Goal: Task Accomplishment & Management: Manage account settings

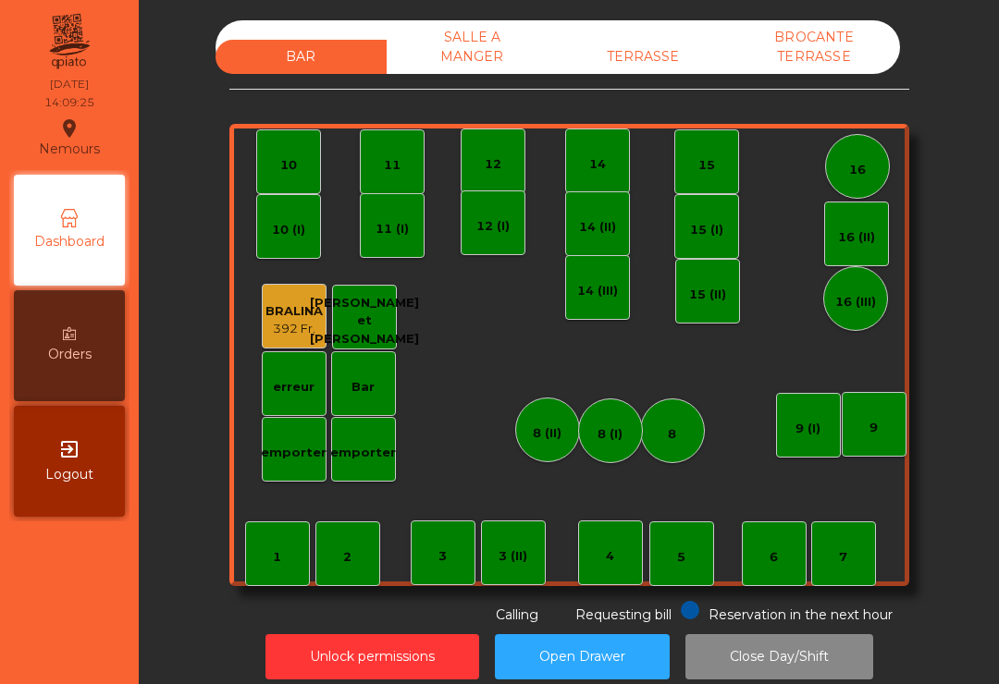
click at [659, 67] on div "TERRASSE" at bounding box center [643, 57] width 171 height 34
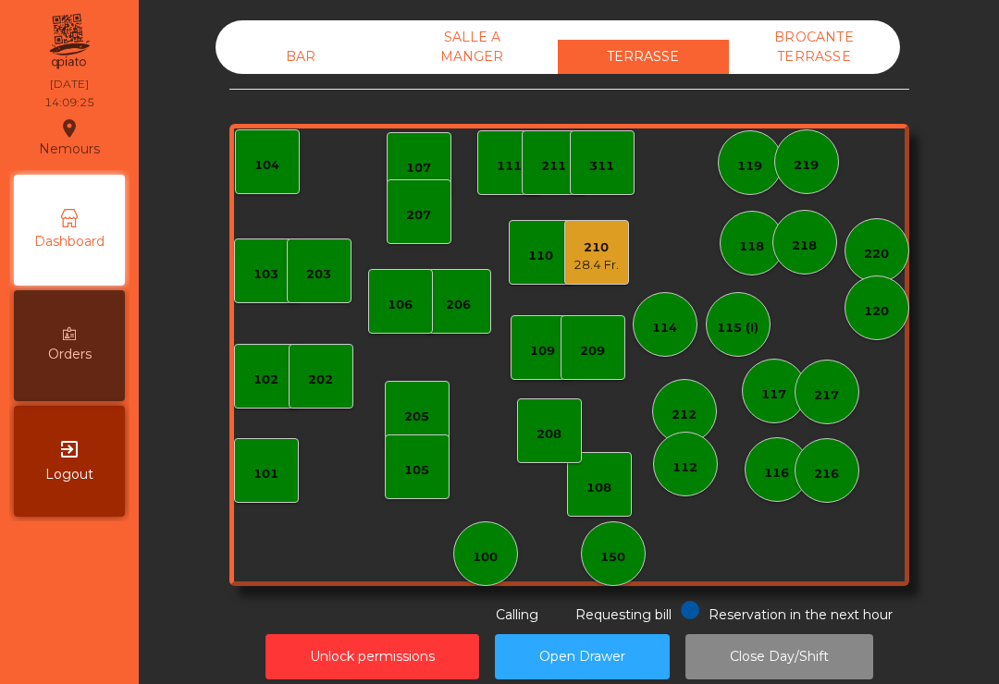
click at [624, 261] on div "210 28.4 Fr." at bounding box center [596, 252] width 65 height 65
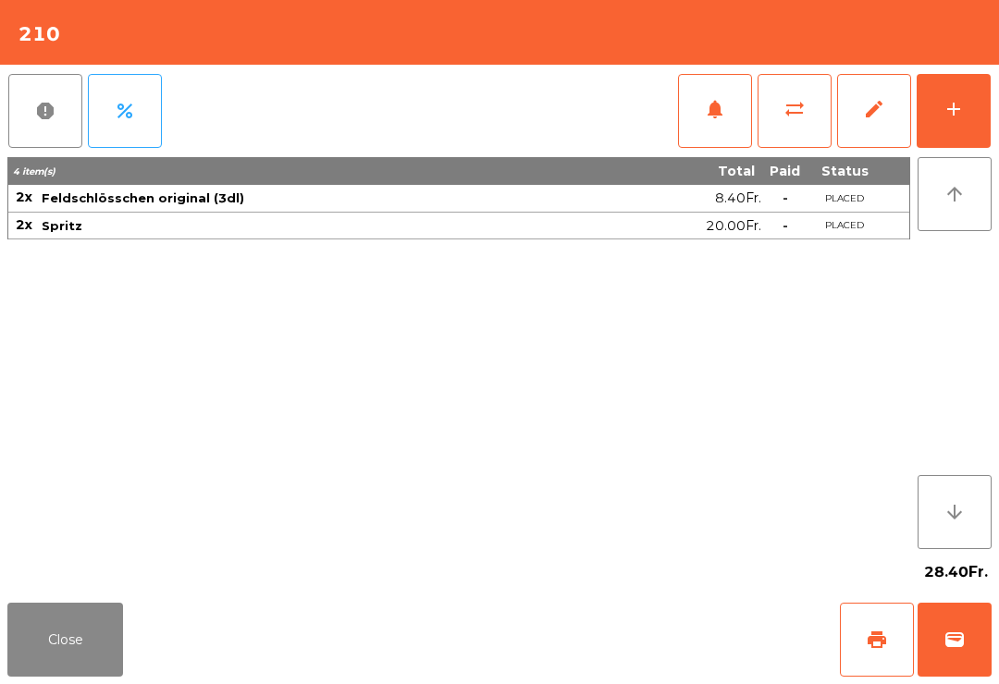
click at [961, 661] on button "wallet" at bounding box center [954, 640] width 74 height 74
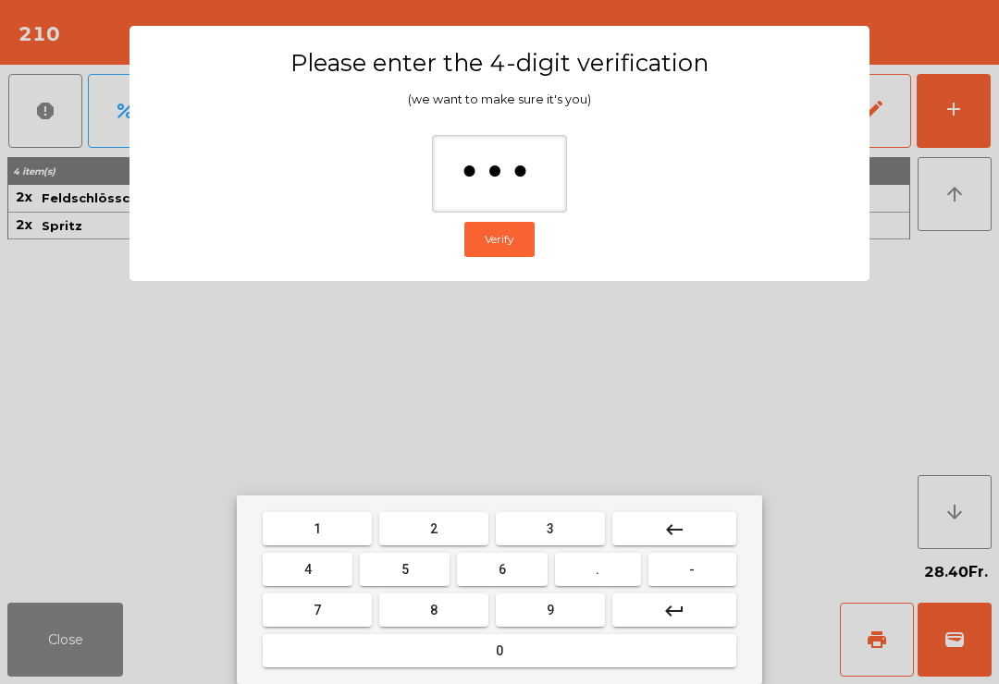
type input "****"
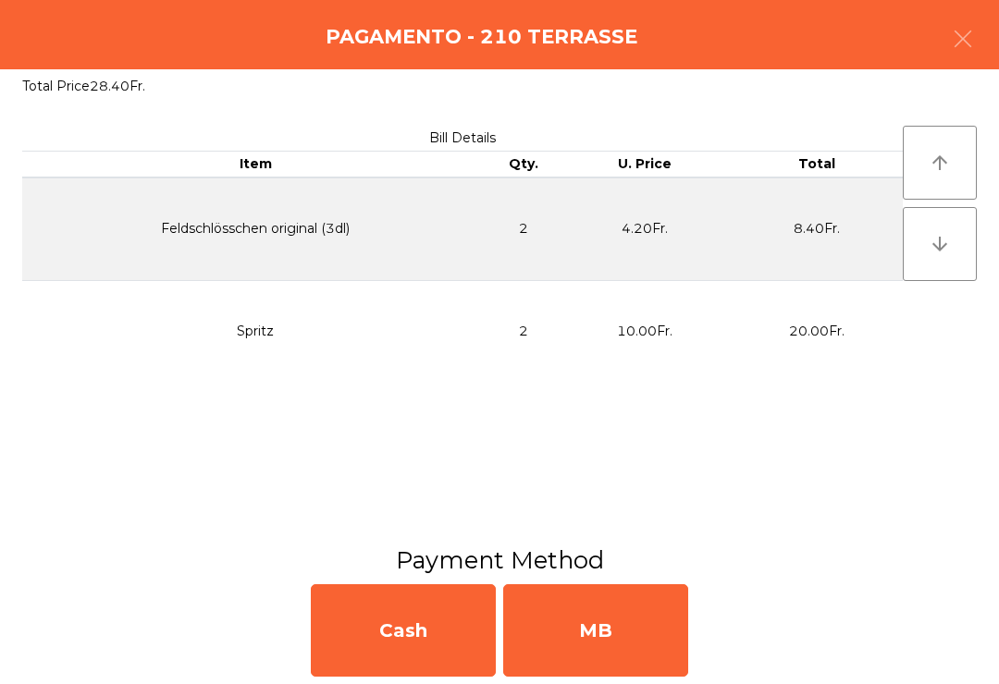
click at [599, 596] on div "MB" at bounding box center [595, 630] width 185 height 92
click at [614, 621] on div "No" at bounding box center [595, 630] width 185 height 92
click at [632, 647] on div "No" at bounding box center [595, 630] width 185 height 92
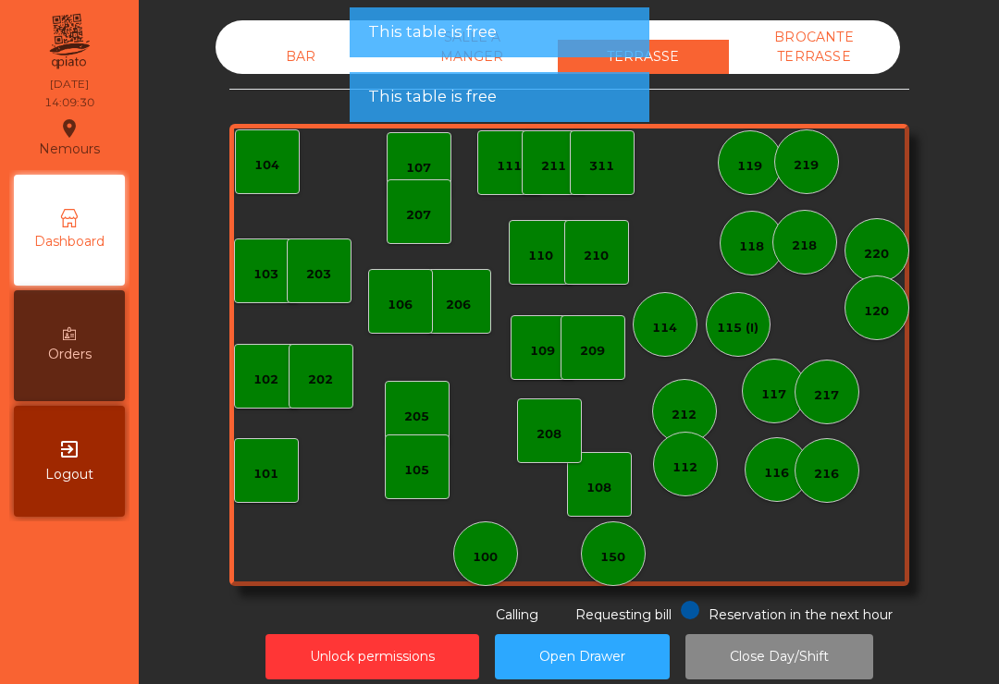
click at [614, 282] on div "210" at bounding box center [596, 252] width 65 height 65
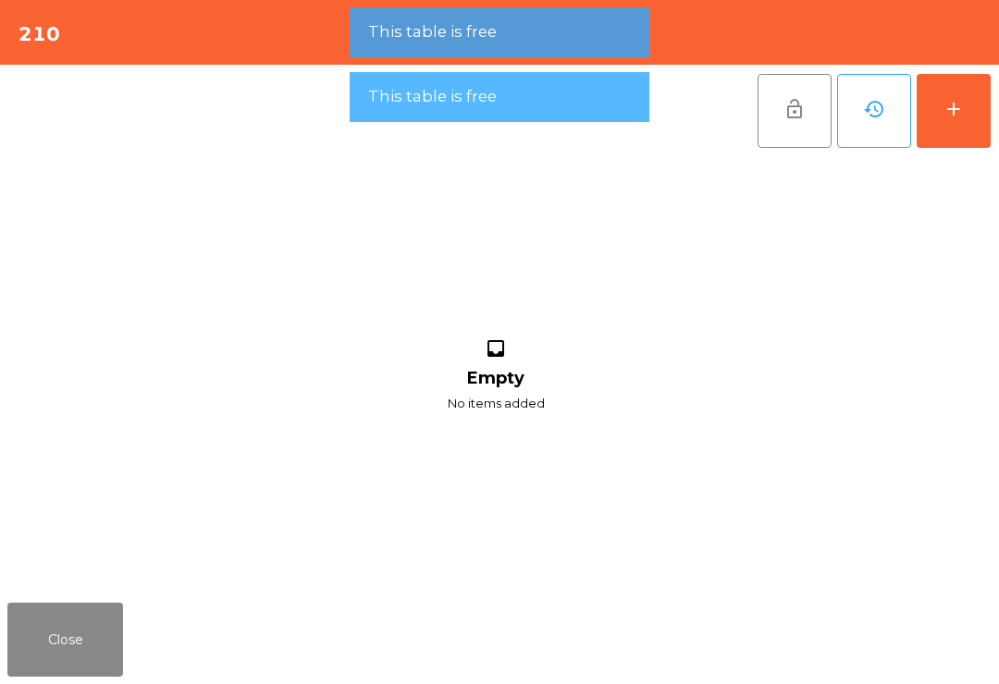
click at [953, 118] on div "add" at bounding box center [953, 109] width 22 height 22
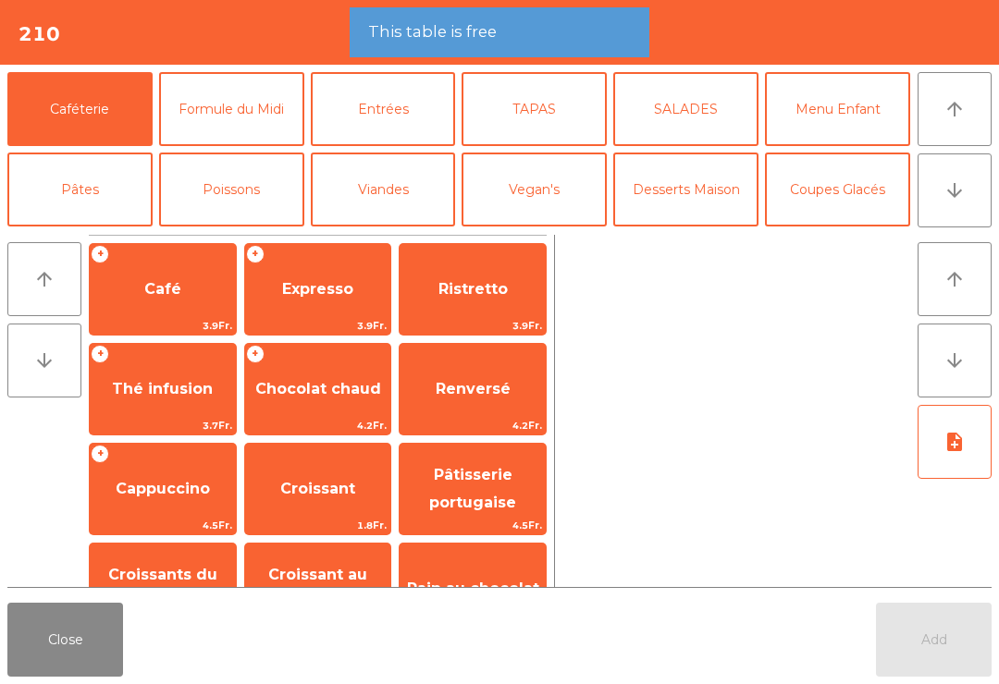
click at [962, 216] on button "arrow_downward" at bounding box center [954, 190] width 74 height 74
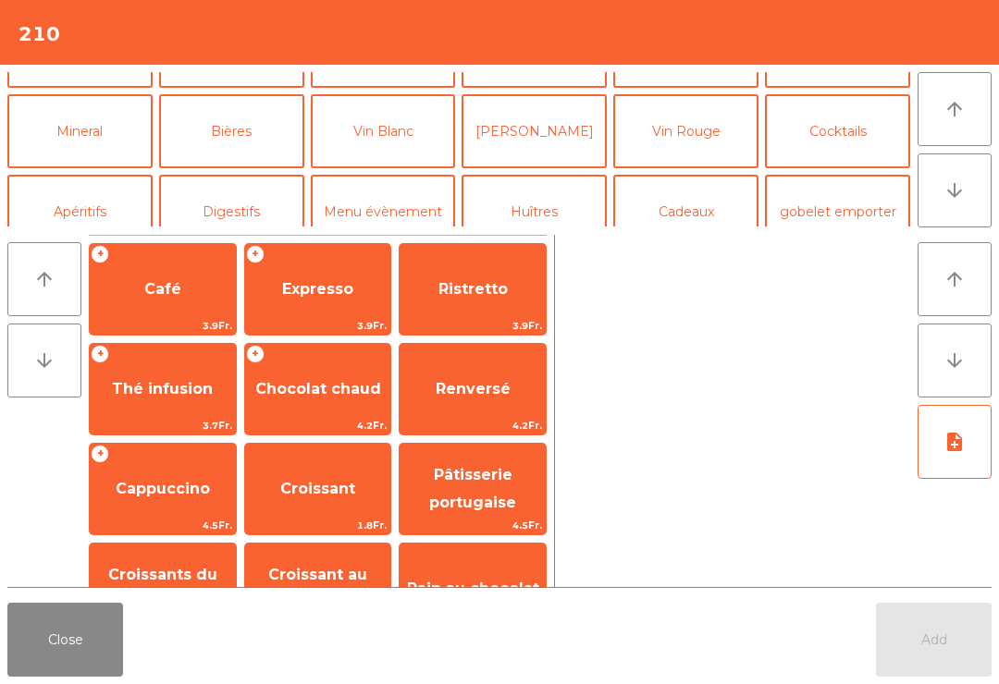
scroll to position [161, 0]
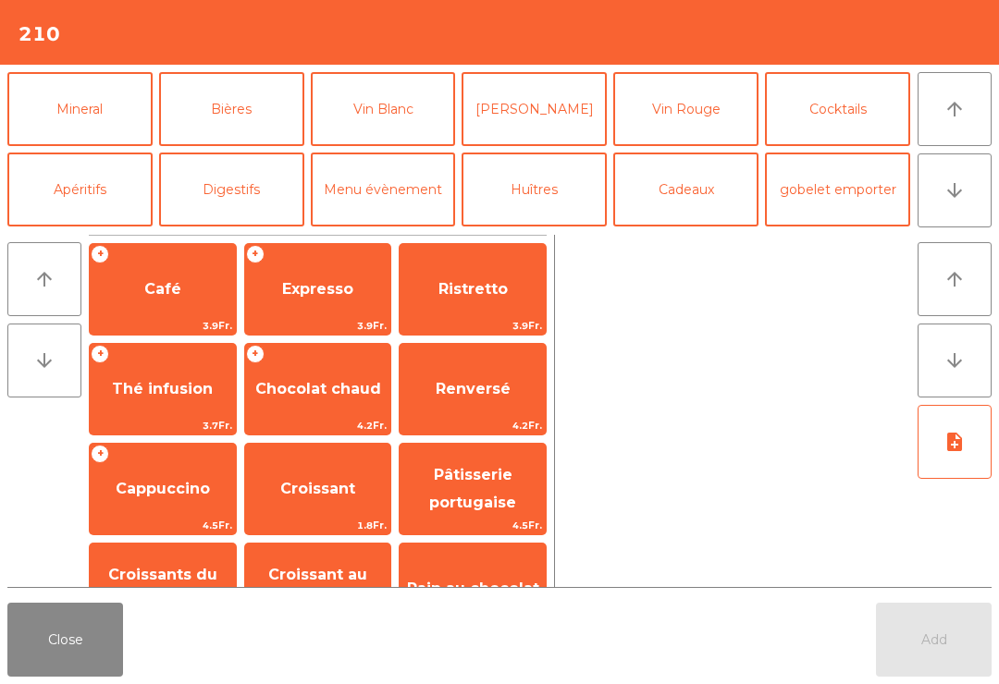
click at [840, 125] on button "Cocktails" at bounding box center [837, 109] width 145 height 74
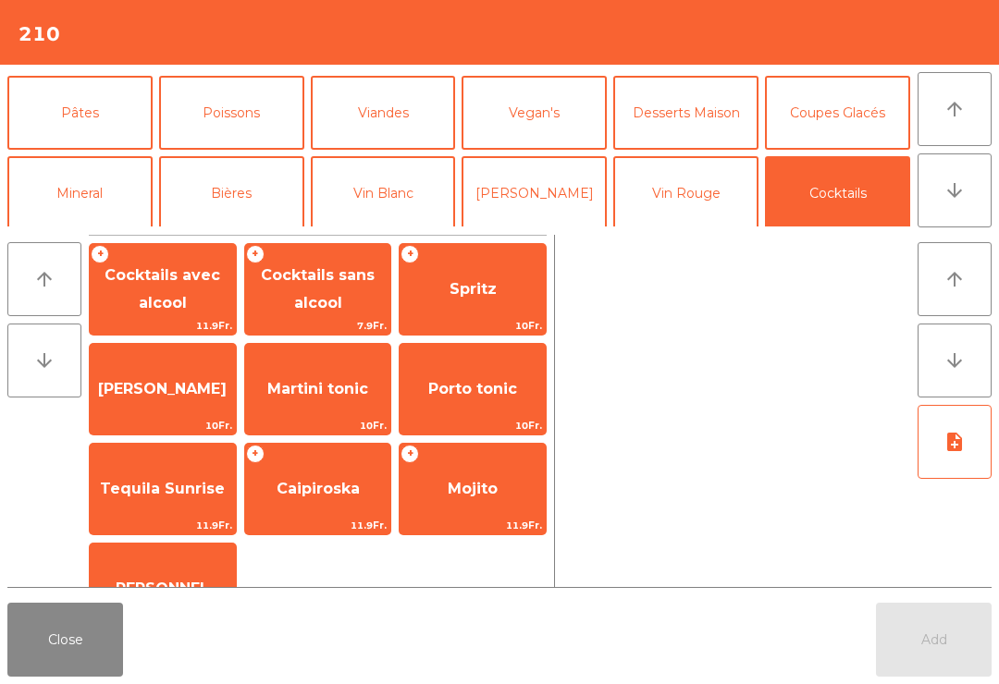
scroll to position [76, 0]
click at [840, 121] on button "Coupes Glacés" at bounding box center [837, 114] width 145 height 74
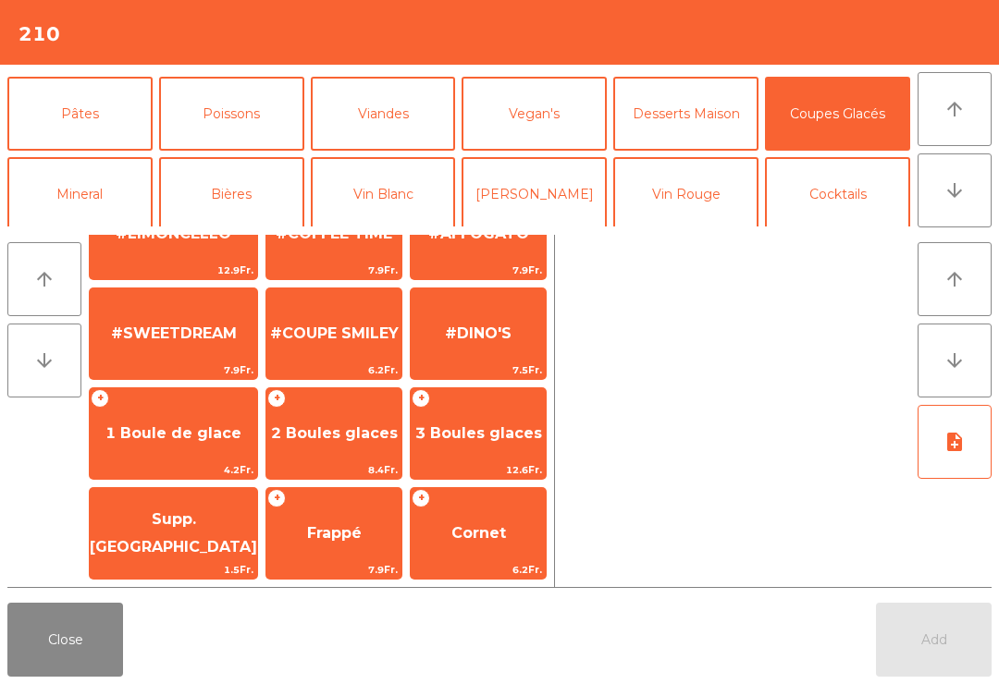
scroll to position [355, 0]
click at [508, 460] on div "+ 3 Boules glaces 12.6Fr." at bounding box center [478, 433] width 137 height 92
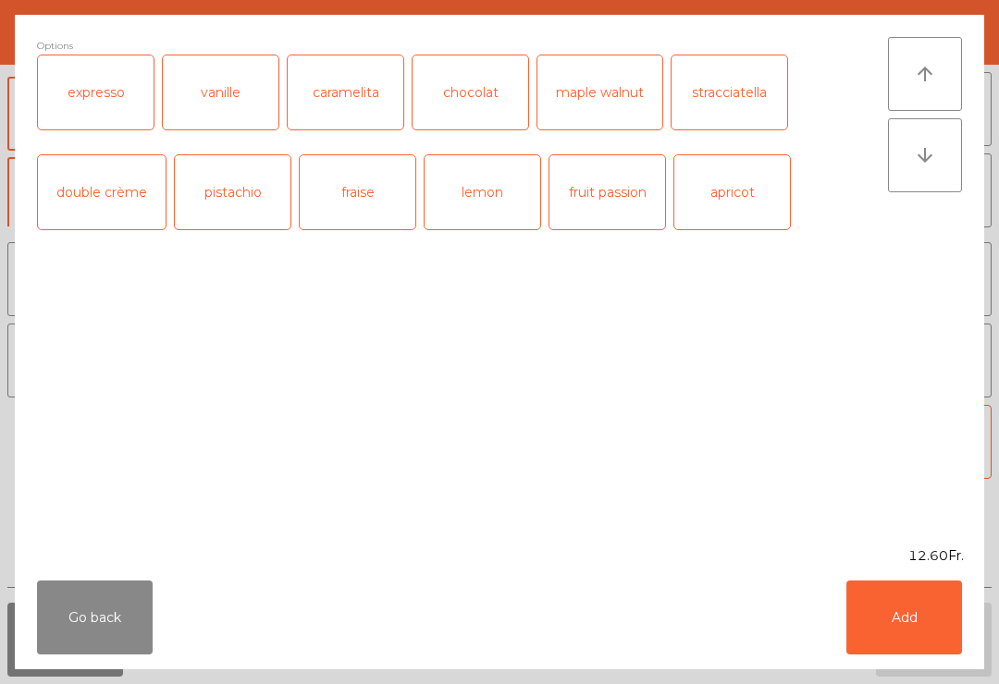
click at [918, 648] on button "Add" at bounding box center [904, 618] width 116 height 74
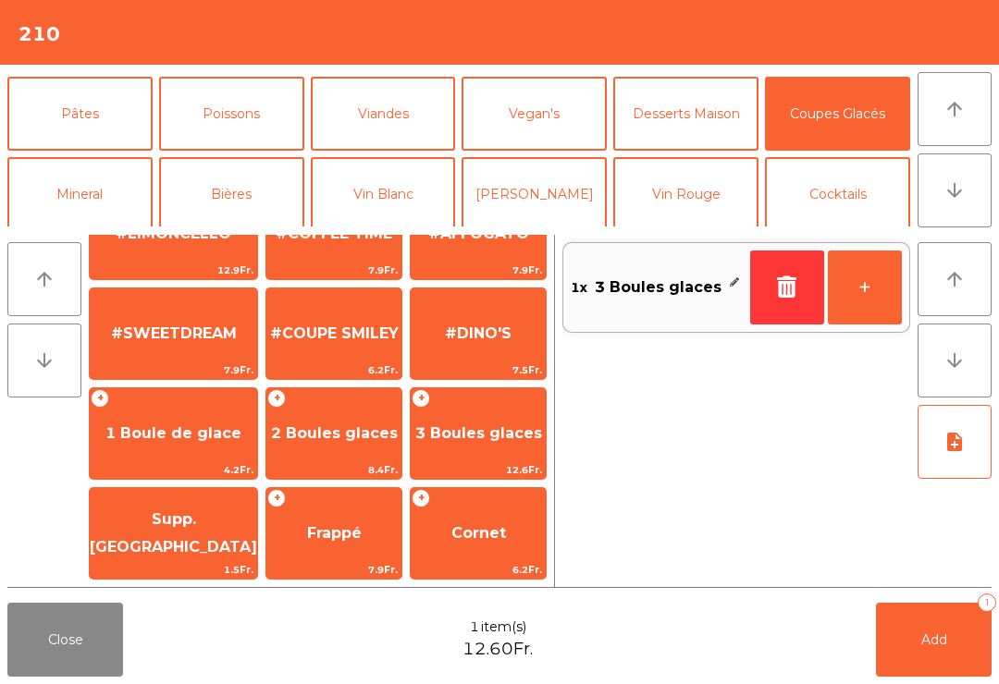
click at [951, 639] on button "Add 1" at bounding box center [934, 640] width 116 height 74
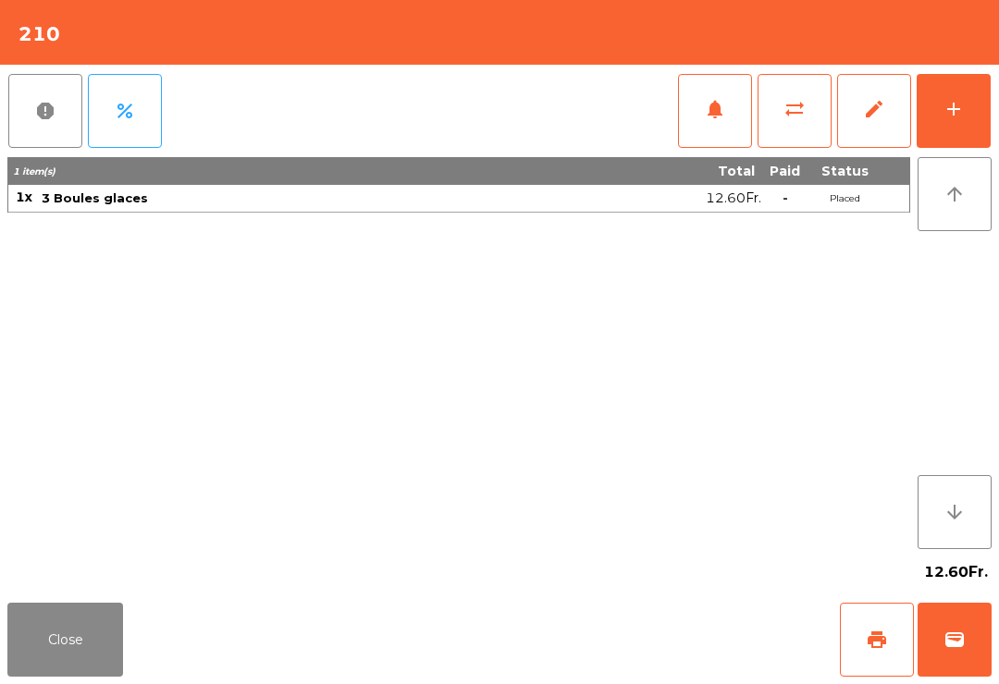
click at [57, 614] on button "Close" at bounding box center [65, 640] width 116 height 74
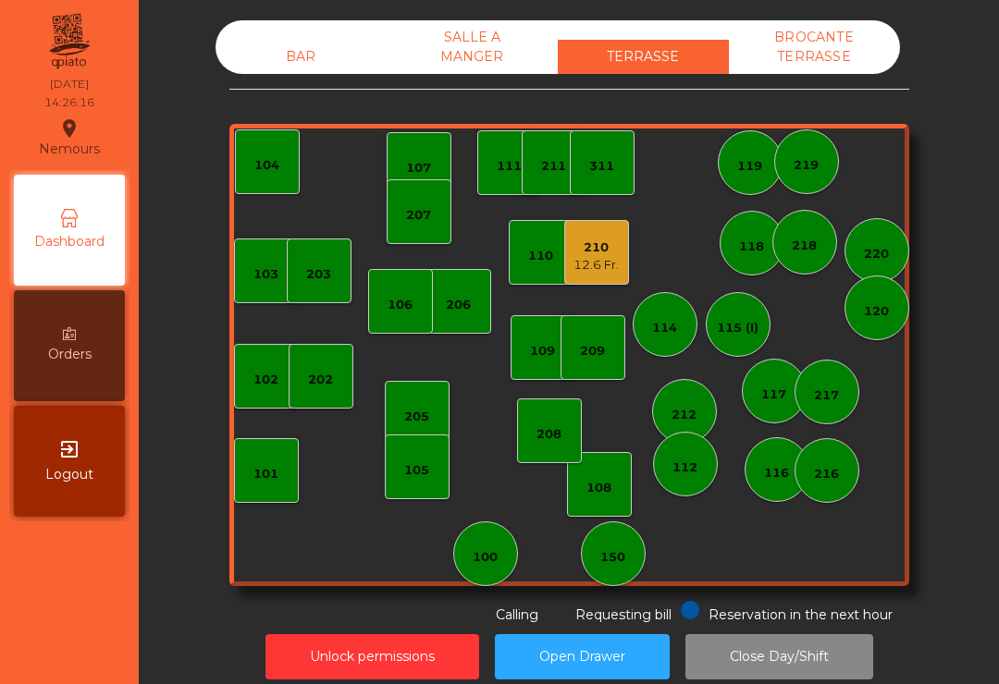
click at [411, 467] on div "105" at bounding box center [416, 470] width 25 height 18
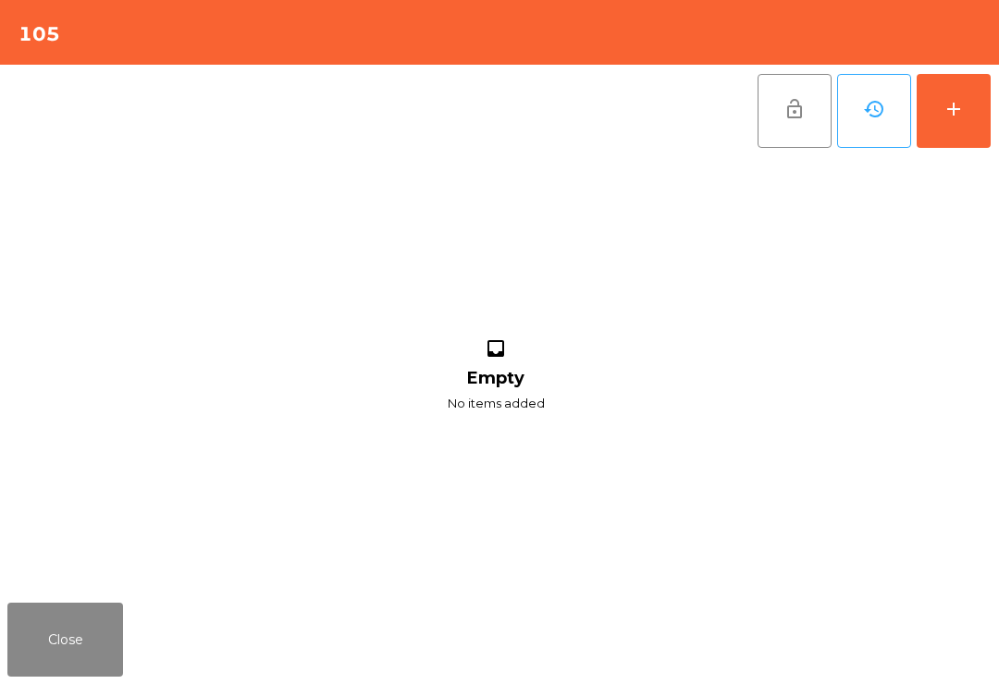
click at [956, 145] on button "add" at bounding box center [953, 111] width 74 height 74
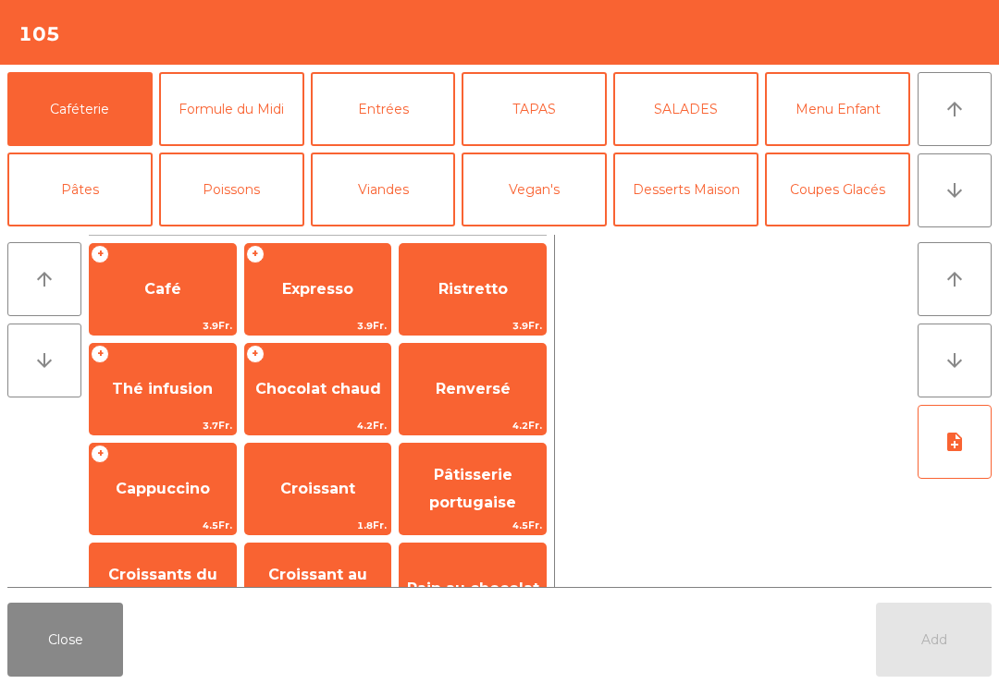
click at [163, 302] on span "Café" at bounding box center [163, 289] width 146 height 50
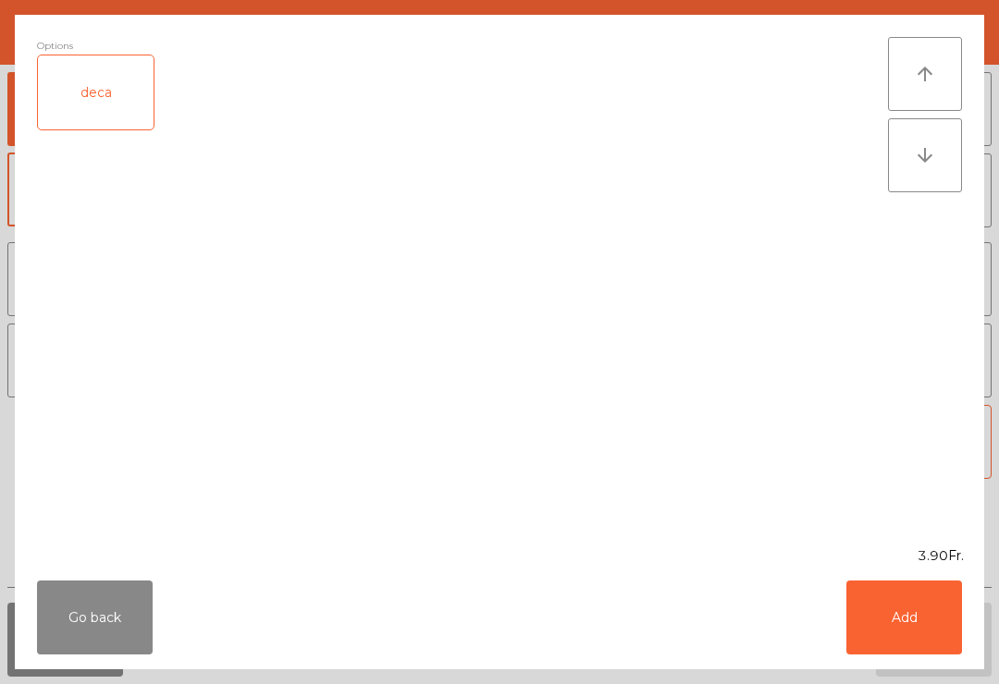
click at [947, 637] on button "Add" at bounding box center [904, 618] width 116 height 74
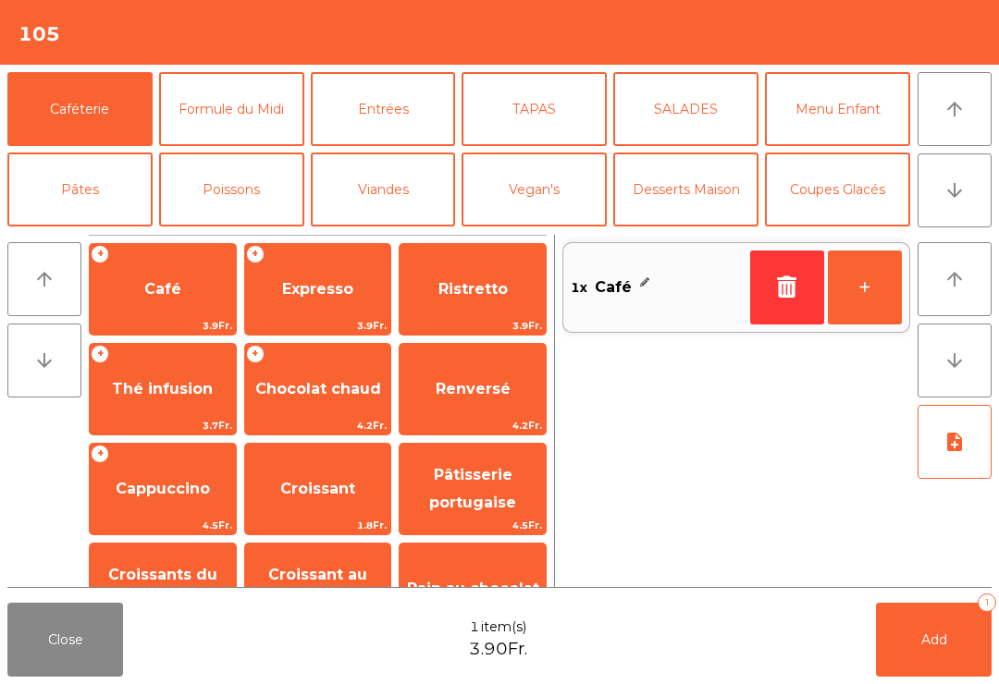
click at [876, 323] on button "+" at bounding box center [864, 288] width 74 height 74
click at [928, 676] on button "Add 2" at bounding box center [934, 640] width 116 height 74
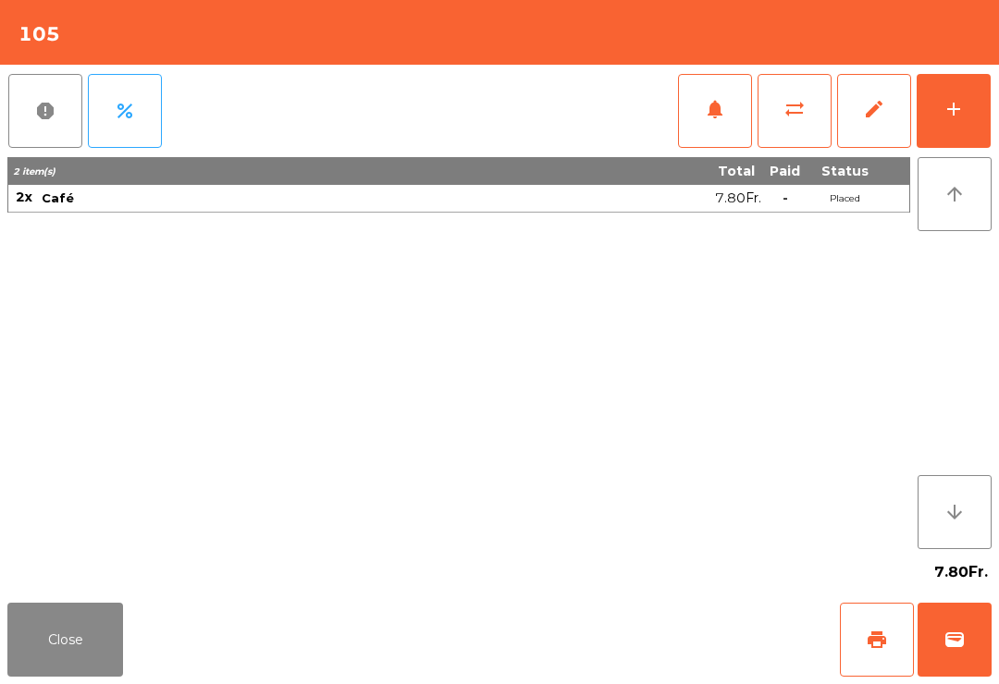
click at [144, 648] on div "Close print wallet" at bounding box center [499, 639] width 999 height 89
click at [145, 615] on div "Close print wallet" at bounding box center [499, 639] width 999 height 89
click at [104, 666] on button "Close" at bounding box center [65, 640] width 116 height 74
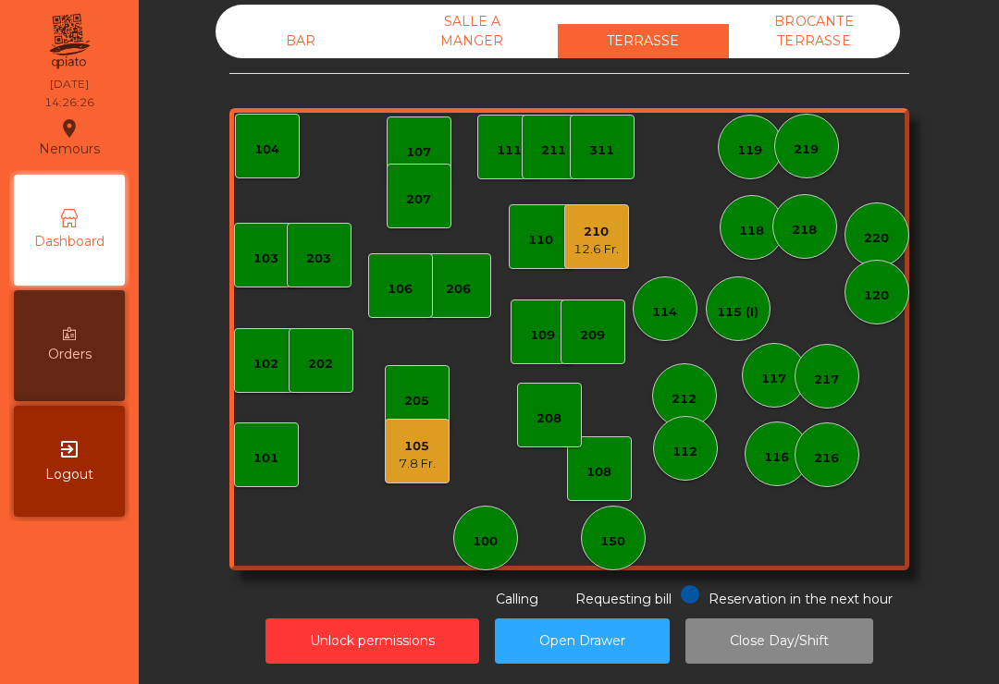
scroll to position [15, 0]
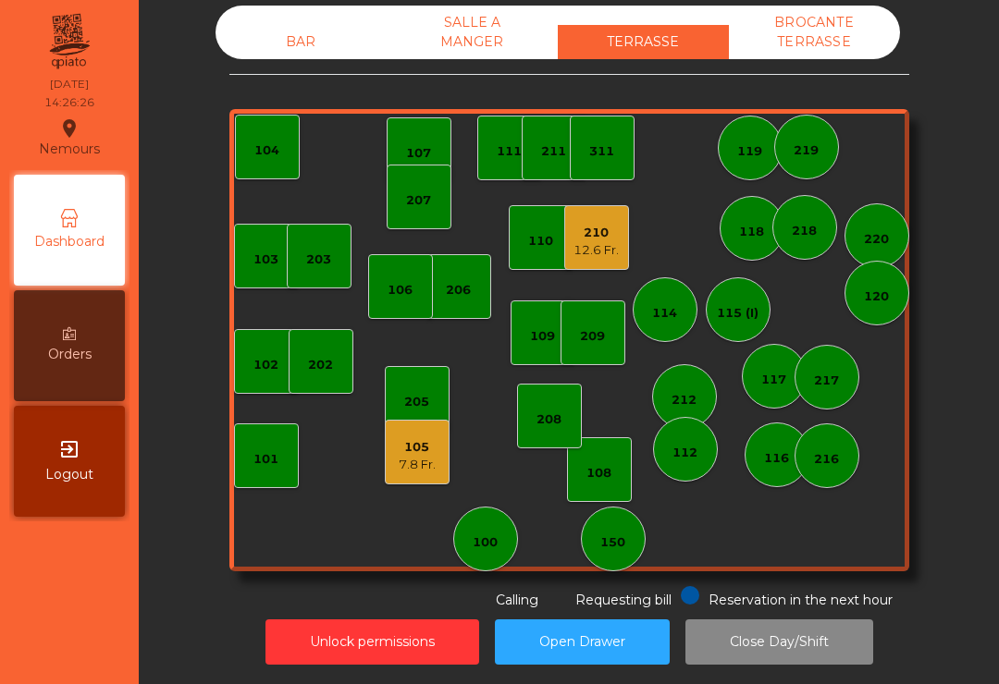
click at [586, 248] on div "12.6 Fr." at bounding box center [595, 250] width 45 height 18
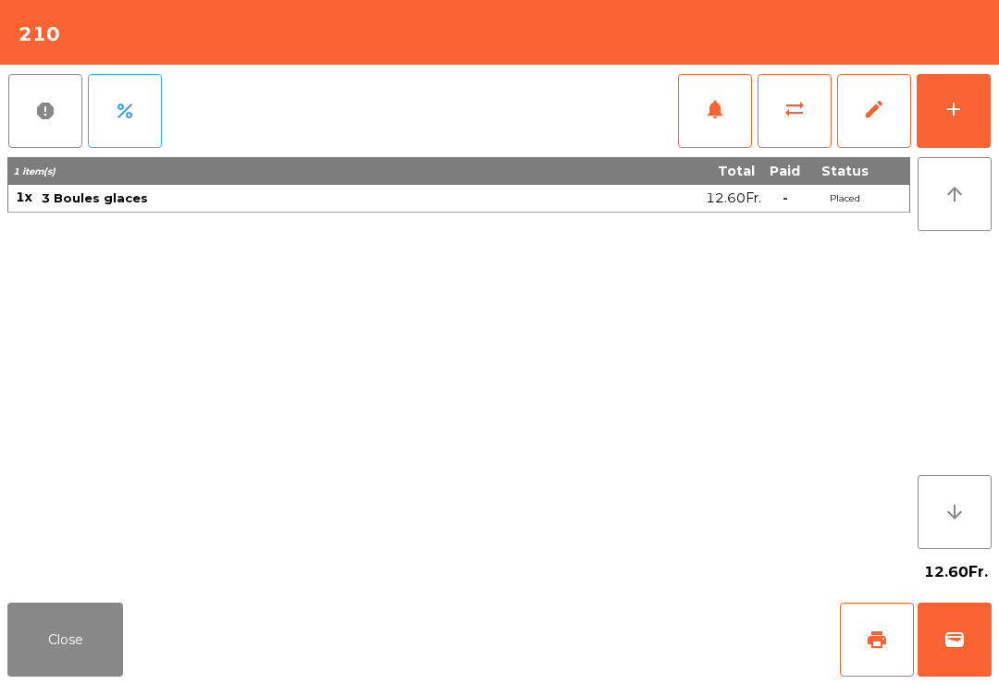
click at [911, 640] on button "print" at bounding box center [877, 640] width 74 height 74
click at [92, 631] on button "Close" at bounding box center [65, 640] width 116 height 74
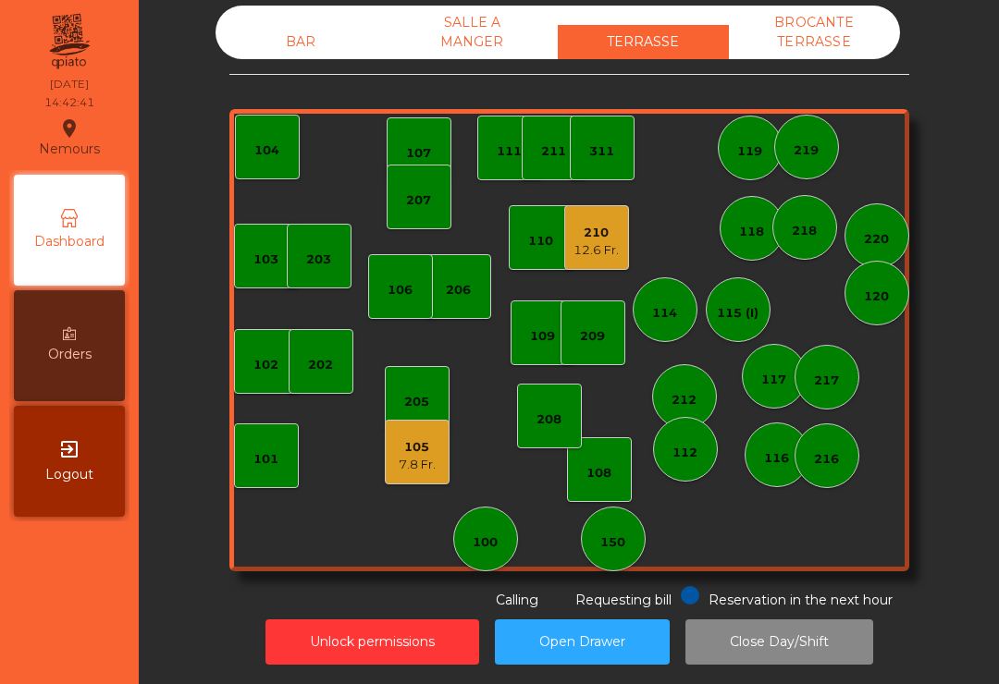
click at [487, 549] on div "100" at bounding box center [484, 542] width 25 height 18
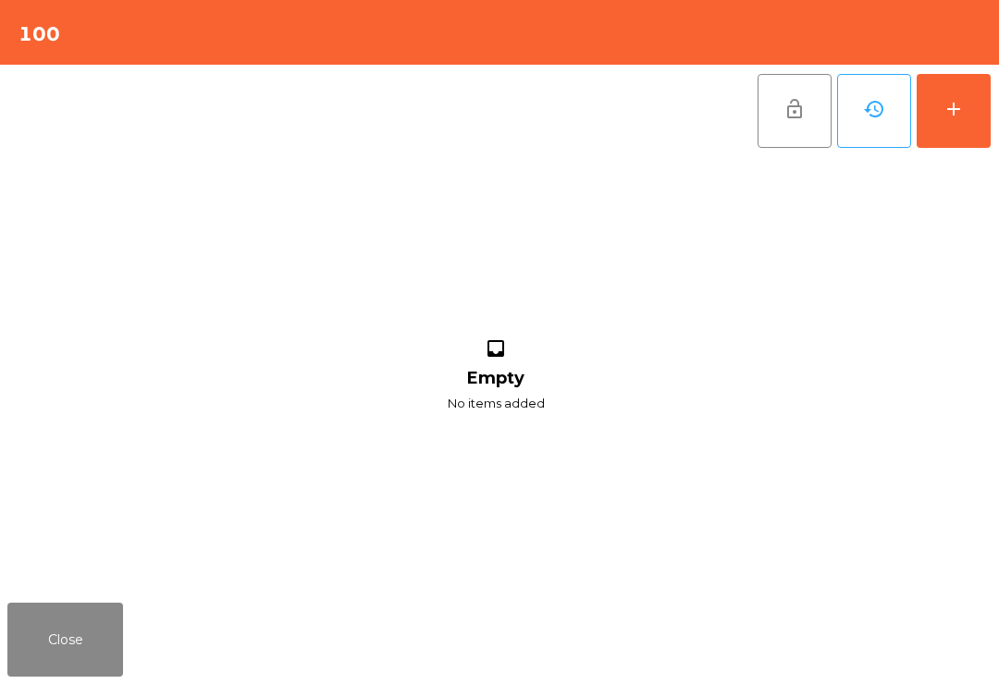
click at [108, 615] on button "Close" at bounding box center [65, 640] width 116 height 74
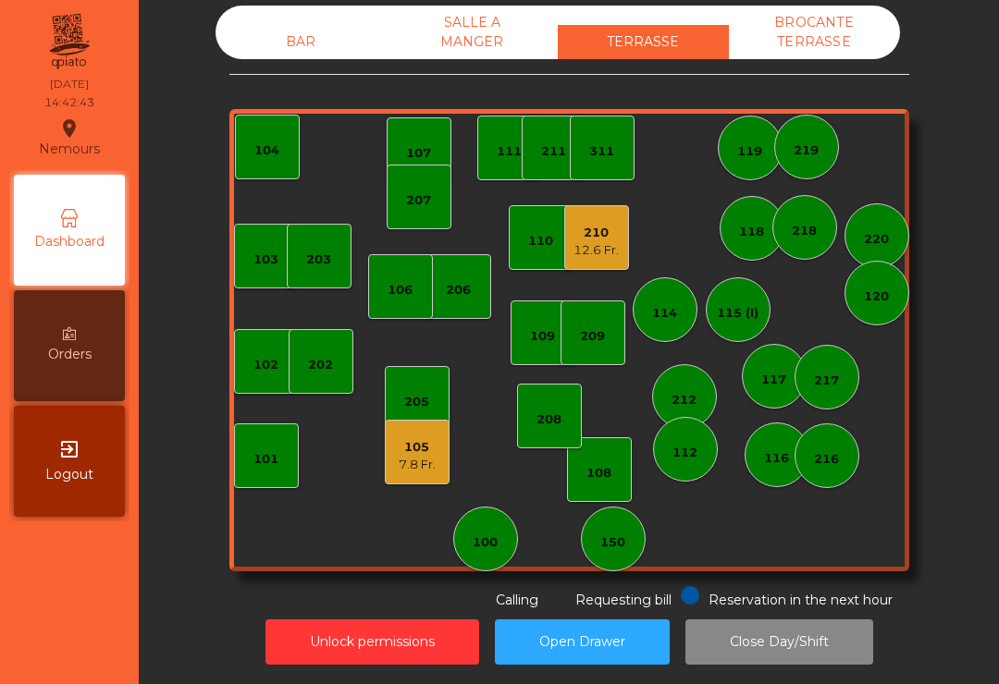
click at [617, 542] on div "150" at bounding box center [612, 542] width 25 height 18
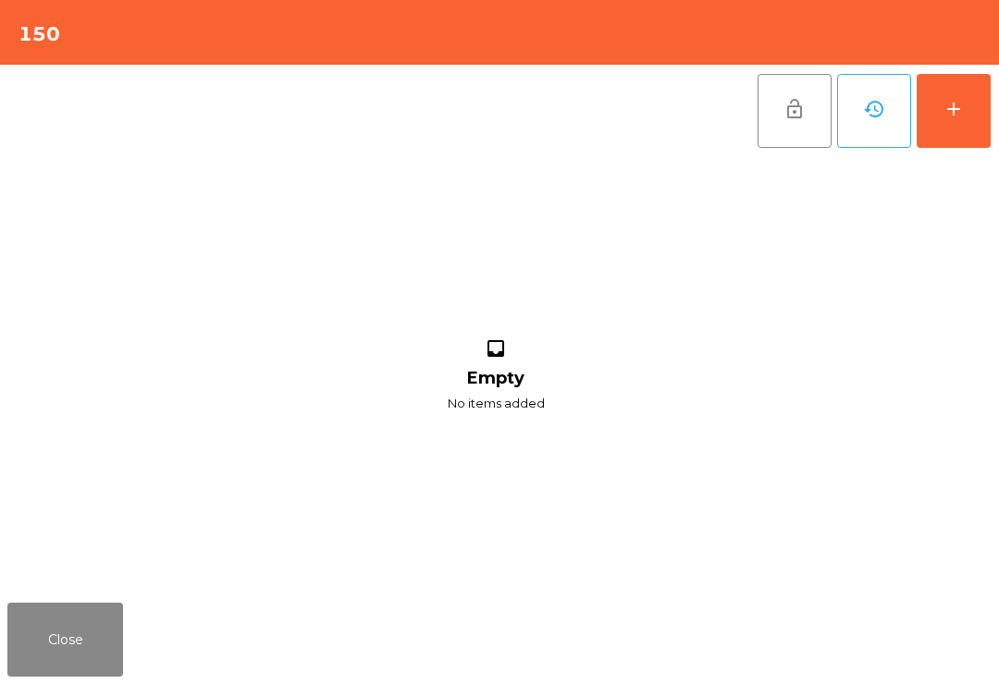
click at [121, 628] on button "Close" at bounding box center [65, 640] width 116 height 74
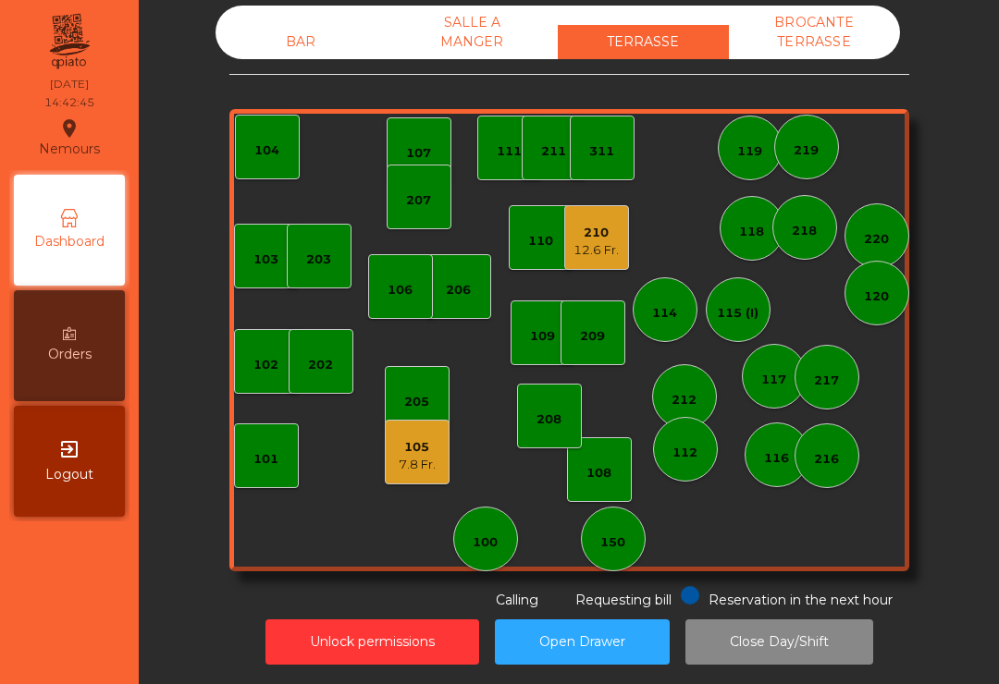
click at [461, 537] on div "100" at bounding box center [485, 539] width 65 height 65
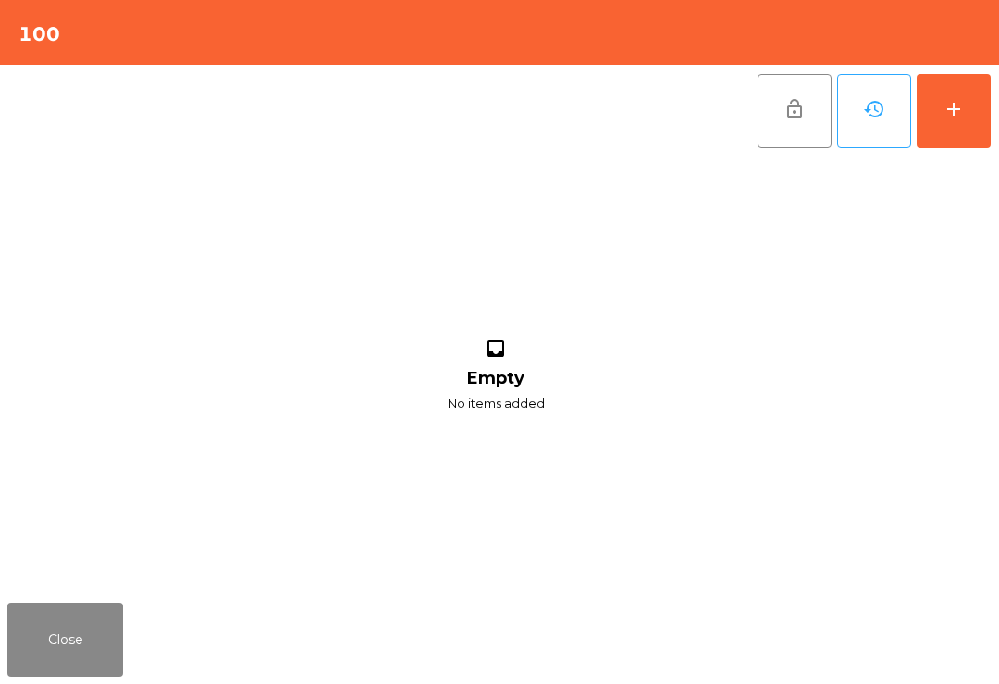
click at [960, 137] on button "add" at bounding box center [953, 111] width 74 height 74
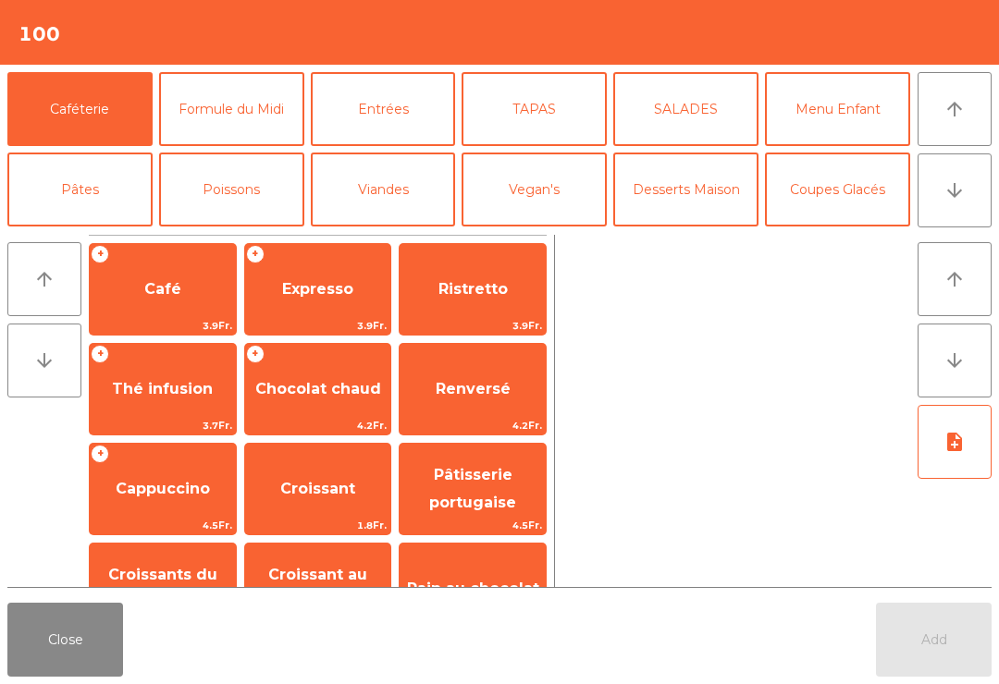
click at [171, 300] on span "Café" at bounding box center [163, 289] width 146 height 50
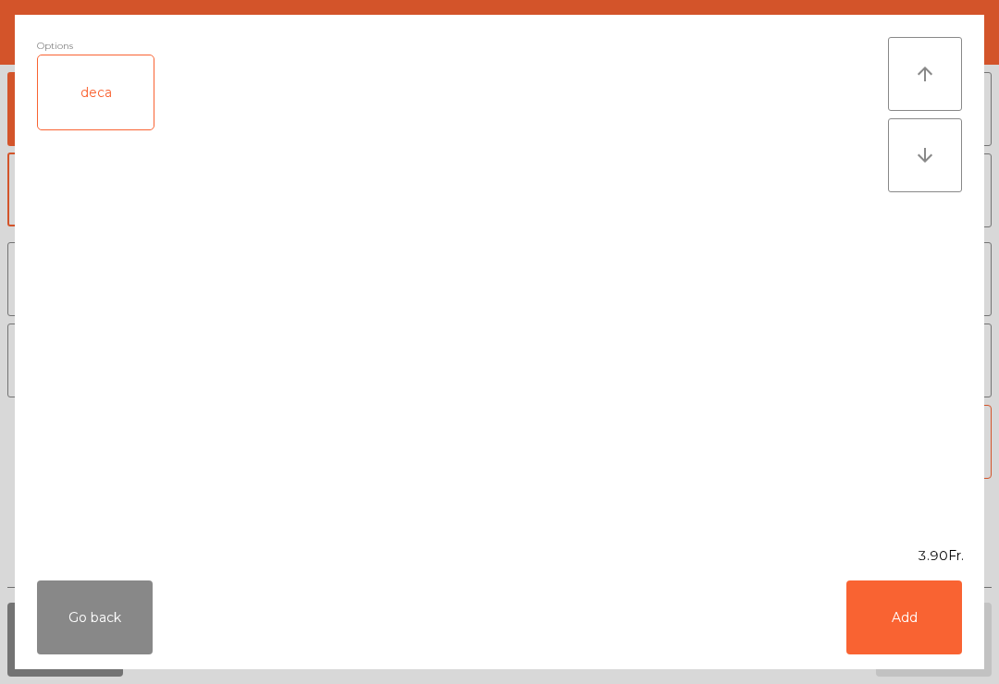
click at [932, 630] on button "Add" at bounding box center [904, 618] width 116 height 74
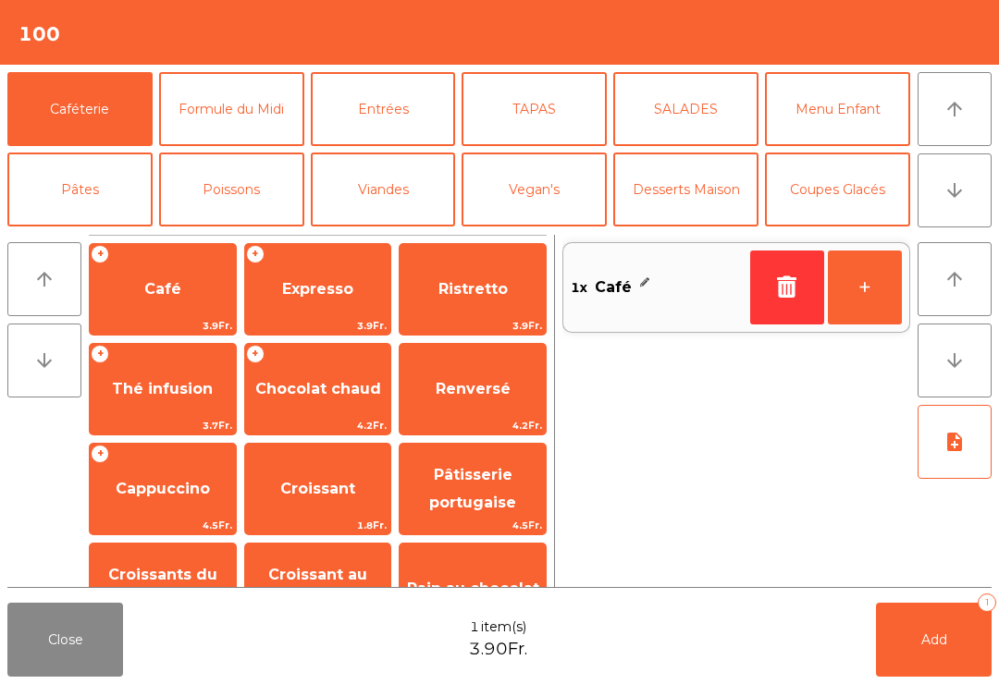
click at [956, 667] on button "Add 1" at bounding box center [934, 640] width 116 height 74
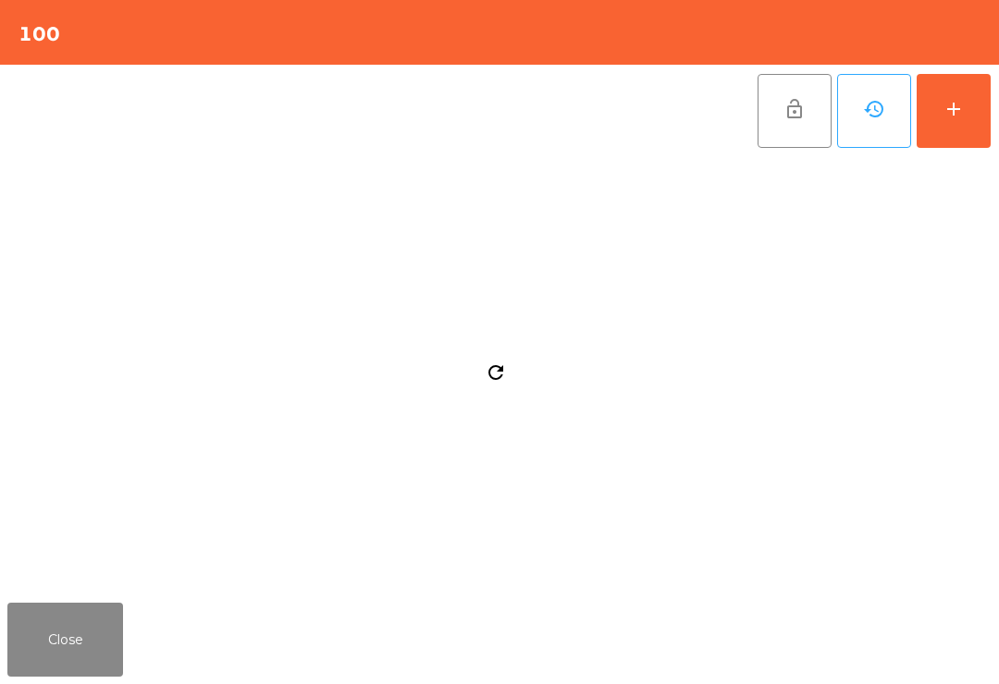
click at [80, 653] on button "Close" at bounding box center [65, 640] width 116 height 74
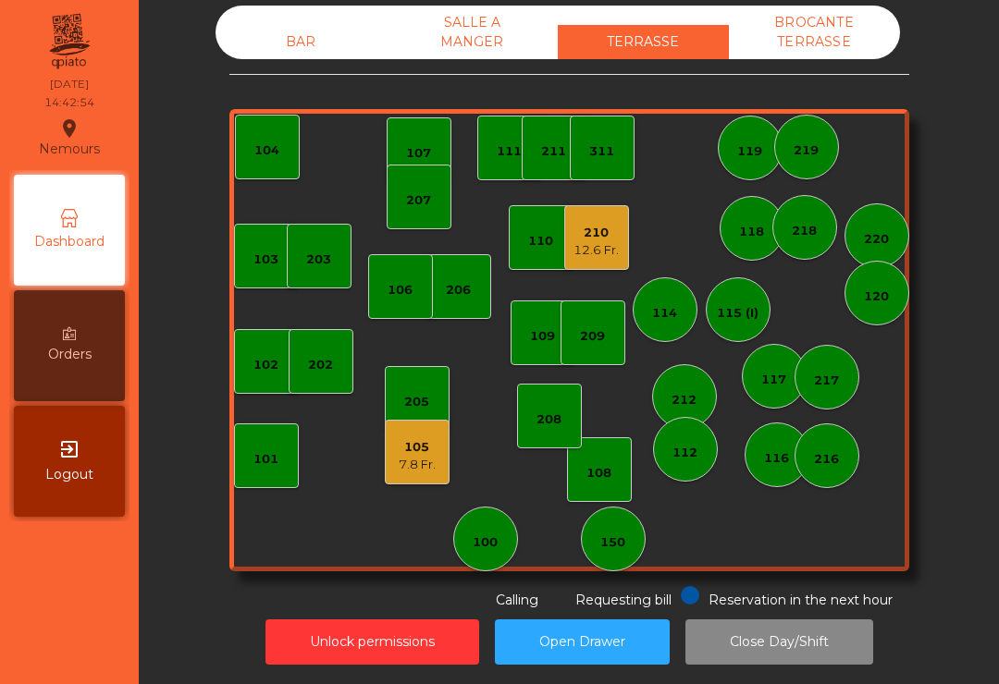
click at [628, 239] on div "210 12.6 Fr." at bounding box center [596, 237] width 65 height 65
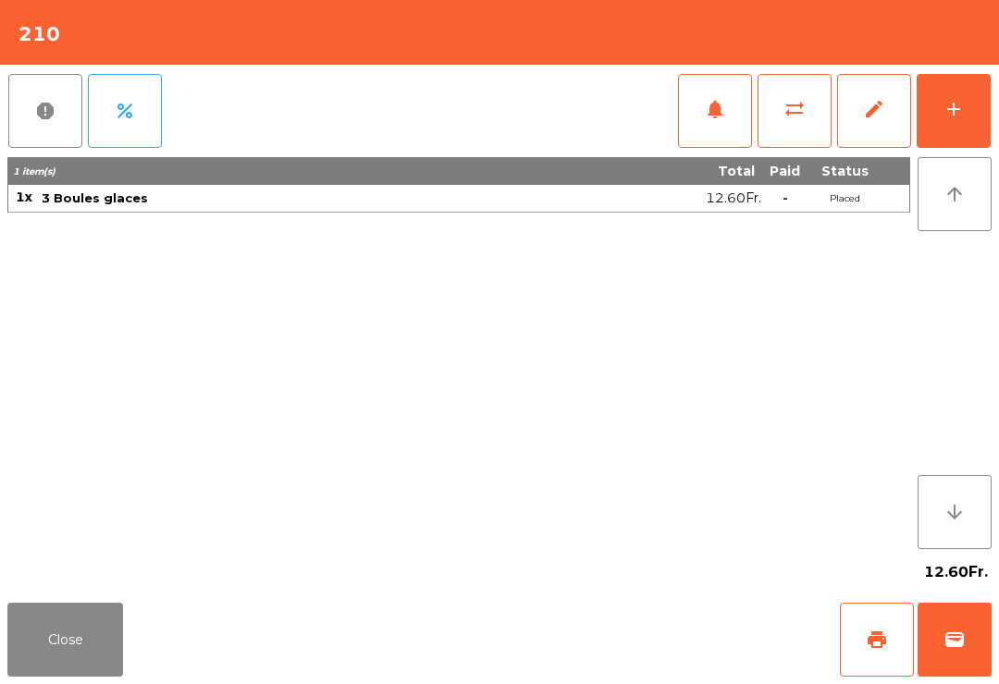
click at [957, 640] on span "wallet" at bounding box center [954, 640] width 22 height 22
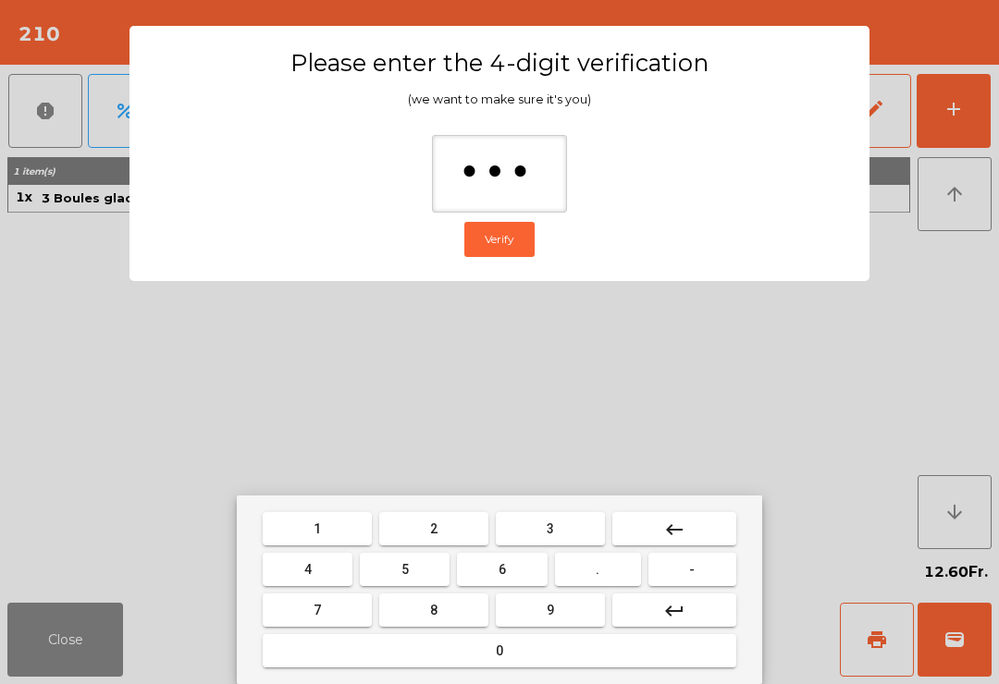
type input "****"
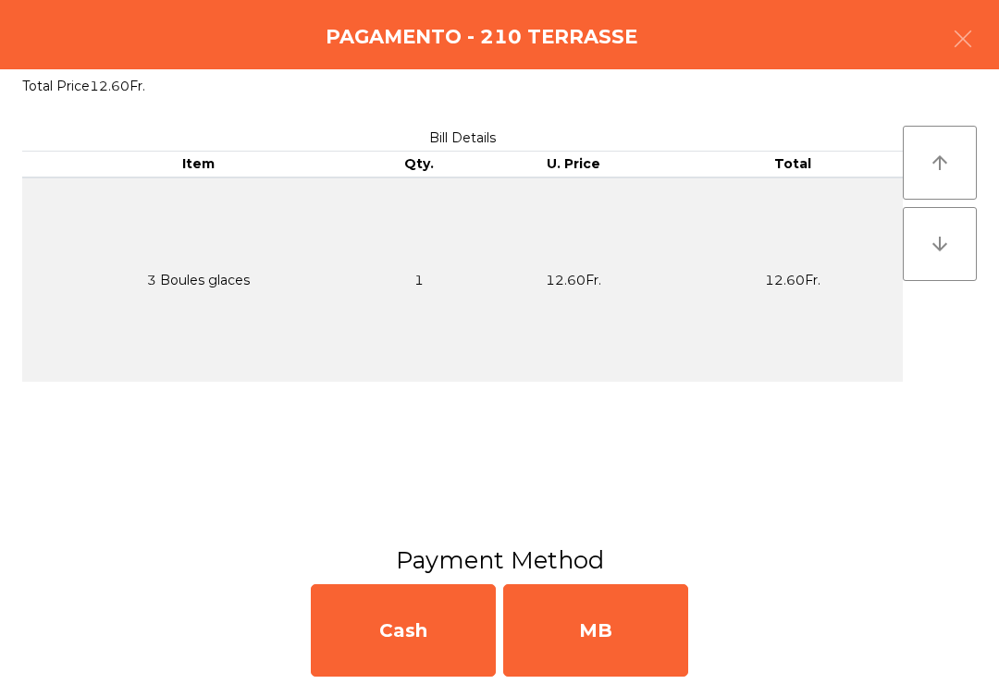
click at [644, 617] on div "MB" at bounding box center [595, 630] width 185 height 92
click at [643, 617] on div "No" at bounding box center [595, 630] width 185 height 92
click at [635, 633] on div "No" at bounding box center [595, 630] width 185 height 92
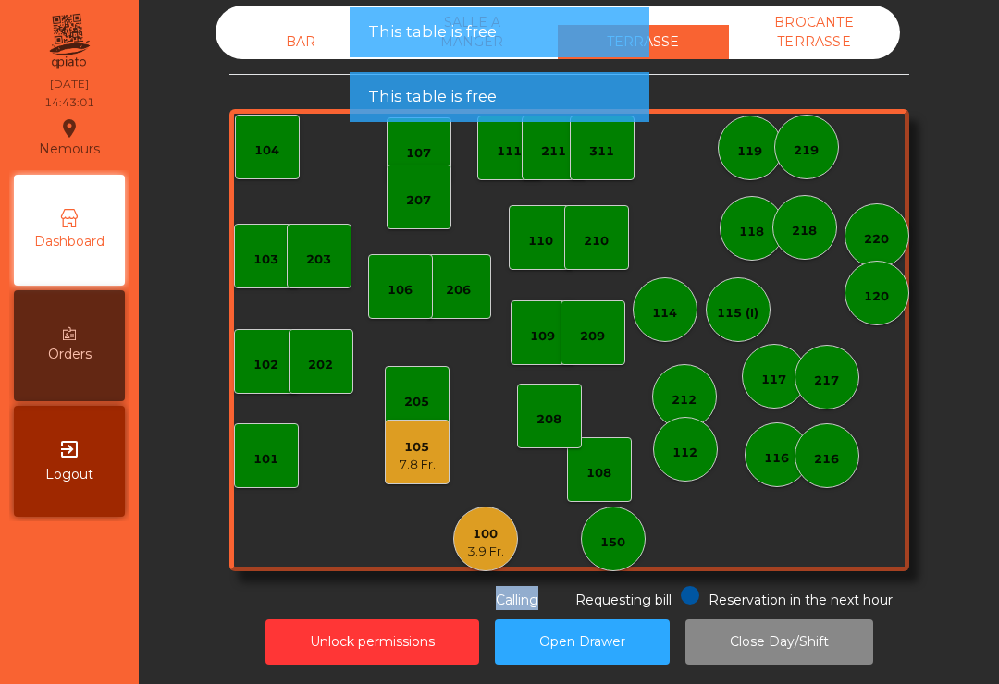
click at [926, 482] on div "BAR SALLE A MANGER TERRASSE BROCANTE TERRASSE 103 102 101 202 206 104 205 108 1…" at bounding box center [569, 308] width 810 height 605
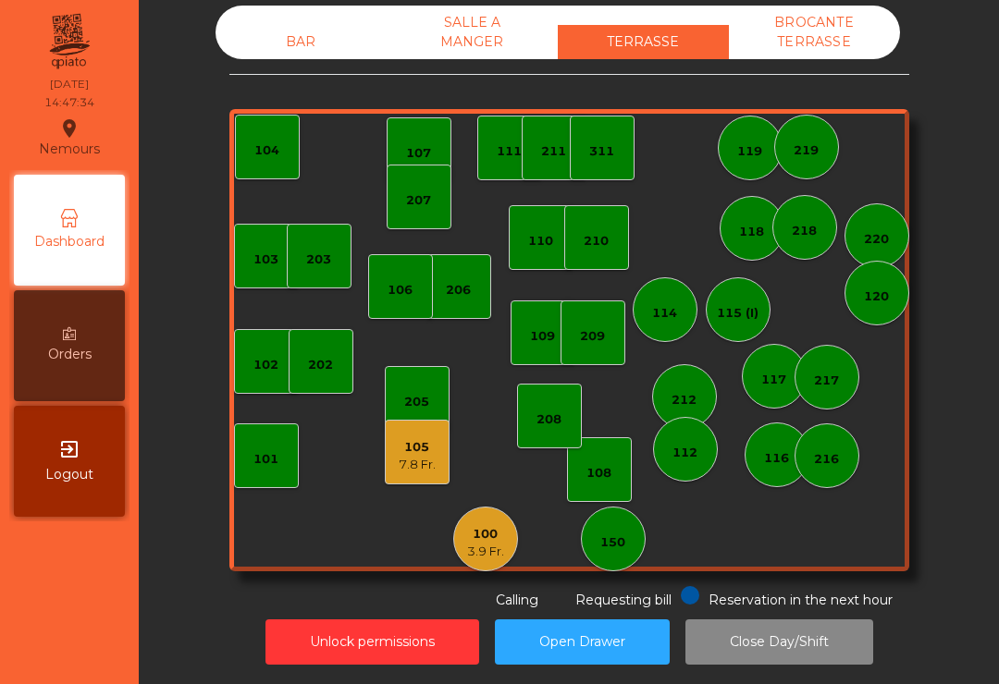
click at [424, 484] on div "105 7.8 Fr." at bounding box center [417, 452] width 65 height 65
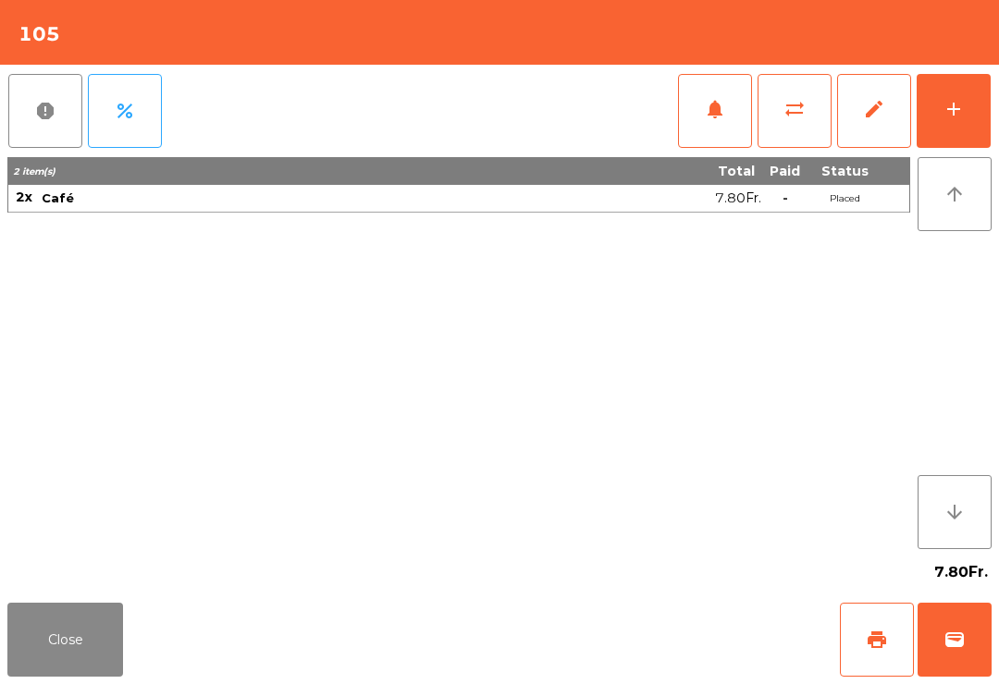
click at [882, 663] on button "print" at bounding box center [877, 640] width 74 height 74
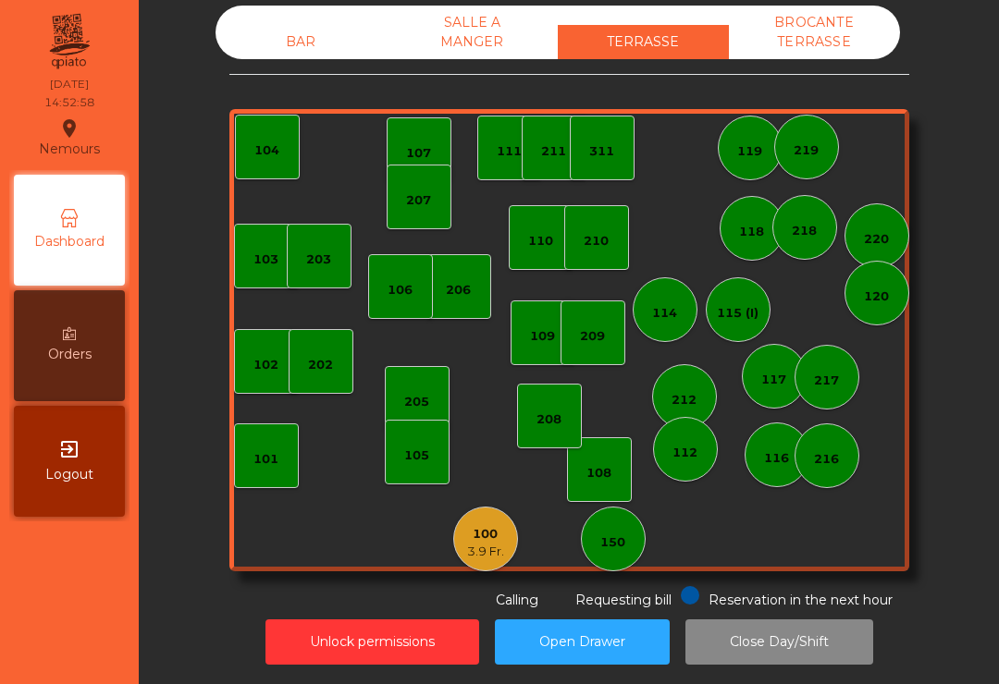
click at [417, 451] on div "105" at bounding box center [416, 456] width 25 height 18
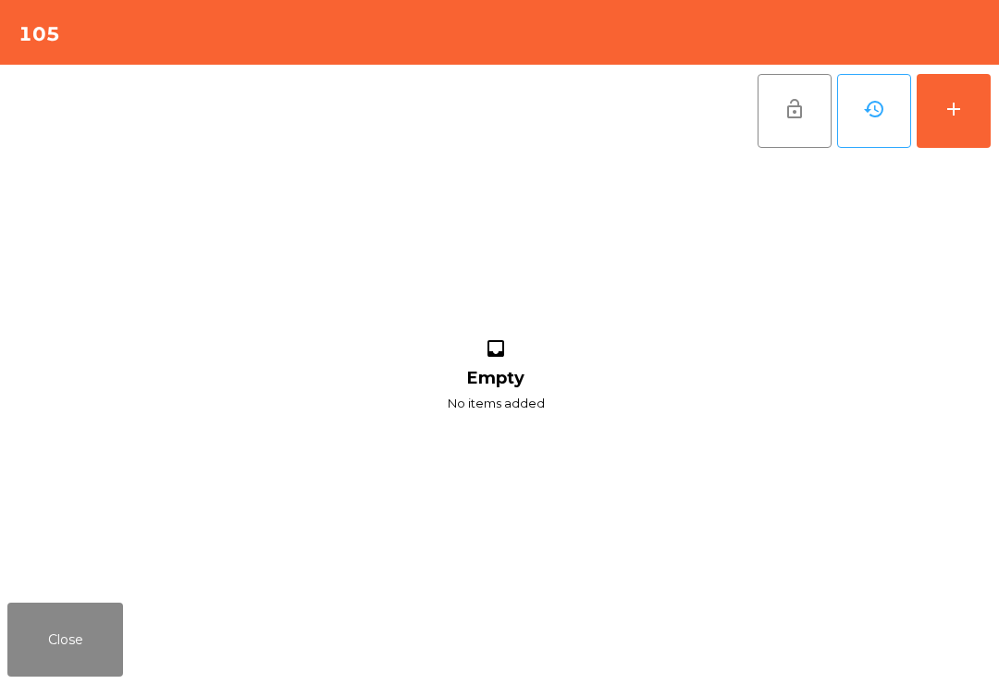
click at [970, 130] on button "add" at bounding box center [953, 111] width 74 height 74
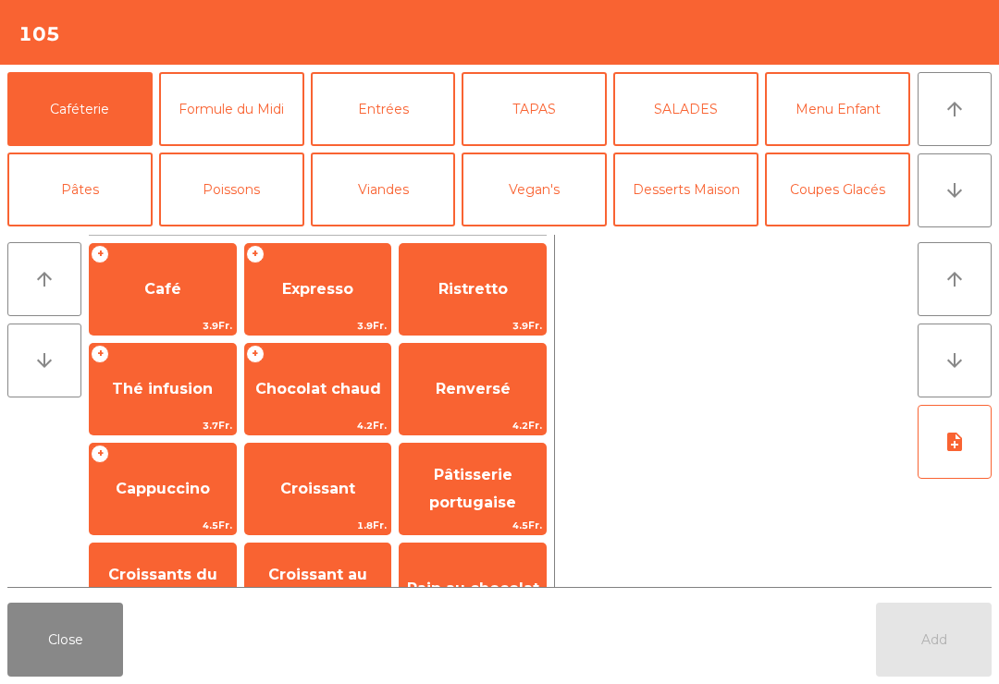
click at [947, 171] on button "arrow_downward" at bounding box center [954, 190] width 74 height 74
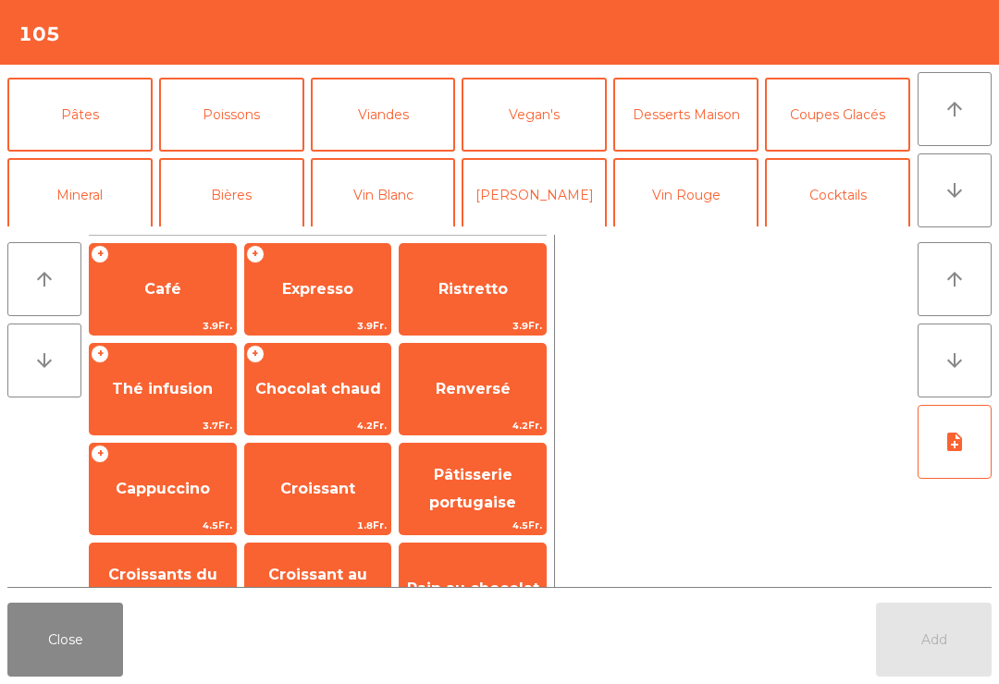
scroll to position [78, 0]
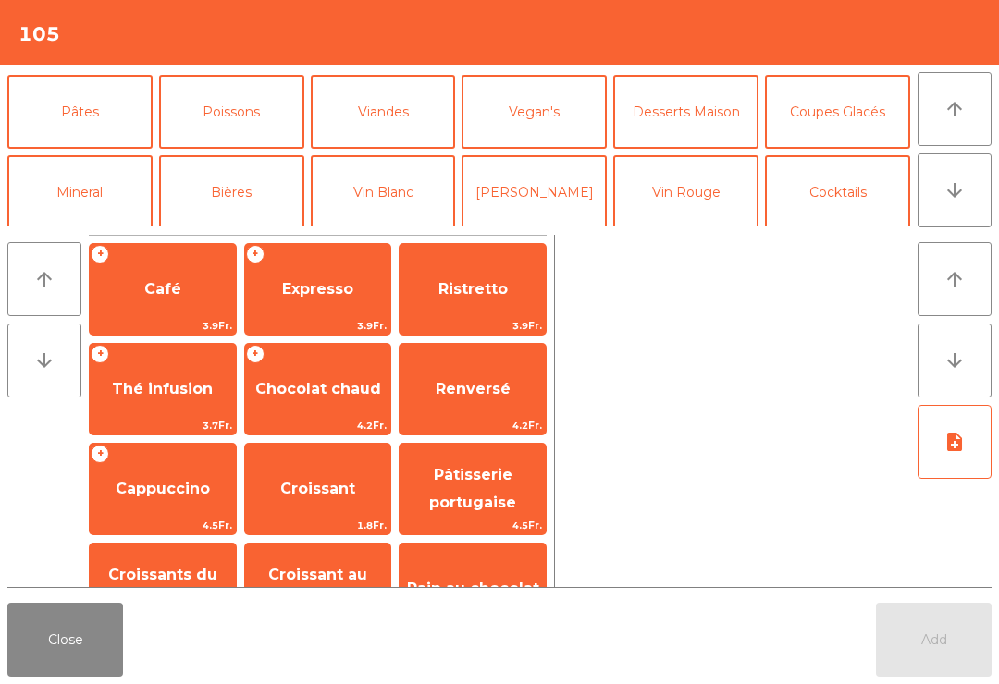
click at [704, 117] on button "Desserts Maison" at bounding box center [685, 112] width 145 height 74
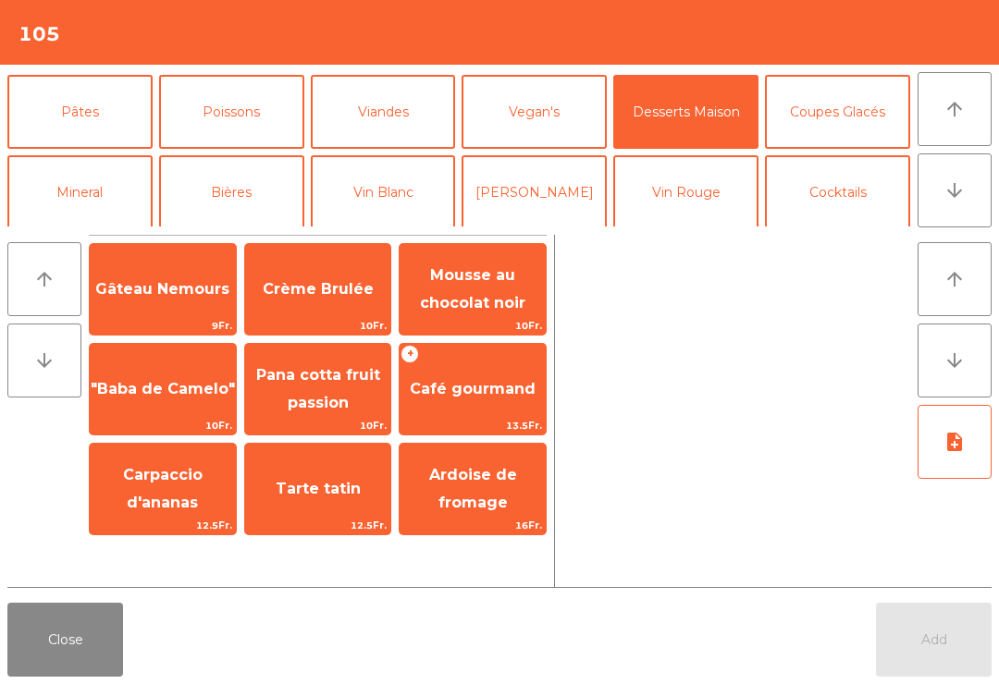
click at [329, 388] on span "Pana cotta fruit passion" at bounding box center [318, 389] width 146 height 79
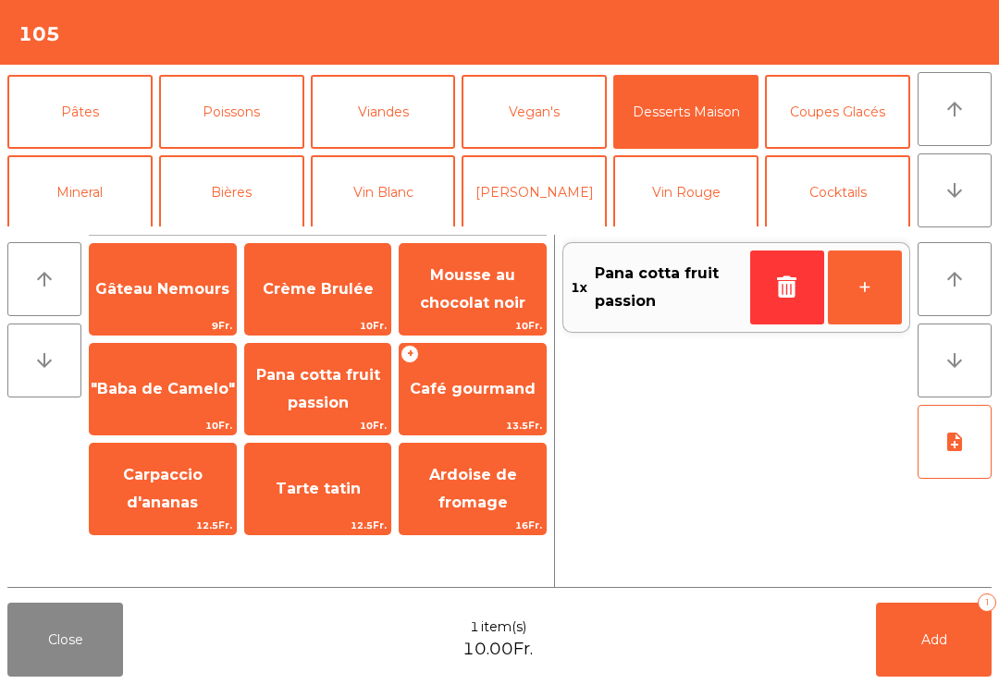
click at [937, 639] on span "Add" at bounding box center [934, 639] width 26 height 17
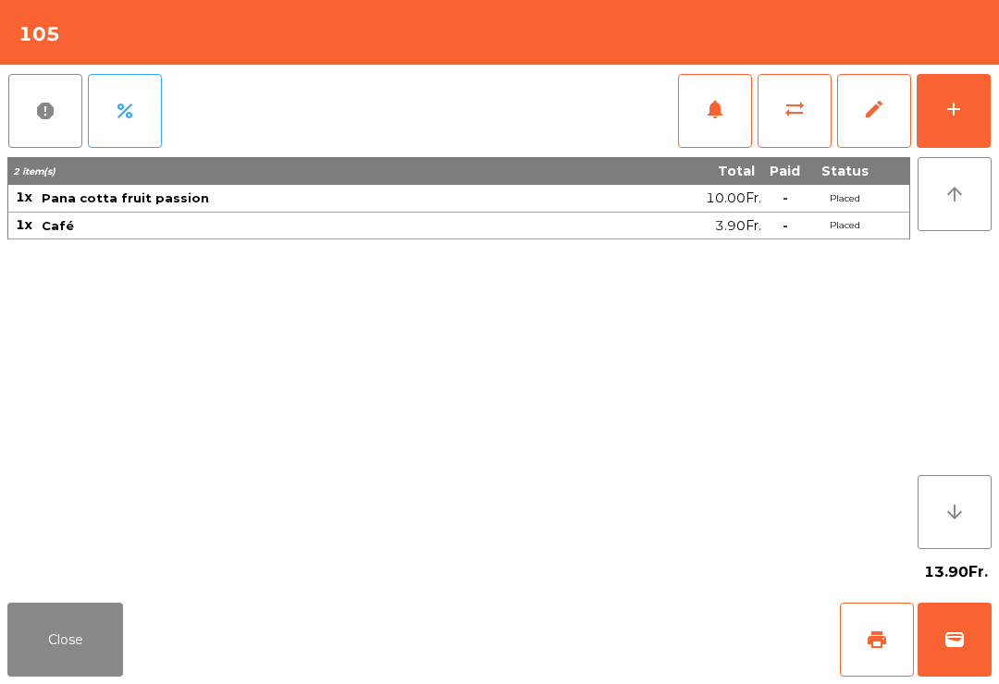
click at [52, 589] on div "13.90Fr." at bounding box center [499, 572] width 984 height 46
click at [145, 589] on div "13.90Fr." at bounding box center [499, 572] width 984 height 46
click at [102, 631] on button "Close" at bounding box center [65, 640] width 116 height 74
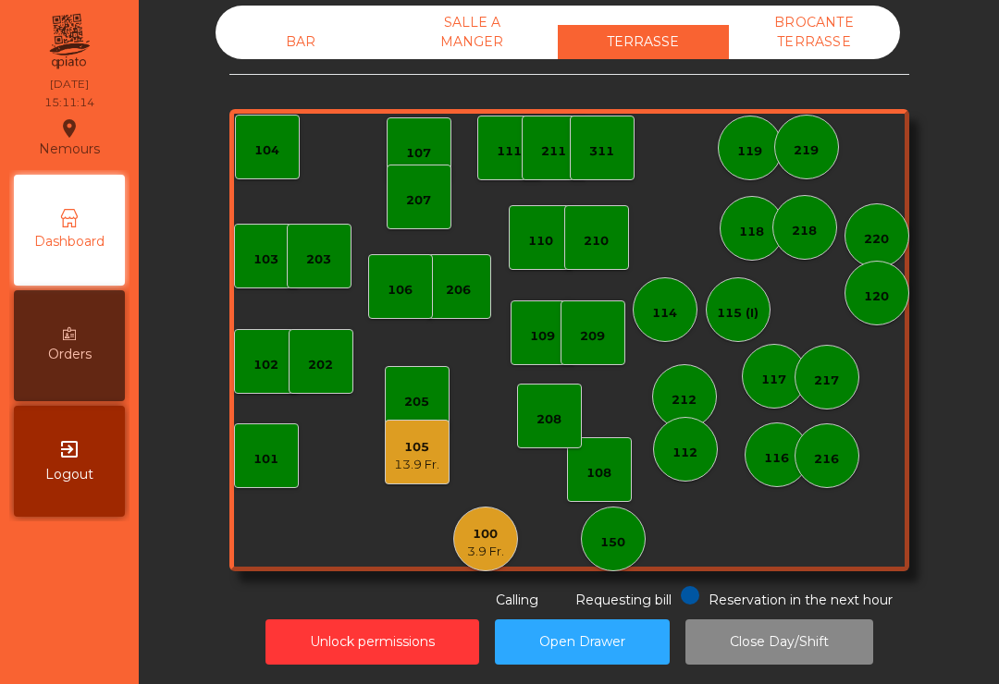
click at [598, 162] on div "311" at bounding box center [602, 148] width 65 height 65
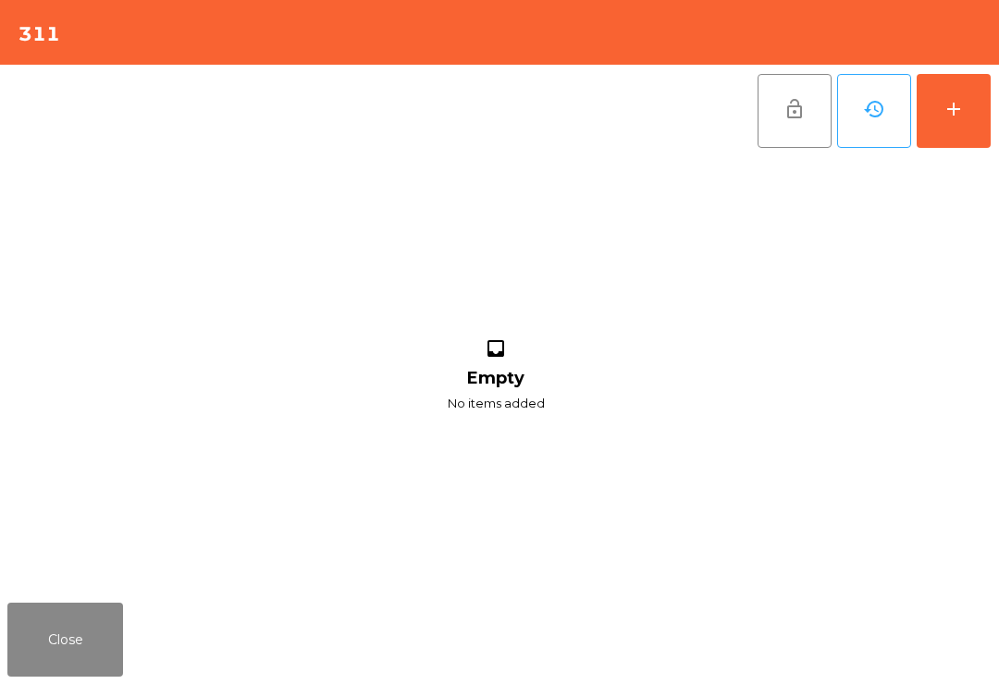
click at [956, 129] on button "add" at bounding box center [953, 111] width 74 height 74
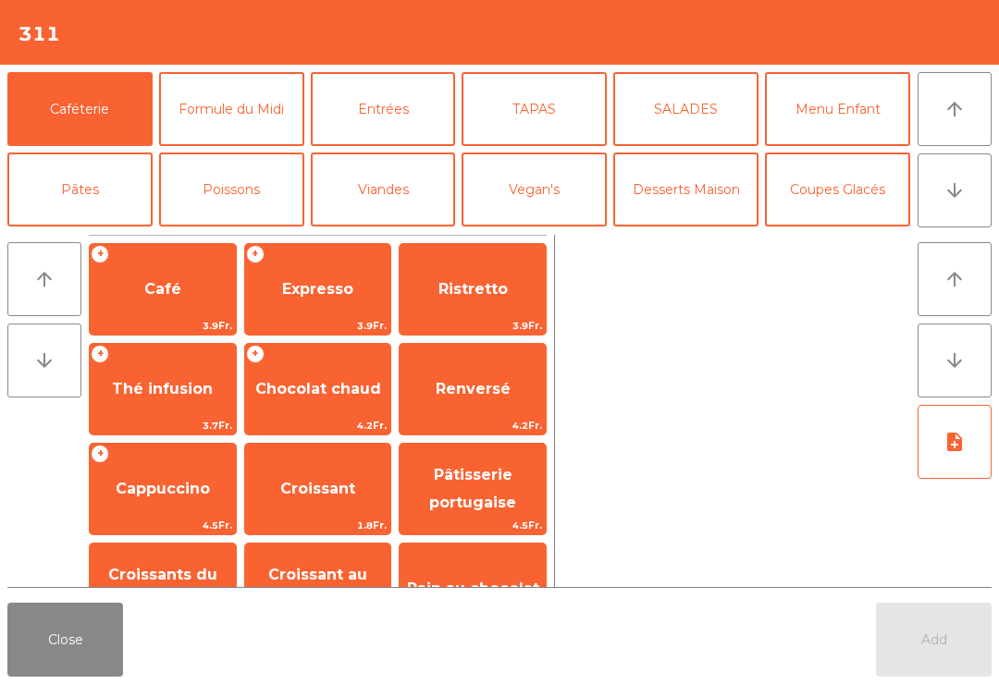
click at [845, 207] on button "Coupes Glacés" at bounding box center [837, 190] width 145 height 74
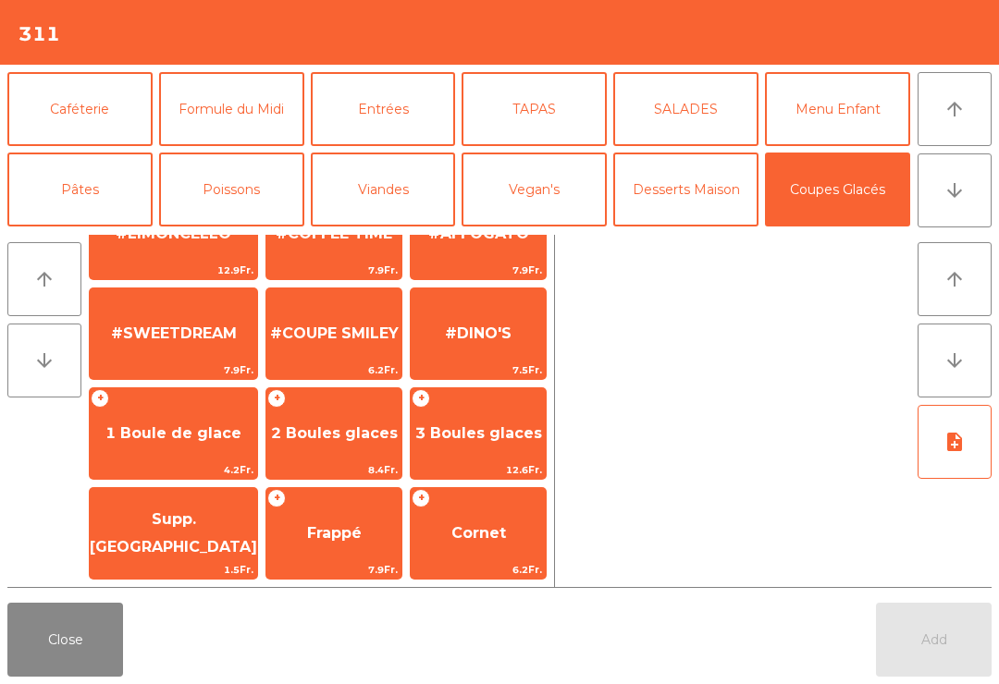
scroll to position [355, 0]
click at [192, 420] on span "1 Boule de glace" at bounding box center [173, 434] width 167 height 50
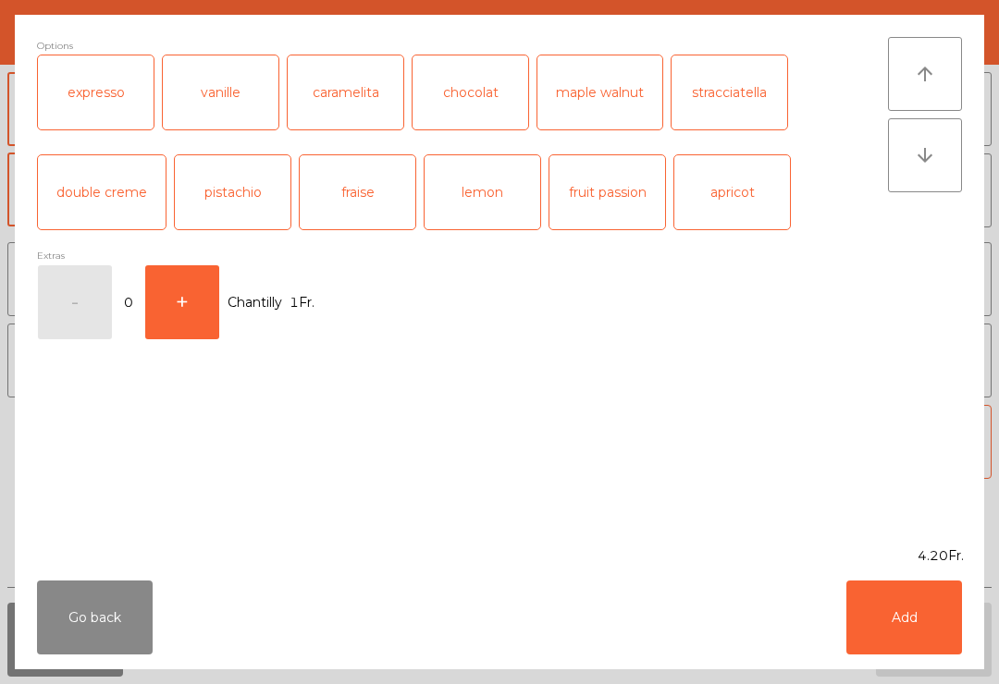
click at [340, 109] on div "caramelita" at bounding box center [346, 92] width 116 height 74
click at [949, 652] on button "Add" at bounding box center [904, 618] width 116 height 74
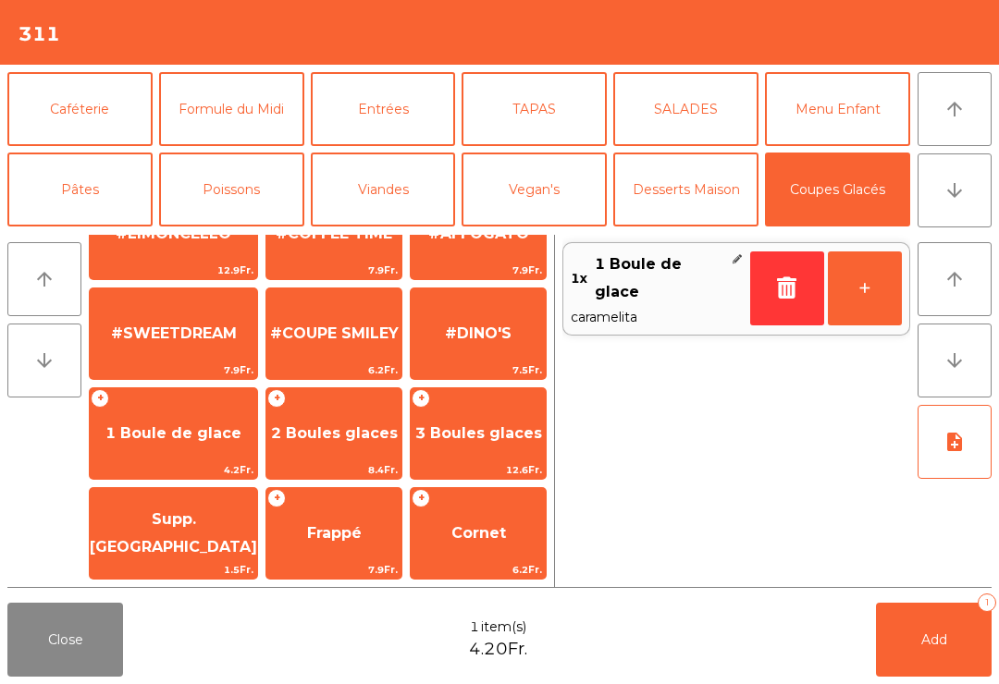
click at [892, 294] on button "+" at bounding box center [864, 288] width 74 height 74
click at [209, 452] on span "1 Boule de glace" at bounding box center [173, 434] width 167 height 50
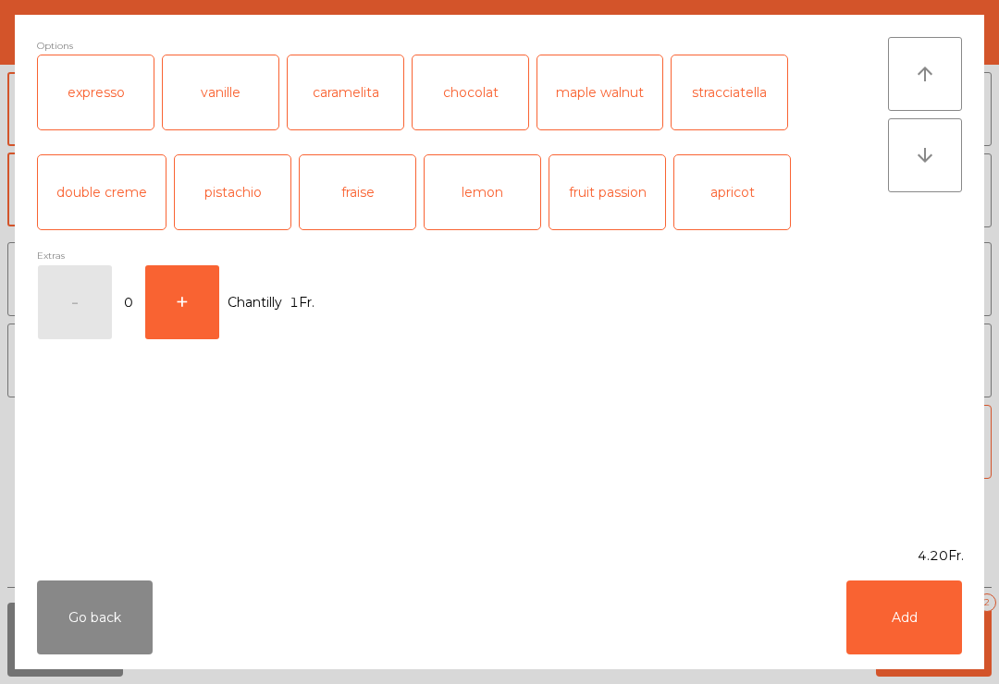
click at [470, 101] on div "chocolat" at bounding box center [470, 92] width 116 height 74
click at [892, 624] on button "Add" at bounding box center [904, 618] width 116 height 74
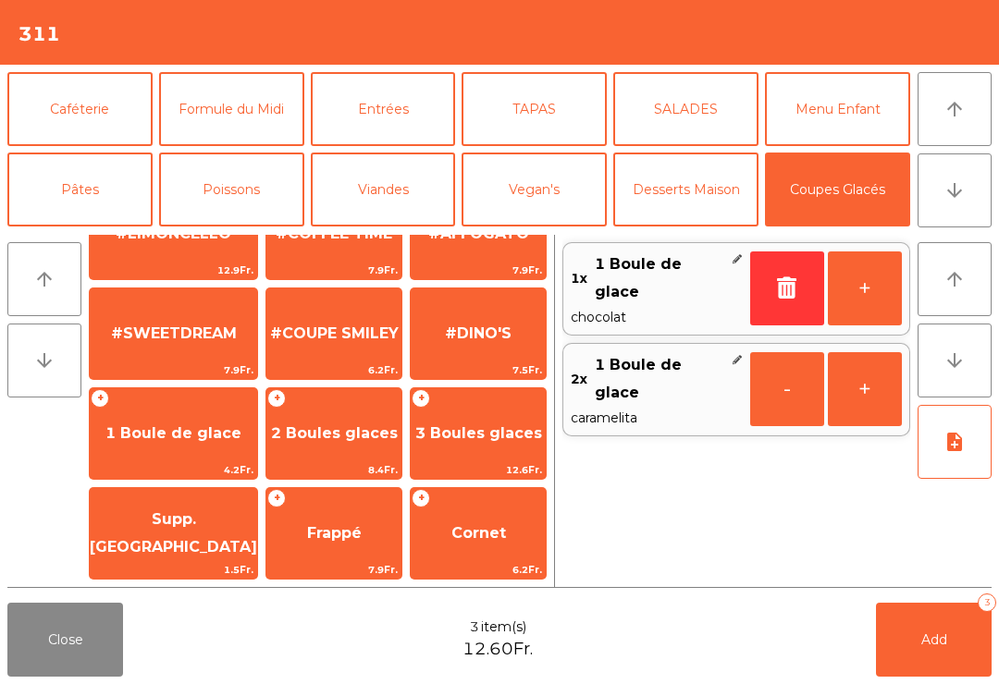
click at [871, 278] on button "+" at bounding box center [864, 288] width 74 height 74
click at [870, 278] on button "+" at bounding box center [864, 288] width 74 height 74
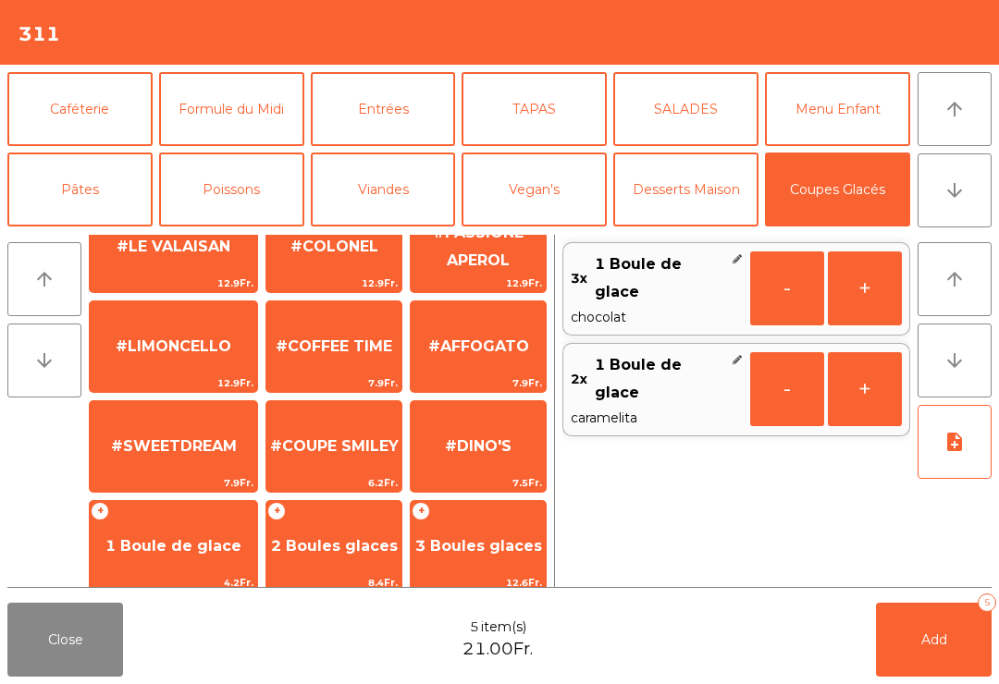
scroll to position [243, 0]
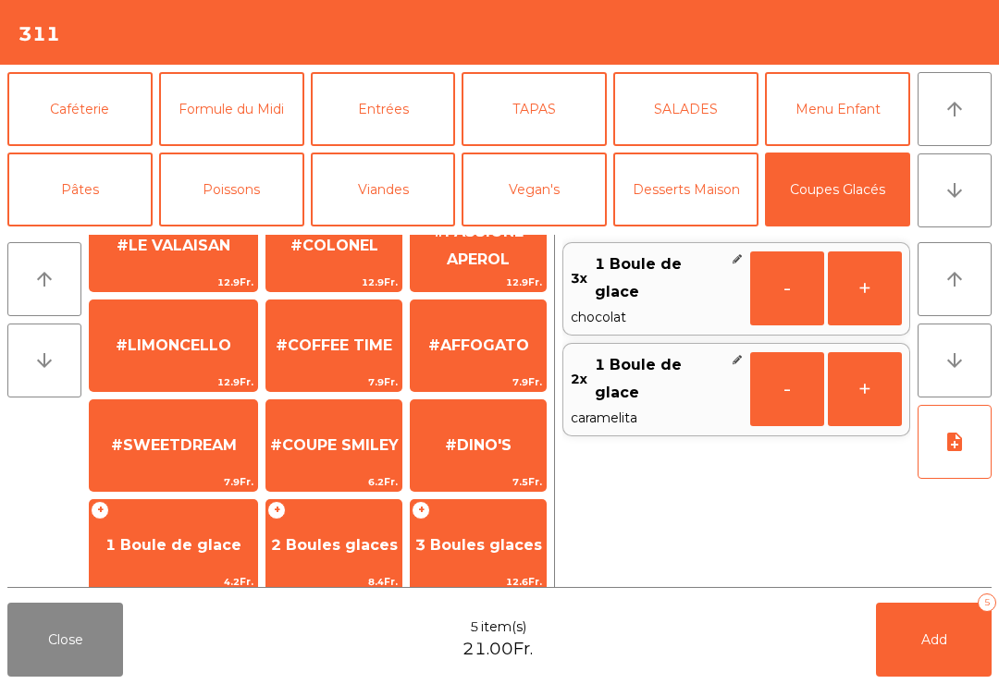
click at [367, 374] on span "7.9Fr." at bounding box center [333, 383] width 135 height 18
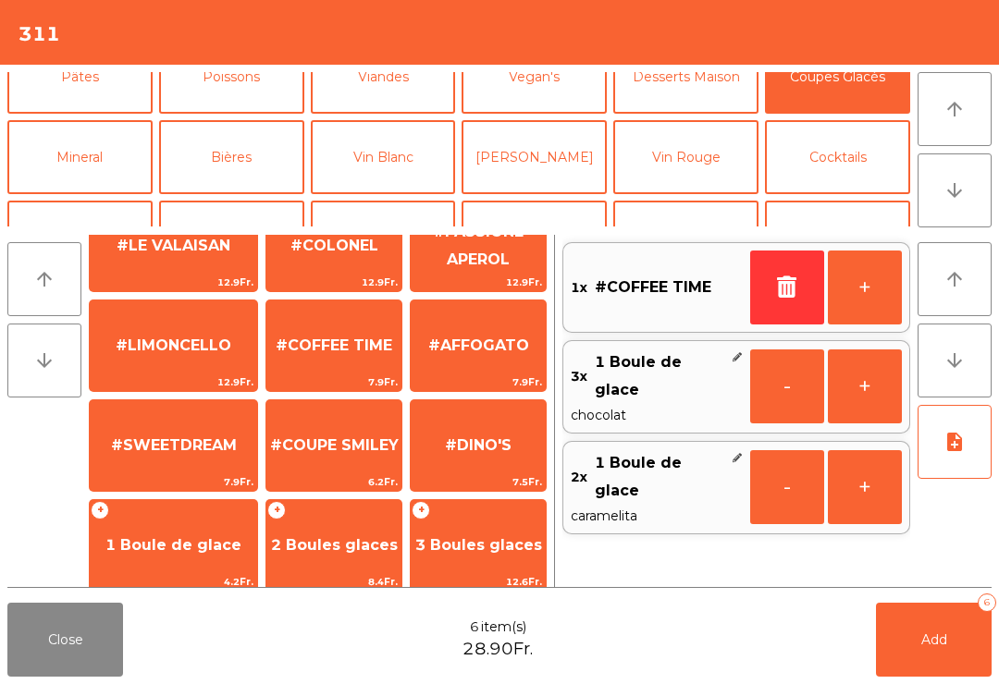
scroll to position [117, 0]
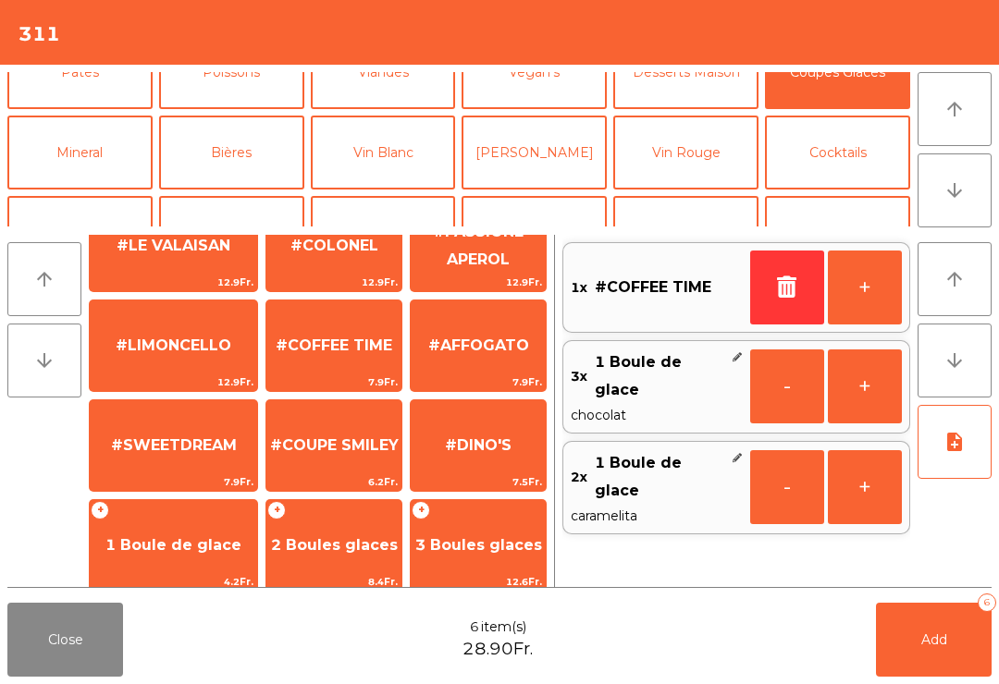
click at [113, 158] on button "Mineral" at bounding box center [79, 153] width 145 height 74
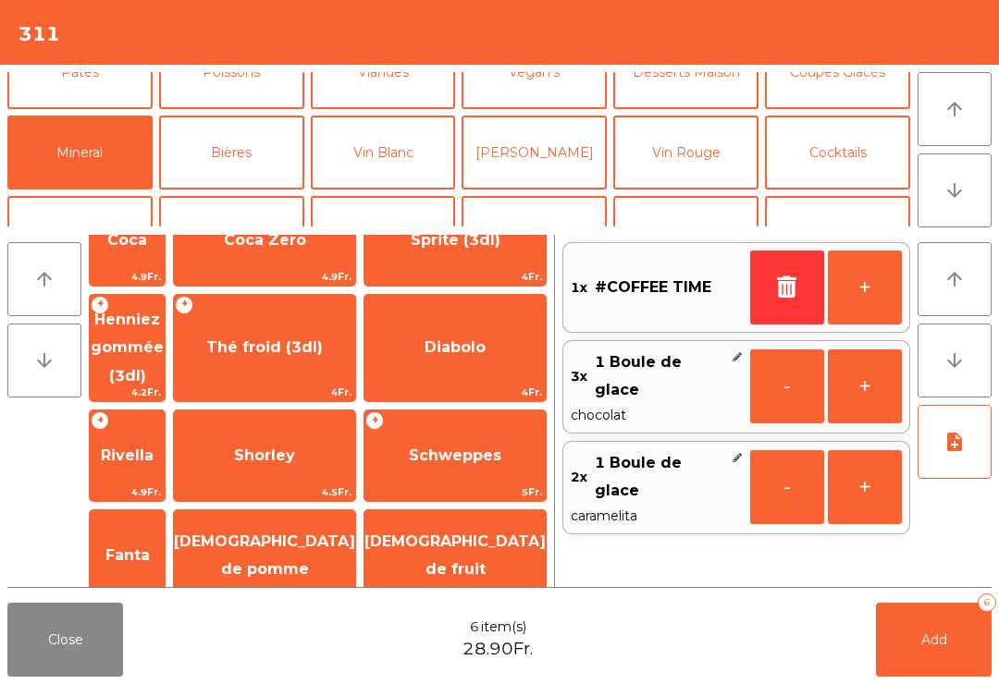
scroll to position [314, 0]
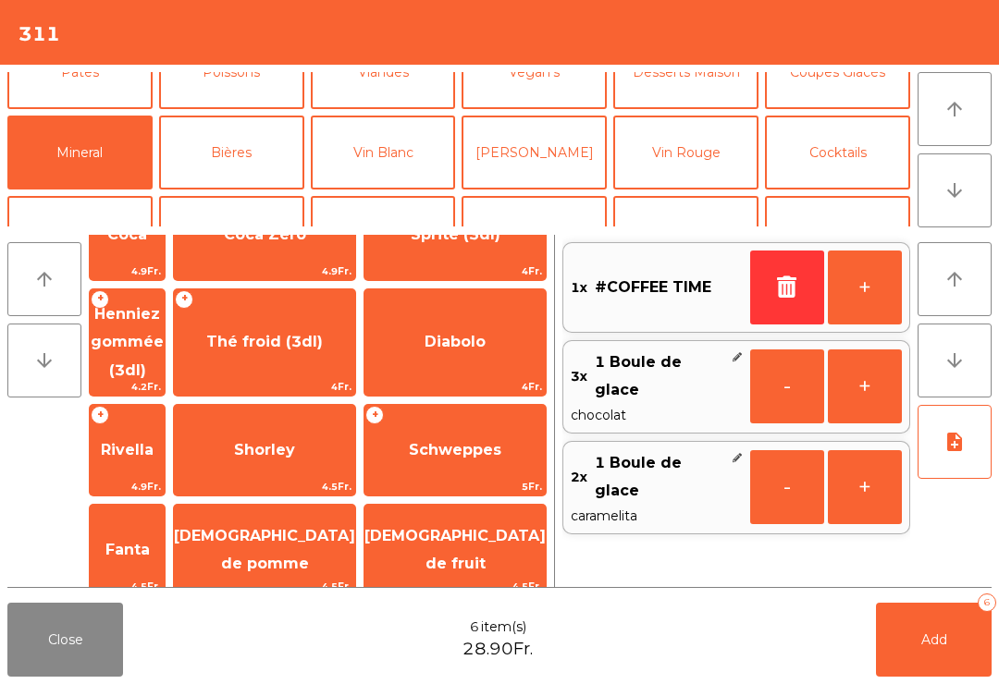
click at [165, 293] on span "Henniez gommée (3dl)" at bounding box center [127, 342] width 75 height 106
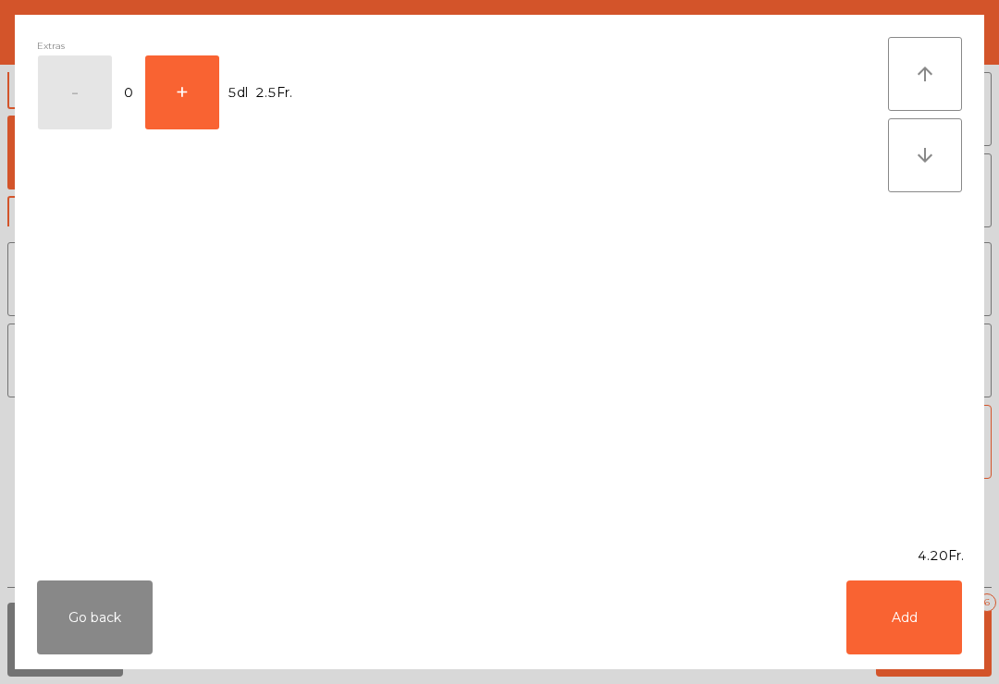
click at [898, 641] on button "Add" at bounding box center [904, 618] width 116 height 74
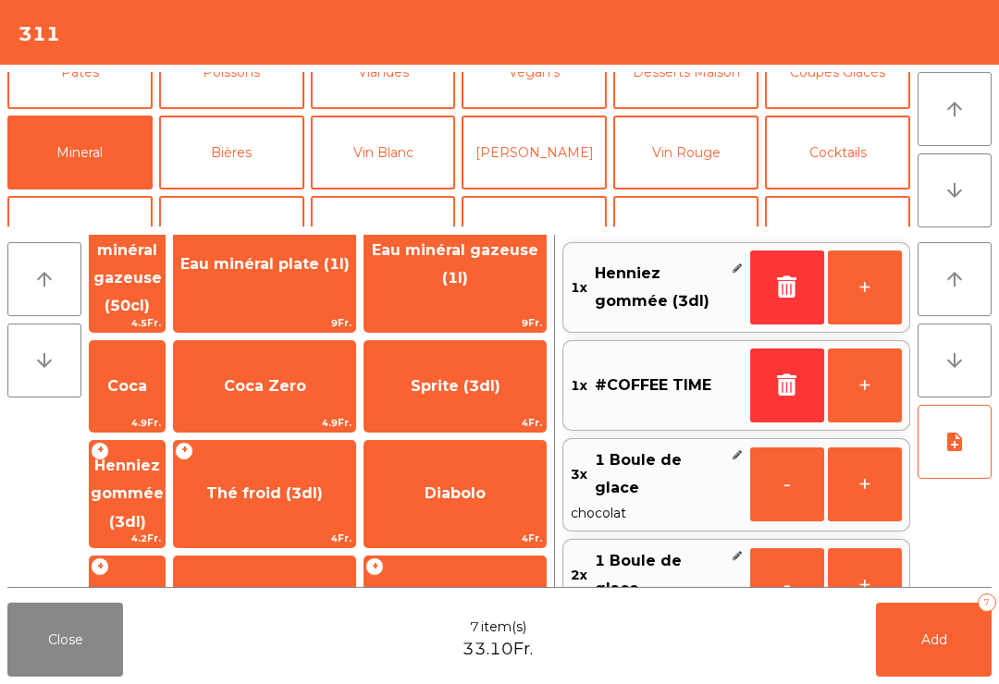
scroll to position [158, 0]
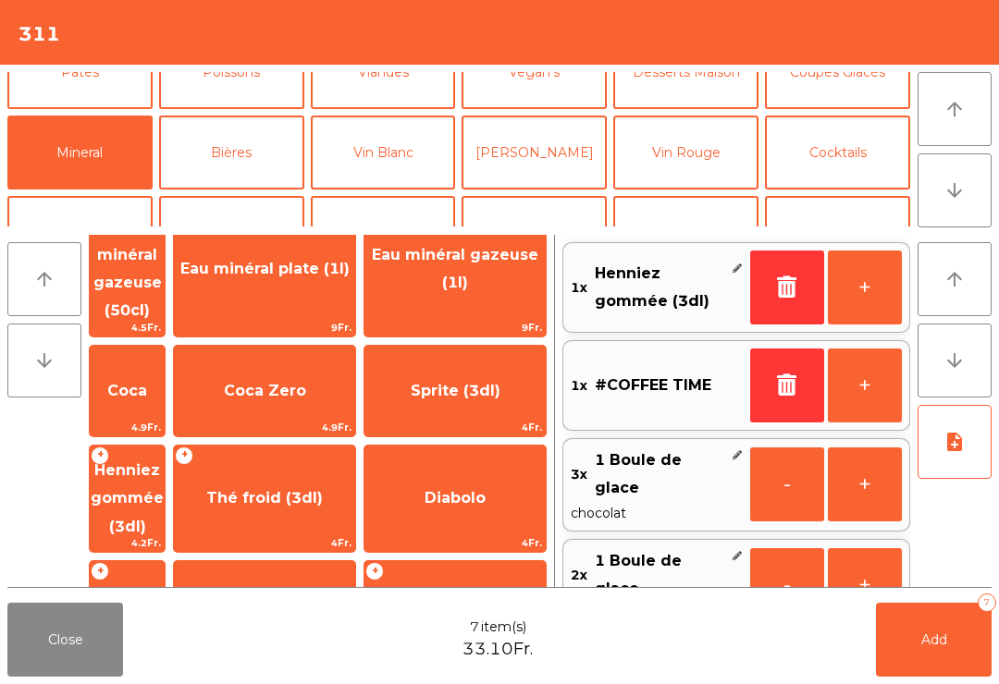
click at [165, 366] on span "Coca" at bounding box center [127, 391] width 75 height 50
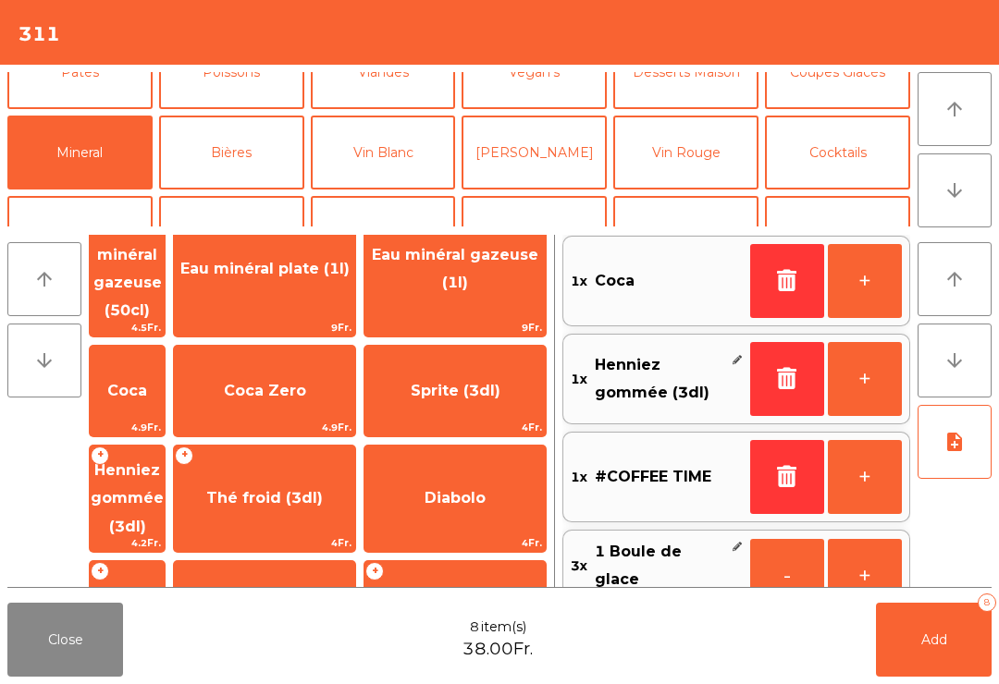
scroll to position [7, 0]
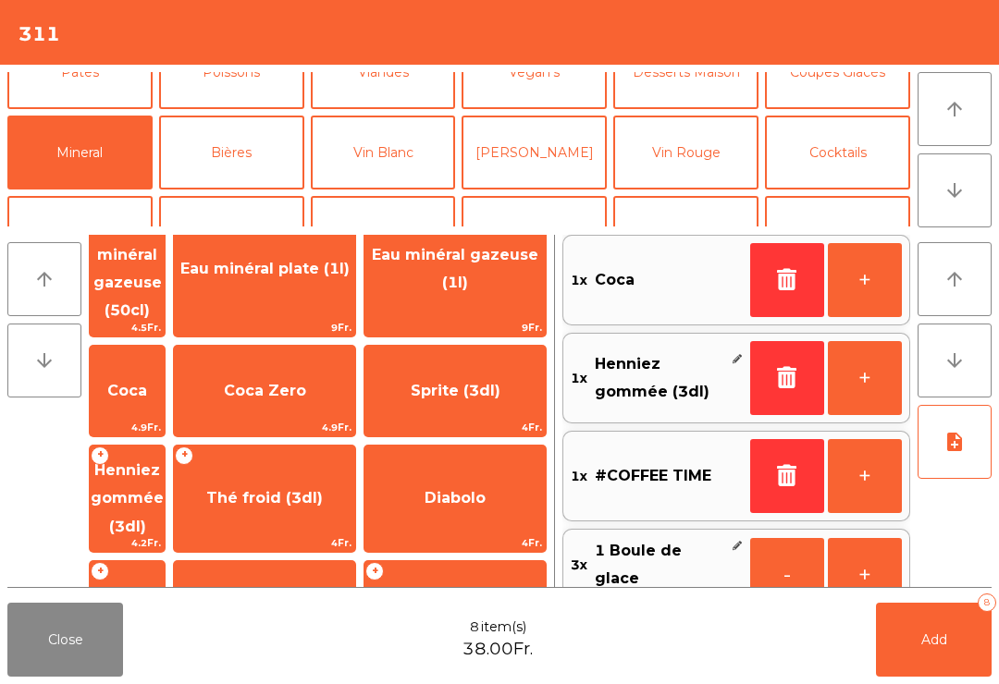
click at [163, 419] on span "4.9Fr." at bounding box center [127, 428] width 75 height 18
click at [165, 419] on span "4.9Fr." at bounding box center [127, 428] width 75 height 18
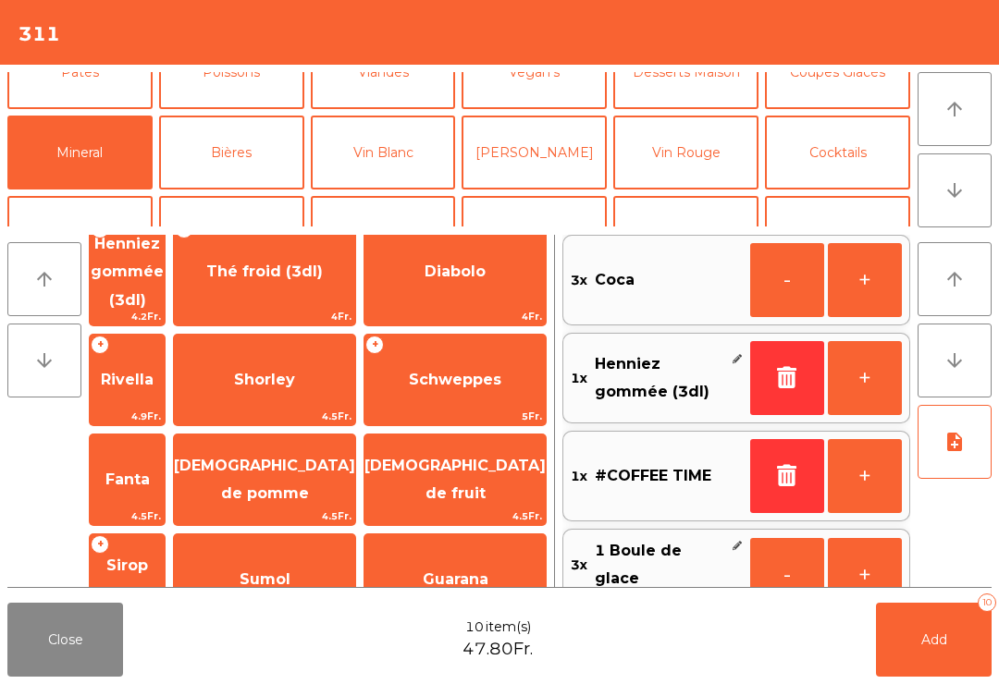
scroll to position [393, 0]
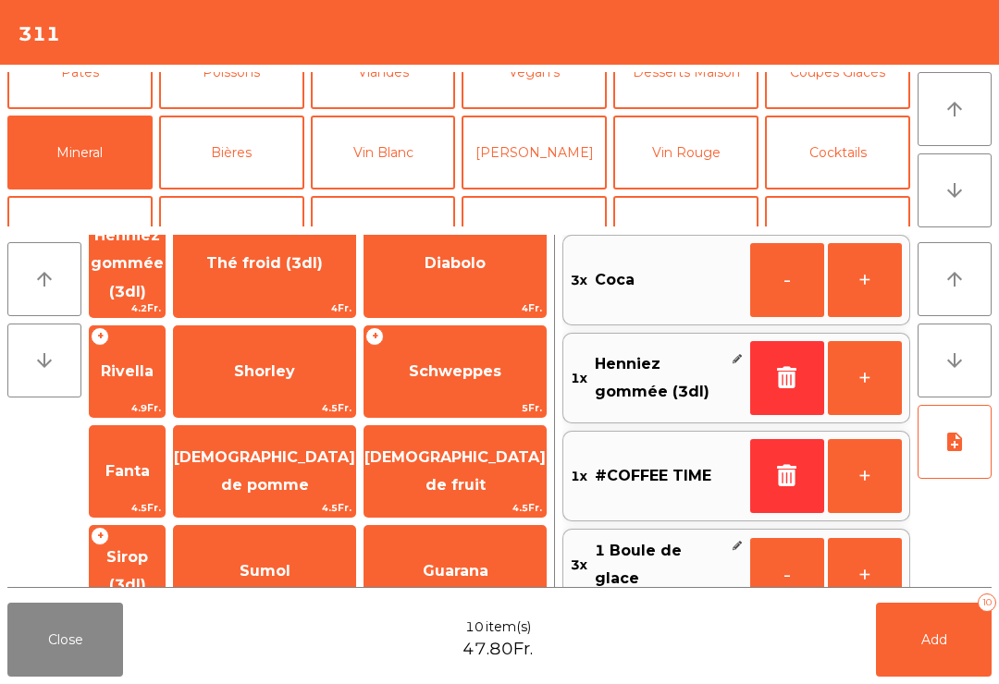
click at [165, 447] on span "Fanta" at bounding box center [127, 472] width 75 height 50
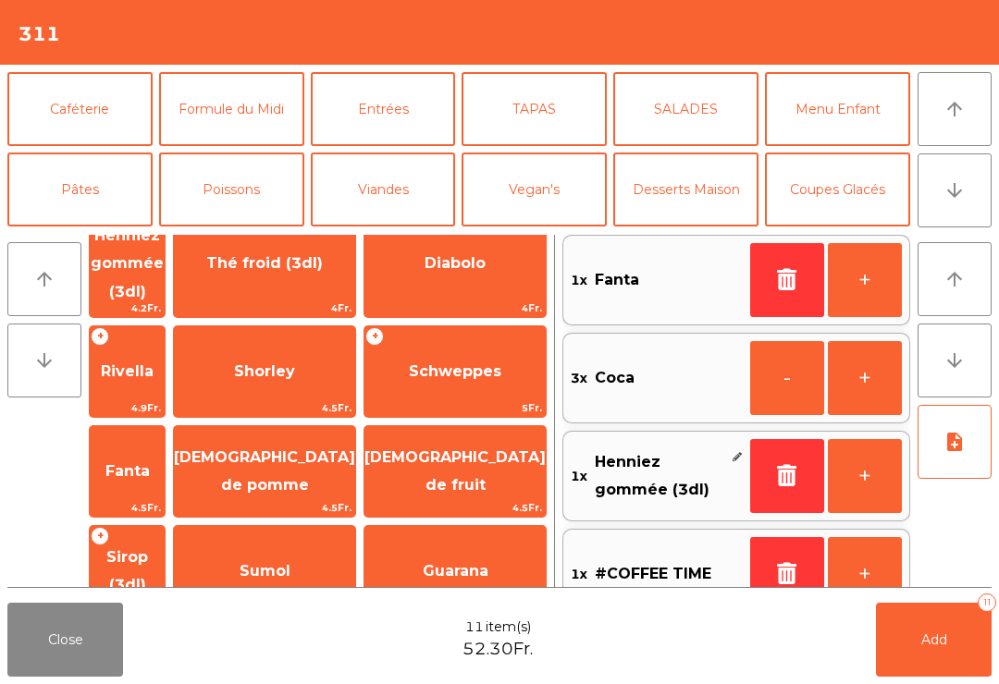
scroll to position [0, 0]
click at [102, 104] on button "Caféterie" at bounding box center [79, 109] width 145 height 74
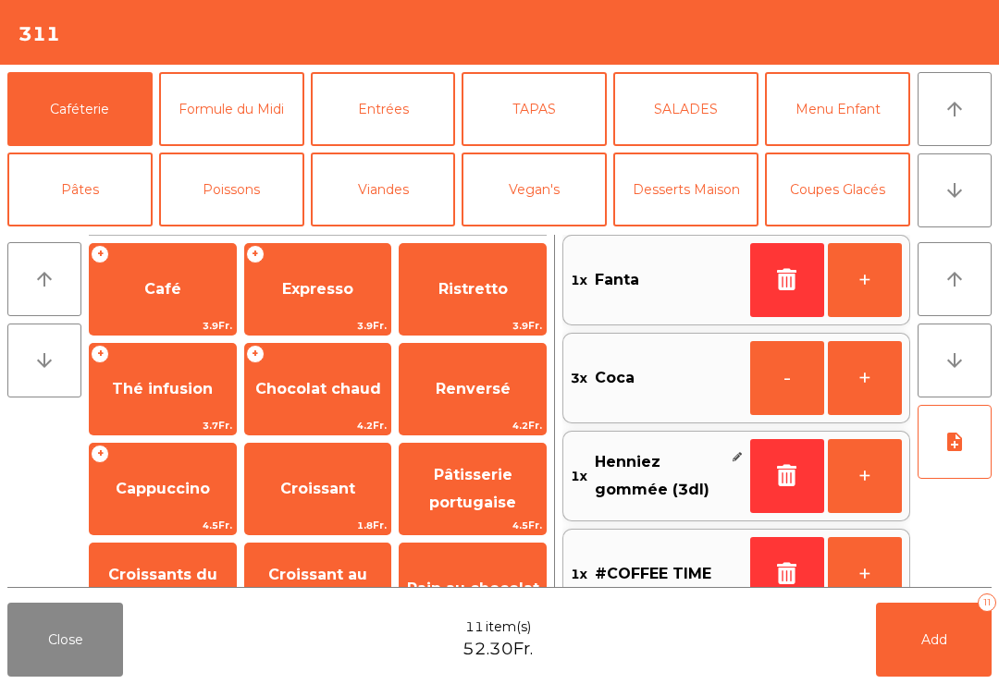
click at [185, 290] on span "Café" at bounding box center [163, 289] width 146 height 50
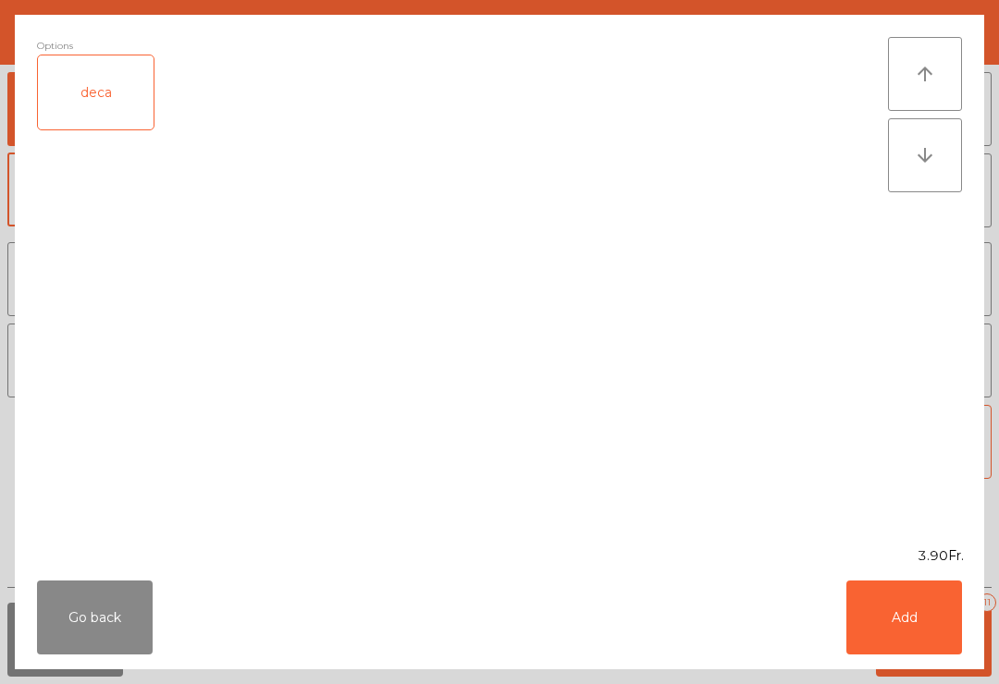
click at [930, 615] on button "Add" at bounding box center [904, 618] width 116 height 74
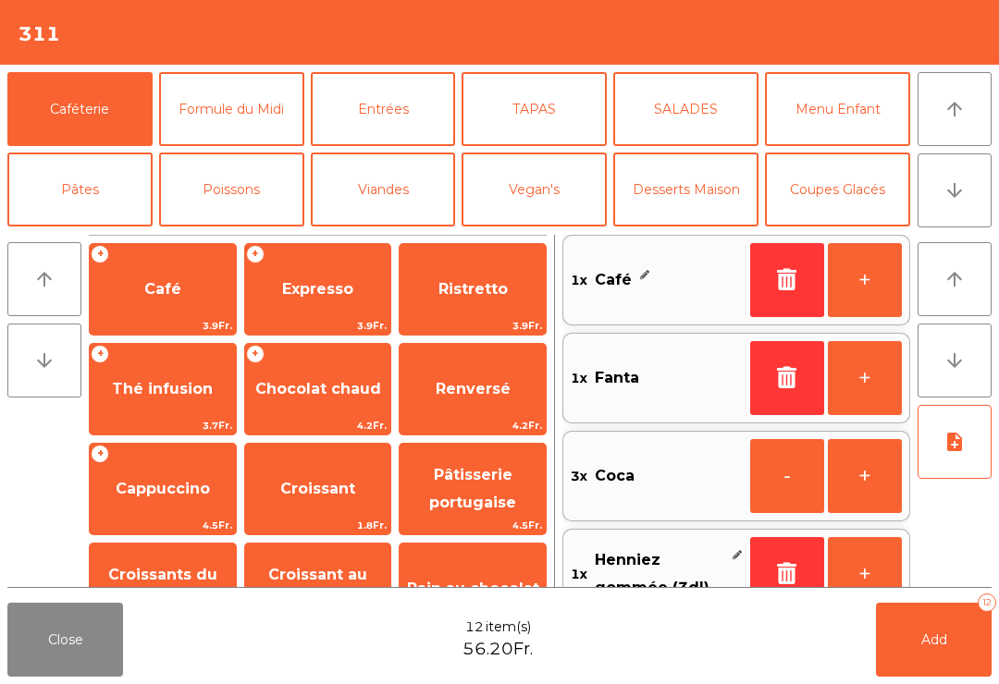
click at [972, 668] on button "Add 12" at bounding box center [934, 640] width 116 height 74
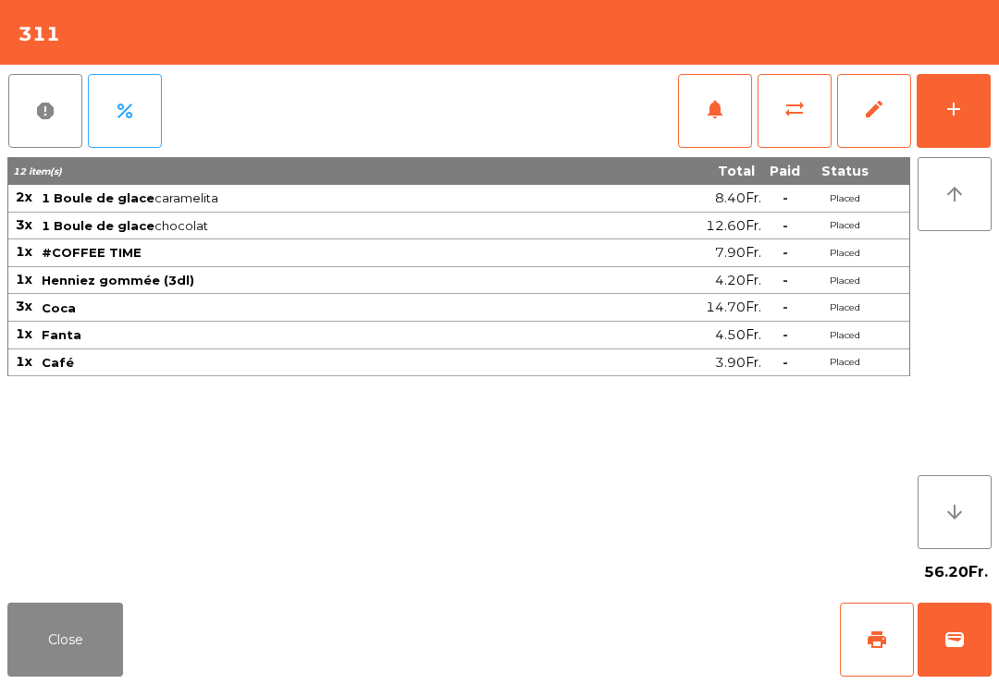
click at [83, 658] on button "Close" at bounding box center [65, 640] width 116 height 74
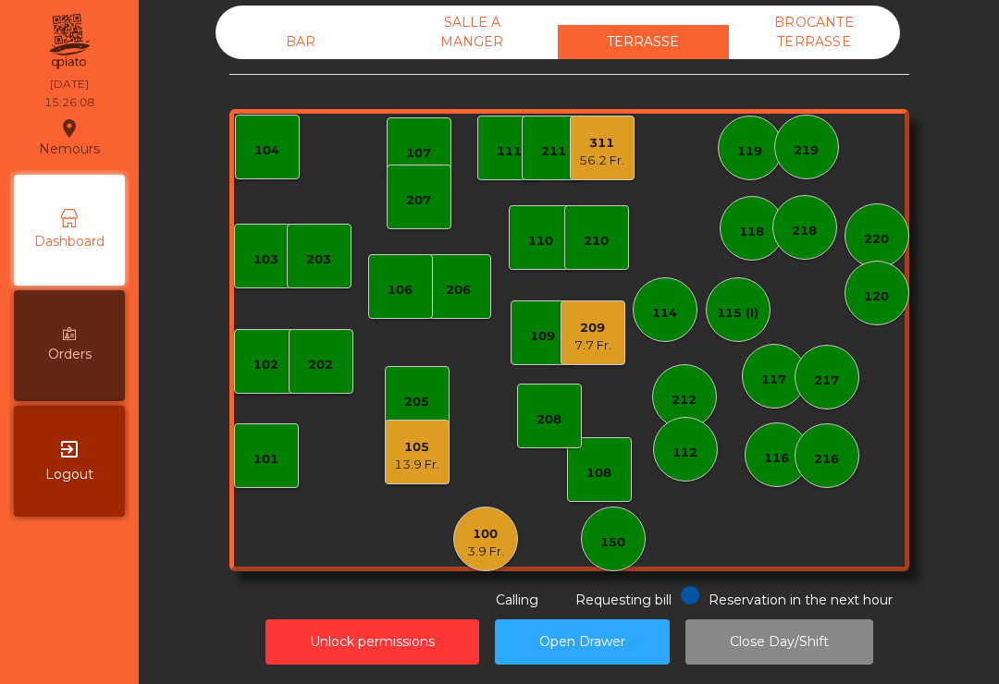
click at [603, 330] on div "209" at bounding box center [592, 328] width 37 height 18
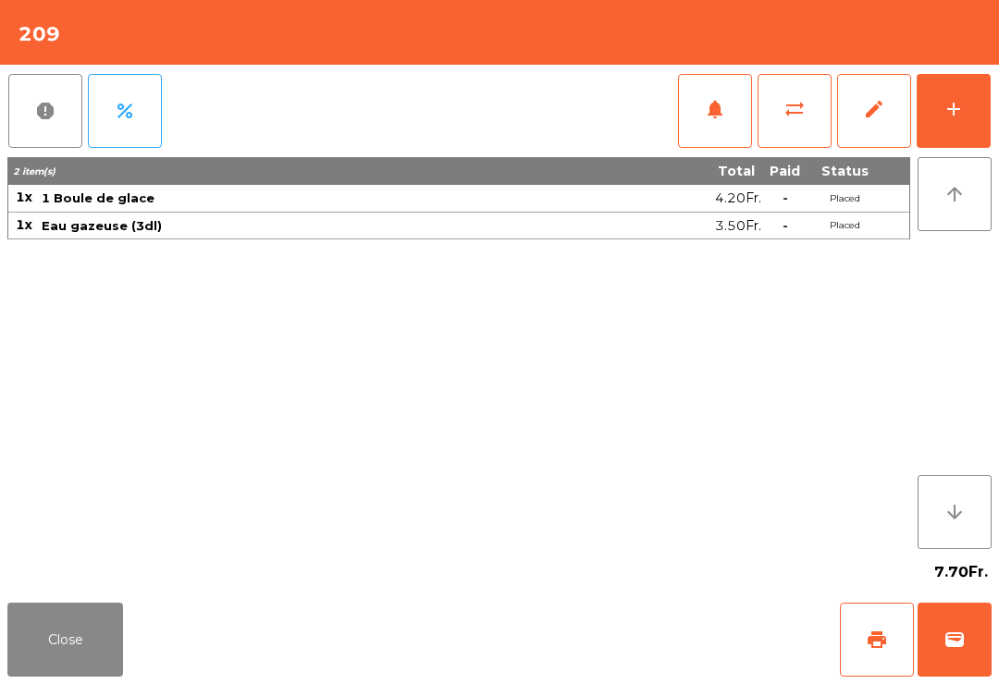
click at [834, 640] on div "Close print wallet" at bounding box center [499, 639] width 999 height 89
click at [874, 653] on button "print" at bounding box center [877, 640] width 74 height 74
click at [937, 654] on button "wallet" at bounding box center [954, 640] width 74 height 74
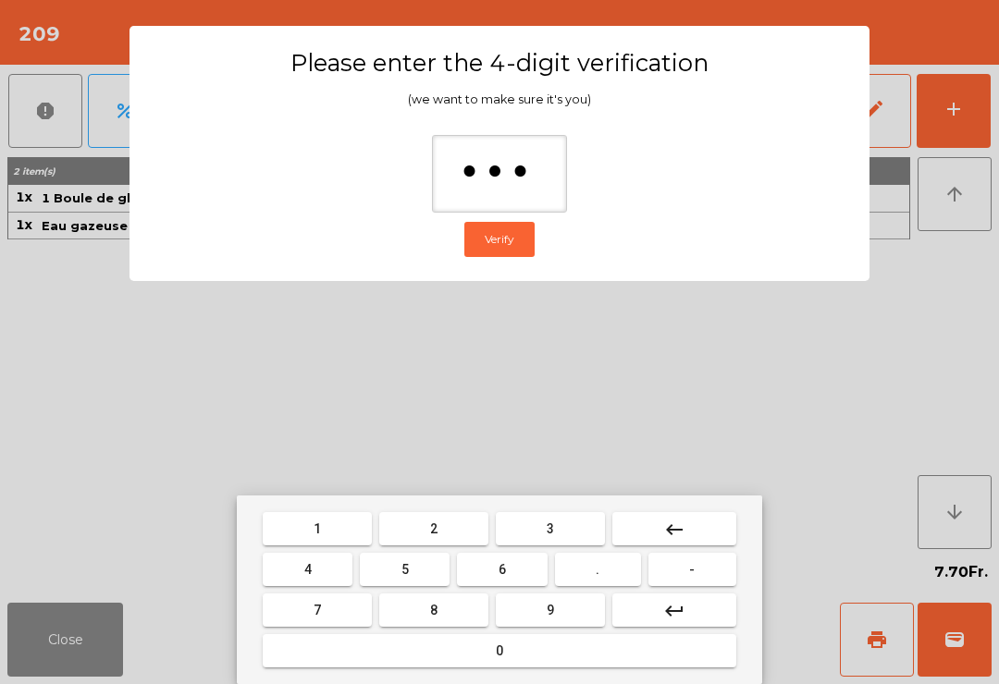
type input "****"
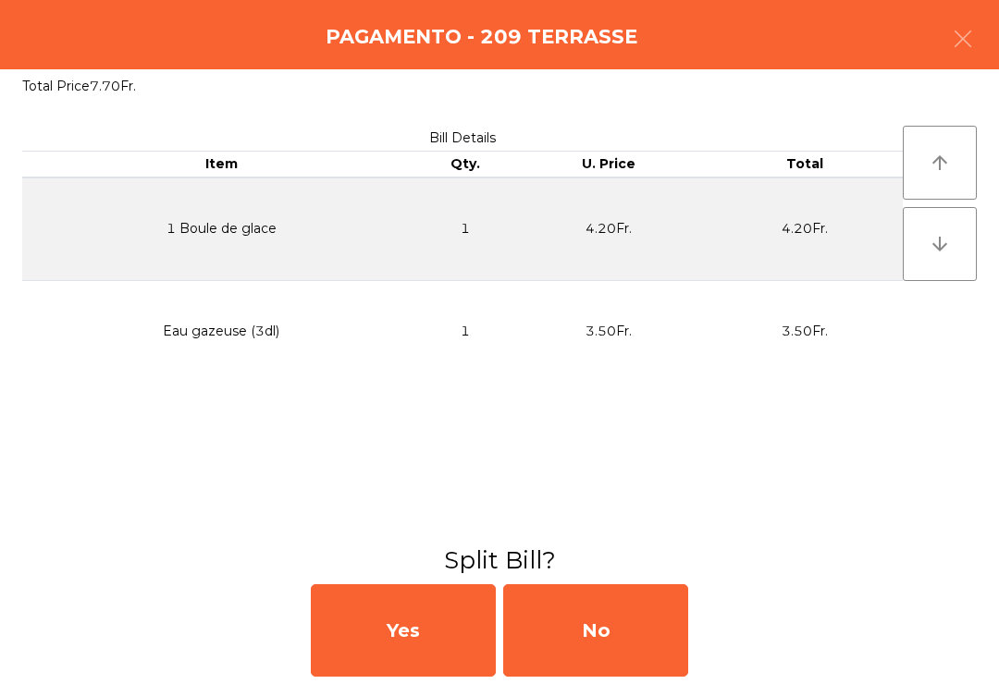
click at [635, 645] on div "No" at bounding box center [595, 630] width 185 height 92
click at [661, 653] on div "MB" at bounding box center [595, 630] width 185 height 92
click at [646, 637] on div "No" at bounding box center [595, 630] width 185 height 92
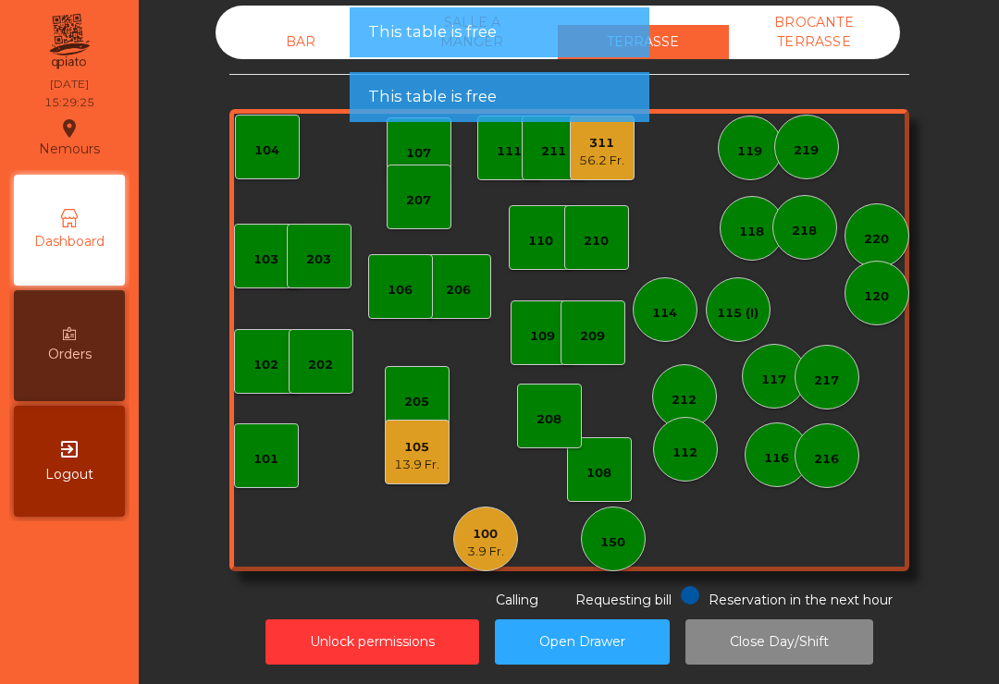
click at [570, 437] on div "208" at bounding box center [549, 416] width 65 height 65
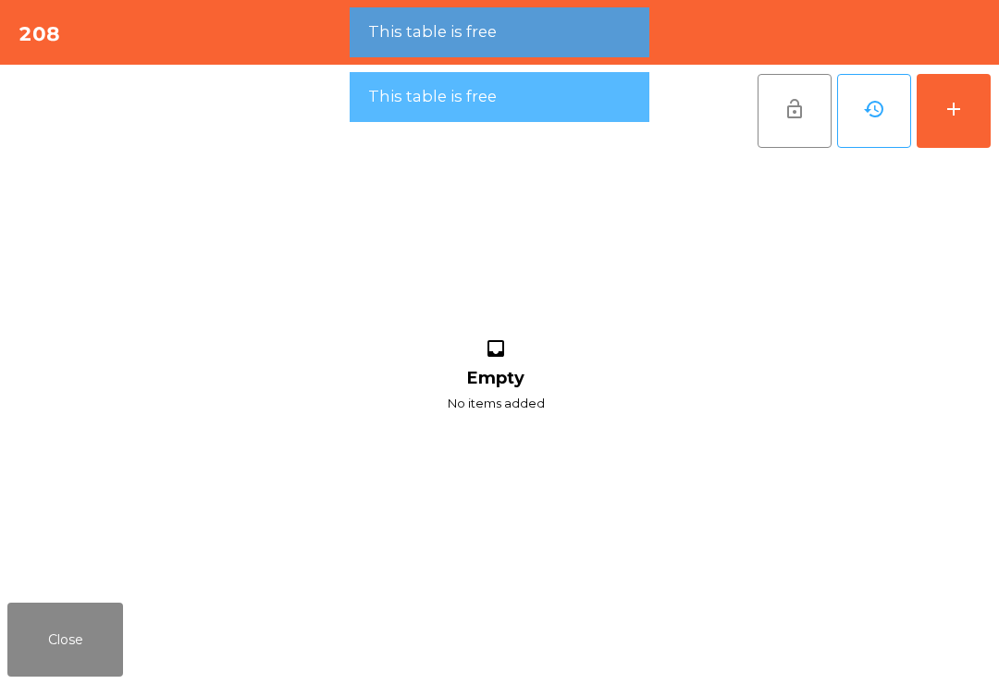
click at [981, 129] on button "add" at bounding box center [953, 111] width 74 height 74
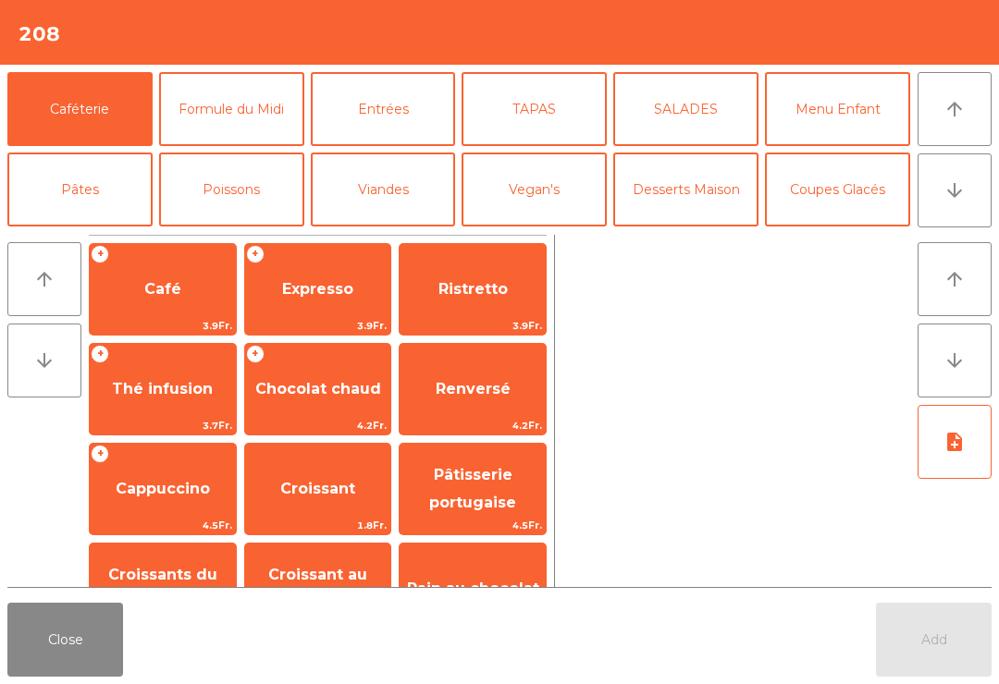
click at [957, 202] on button "arrow_downward" at bounding box center [954, 190] width 74 height 74
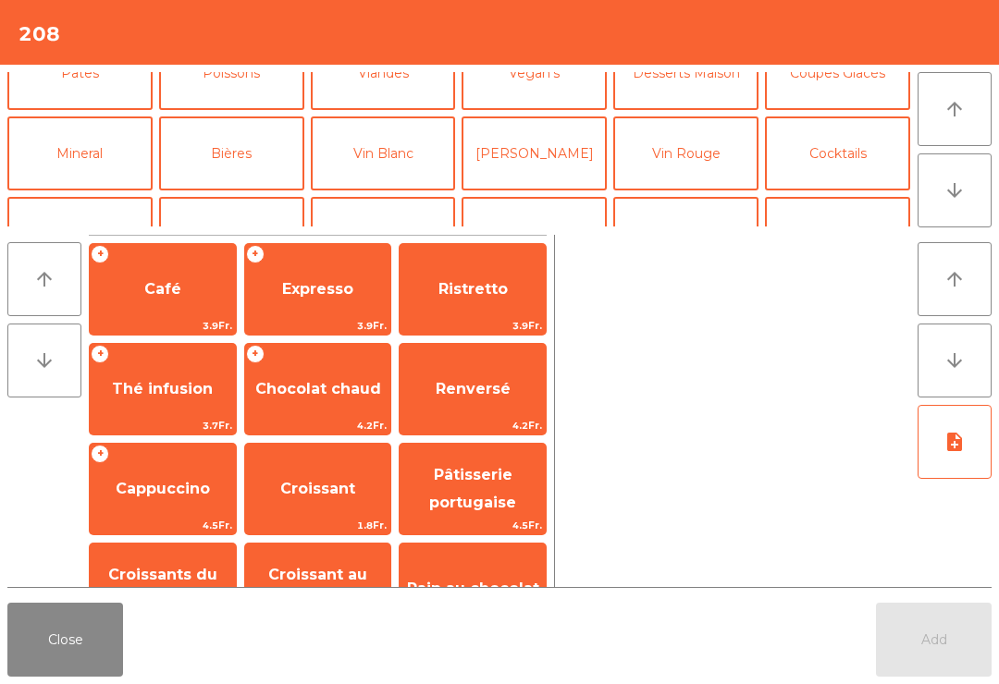
scroll to position [161, 0]
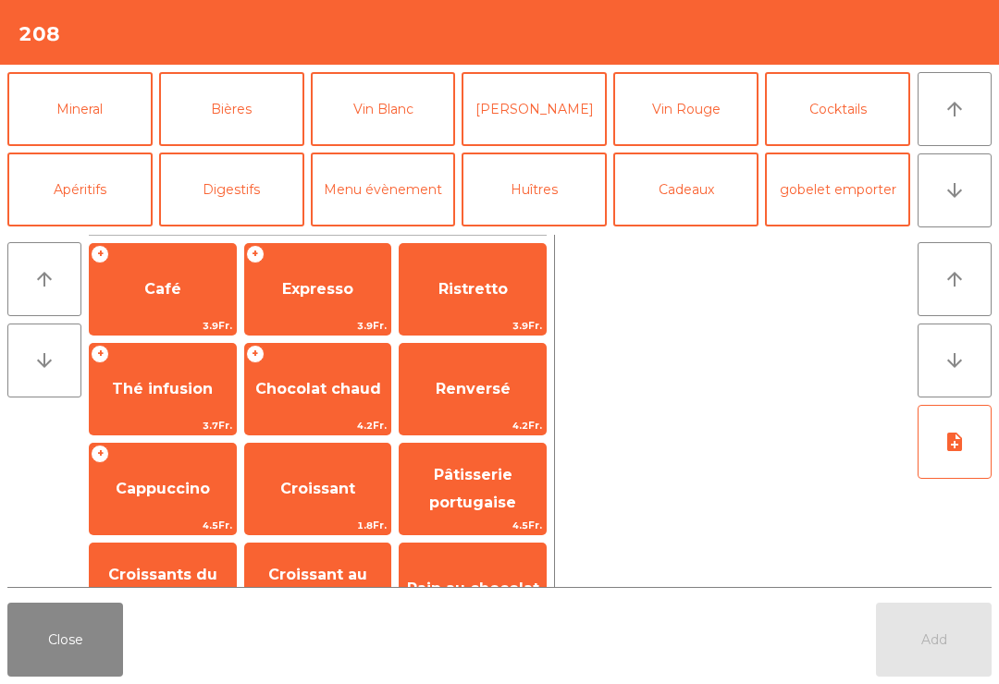
click at [105, 123] on button "Mineral" at bounding box center [79, 109] width 145 height 74
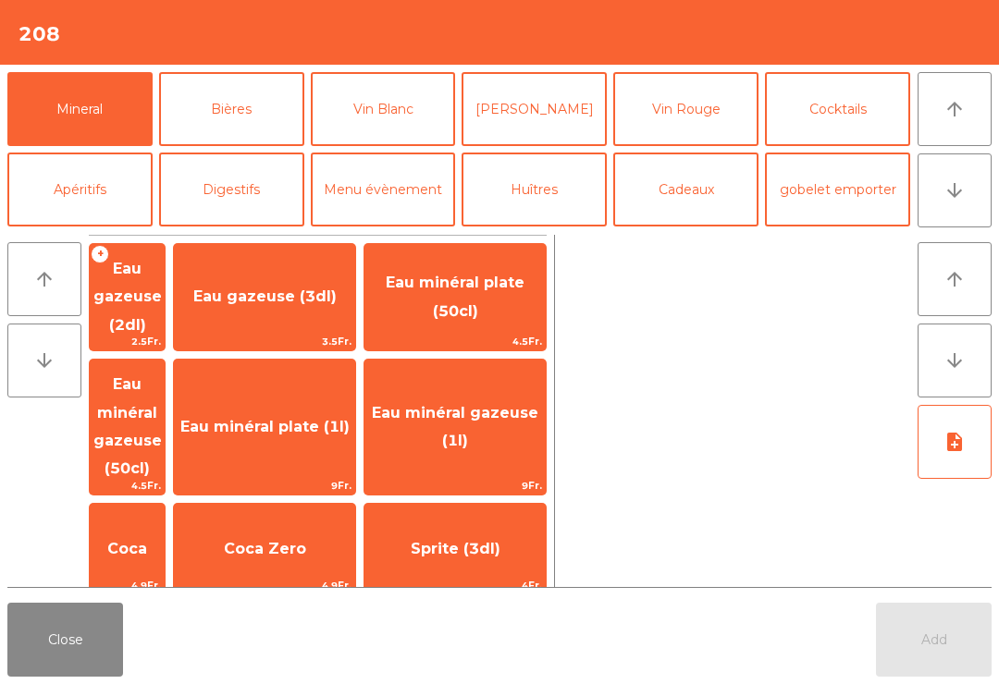
click at [340, 313] on span "Eau gazeuse (3dl)" at bounding box center [264, 297] width 181 height 50
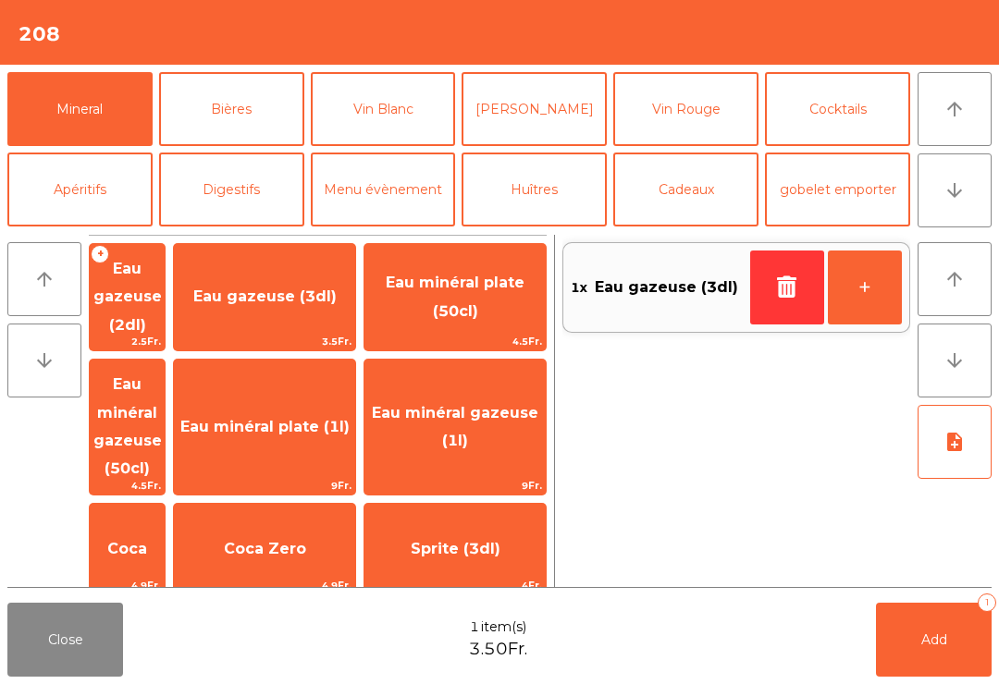
click at [961, 657] on button "Add 1" at bounding box center [934, 640] width 116 height 74
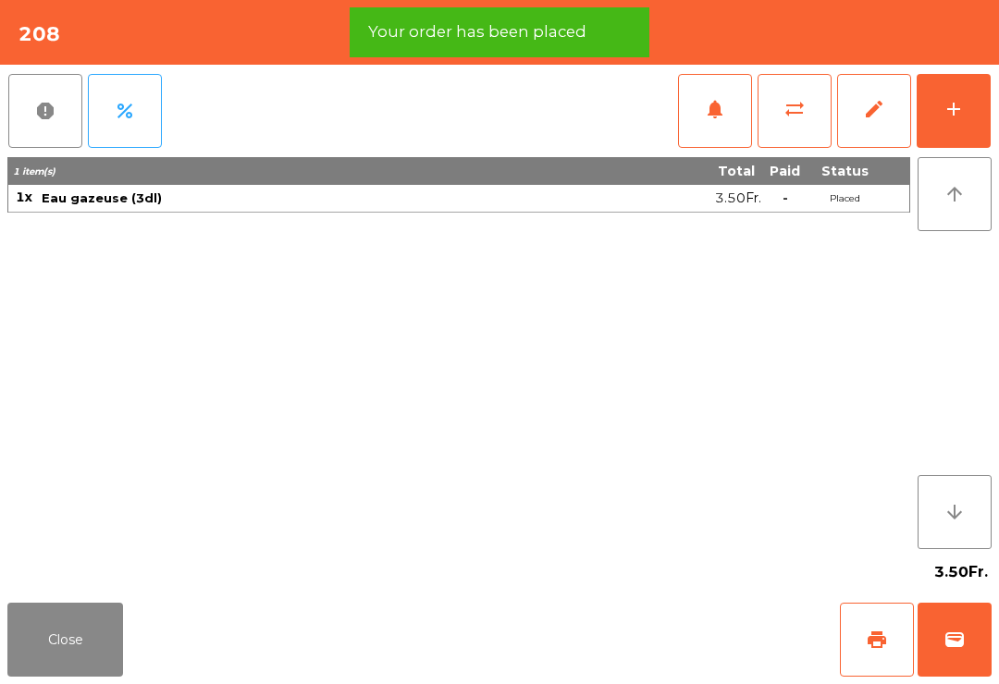
click at [969, 654] on button "wallet" at bounding box center [954, 640] width 74 height 74
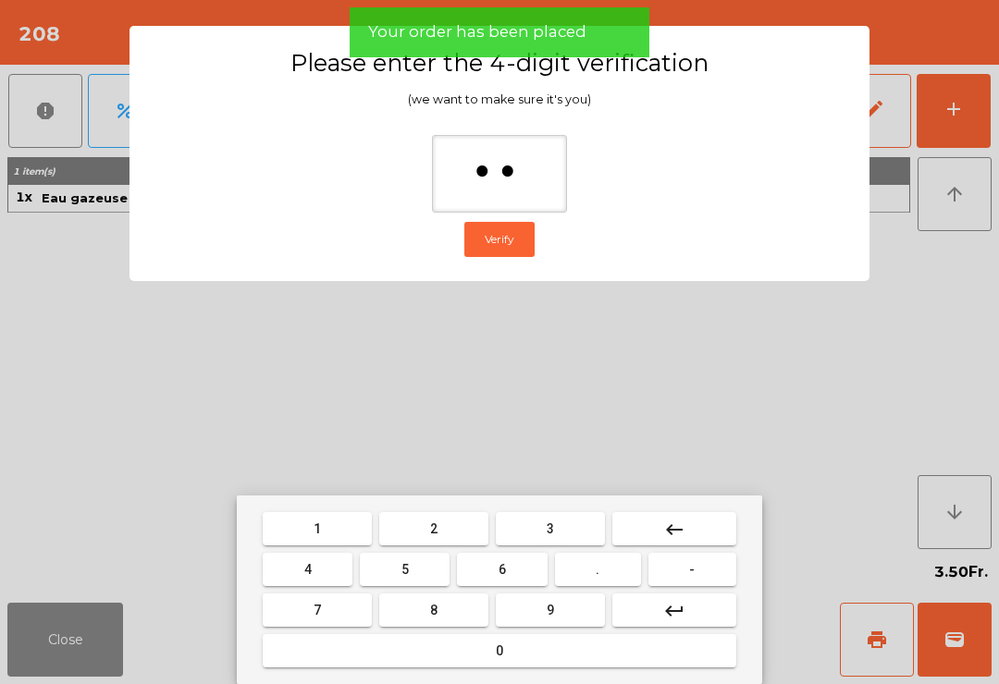
type input "***"
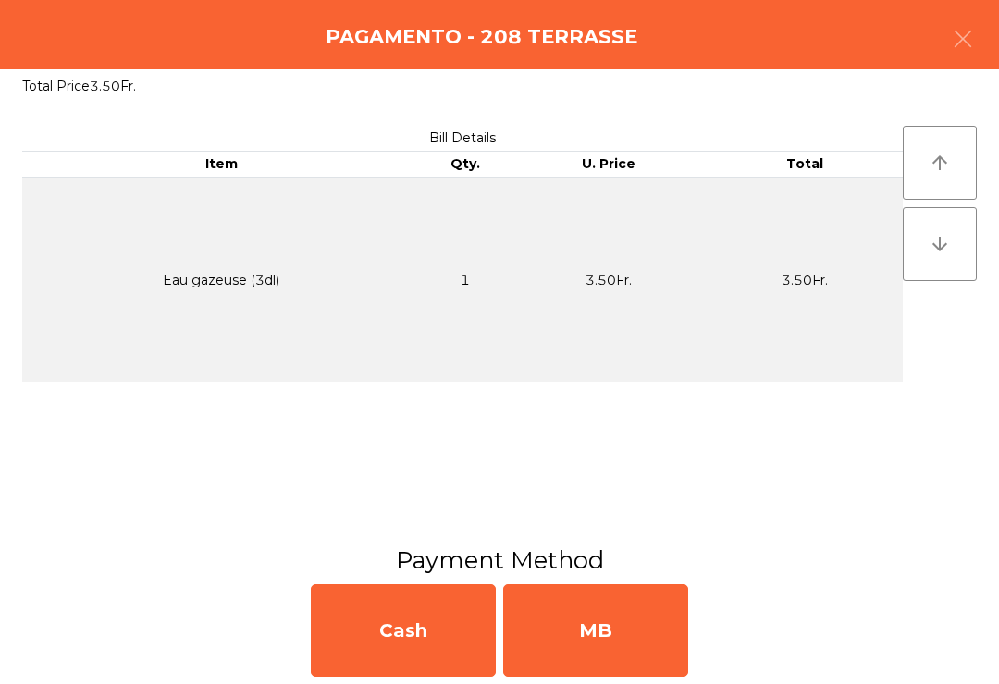
click at [616, 647] on div "MB" at bounding box center [595, 630] width 185 height 92
click at [615, 647] on div "No" at bounding box center [595, 630] width 185 height 92
click at [620, 632] on div "No" at bounding box center [595, 630] width 185 height 92
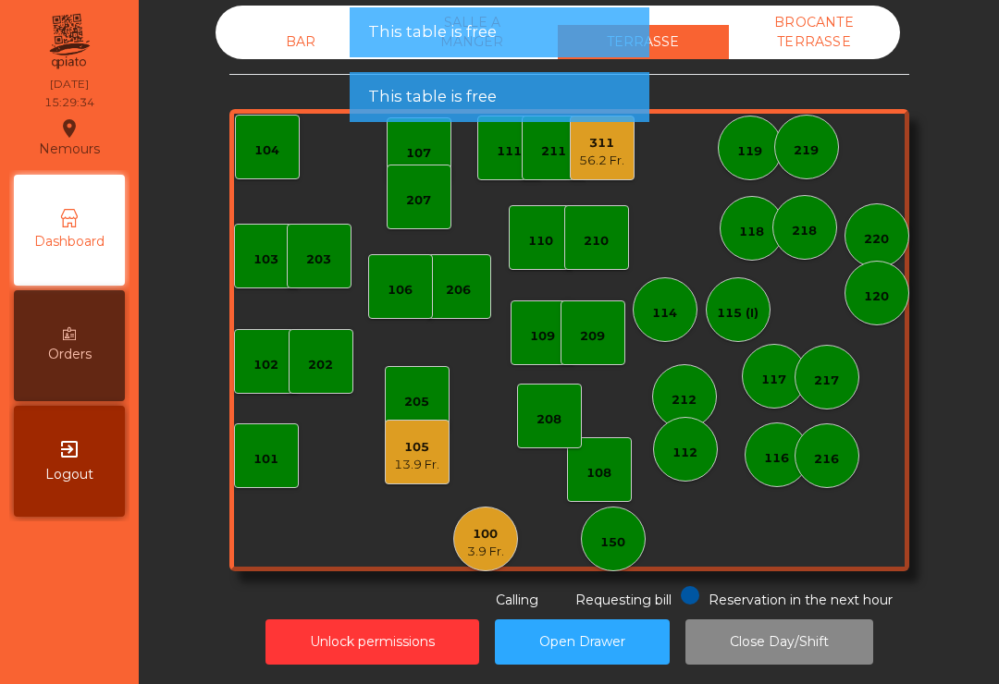
click at [430, 449] on div "105" at bounding box center [416, 447] width 45 height 18
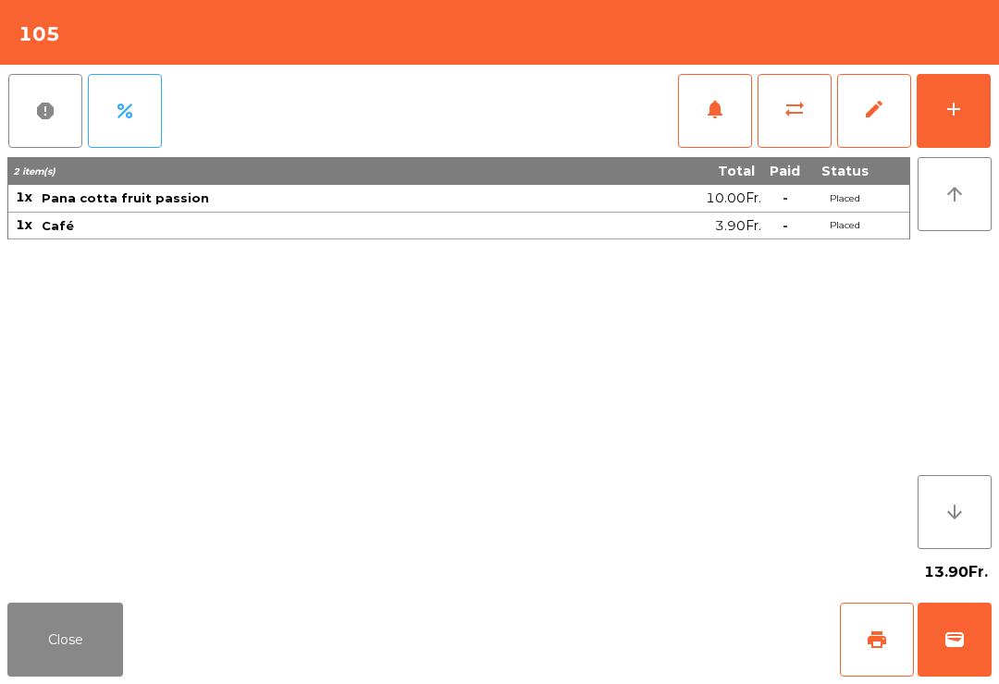
click at [987, 635] on button "wallet" at bounding box center [954, 640] width 74 height 74
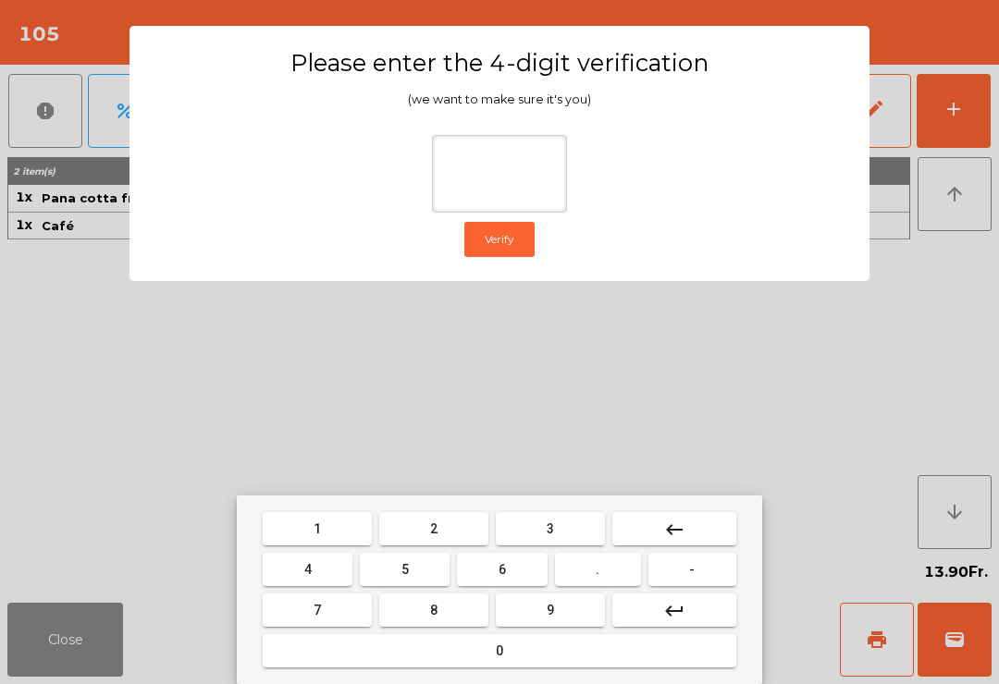
type input "*"
type input "****"
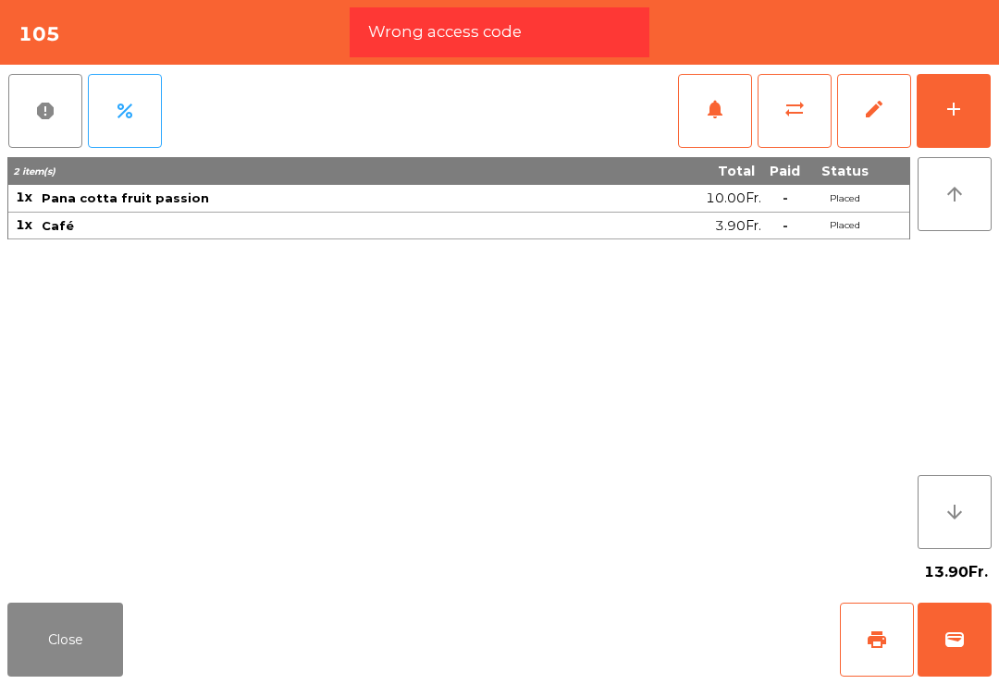
click at [902, 675] on button "print" at bounding box center [877, 640] width 74 height 74
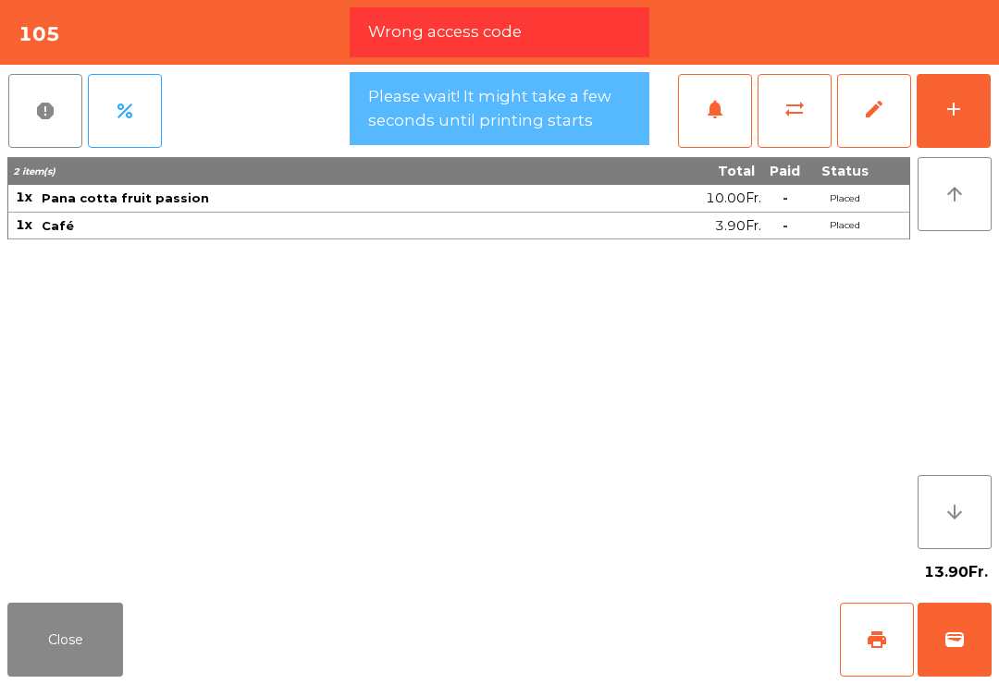
click at [953, 628] on button "wallet" at bounding box center [954, 640] width 74 height 74
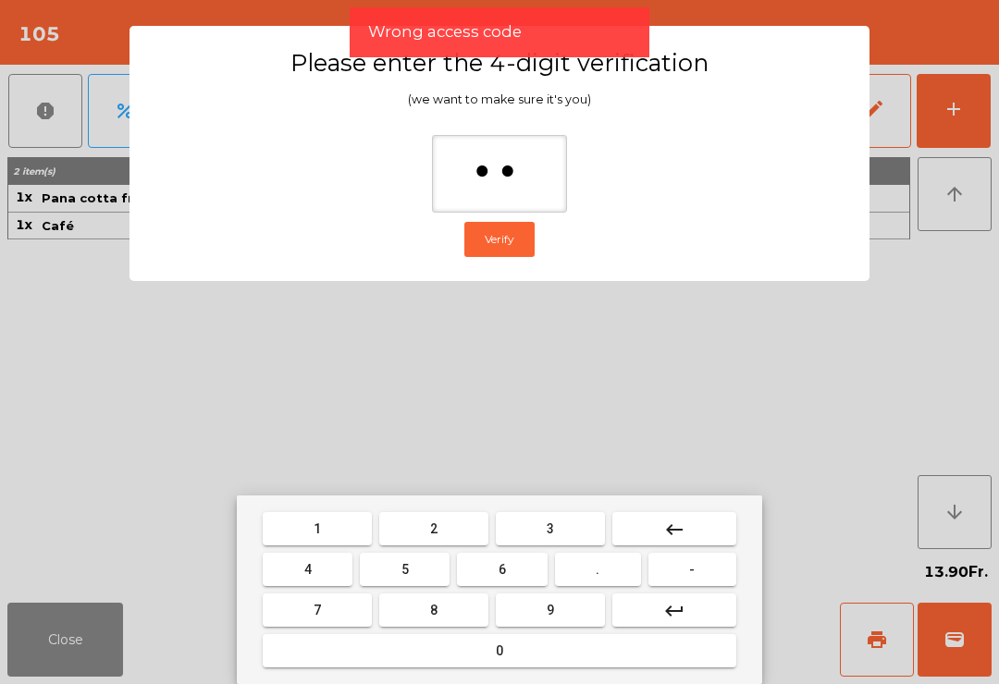
type input "*"
type input "****"
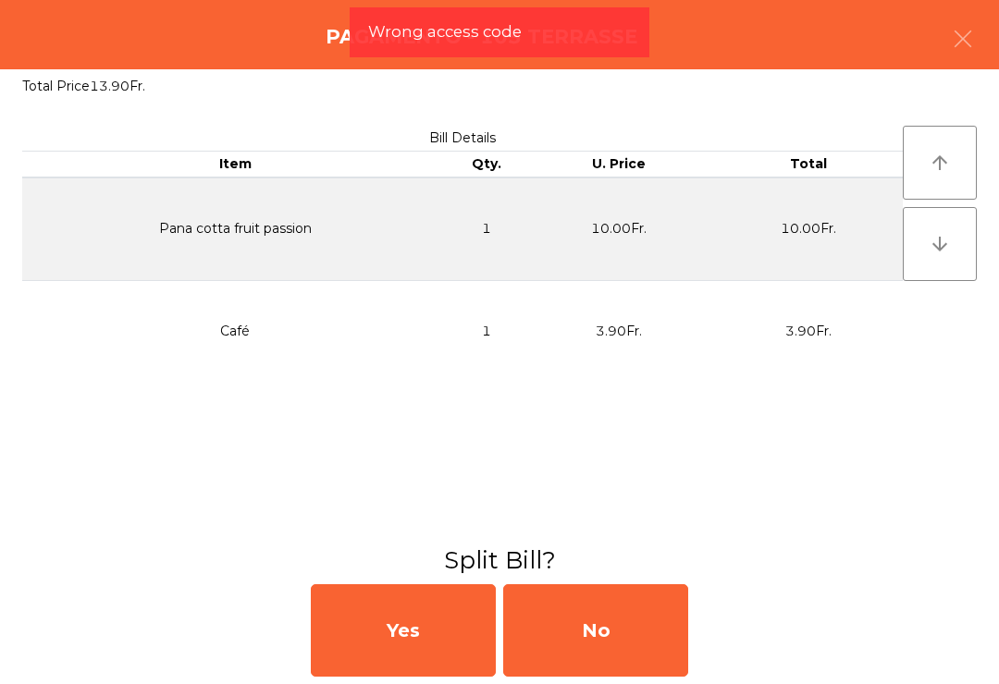
click at [661, 631] on div "No" at bounding box center [595, 630] width 185 height 92
click at [655, 656] on div "No" at bounding box center [595, 630] width 185 height 92
click at [654, 656] on div "No" at bounding box center [595, 630] width 185 height 92
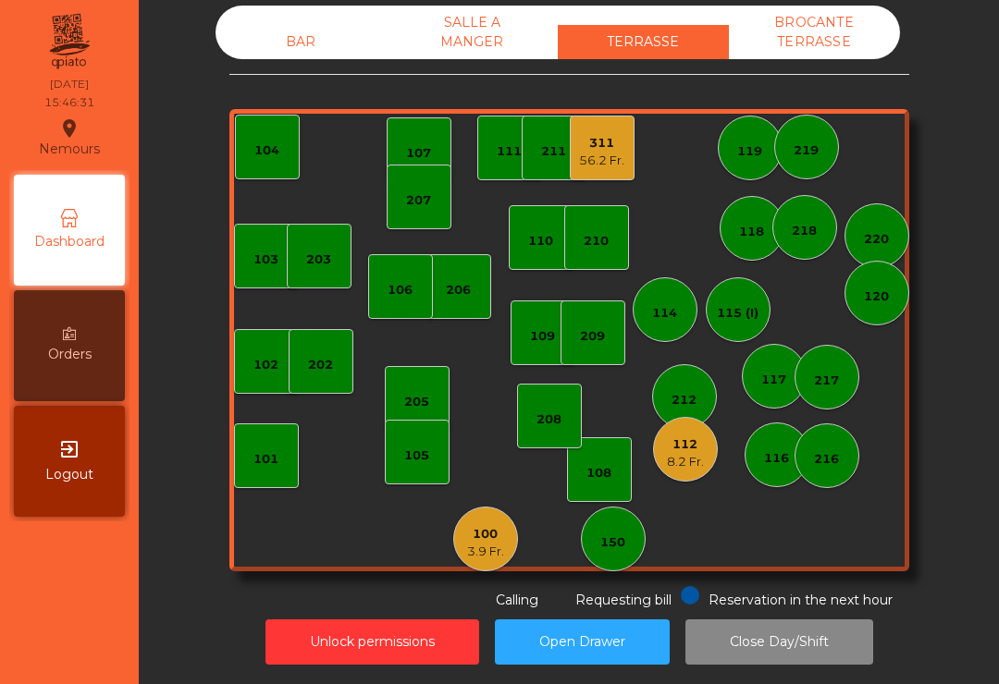
click at [300, 362] on div "202" at bounding box center [320, 361] width 65 height 65
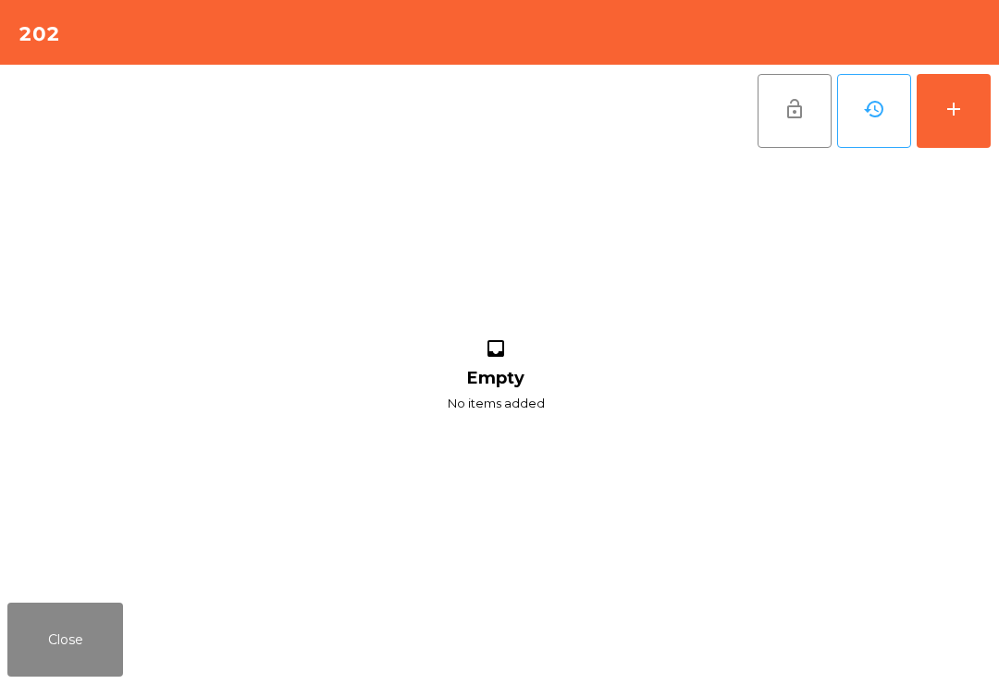
click at [978, 91] on button "add" at bounding box center [953, 111] width 74 height 74
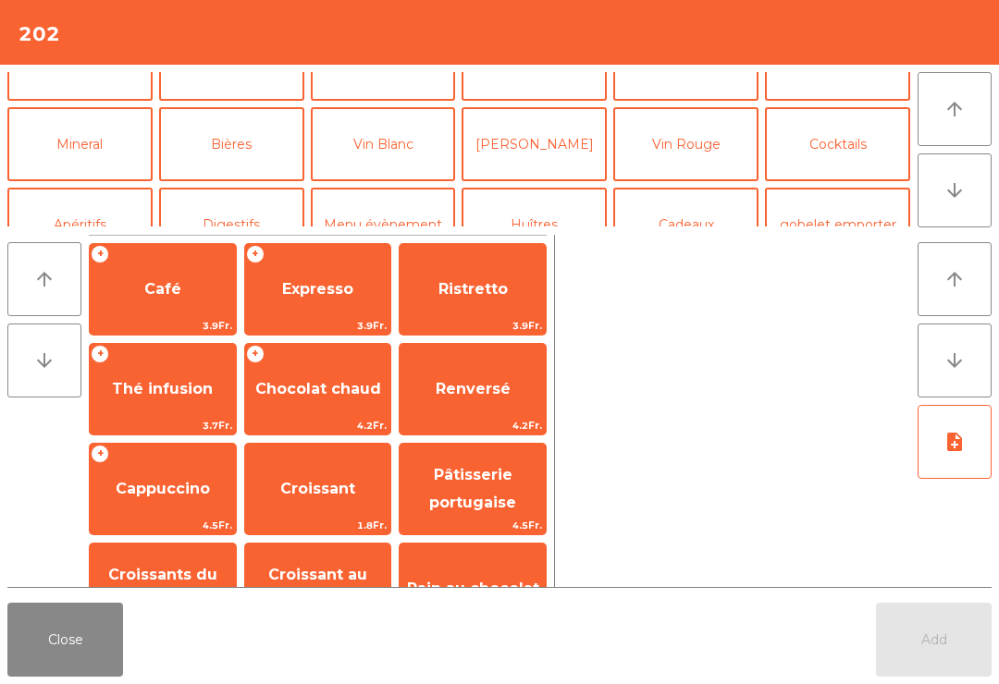
scroll to position [127, 0]
click at [238, 144] on button "Bières" at bounding box center [231, 143] width 145 height 74
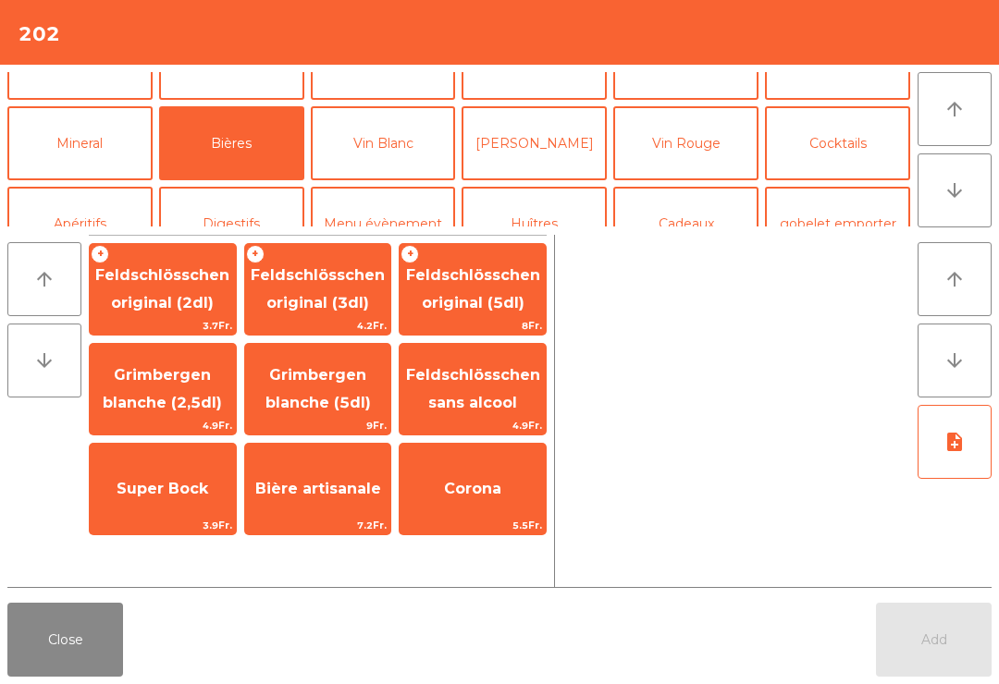
click at [328, 293] on span "Feldschlösschen original (3dl)" at bounding box center [318, 288] width 134 height 45
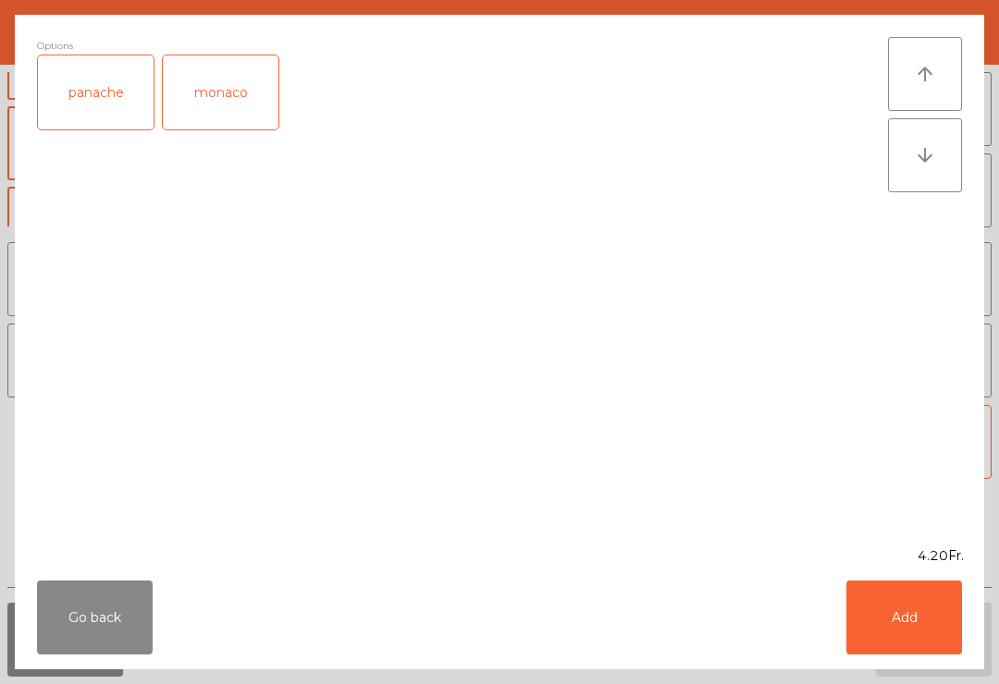
click at [936, 629] on button "Add" at bounding box center [904, 618] width 116 height 74
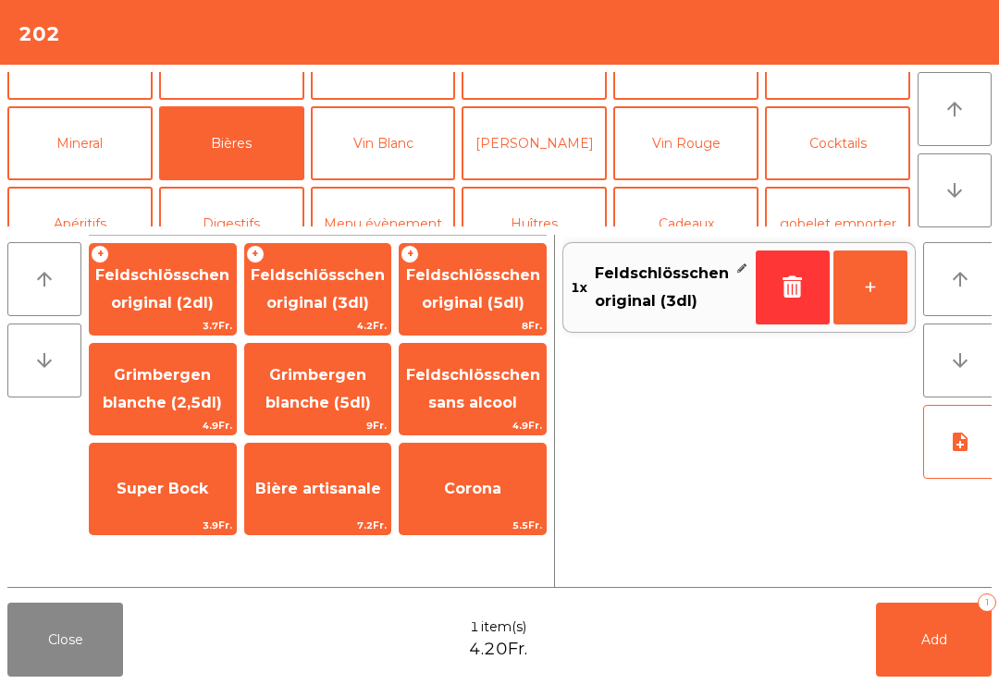
click at [896, 281] on button "+" at bounding box center [870, 288] width 74 height 74
click at [959, 628] on button "Add 2" at bounding box center [934, 640] width 116 height 74
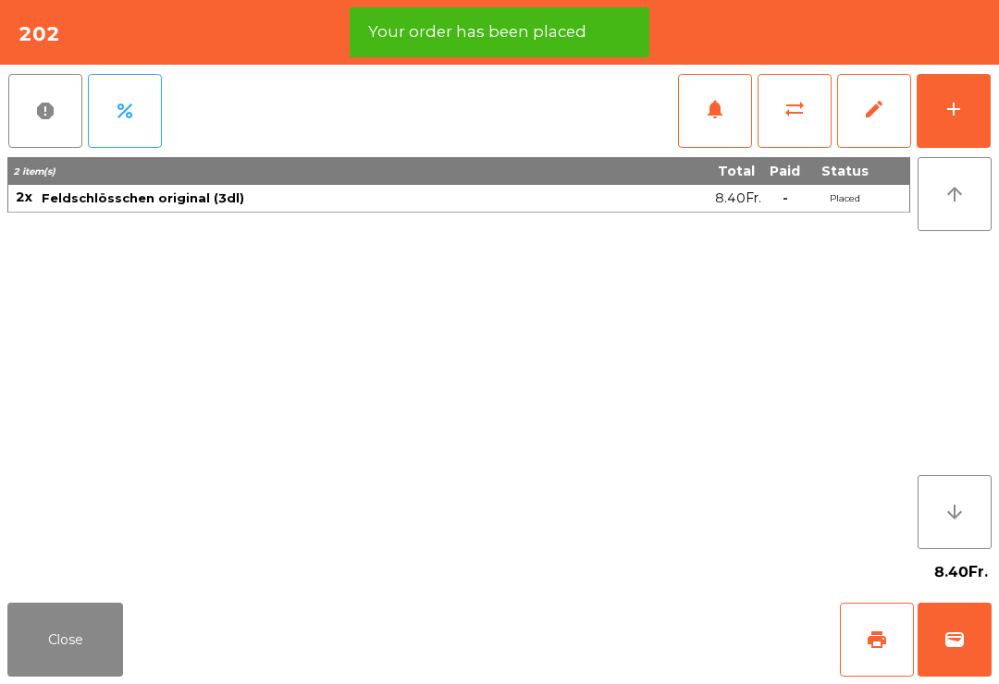
click at [886, 653] on button "print" at bounding box center [877, 640] width 74 height 74
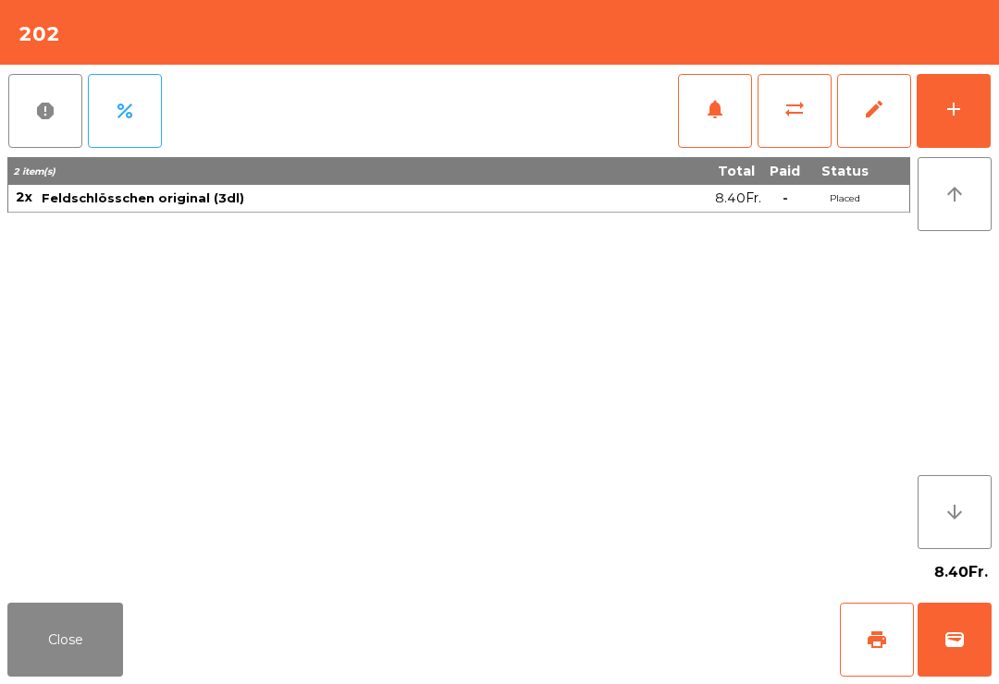
click at [67, 672] on button "Close" at bounding box center [65, 640] width 116 height 74
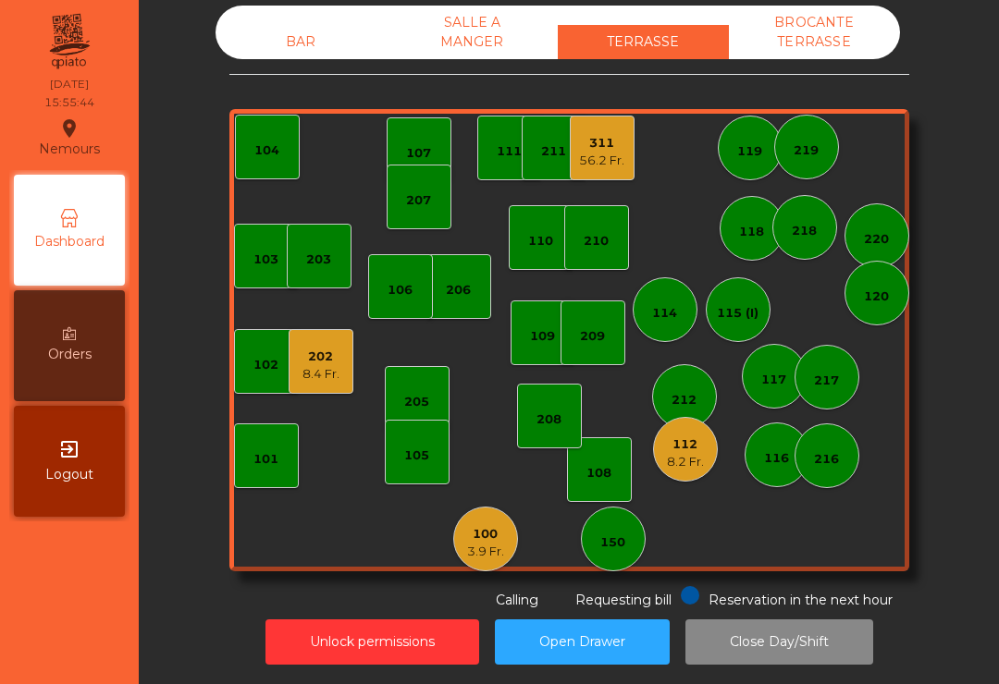
click at [607, 155] on div "56.2 Fr." at bounding box center [601, 161] width 45 height 18
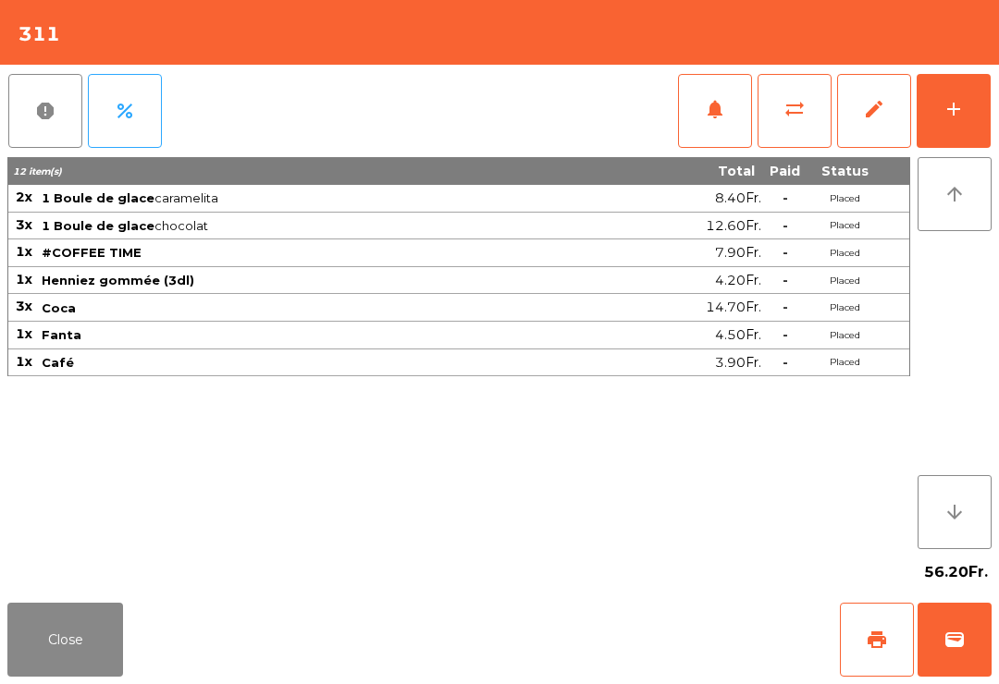
click at [900, 646] on button "print" at bounding box center [877, 640] width 74 height 74
click at [59, 669] on button "Close" at bounding box center [65, 640] width 116 height 74
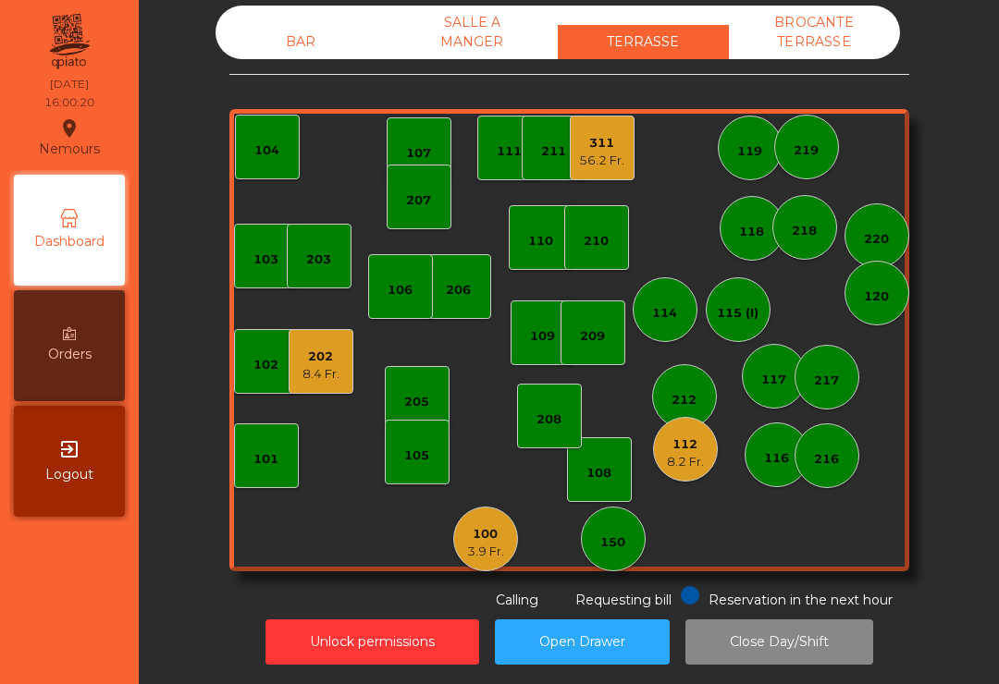
click at [618, 152] on div "56.2 Fr." at bounding box center [601, 161] width 45 height 18
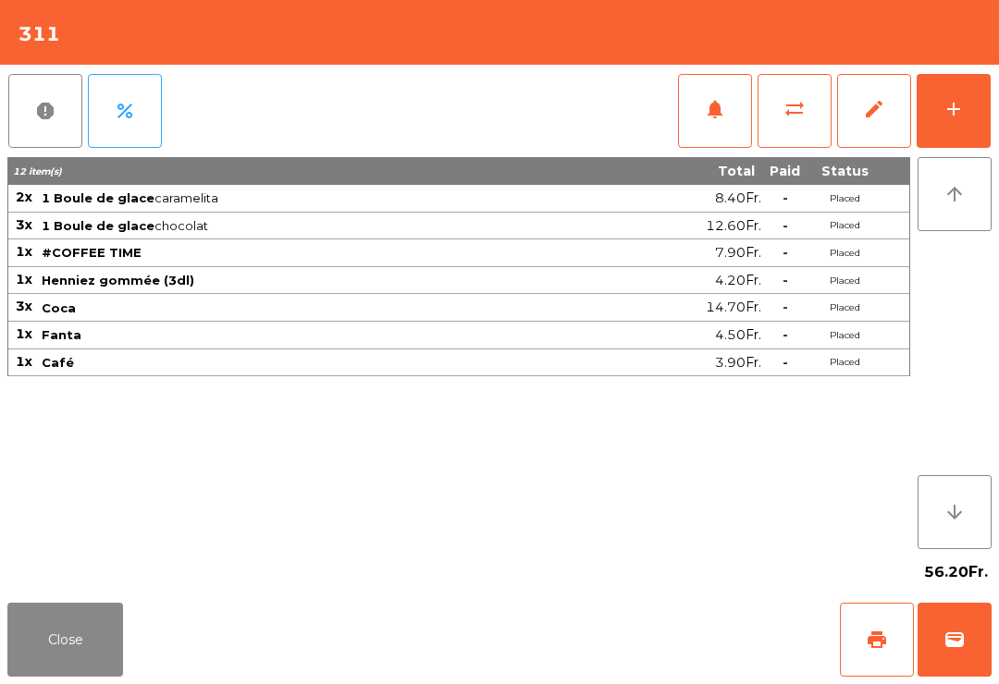
click at [865, 639] on span "print" at bounding box center [876, 640] width 22 height 22
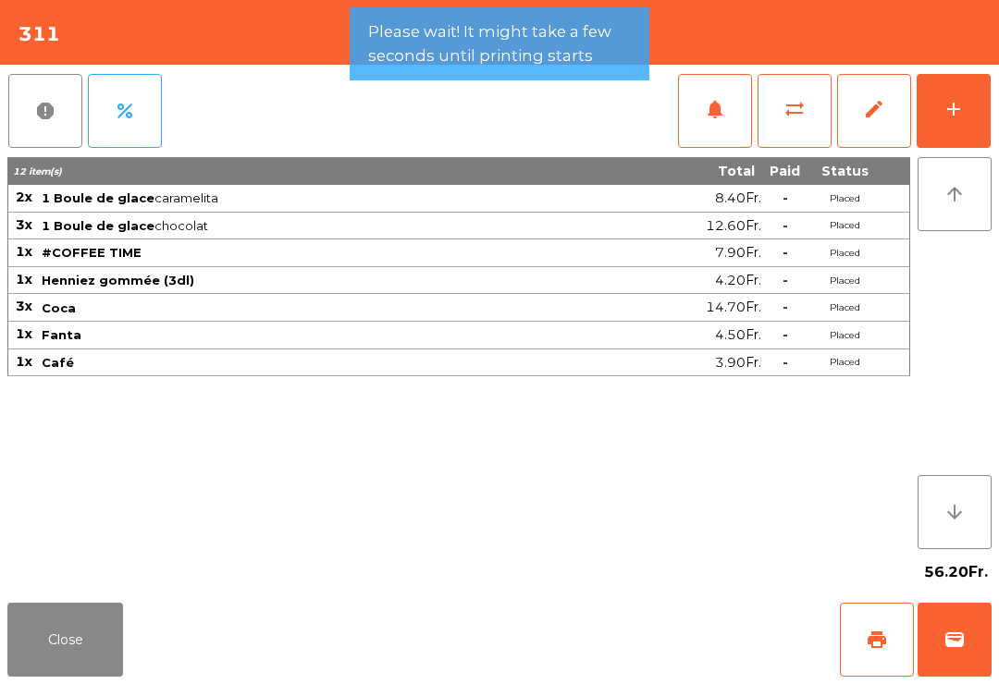
click at [873, 628] on button "print" at bounding box center [877, 640] width 74 height 74
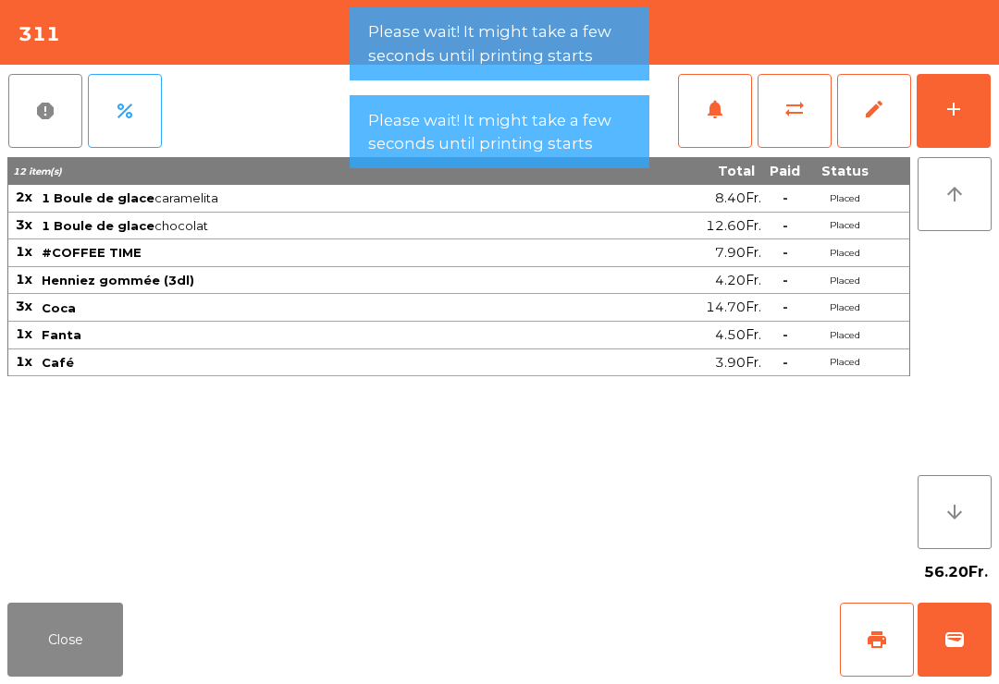
click at [859, 640] on button "print" at bounding box center [877, 640] width 74 height 74
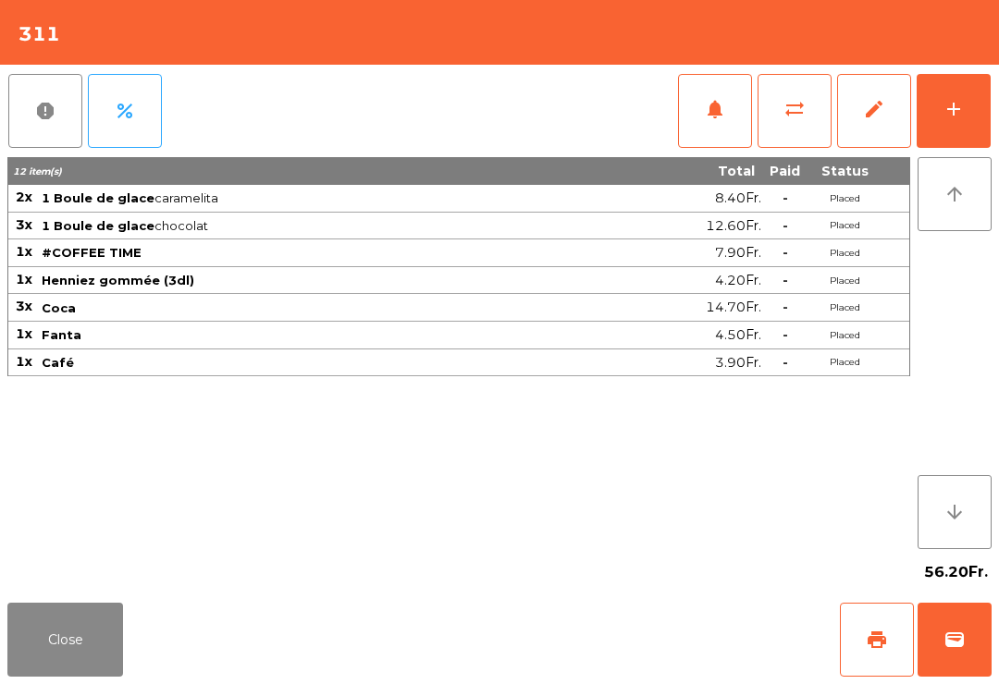
click at [868, 648] on span "print" at bounding box center [876, 640] width 22 height 22
click at [965, 647] on button "wallet" at bounding box center [954, 640] width 74 height 74
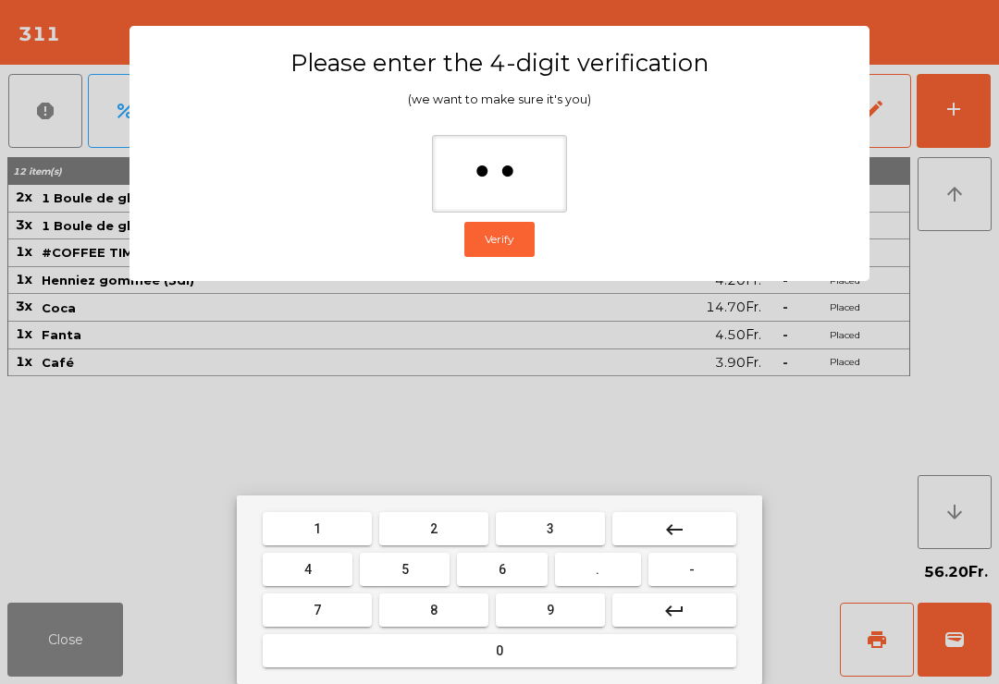
type input "***"
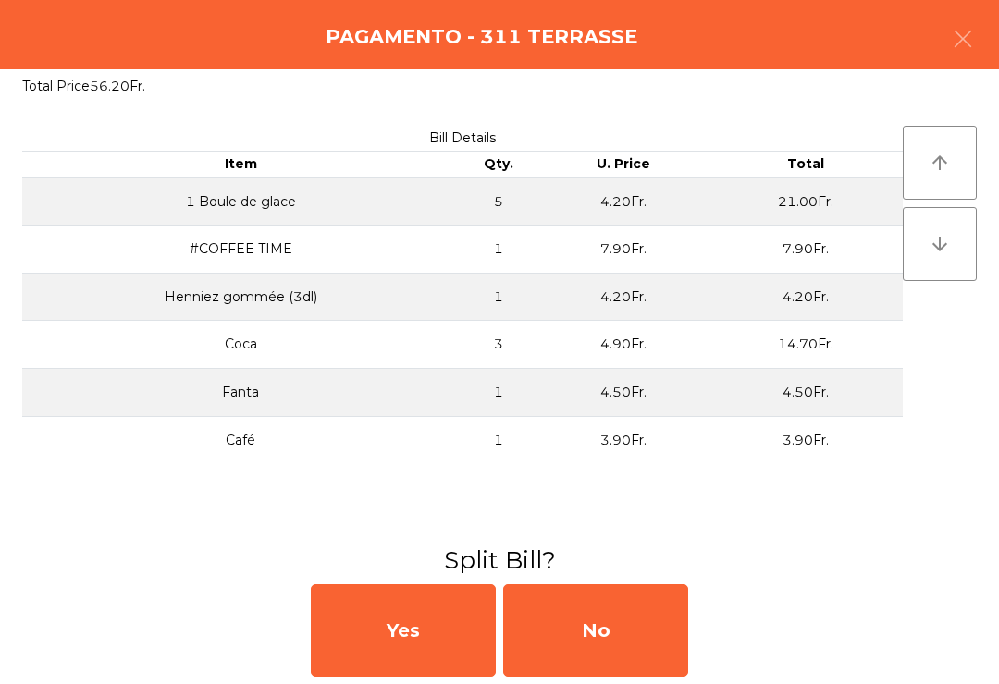
click at [572, 615] on div "No" at bounding box center [595, 630] width 185 height 92
click at [572, 614] on div "MB" at bounding box center [595, 630] width 185 height 92
click at [601, 631] on div "No" at bounding box center [595, 630] width 185 height 92
click at [604, 625] on div "No" at bounding box center [595, 630] width 185 height 92
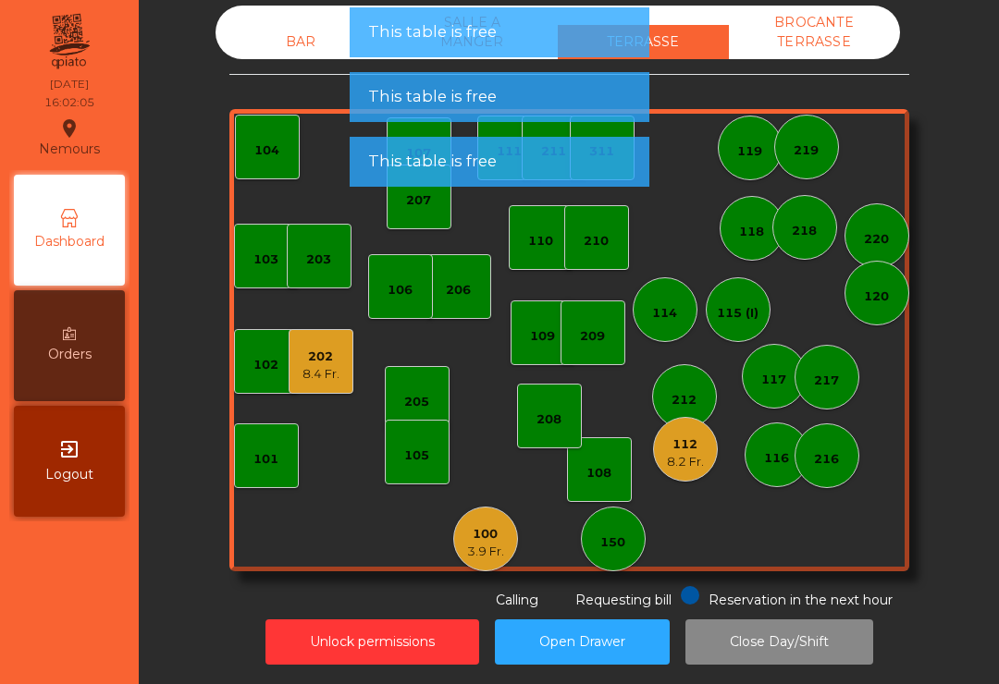
click at [714, 435] on div "112 8.2 Fr." at bounding box center [685, 449] width 65 height 65
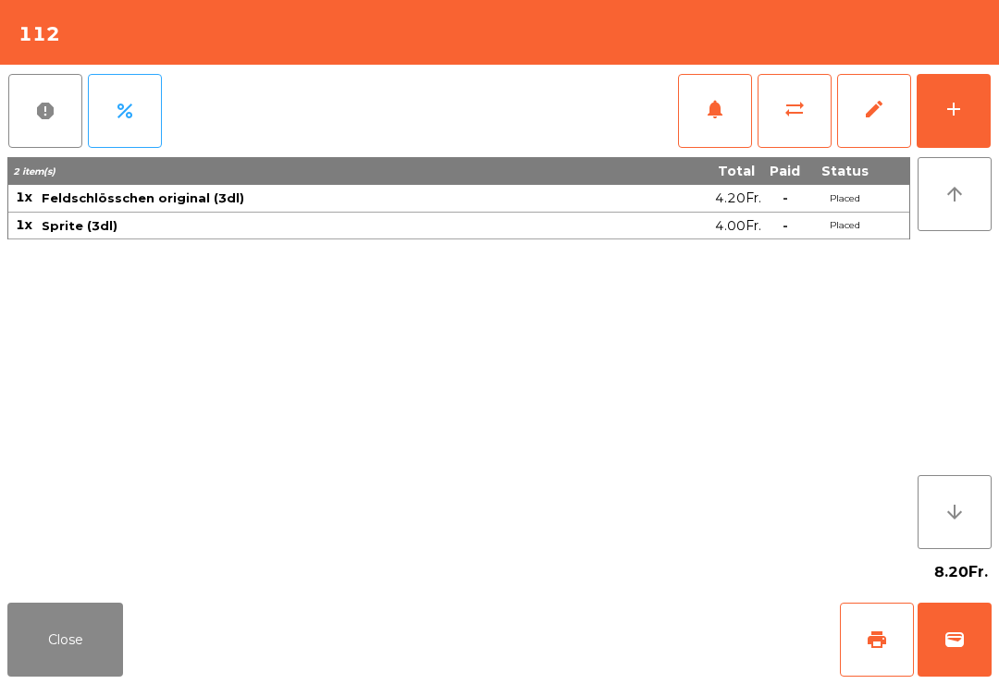
click at [958, 664] on button "wallet" at bounding box center [954, 640] width 74 height 74
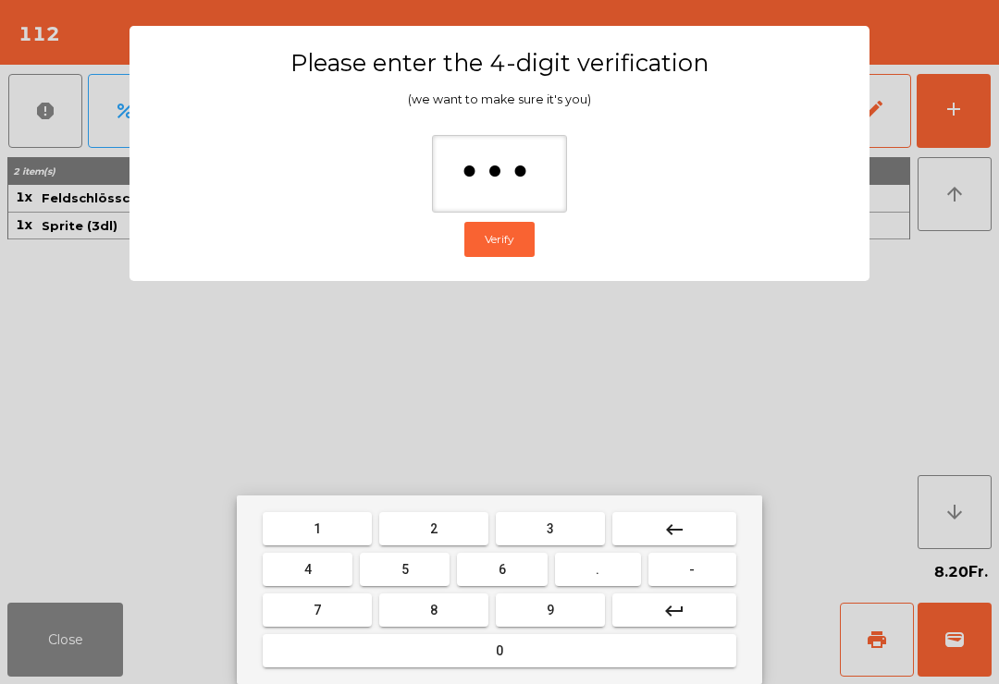
type input "****"
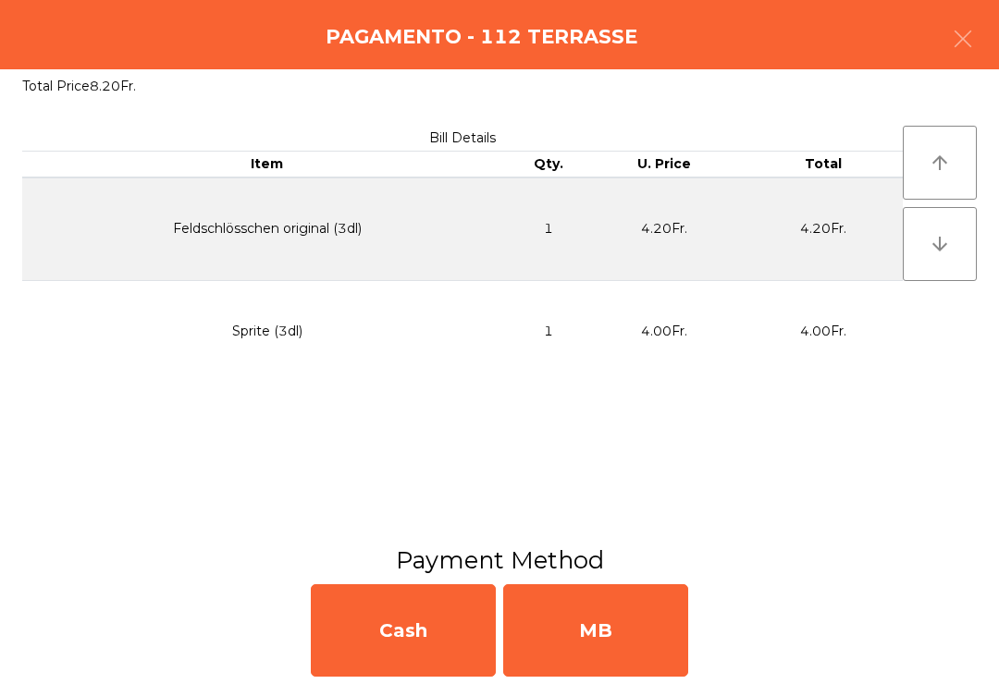
click at [642, 637] on div "MB" at bounding box center [595, 630] width 185 height 92
click at [636, 643] on div "No" at bounding box center [595, 630] width 185 height 92
click at [624, 645] on div "No" at bounding box center [595, 630] width 185 height 92
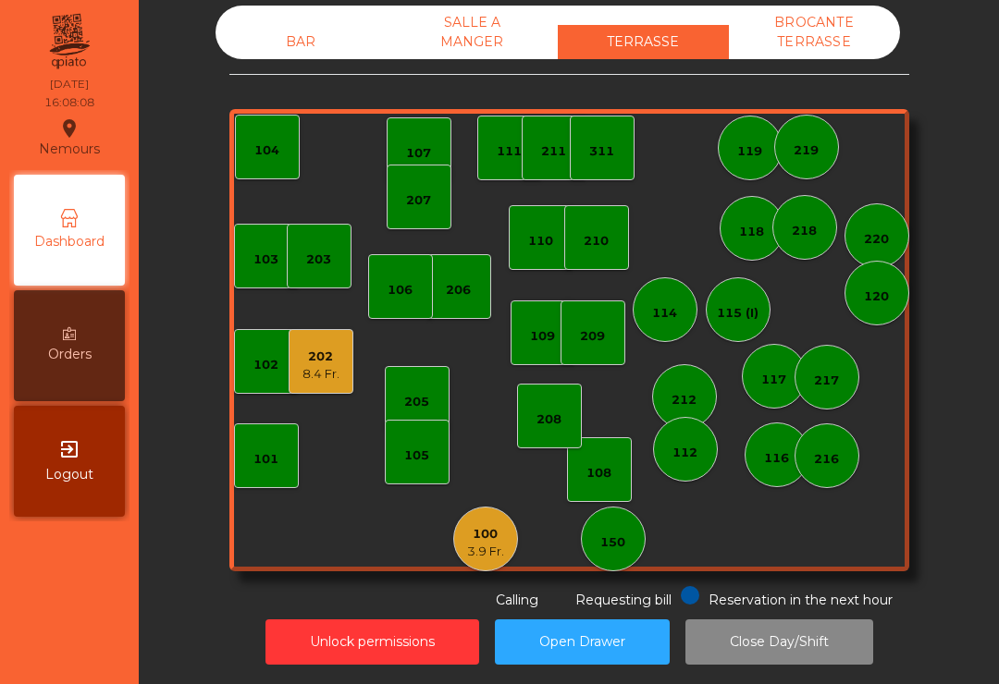
click at [692, 441] on div "112" at bounding box center [684, 449] width 25 height 26
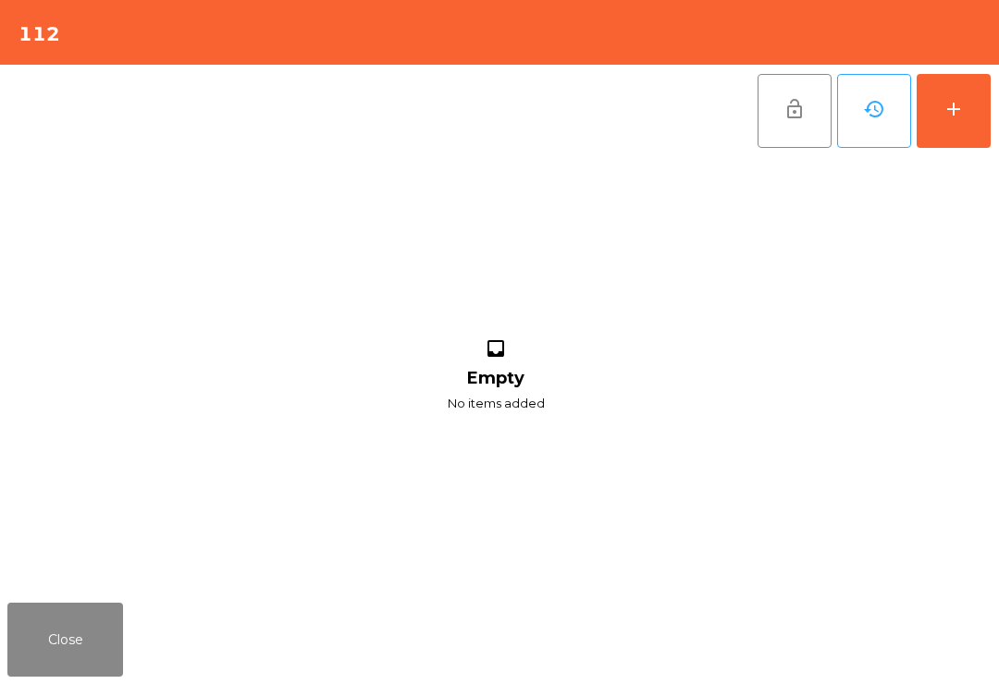
click at [961, 112] on div "add" at bounding box center [953, 109] width 22 height 22
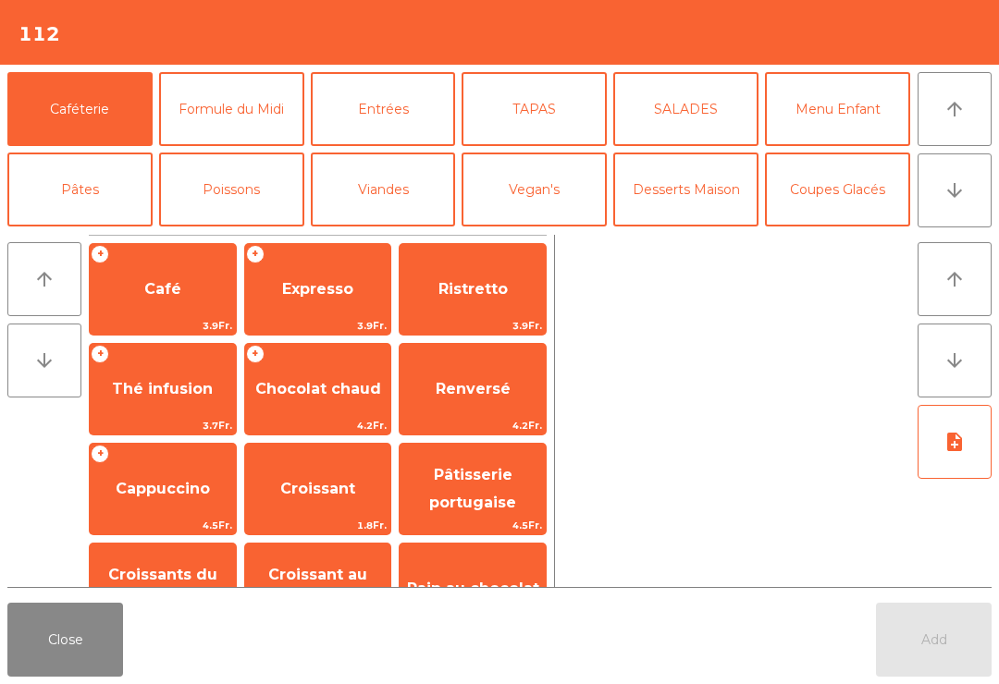
click at [949, 188] on icon "arrow_downward" at bounding box center [954, 190] width 22 height 22
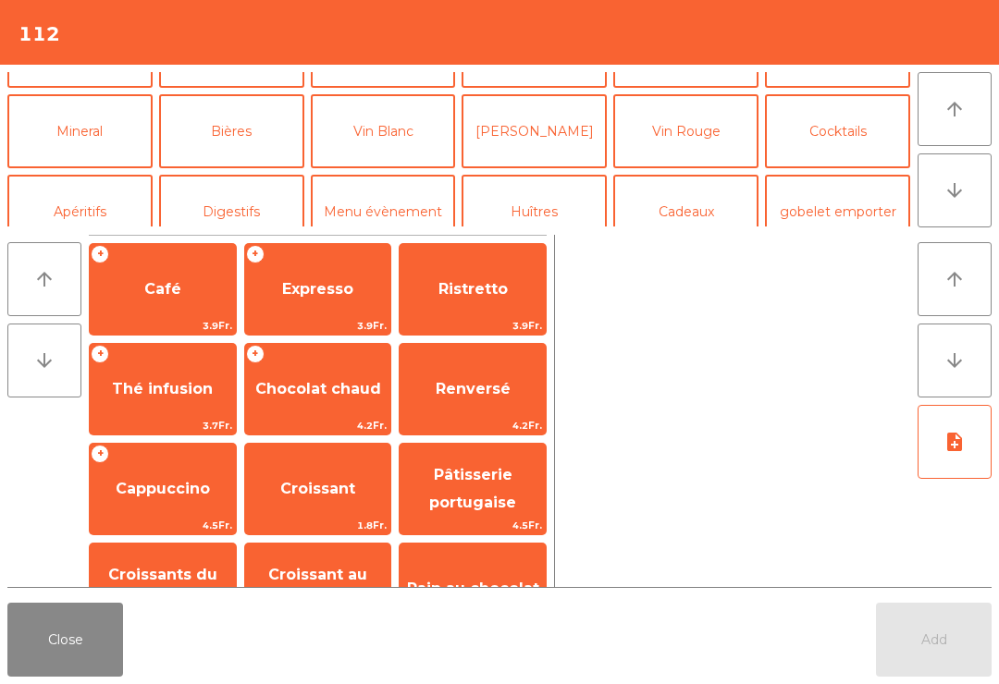
scroll to position [161, 0]
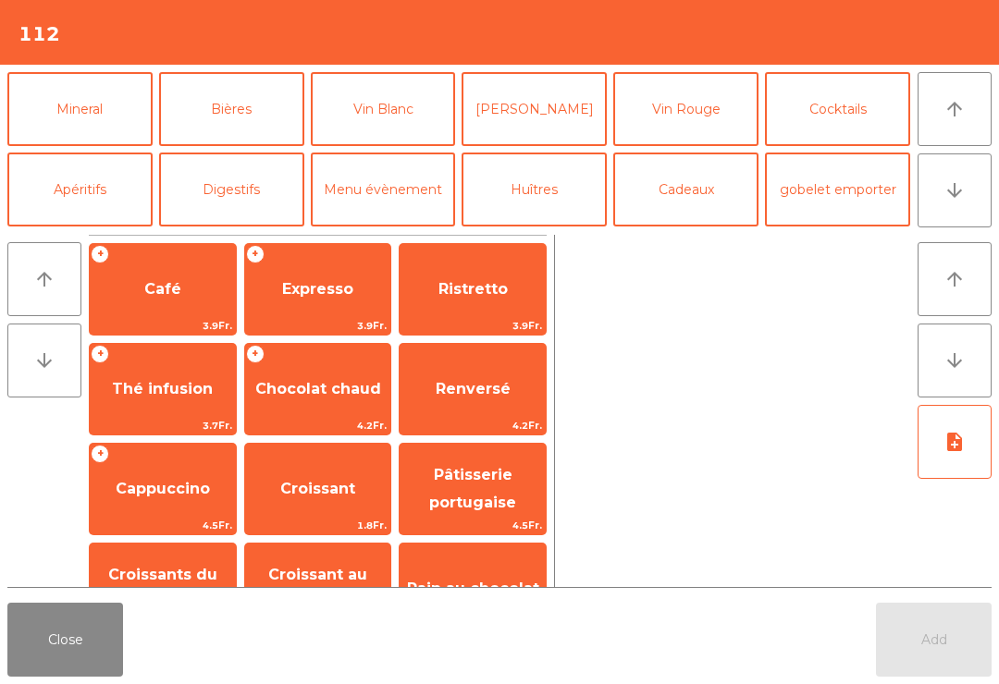
click at [394, 113] on button "Vin Blanc" at bounding box center [383, 109] width 145 height 74
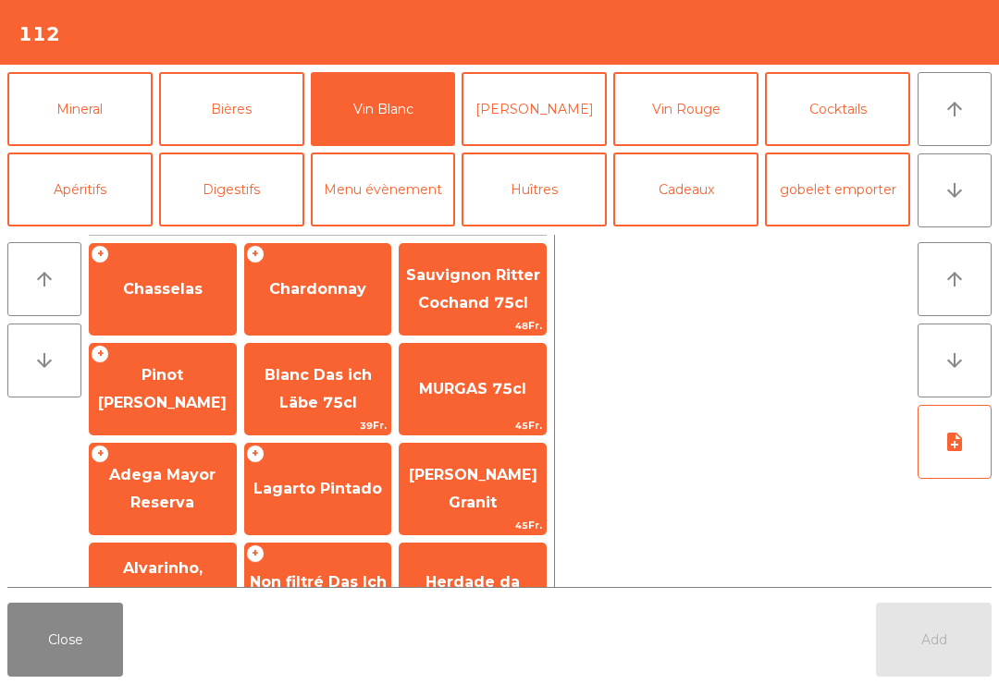
click at [179, 289] on span "Chasselas" at bounding box center [163, 289] width 80 height 18
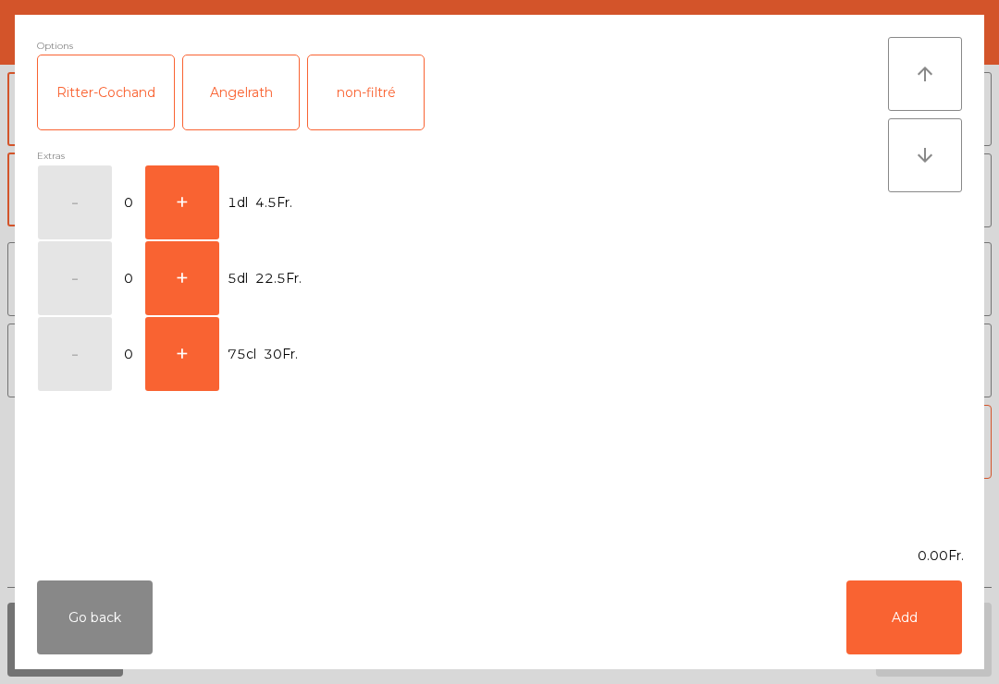
click at [165, 205] on button "+" at bounding box center [182, 202] width 74 height 74
click at [922, 618] on button "Add" at bounding box center [904, 618] width 116 height 74
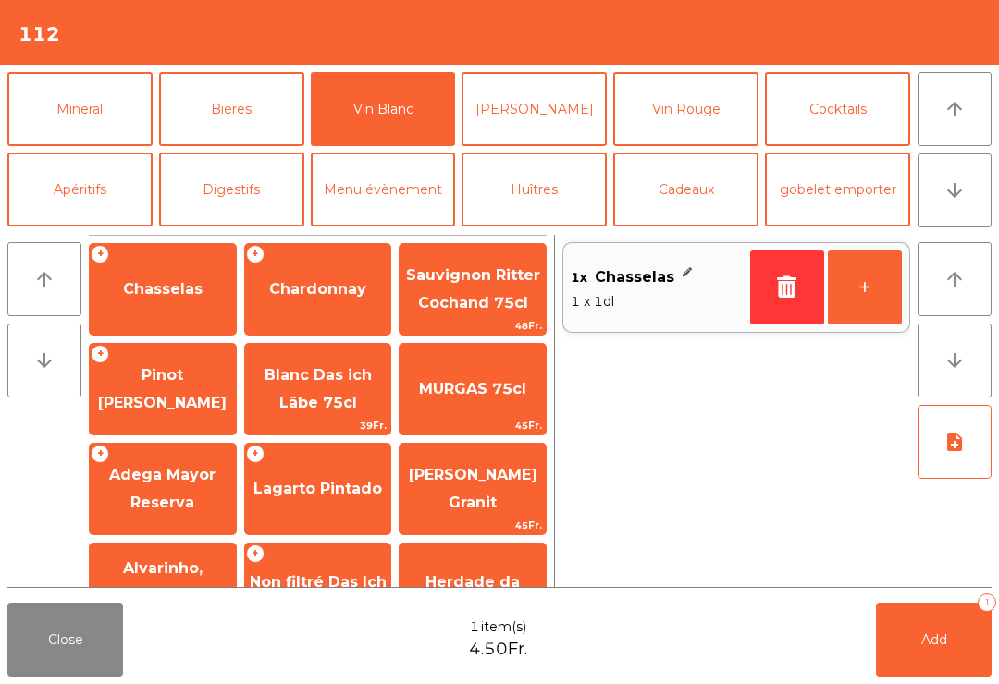
click at [887, 295] on button "+" at bounding box center [864, 288] width 74 height 74
click at [963, 652] on button "Add 2" at bounding box center [934, 640] width 116 height 74
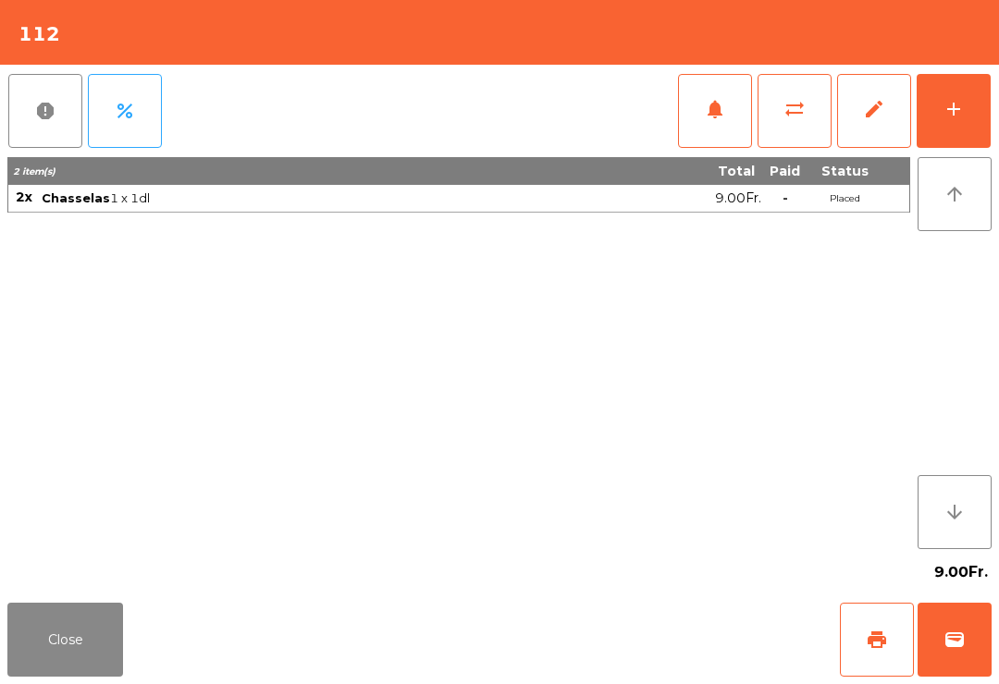
click at [18, 623] on button "Close" at bounding box center [65, 640] width 116 height 74
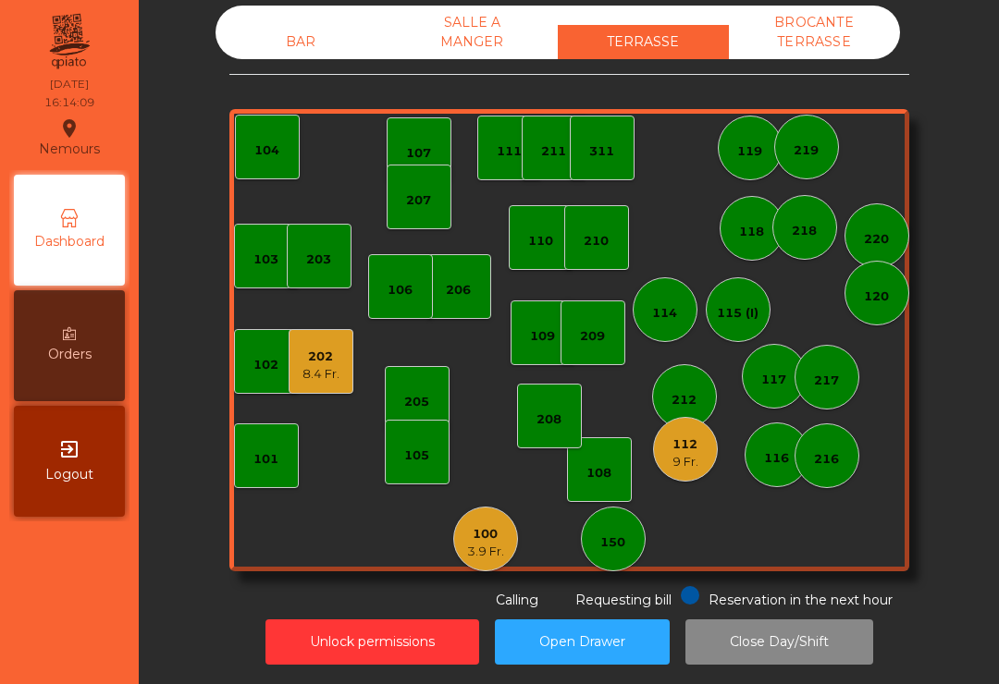
click at [317, 386] on div "202 8.4 Fr." at bounding box center [320, 361] width 65 height 65
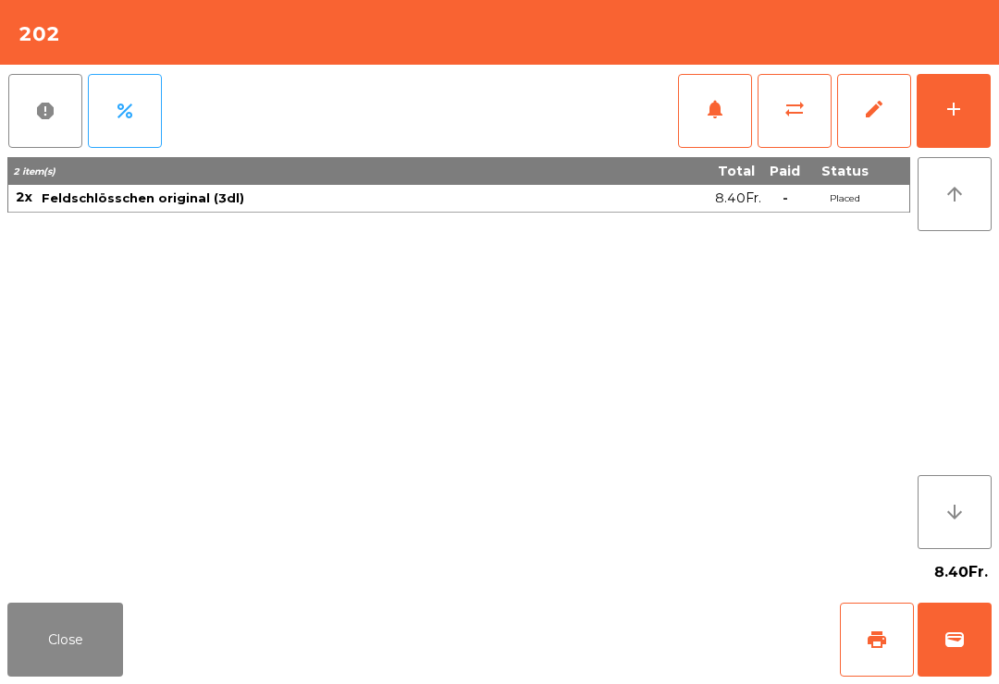
click at [876, 631] on span "print" at bounding box center [876, 640] width 22 height 22
click at [52, 675] on button "Close" at bounding box center [65, 640] width 116 height 74
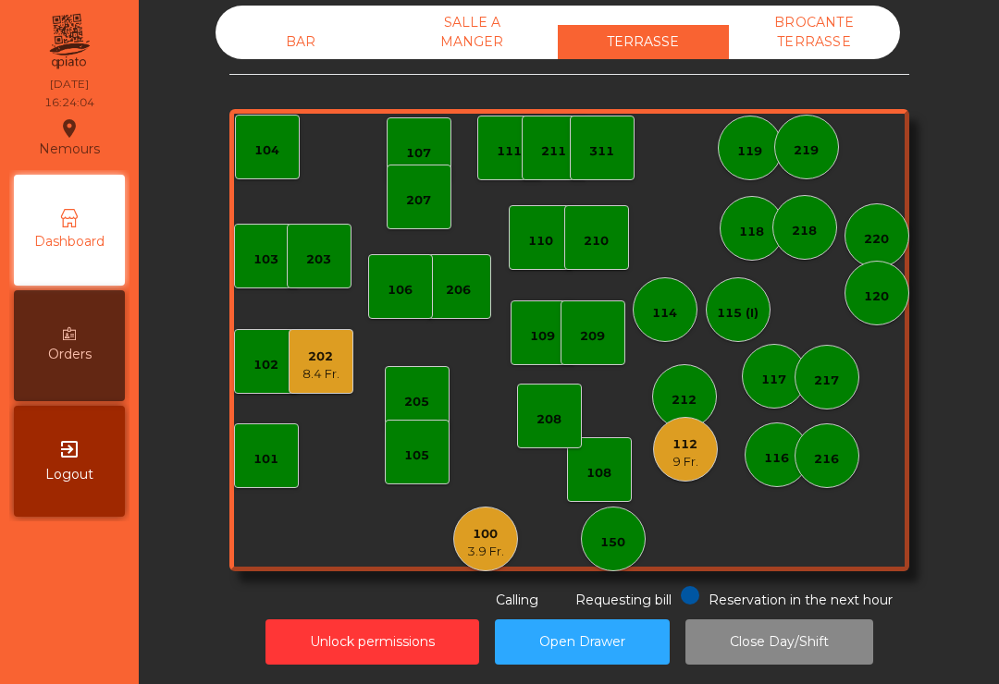
click at [352, 374] on div "202 8.4 Fr." at bounding box center [320, 361] width 65 height 65
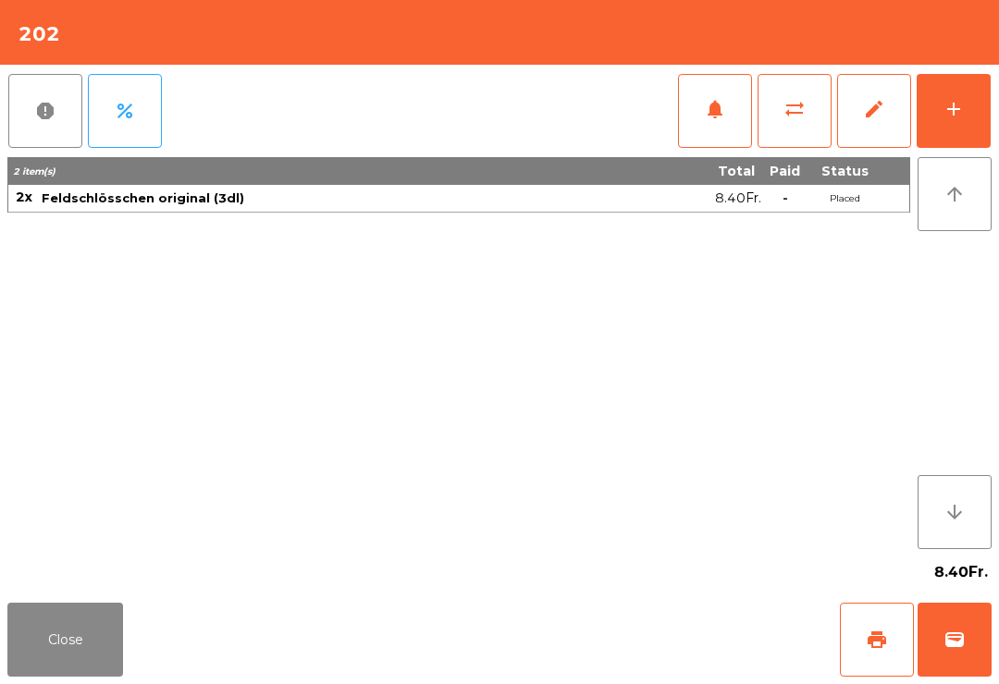
click at [908, 648] on button "print" at bounding box center [877, 640] width 74 height 74
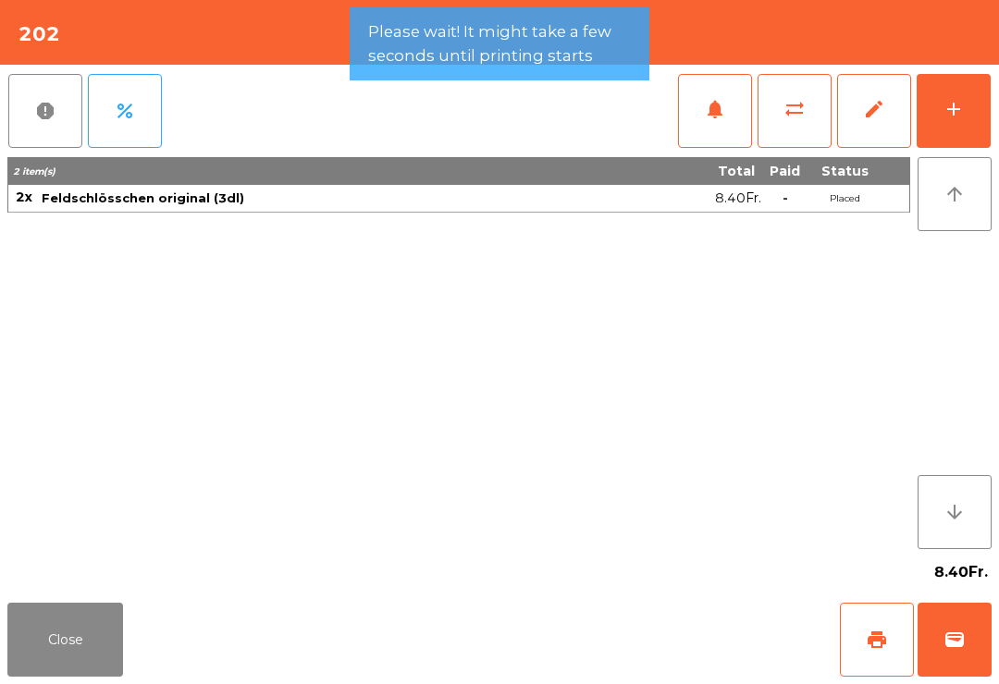
click at [977, 642] on button "wallet" at bounding box center [954, 640] width 74 height 74
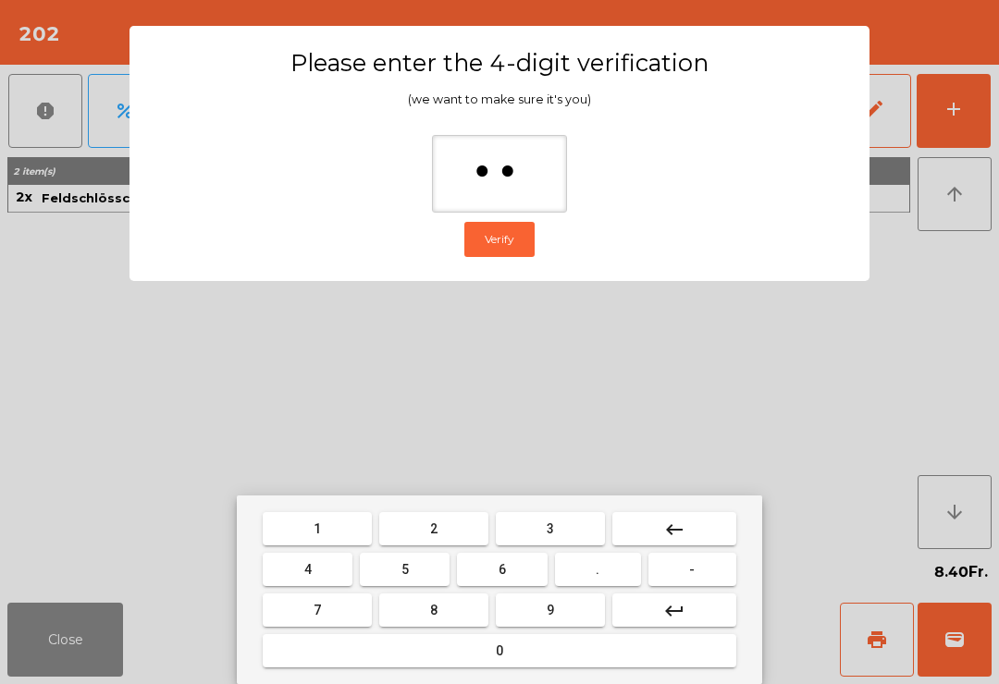
type input "***"
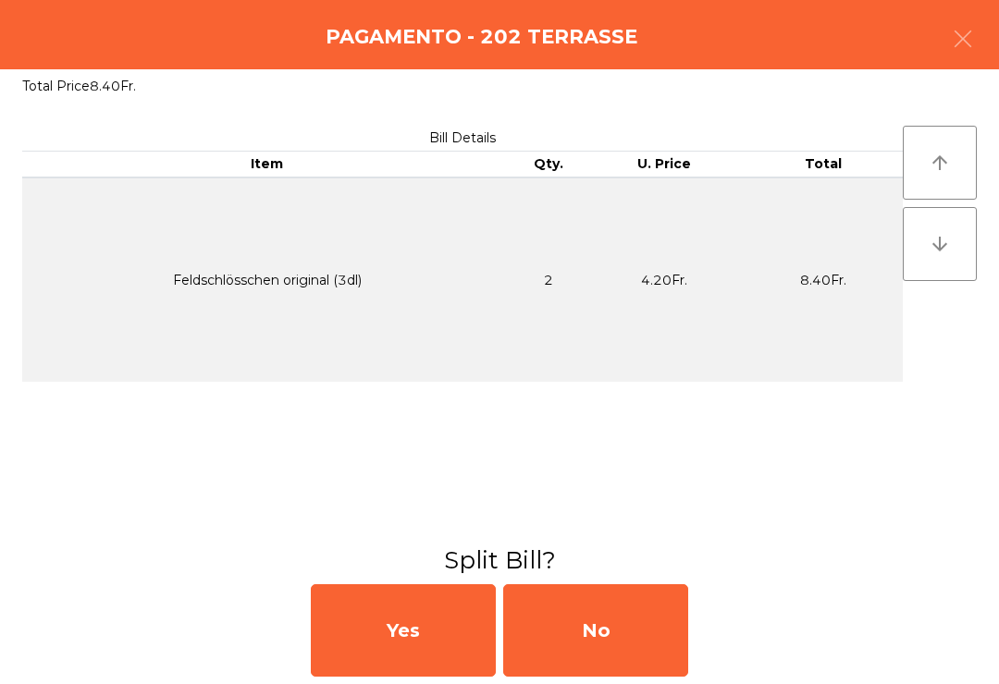
click at [610, 647] on div "No" at bounding box center [595, 630] width 185 height 92
click at [626, 632] on div "No" at bounding box center [595, 630] width 185 height 92
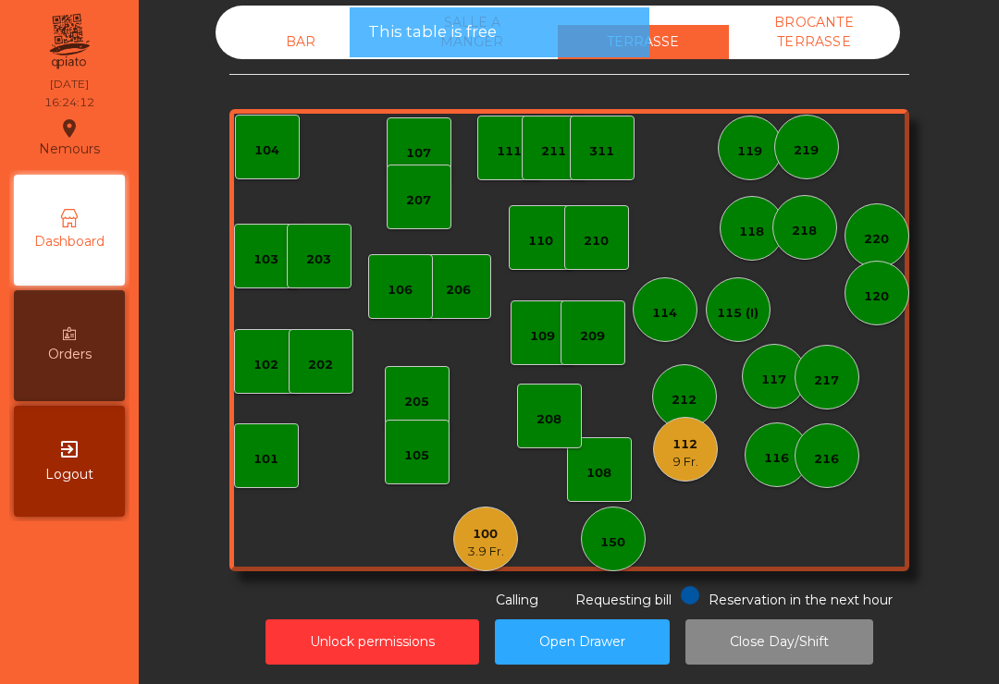
click at [460, 304] on div "206" at bounding box center [458, 286] width 65 height 65
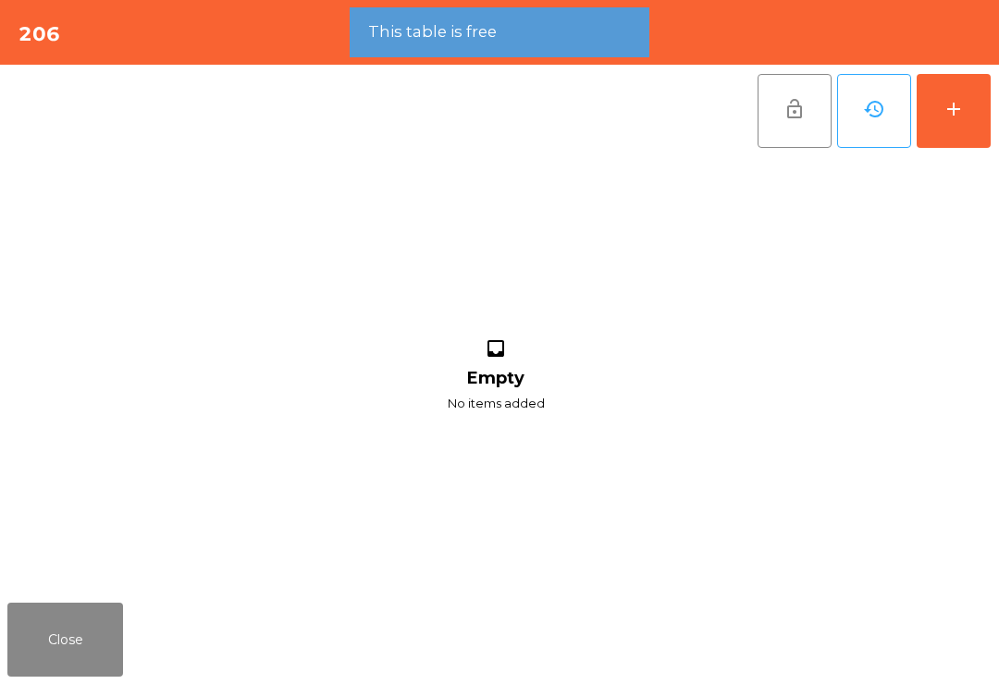
click at [980, 145] on button "add" at bounding box center [953, 111] width 74 height 74
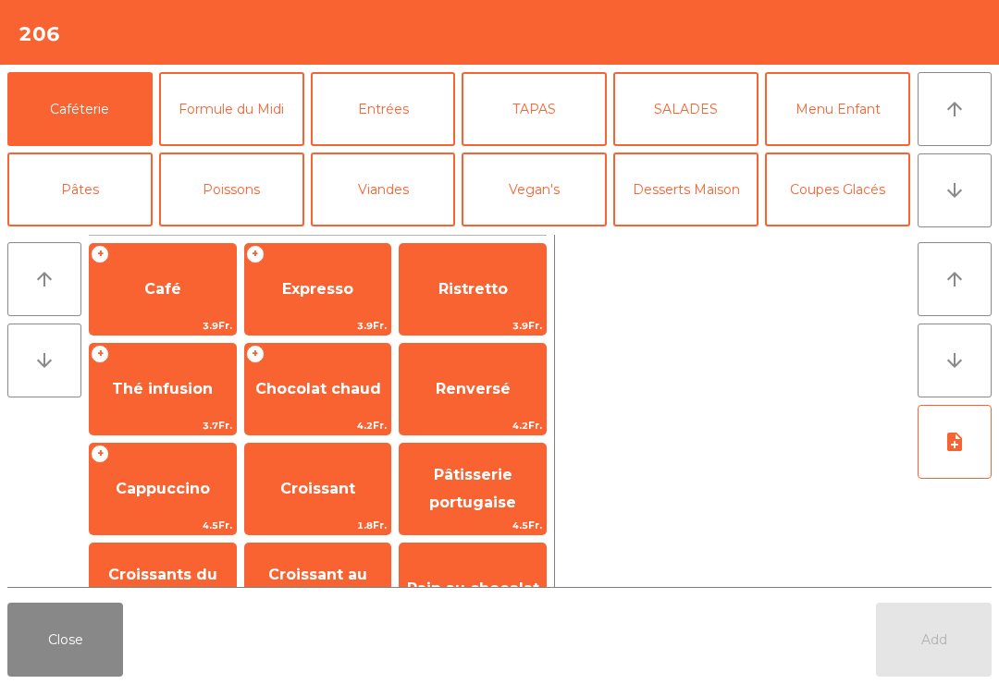
click at [936, 225] on button "arrow_downward" at bounding box center [954, 190] width 74 height 74
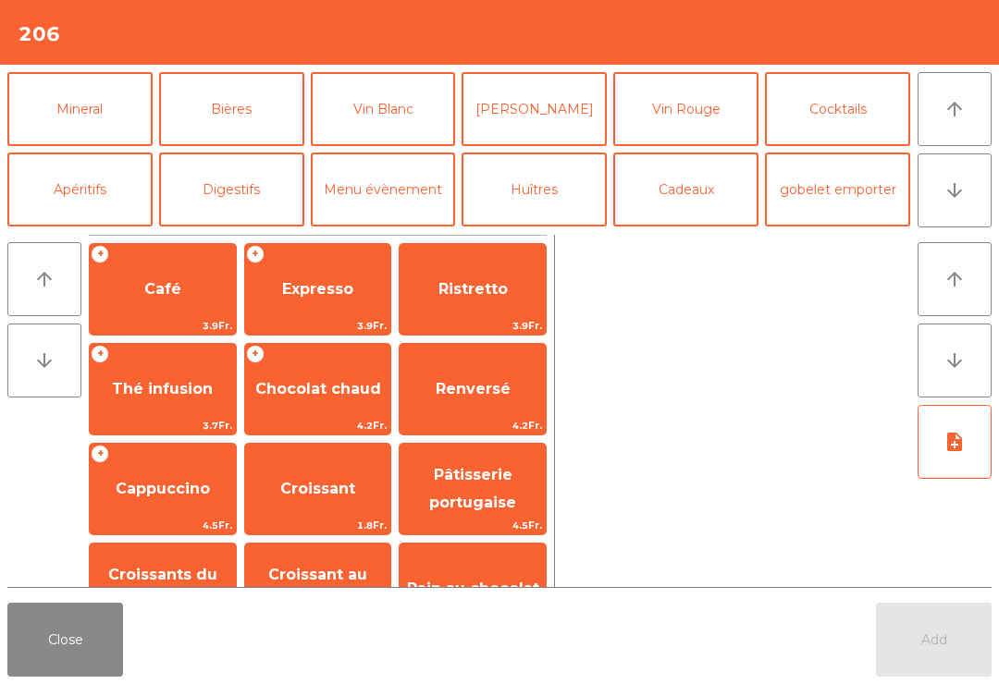
click at [438, 126] on button "Vin Blanc" at bounding box center [383, 109] width 145 height 74
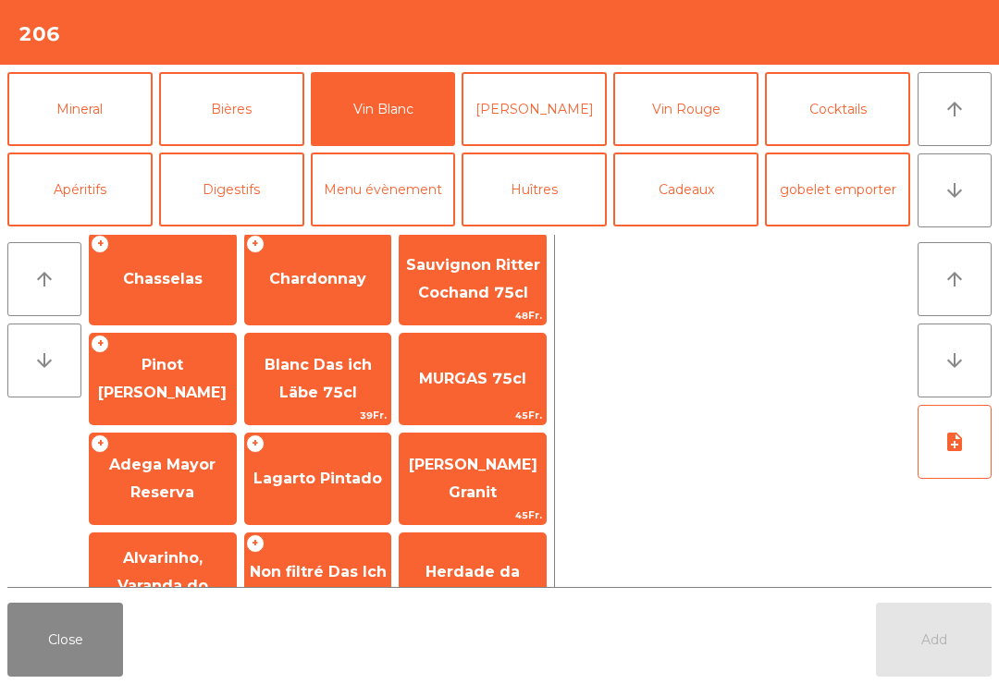
scroll to position [11, 0]
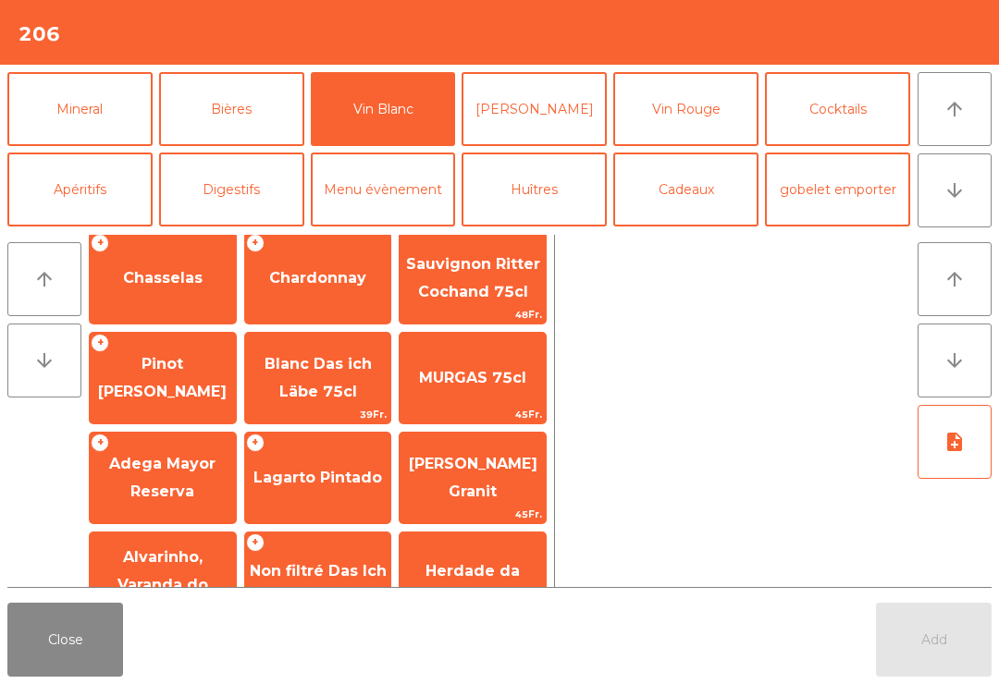
click at [171, 390] on span "Pinot [PERSON_NAME]" at bounding box center [162, 377] width 129 height 45
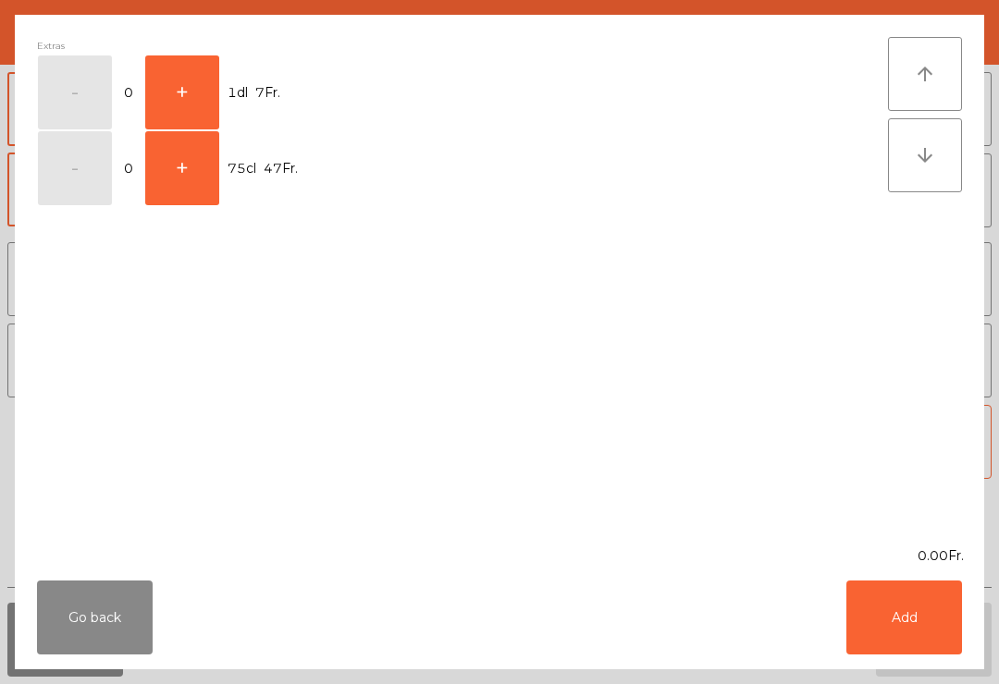
click at [209, 99] on button "+" at bounding box center [182, 92] width 74 height 74
click at [943, 646] on button "Add" at bounding box center [904, 618] width 116 height 74
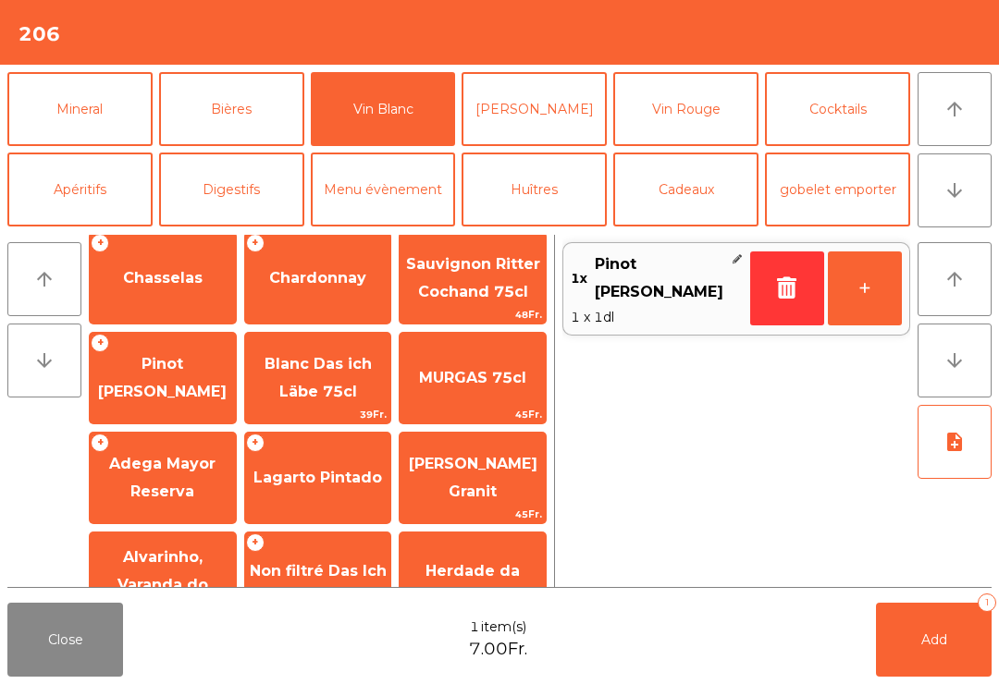
click at [869, 288] on button "+" at bounding box center [864, 288] width 74 height 74
click at [107, 116] on button "Mineral" at bounding box center [79, 109] width 145 height 74
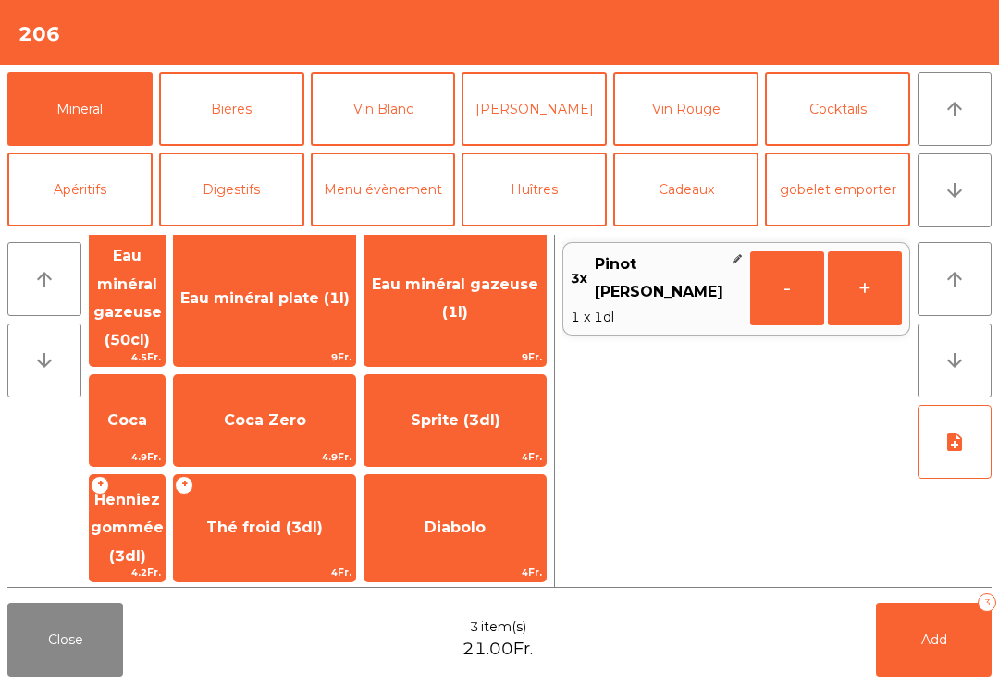
scroll to position [130, 0]
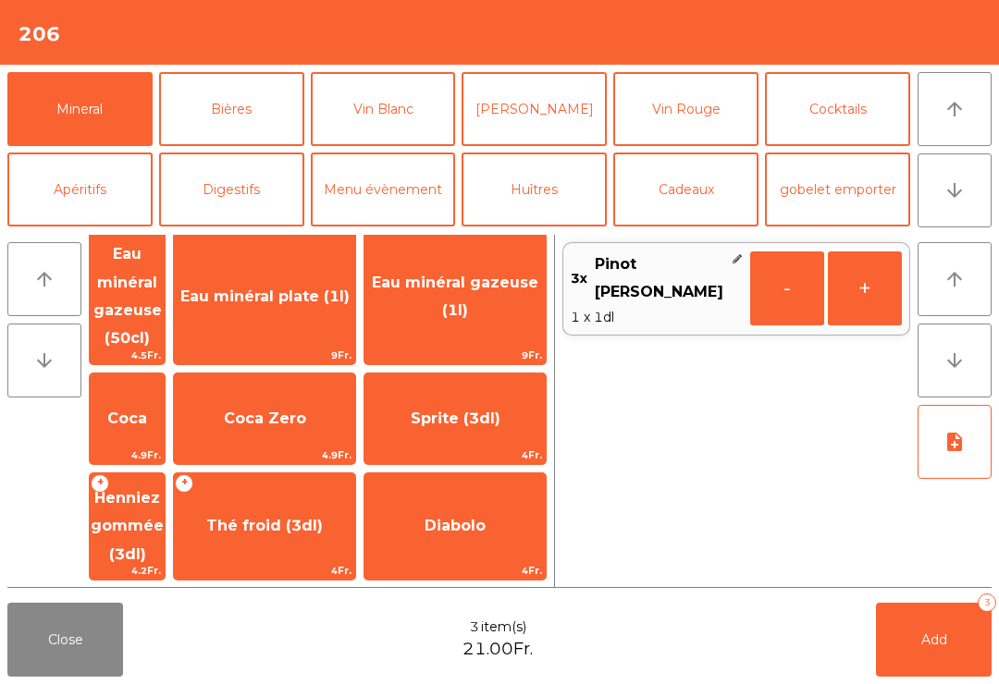
click at [306, 410] on span "Coca Zero" at bounding box center [265, 419] width 82 height 18
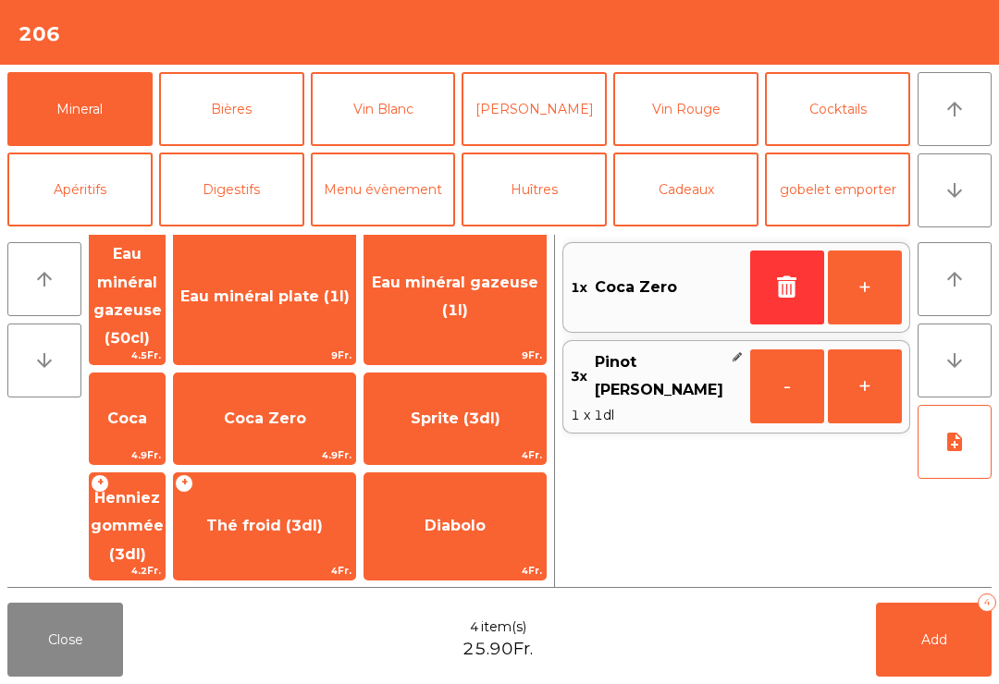
click at [355, 609] on span "Shorley" at bounding box center [264, 634] width 181 height 50
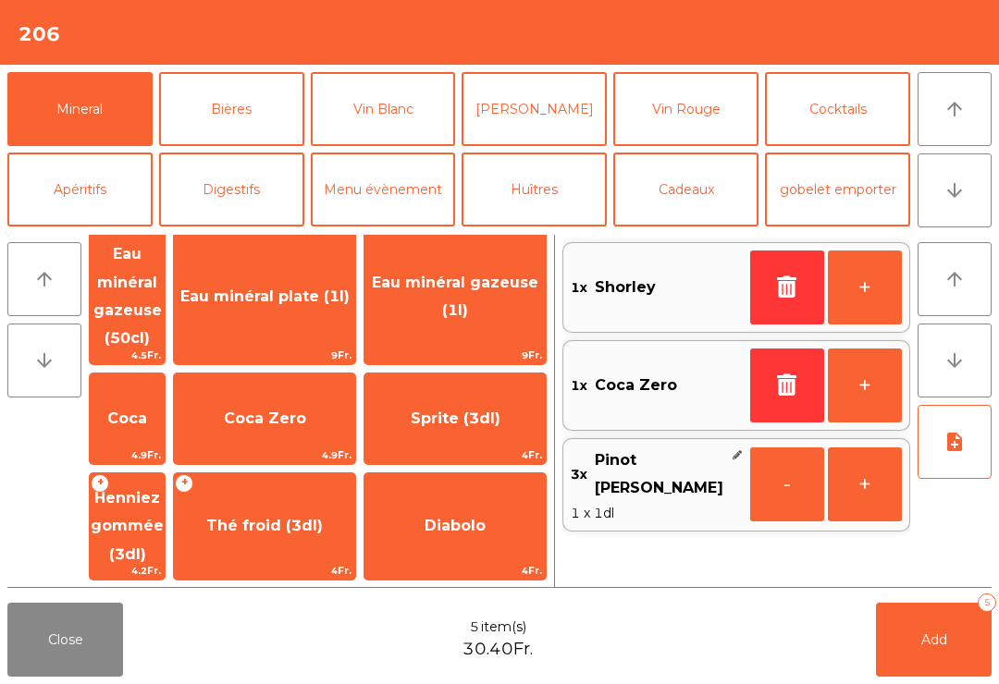
click at [930, 652] on button "Add 5" at bounding box center [934, 640] width 116 height 74
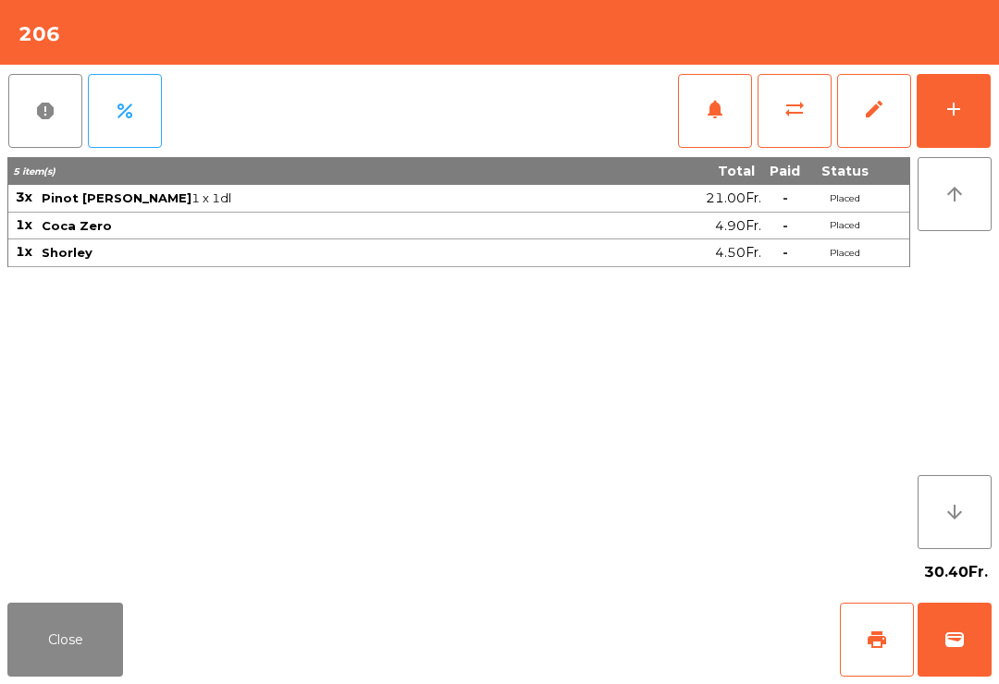
click at [75, 648] on button "Close" at bounding box center [65, 640] width 116 height 74
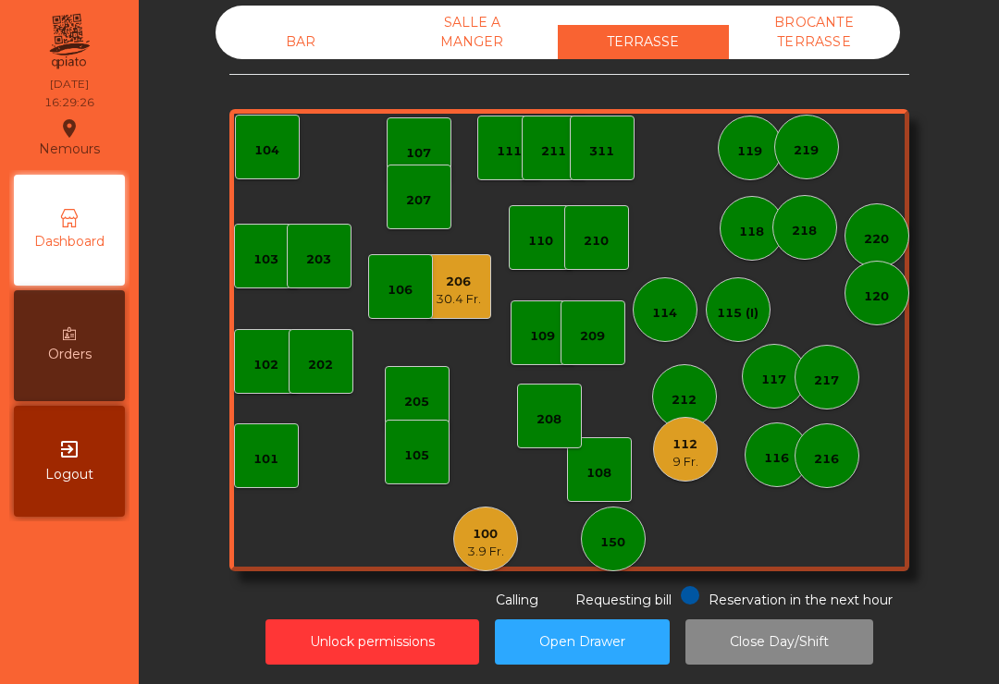
click at [293, 479] on div "101" at bounding box center [266, 455] width 65 height 65
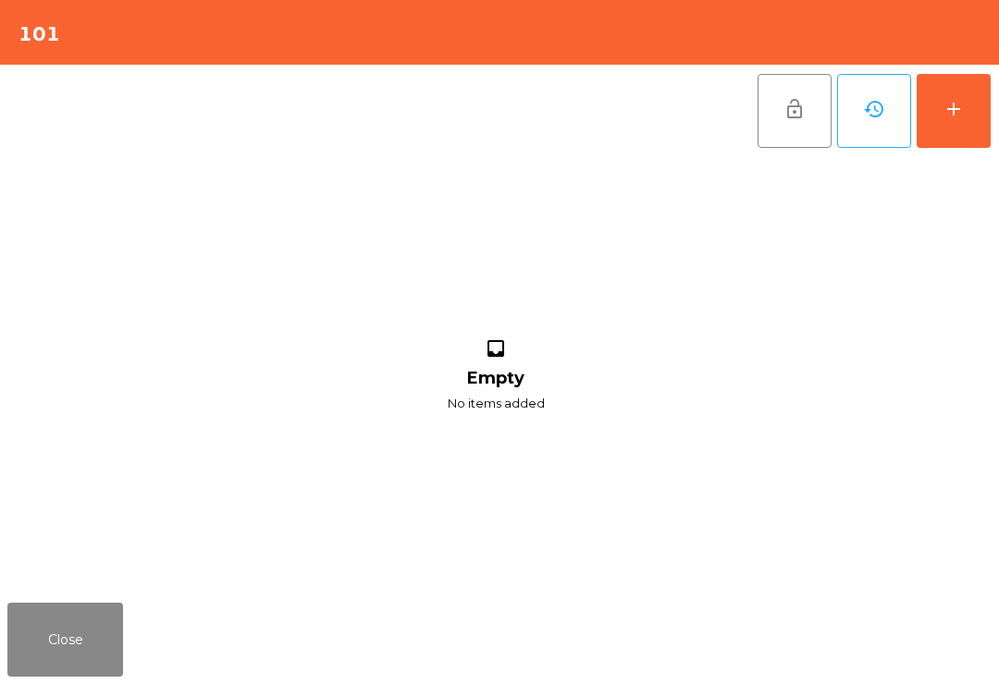
click at [986, 100] on button "add" at bounding box center [953, 111] width 74 height 74
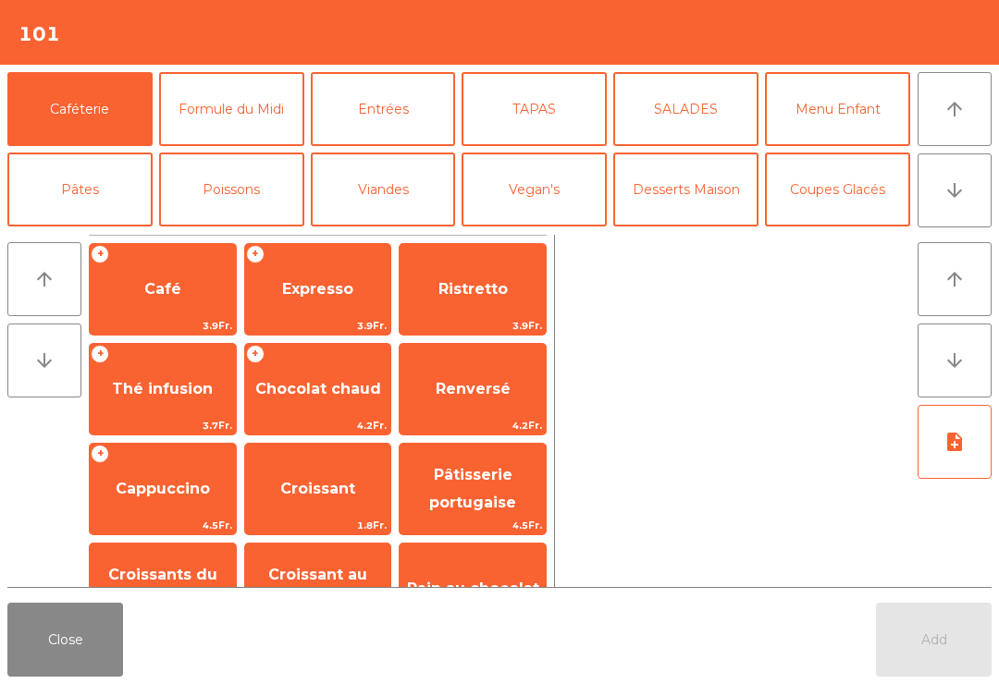
click at [985, 190] on button "arrow_downward" at bounding box center [954, 190] width 74 height 74
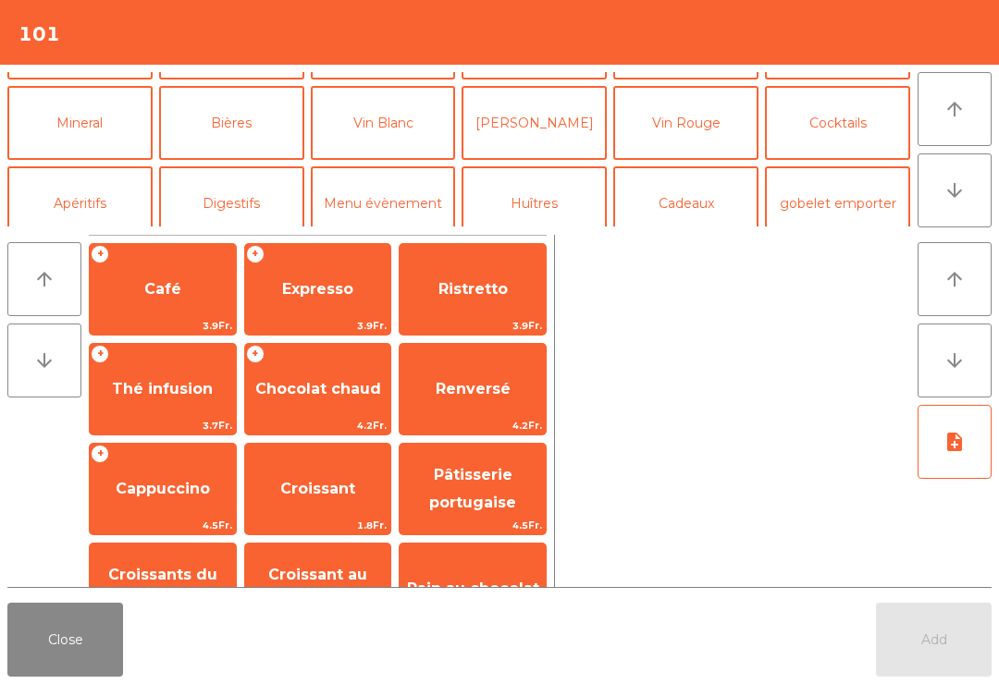
scroll to position [161, 0]
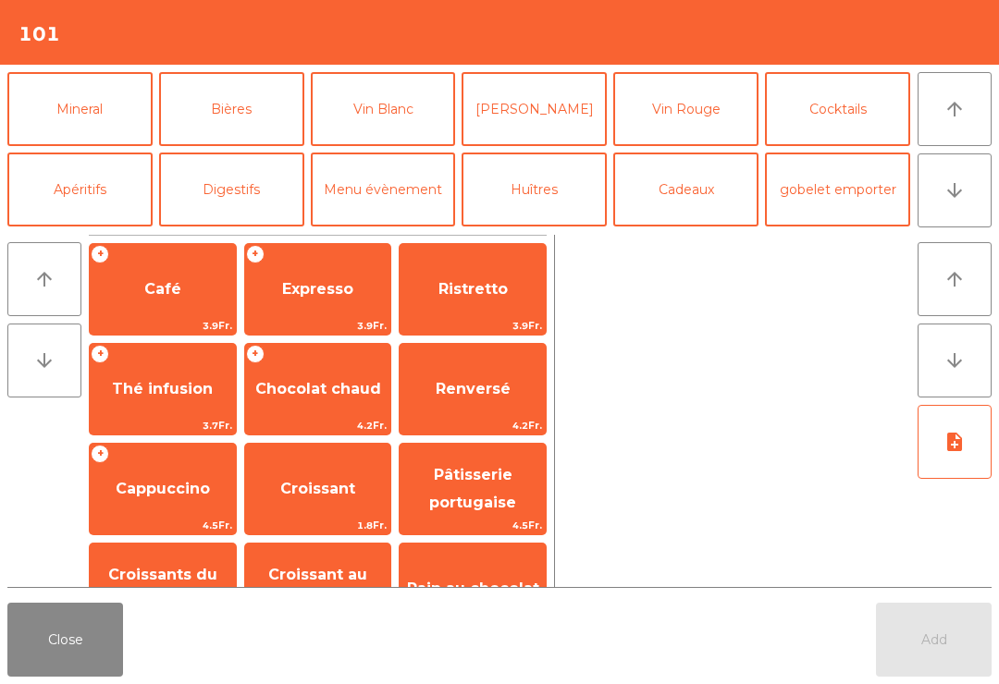
click at [102, 122] on button "Mineral" at bounding box center [79, 109] width 145 height 74
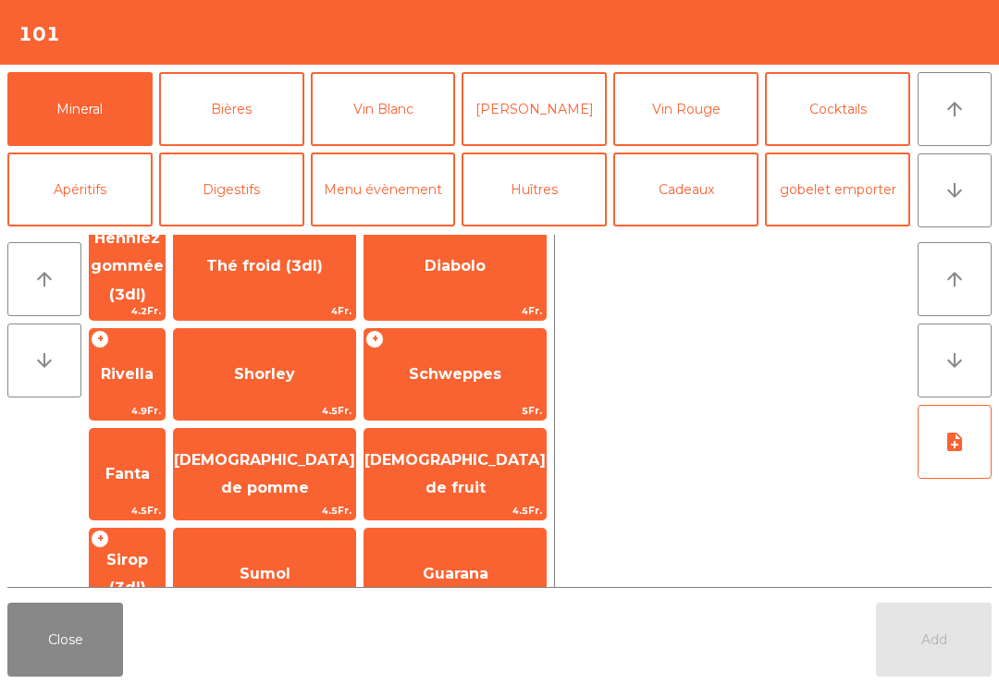
scroll to position [330, 0]
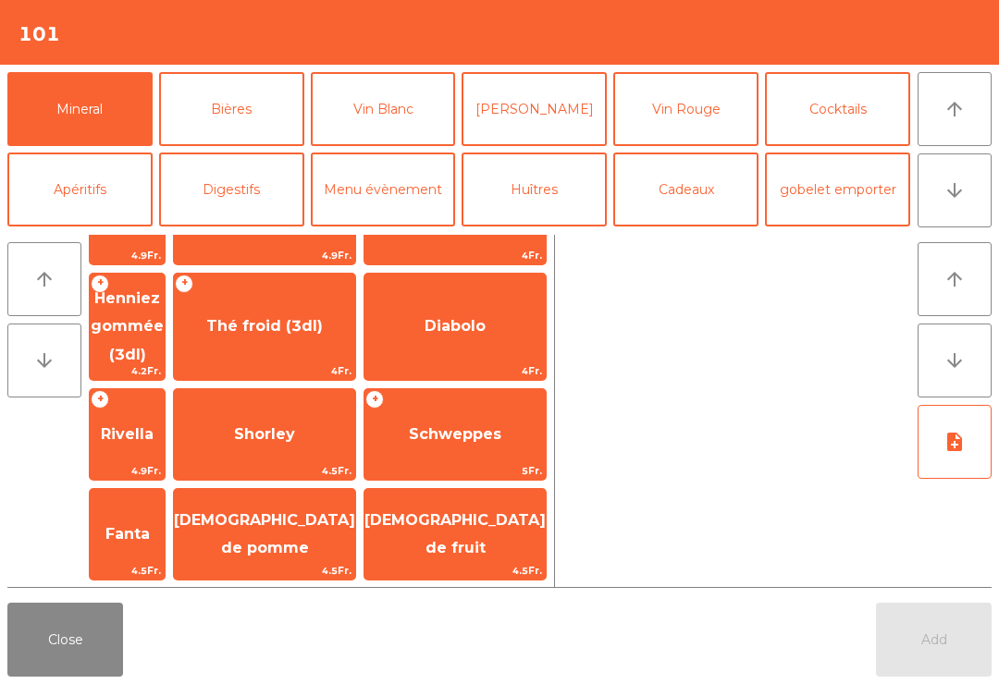
click at [295, 425] on span "Shorley" at bounding box center [264, 434] width 61 height 18
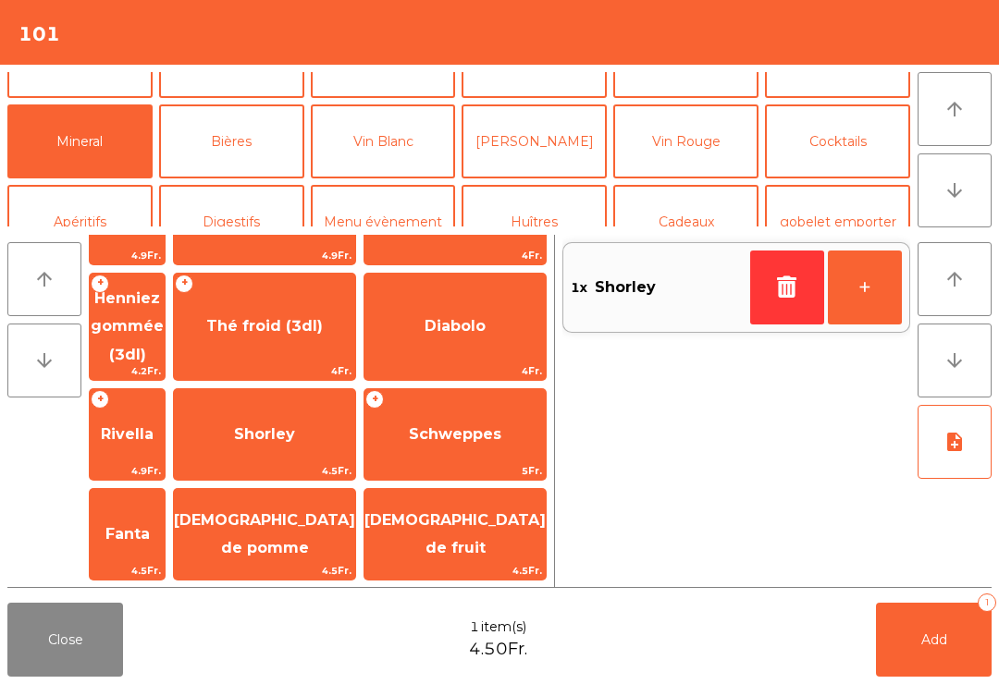
scroll to position [128, 0]
click at [416, 139] on button "Vin Blanc" at bounding box center [383, 142] width 145 height 74
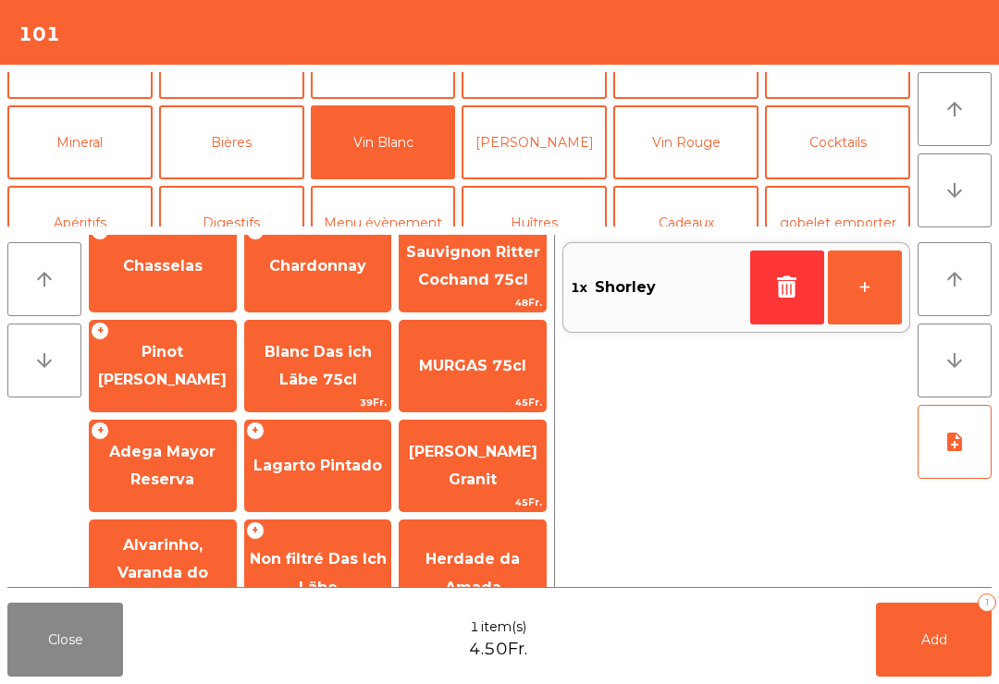
scroll to position [17, 0]
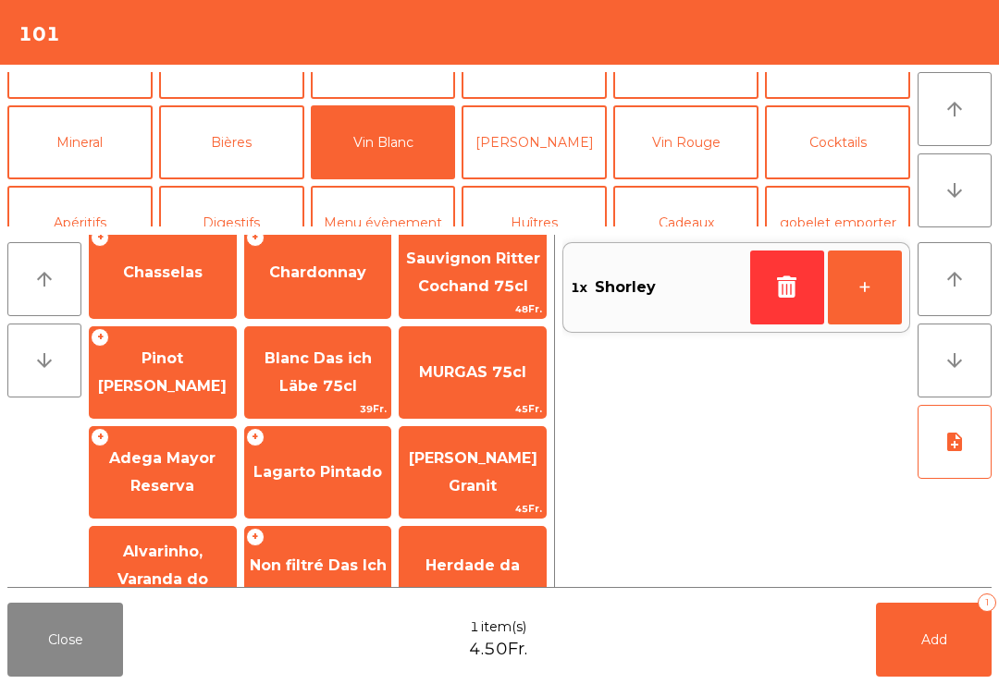
click at [204, 369] on span "Pinot [PERSON_NAME]" at bounding box center [163, 373] width 146 height 79
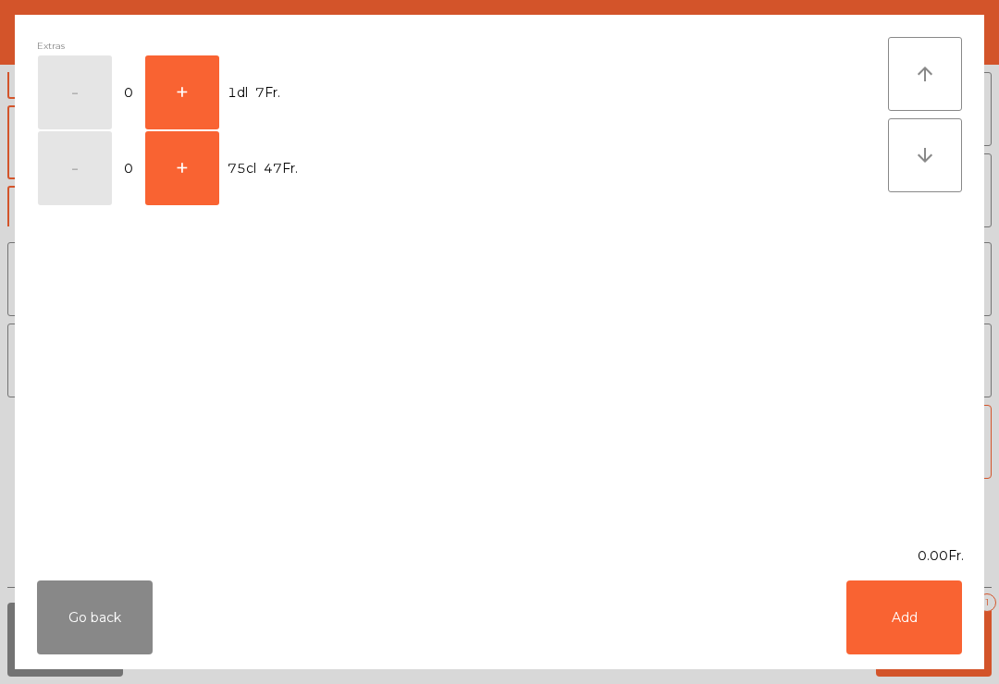
click at [191, 104] on button "+" at bounding box center [182, 92] width 74 height 74
click at [920, 610] on button "Add" at bounding box center [904, 618] width 116 height 74
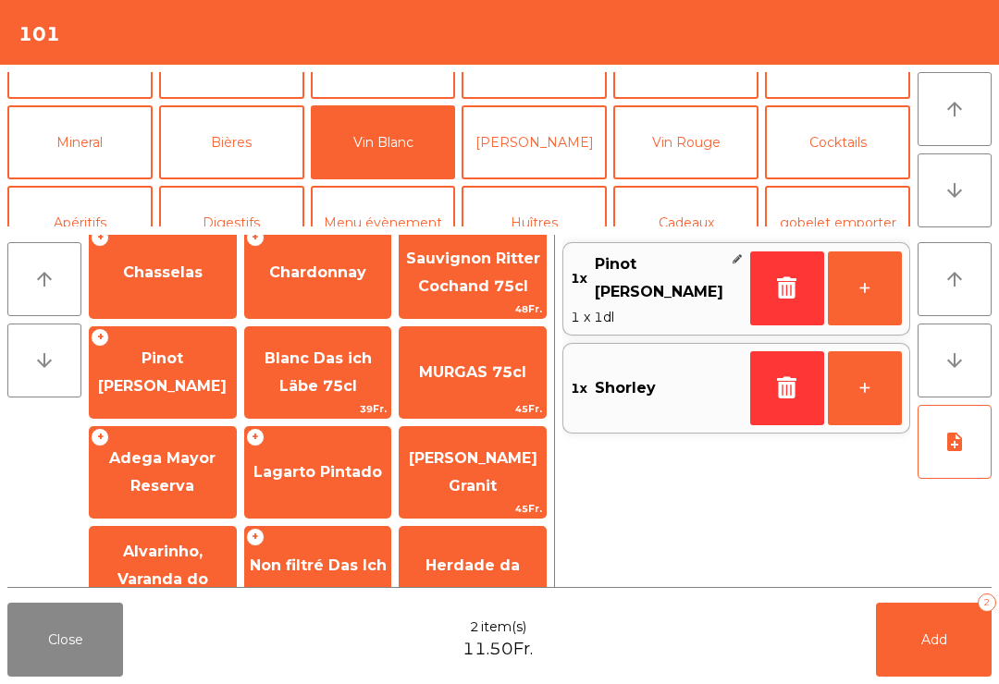
click at [881, 293] on button "+" at bounding box center [864, 288] width 74 height 74
click at [881, 292] on button "+" at bounding box center [864, 288] width 74 height 74
click at [921, 671] on button "Add 4" at bounding box center [934, 640] width 116 height 74
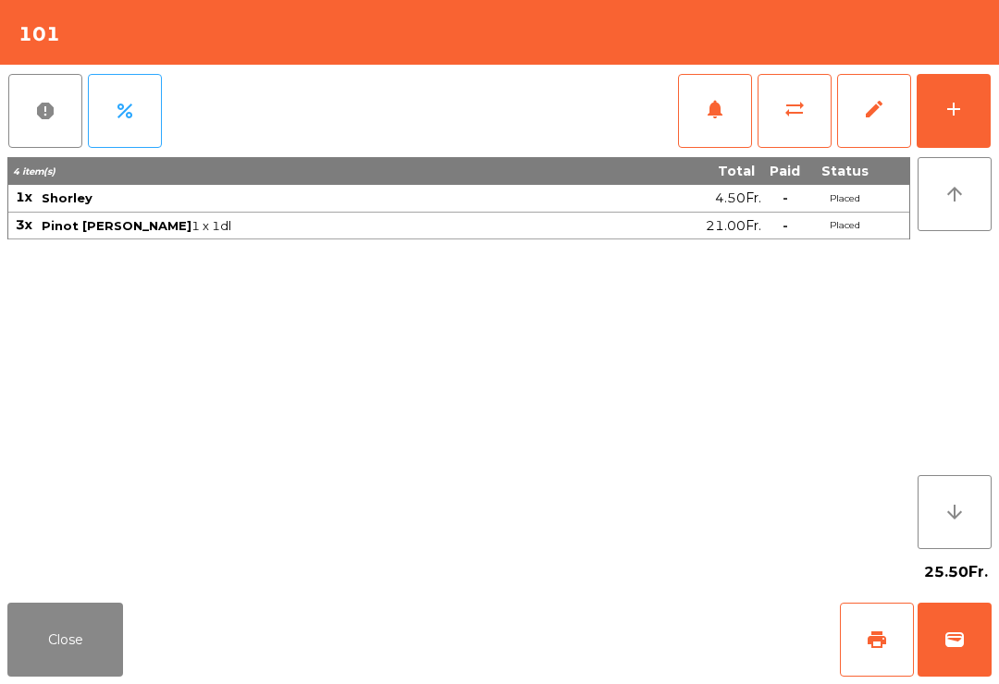
scroll to position [15, 0]
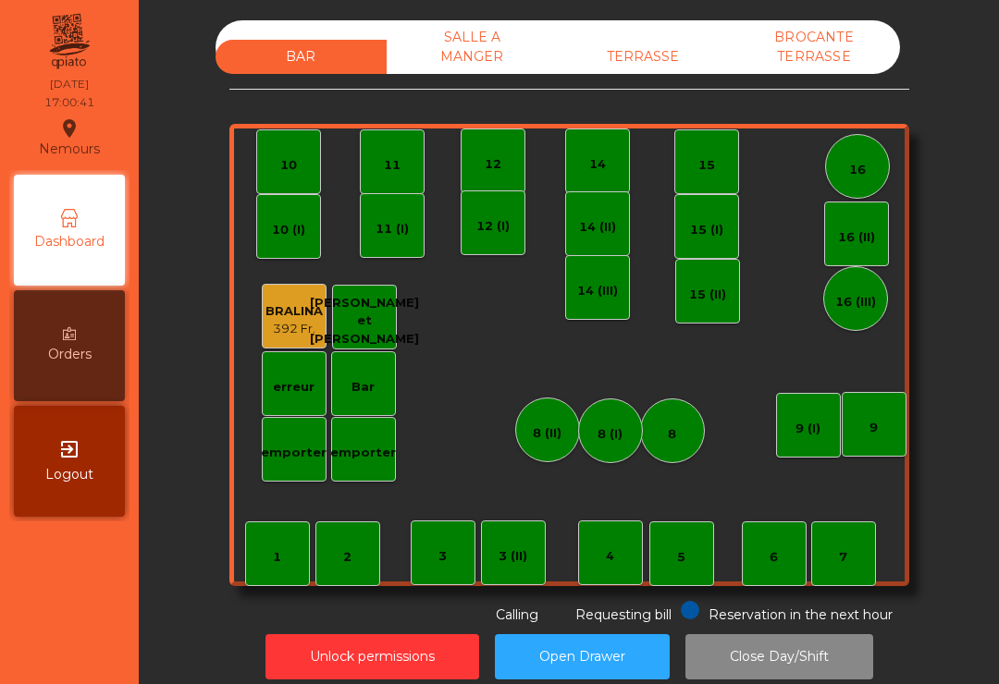
click at [660, 55] on div "TERRASSE" at bounding box center [643, 57] width 171 height 34
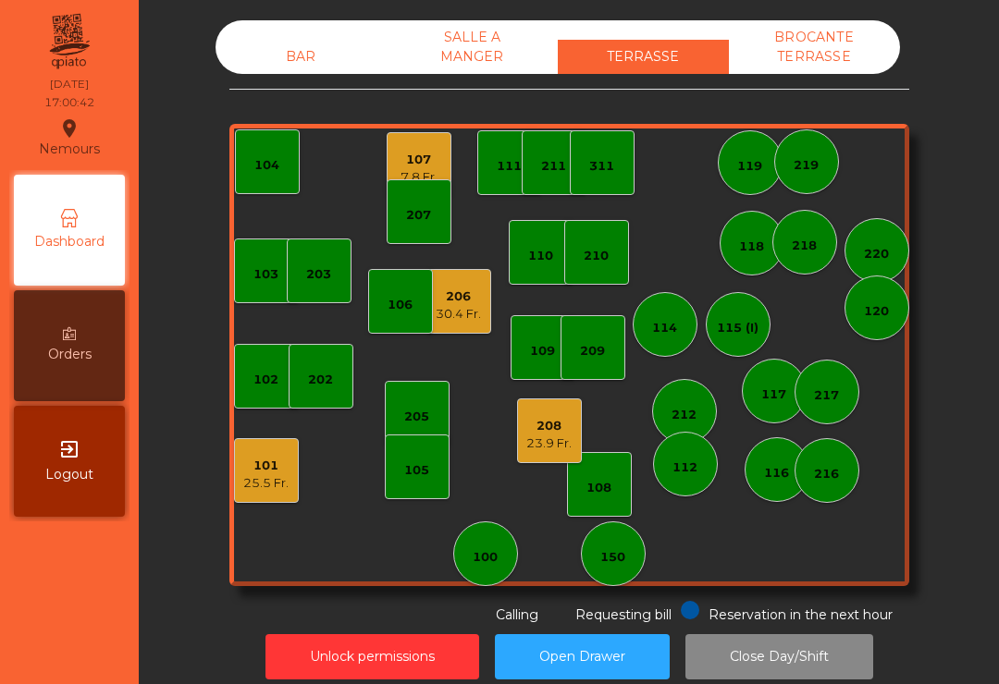
click at [424, 187] on div "207" at bounding box center [418, 211] width 65 height 65
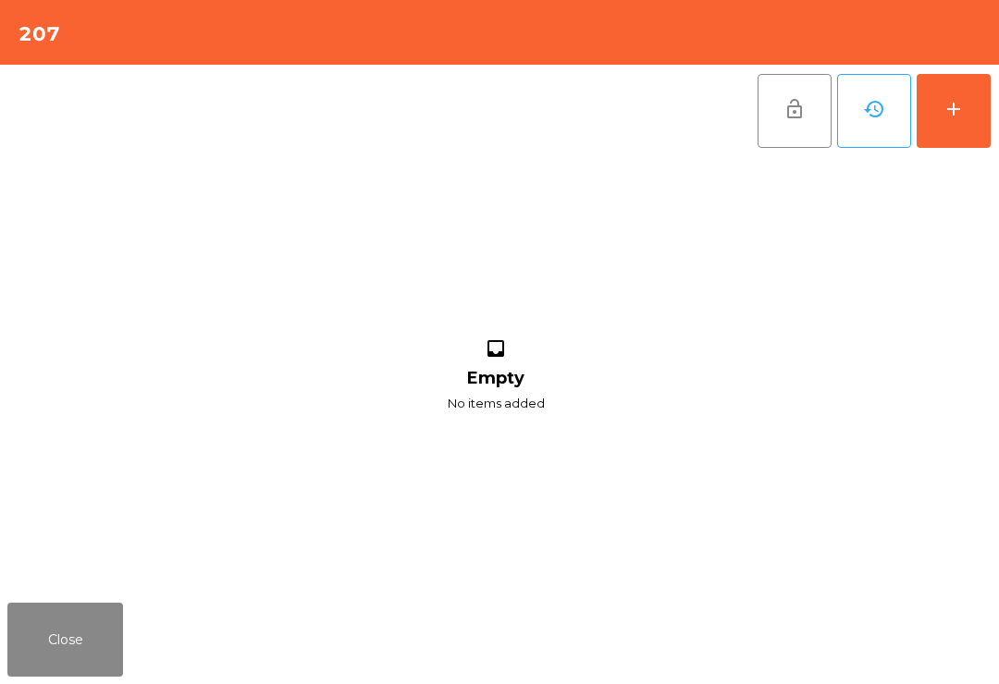
click at [103, 631] on button "Close" at bounding box center [65, 640] width 116 height 74
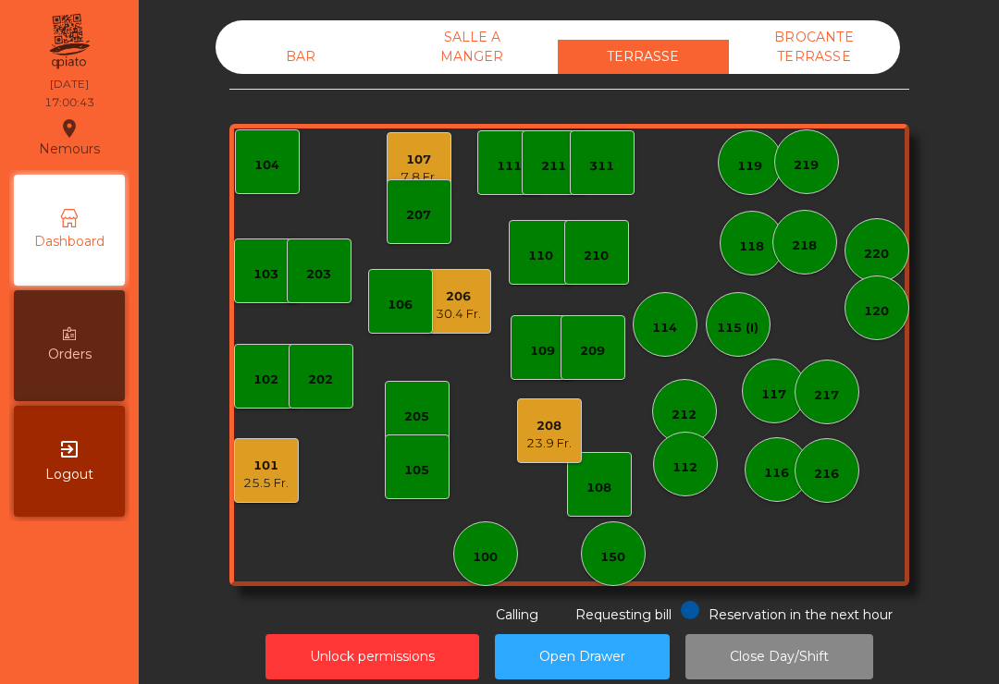
click at [410, 160] on div "107" at bounding box center [418, 160] width 37 height 18
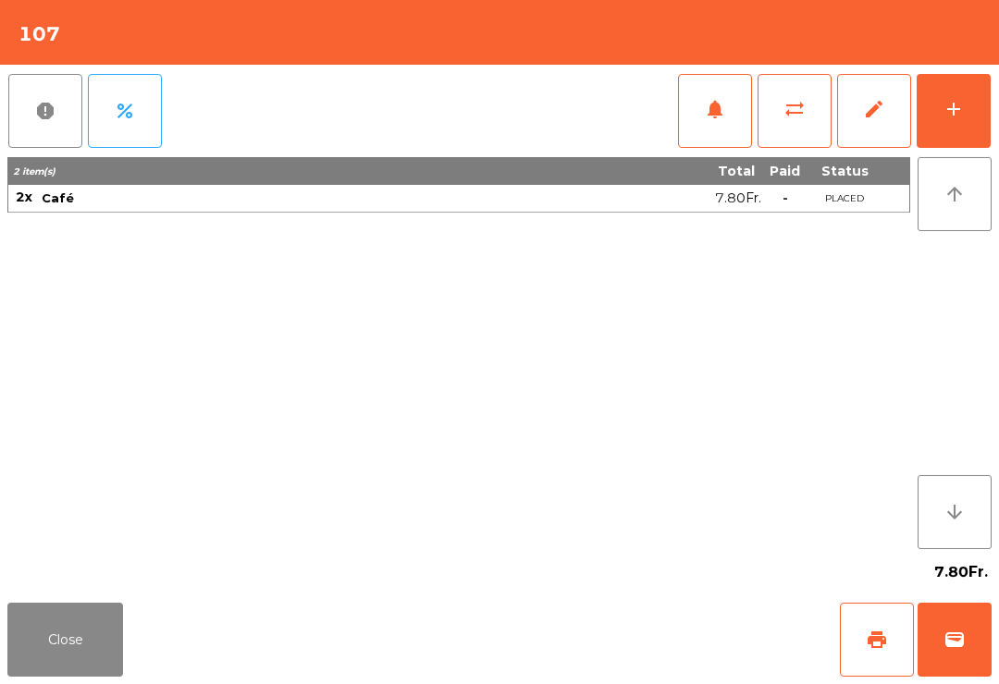
click at [962, 636] on span "wallet" at bounding box center [954, 640] width 22 height 22
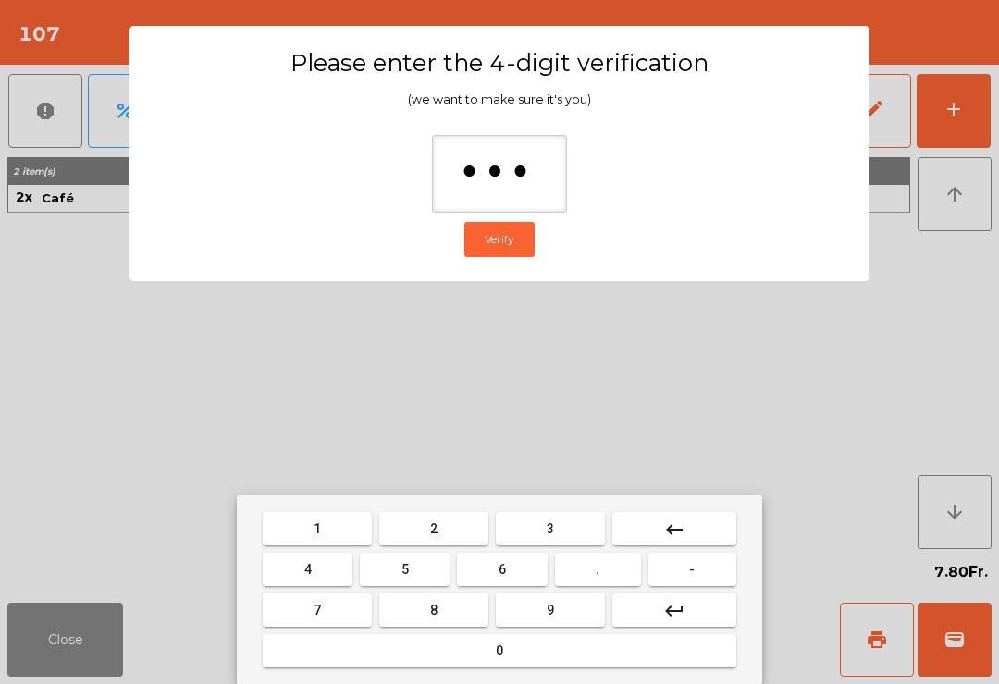
type input "****"
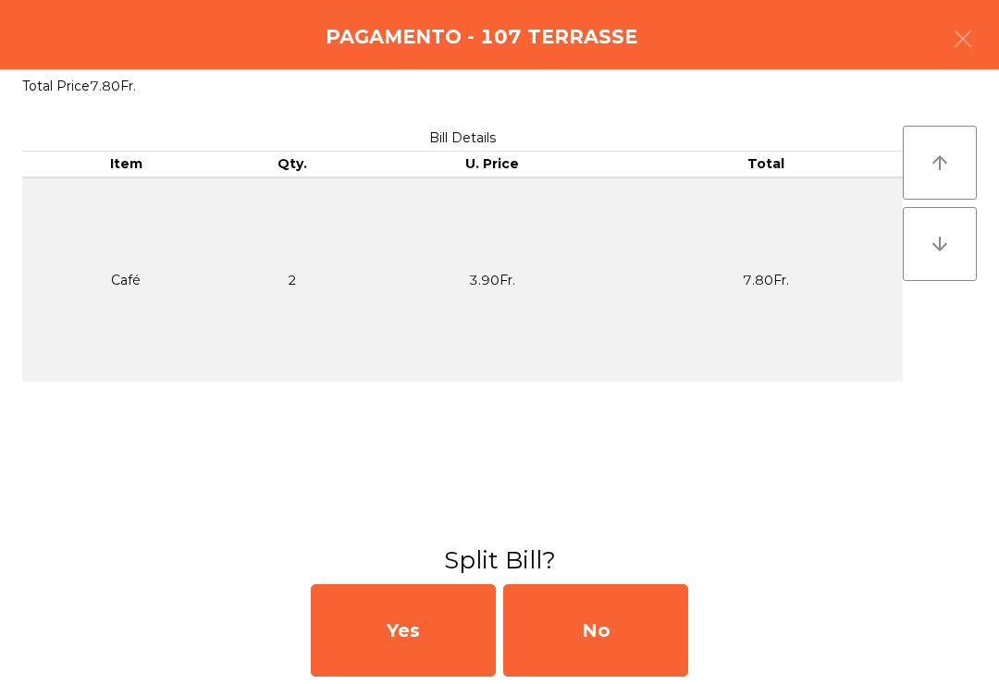
click at [641, 648] on div "No" at bounding box center [595, 630] width 185 height 92
click at [625, 639] on div "No" at bounding box center [595, 630] width 185 height 92
click at [636, 651] on div "No" at bounding box center [595, 630] width 185 height 92
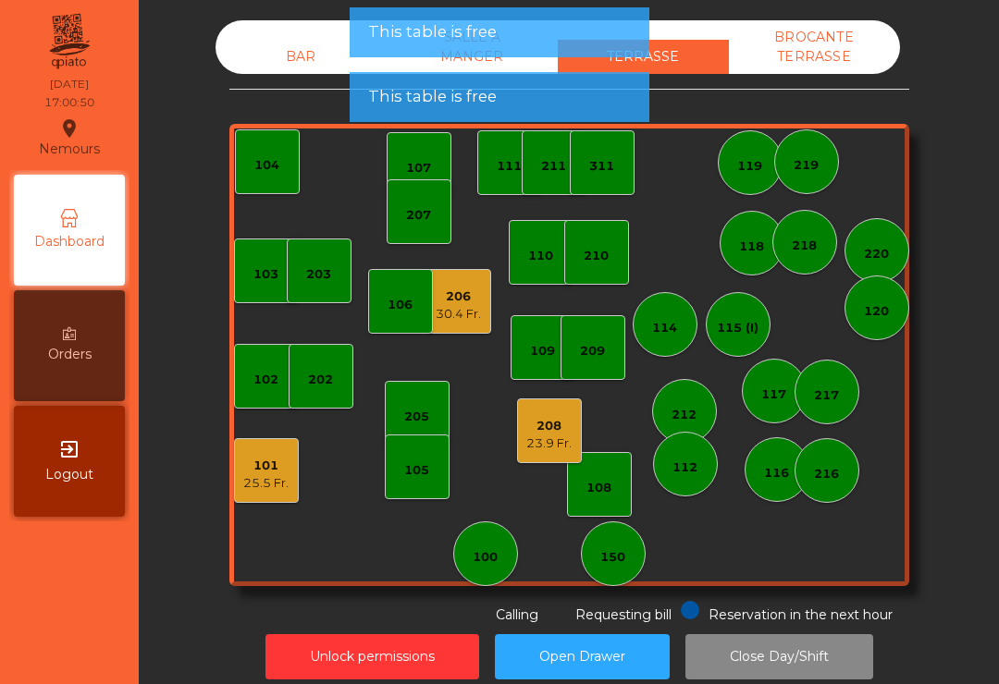
click at [477, 309] on div "30.4 Fr." at bounding box center [457, 314] width 45 height 18
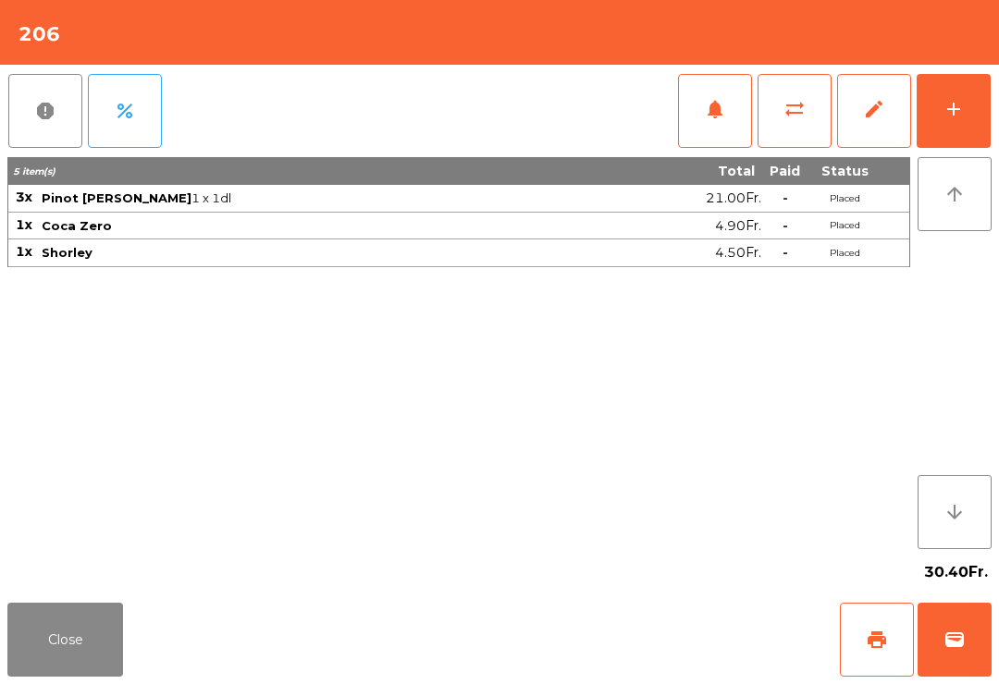
click at [970, 642] on button "wallet" at bounding box center [954, 640] width 74 height 74
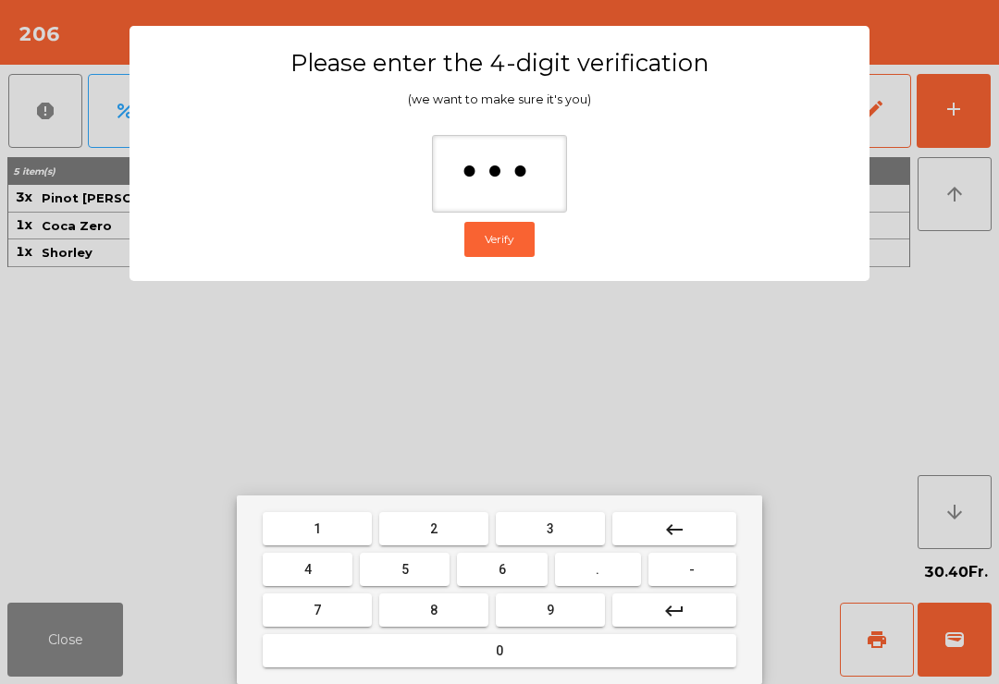
type input "****"
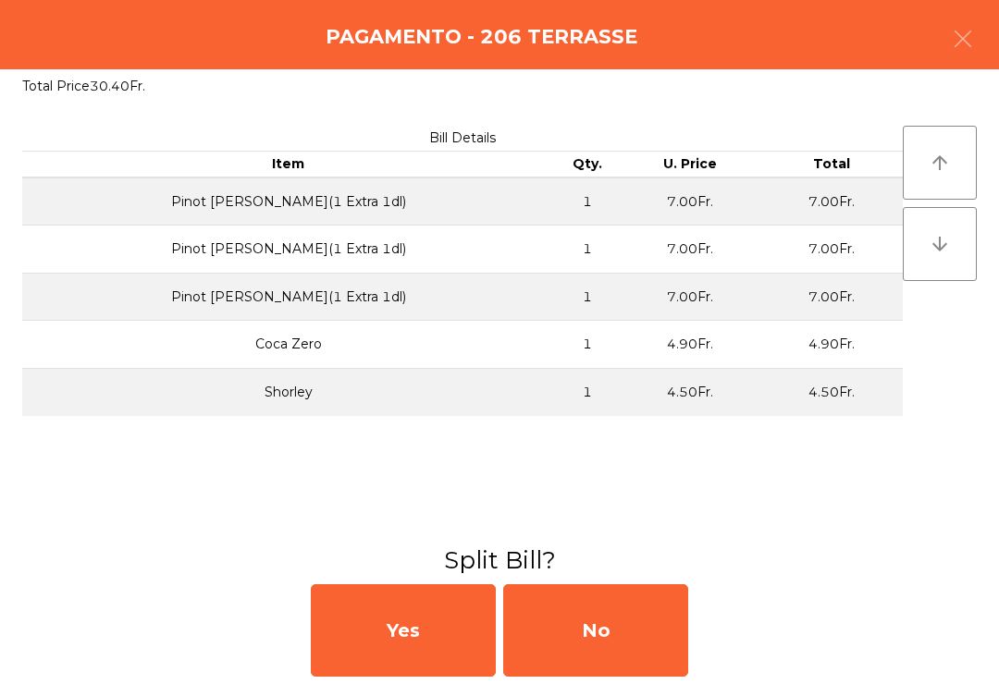
click at [619, 634] on div "No" at bounding box center [595, 630] width 185 height 92
click at [613, 634] on div "MB" at bounding box center [595, 630] width 185 height 92
click at [621, 643] on div "No" at bounding box center [595, 630] width 185 height 92
click at [620, 643] on div "No" at bounding box center [595, 630] width 185 height 92
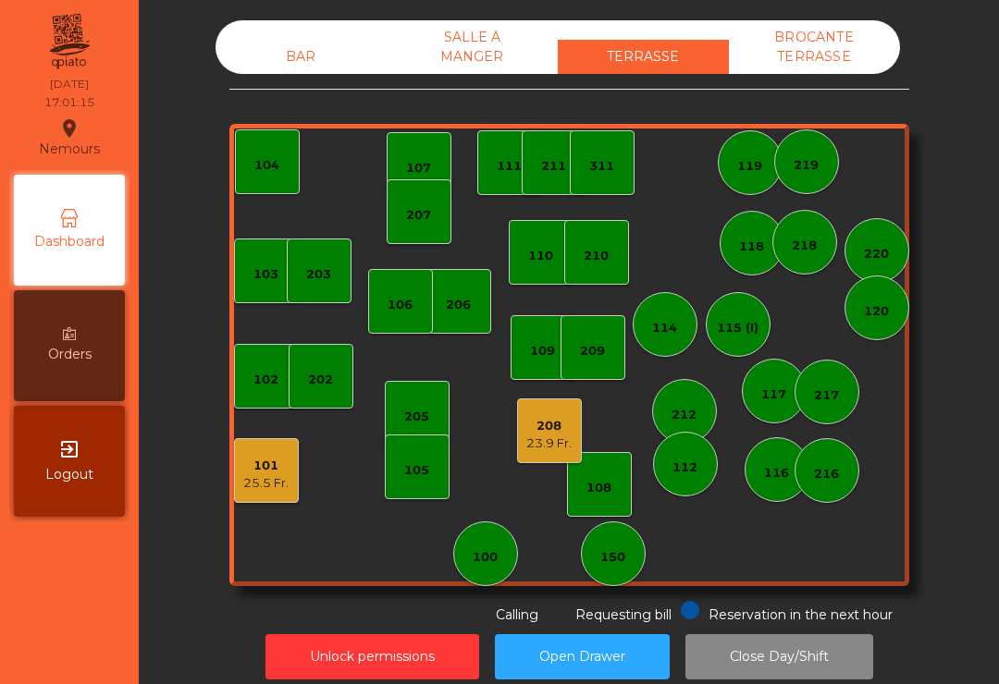
click at [535, 444] on div "23.9 Fr." at bounding box center [548, 444] width 45 height 18
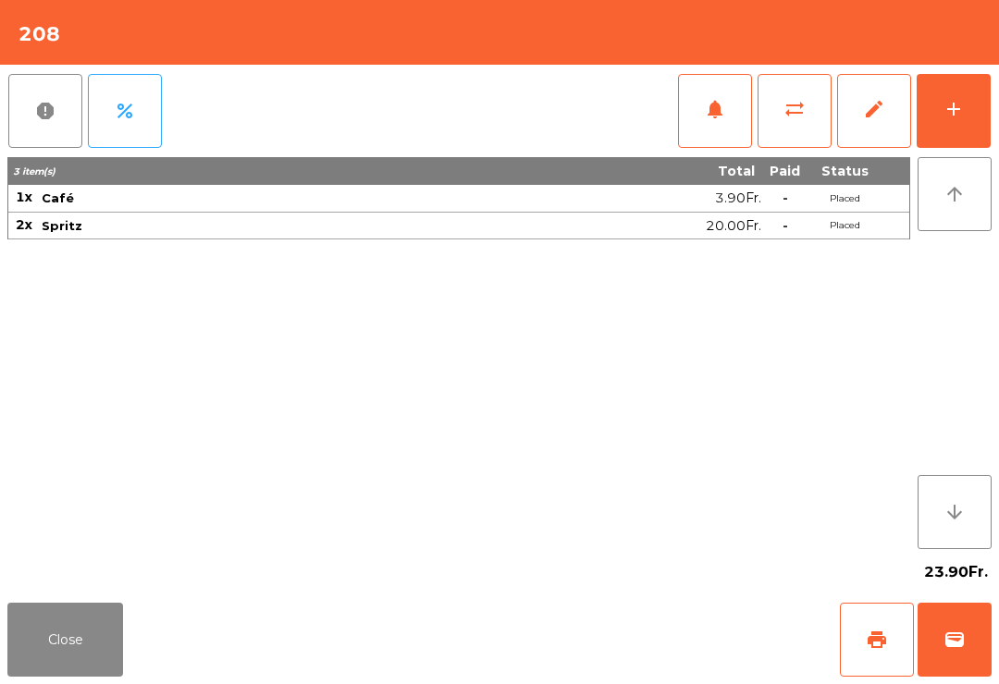
click at [95, 651] on button "Close" at bounding box center [65, 640] width 116 height 74
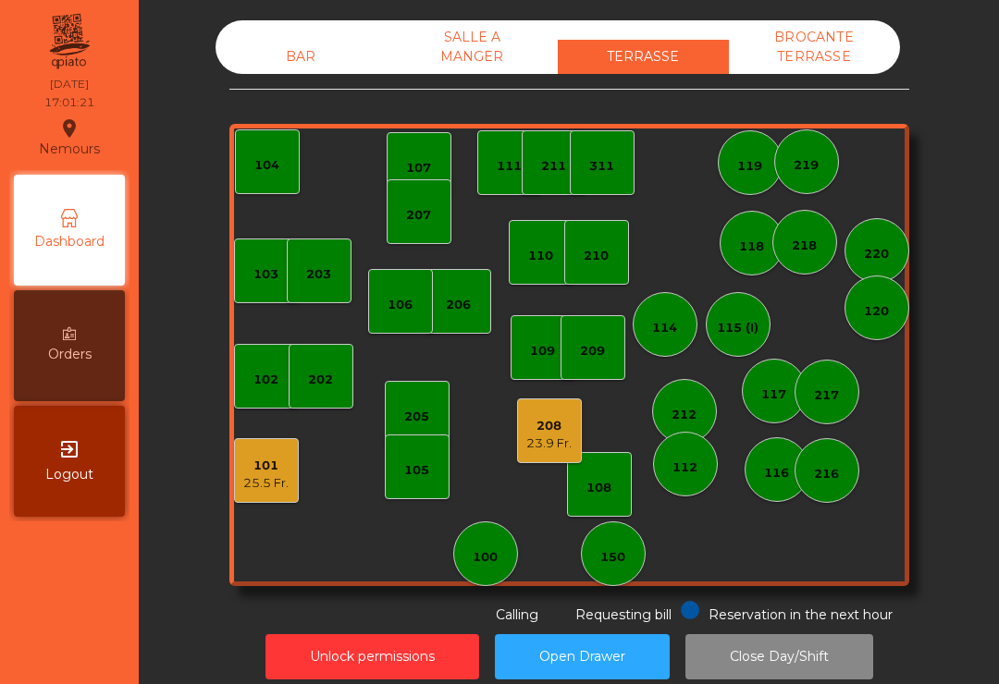
click at [544, 261] on div "110" at bounding box center [540, 256] width 25 height 18
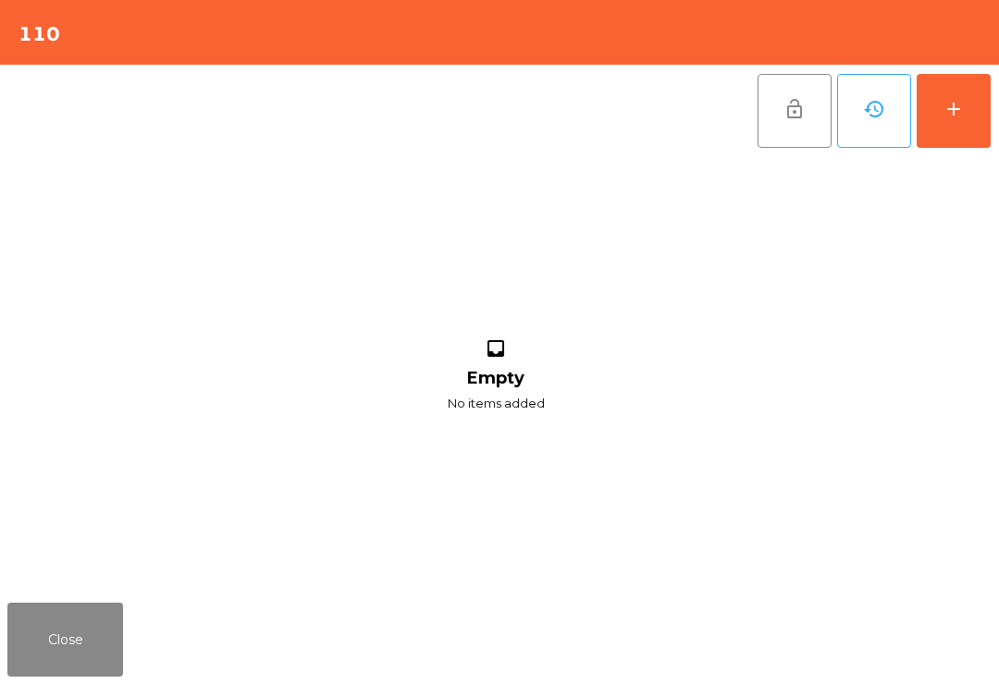
click at [972, 128] on button "add" at bounding box center [953, 111] width 74 height 74
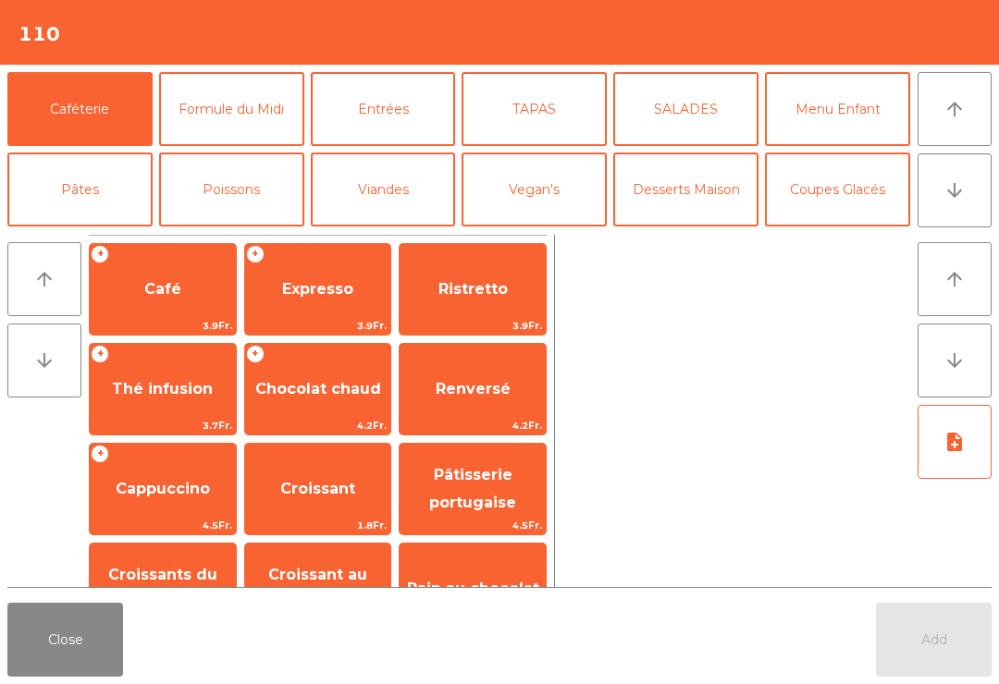
click at [950, 196] on icon "arrow_downward" at bounding box center [954, 190] width 22 height 22
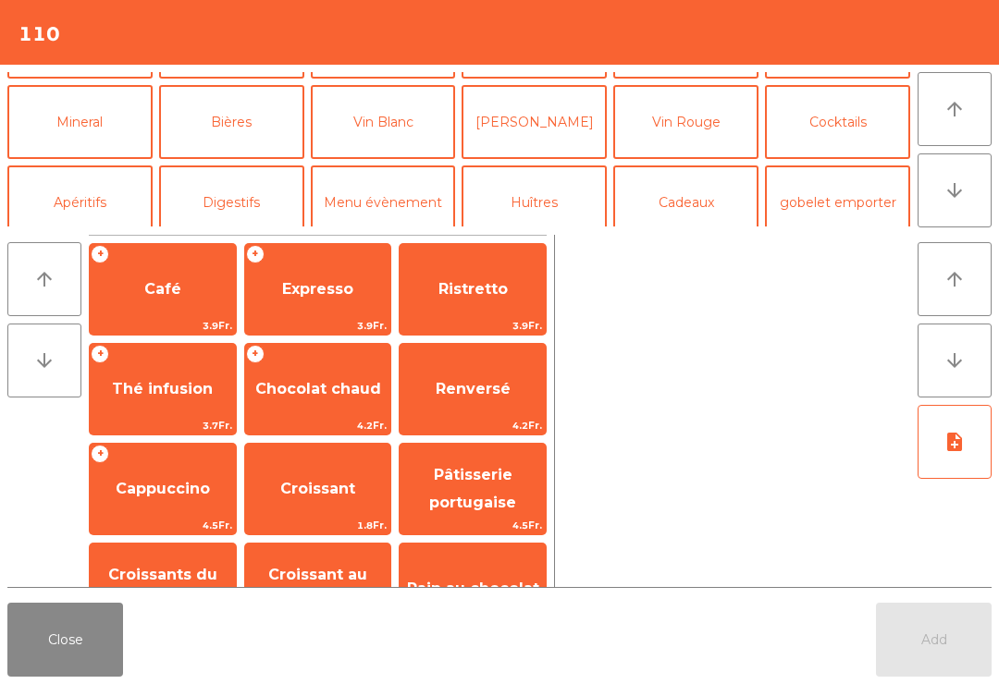
scroll to position [161, 0]
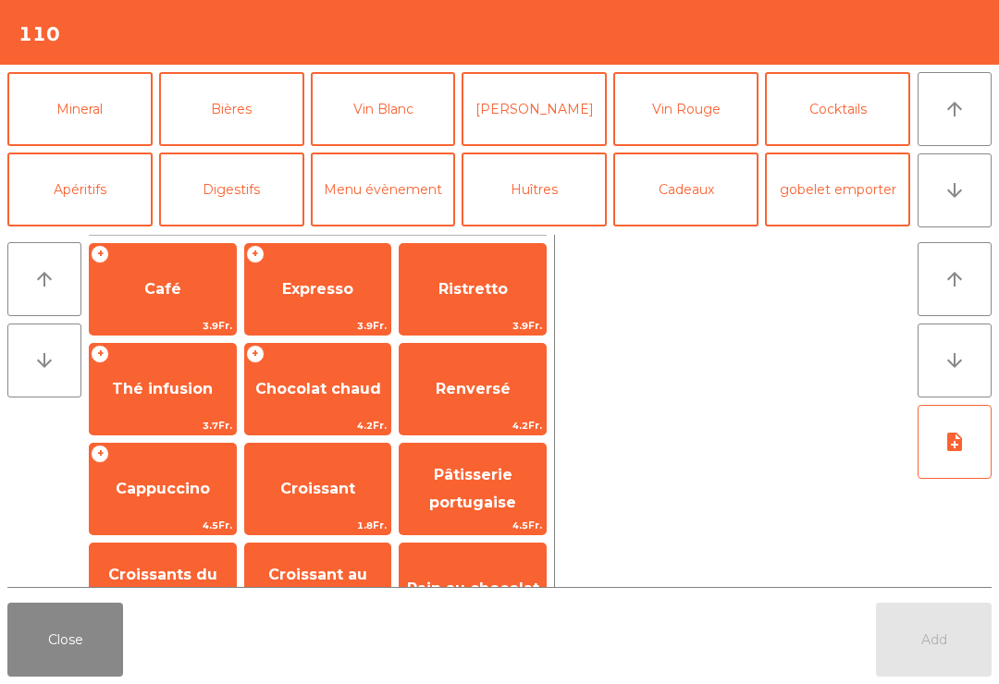
click at [857, 116] on button "Cocktails" at bounding box center [837, 109] width 145 height 74
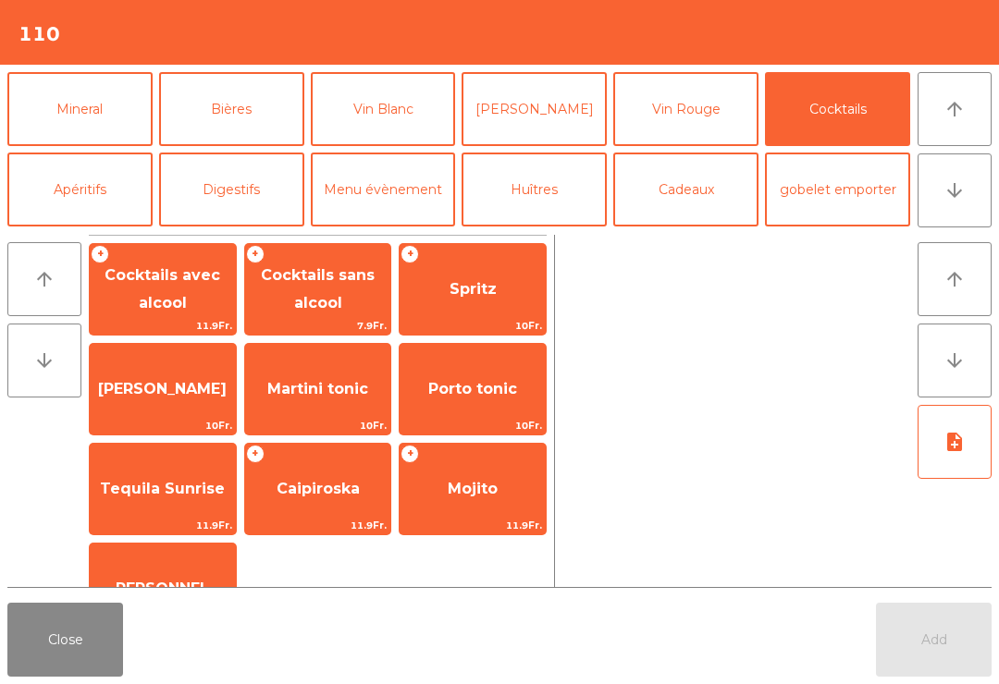
click at [853, 194] on button "gobelet emporter" at bounding box center [837, 190] width 145 height 74
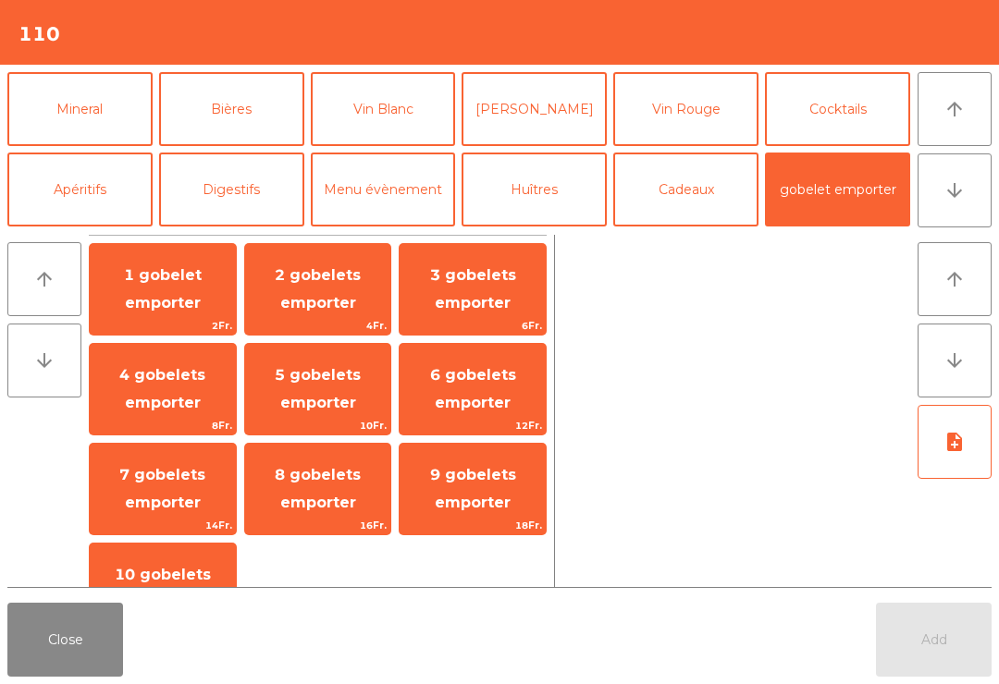
click at [714, 131] on button "Vin Rouge" at bounding box center [685, 109] width 145 height 74
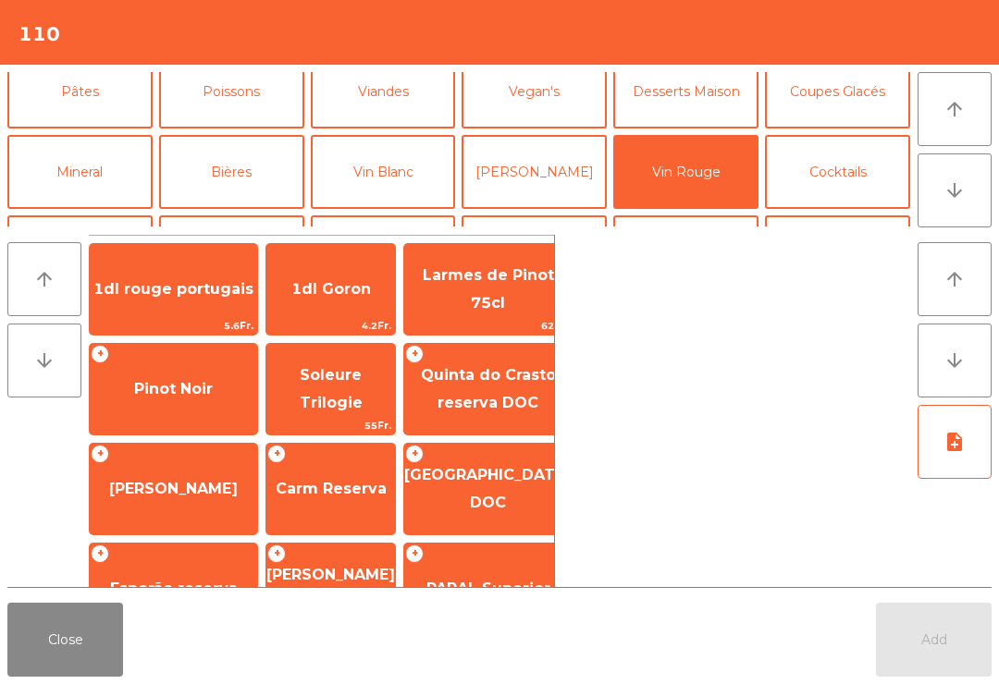
scroll to position [99, 0]
click at [853, 102] on button "Coupes Glacés" at bounding box center [837, 91] width 145 height 74
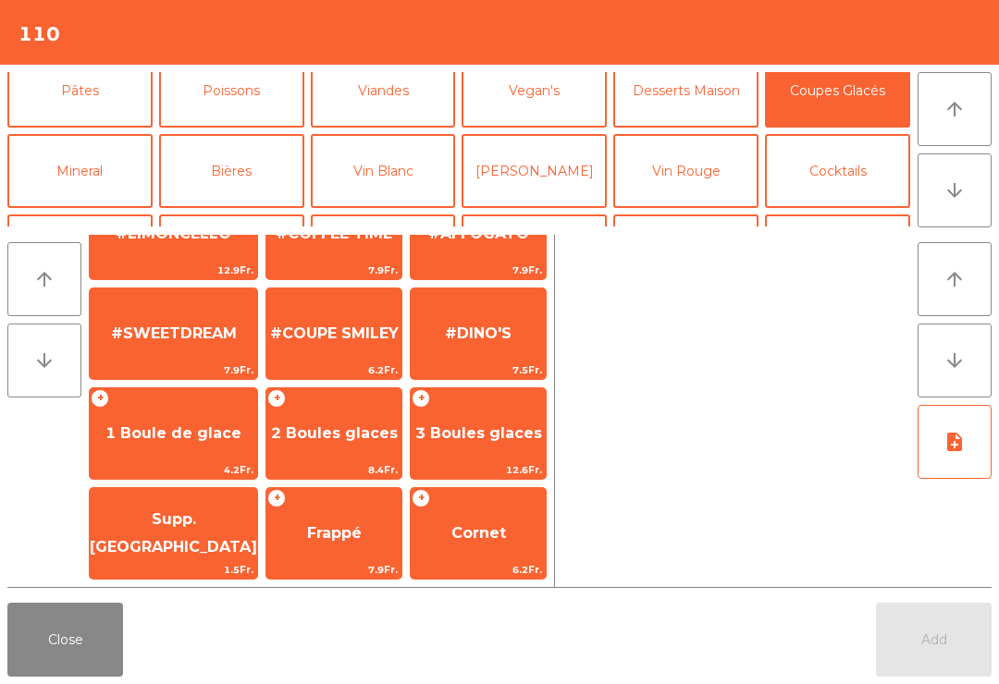
scroll to position [355, 0]
click at [345, 530] on span "Frappé" at bounding box center [333, 534] width 135 height 50
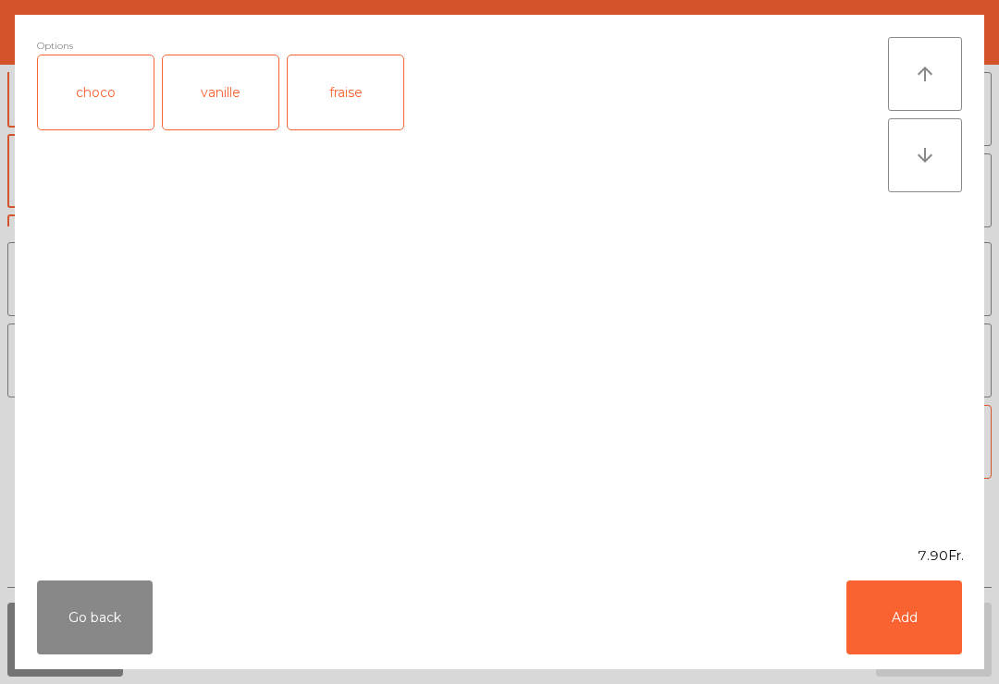
click at [932, 608] on button "Add" at bounding box center [904, 618] width 116 height 74
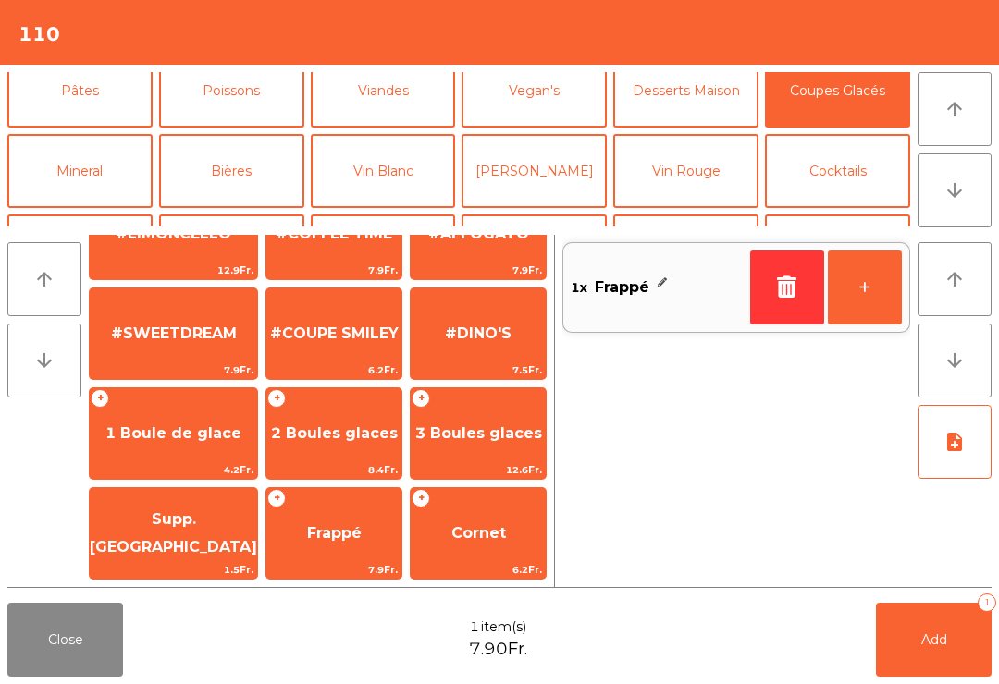
click at [862, 302] on button "+" at bounding box center [864, 288] width 74 height 74
click at [947, 648] on button "Add 2" at bounding box center [934, 640] width 116 height 74
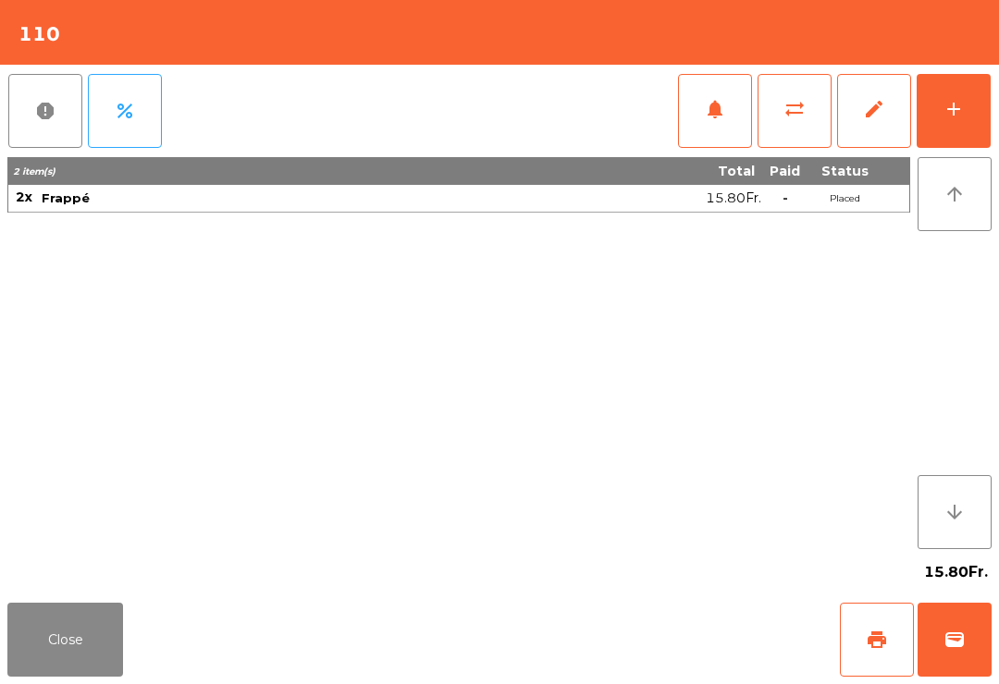
click at [67, 607] on button "Close" at bounding box center [65, 640] width 116 height 74
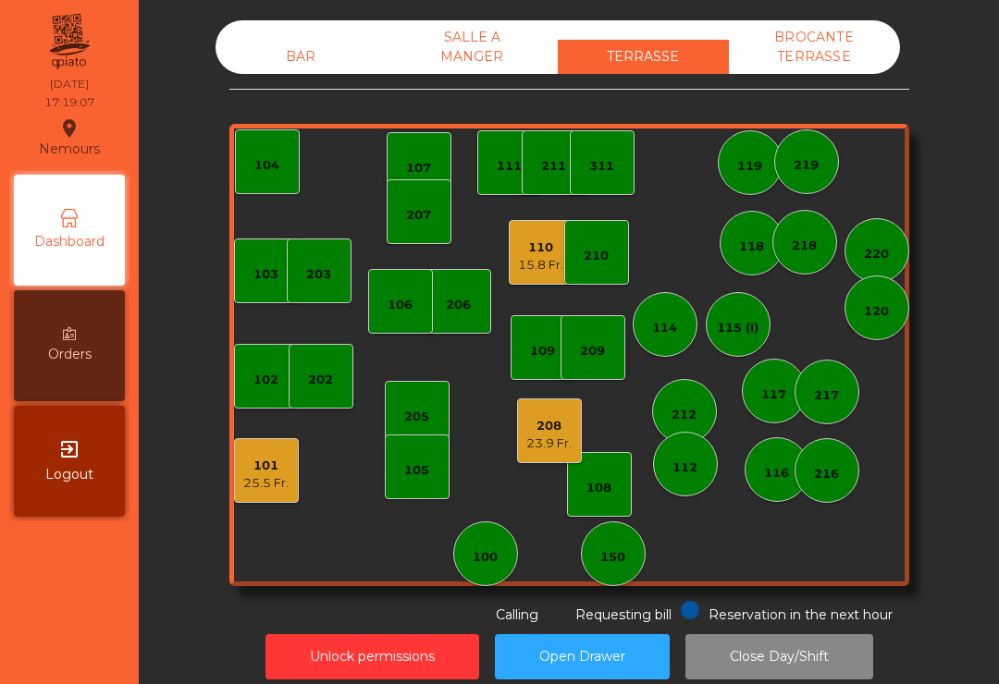
click at [570, 452] on div "208 23.9 Fr." at bounding box center [549, 430] width 65 height 65
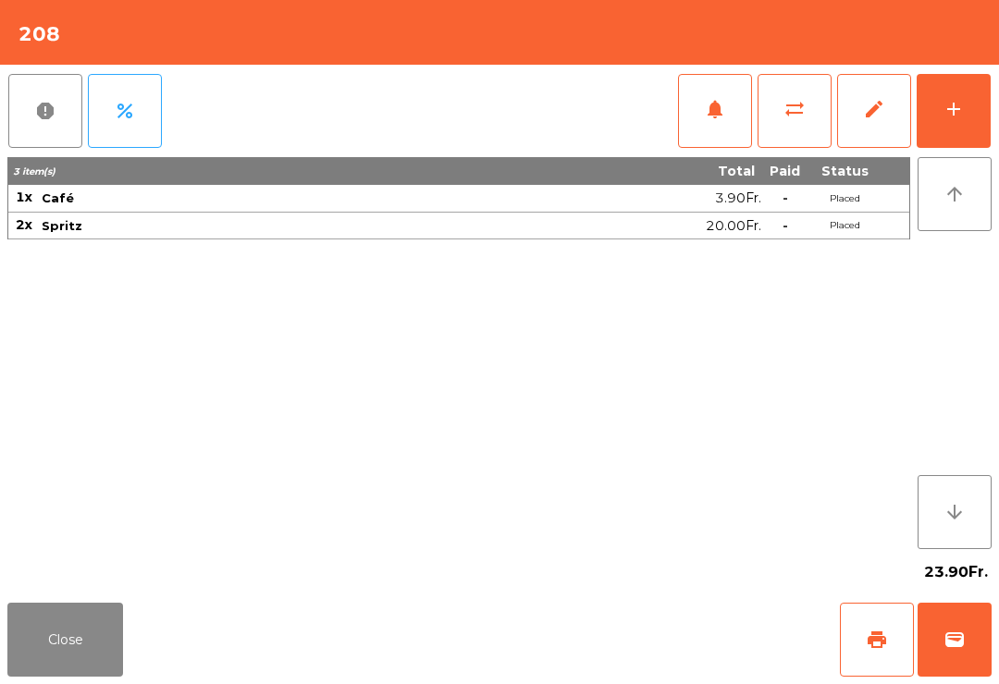
click at [943, 646] on span "wallet" at bounding box center [954, 640] width 22 height 22
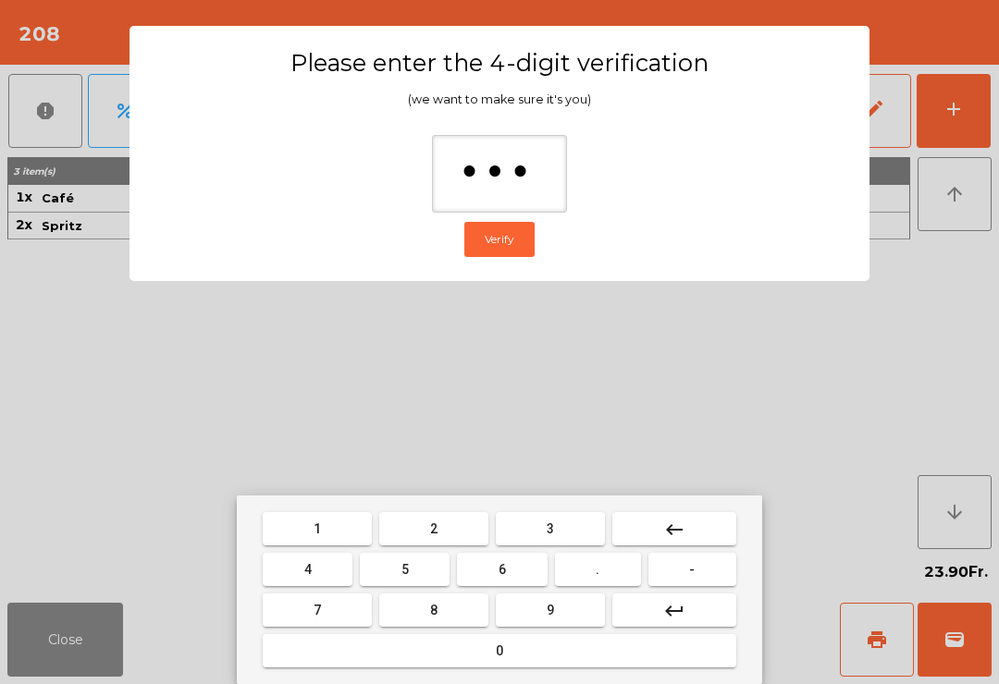
type input "****"
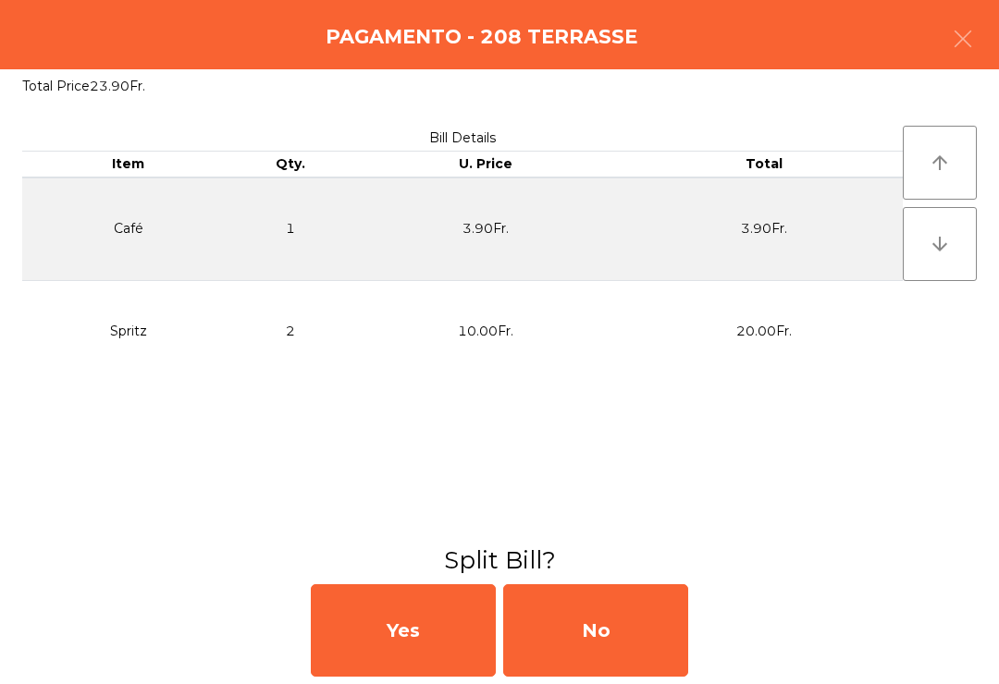
click at [548, 596] on div "No" at bounding box center [595, 630] width 185 height 92
click at [595, 641] on div "No" at bounding box center [595, 630] width 185 height 92
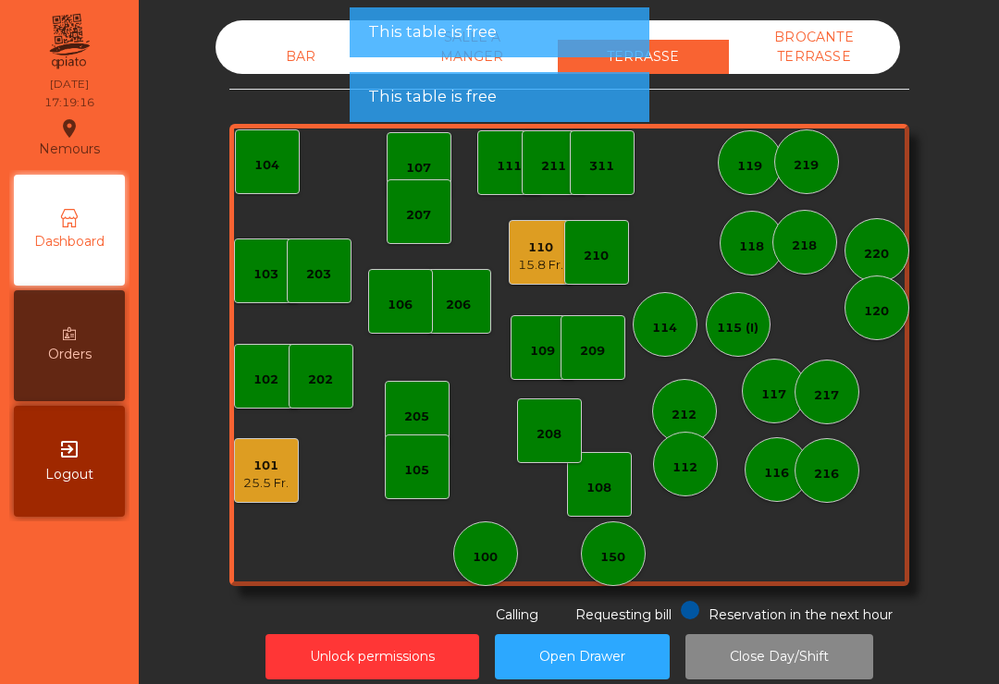
click at [617, 621] on span "Requesting bill" at bounding box center [623, 615] width 96 height 17
click at [627, 635] on button "Open Drawer" at bounding box center [582, 656] width 175 height 45
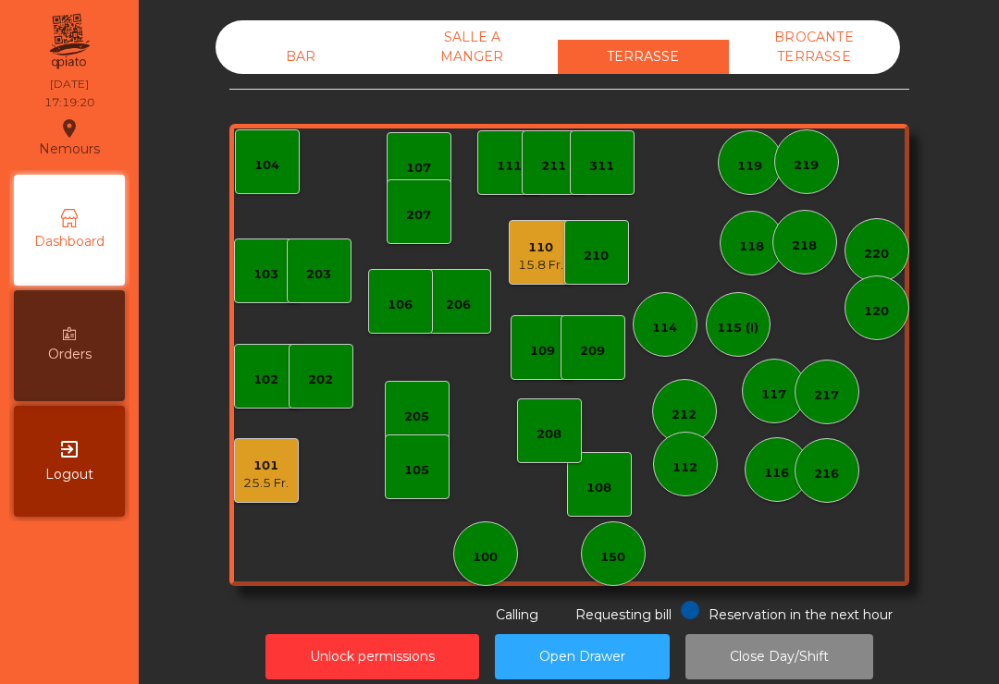
click at [269, 493] on div "101 25.5 Fr." at bounding box center [266, 470] width 65 height 65
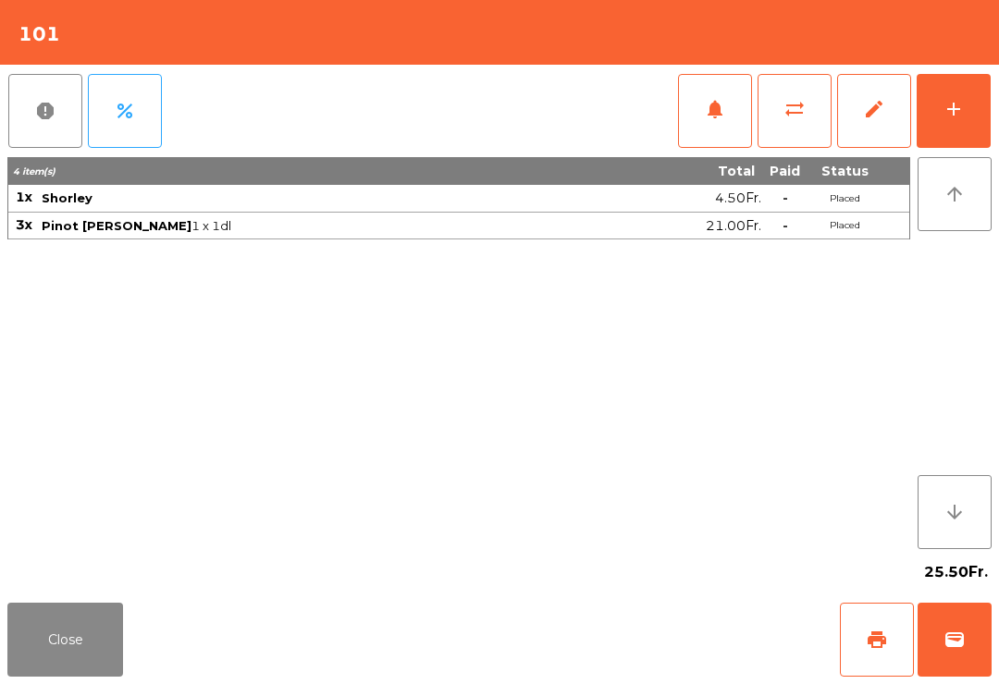
click at [971, 667] on button "wallet" at bounding box center [954, 640] width 74 height 74
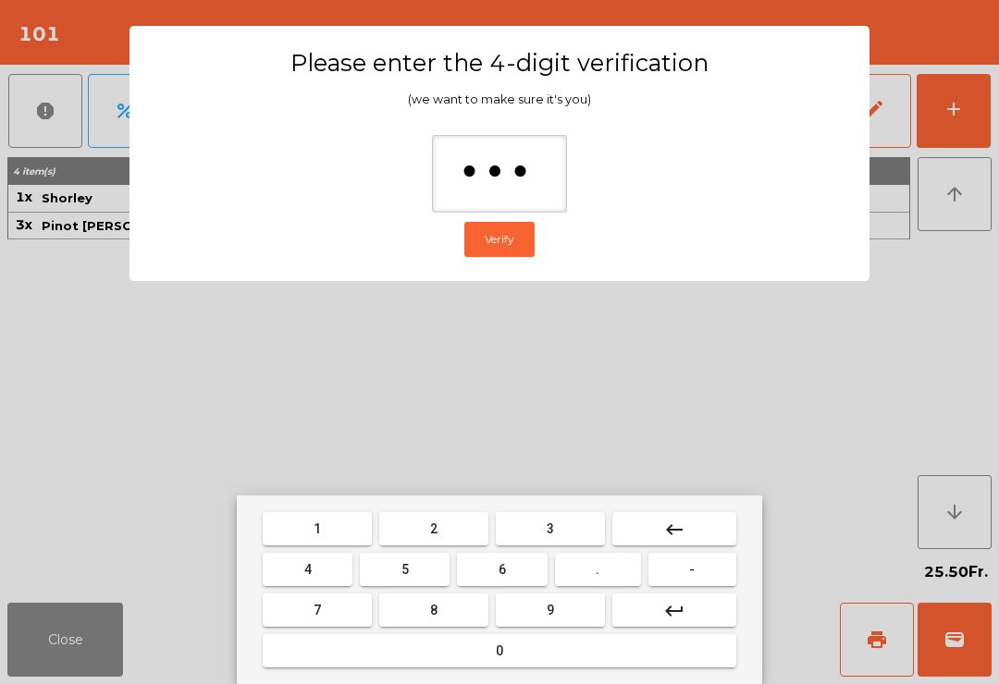
type input "****"
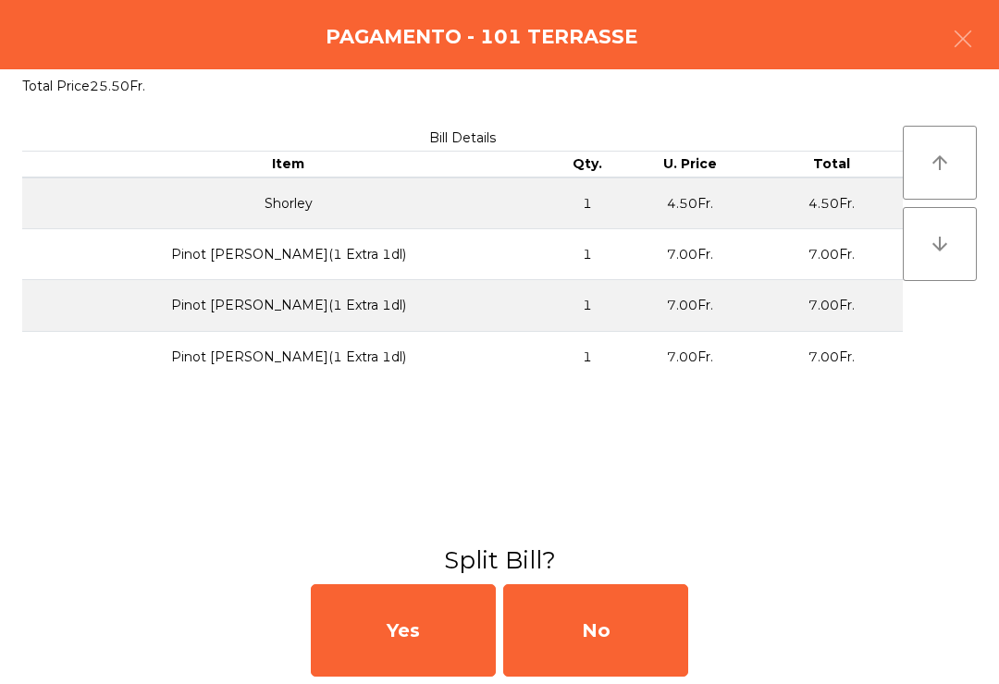
click at [650, 643] on div "No" at bounding box center [595, 630] width 185 height 92
click at [650, 643] on div "MB" at bounding box center [595, 630] width 185 height 92
click at [635, 652] on div "No" at bounding box center [595, 630] width 185 height 92
click at [634, 652] on div "No" at bounding box center [595, 630] width 185 height 92
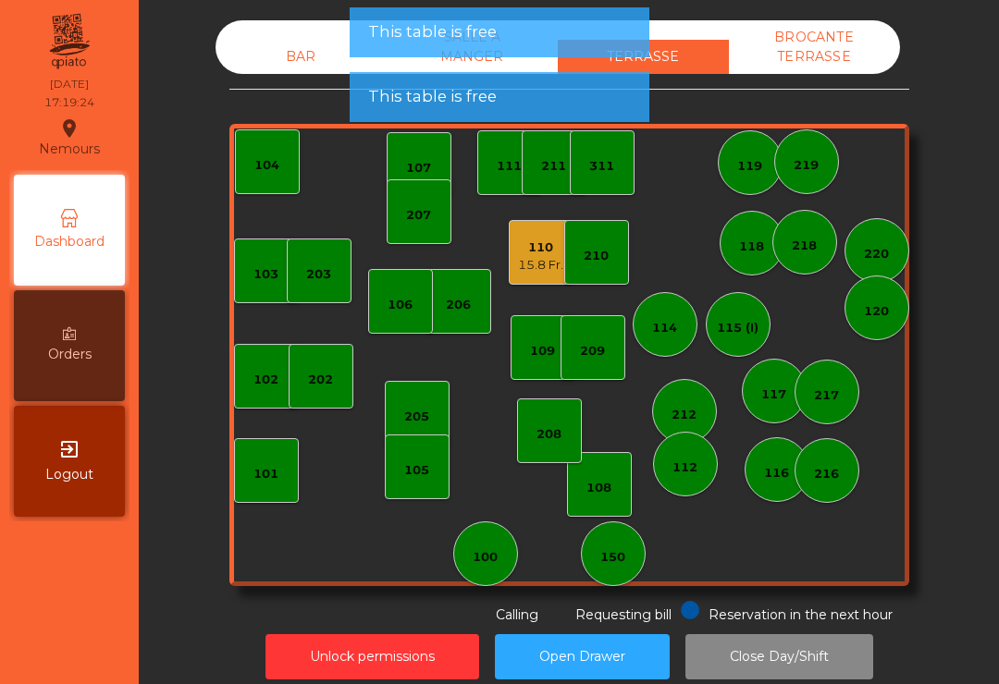
click at [634, 653] on button "Open Drawer" at bounding box center [582, 656] width 175 height 45
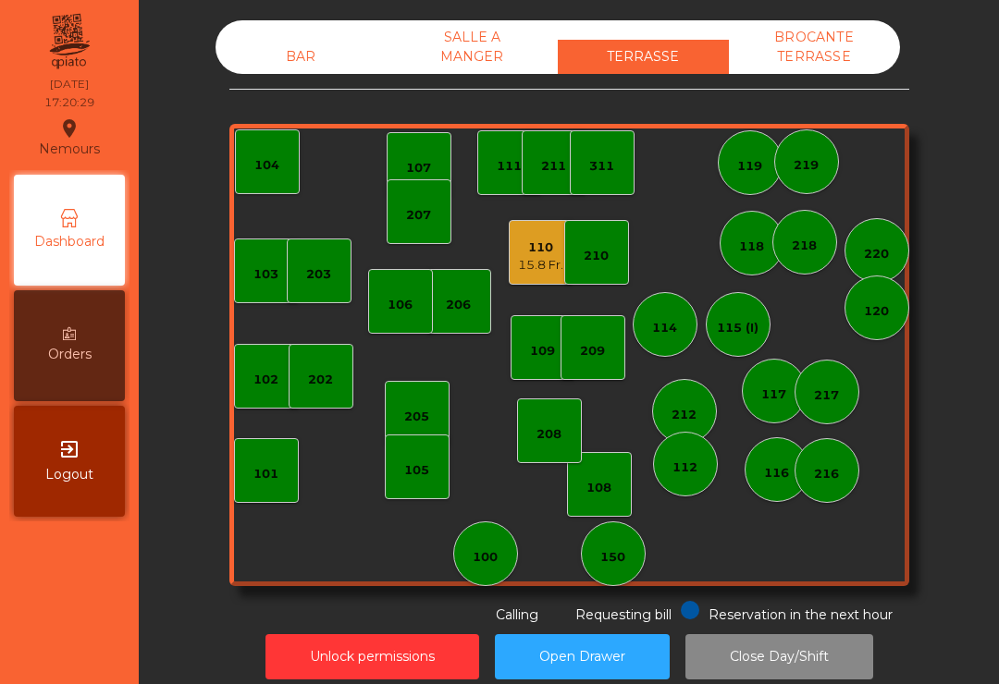
click at [326, 279] on div "203" at bounding box center [318, 274] width 25 height 18
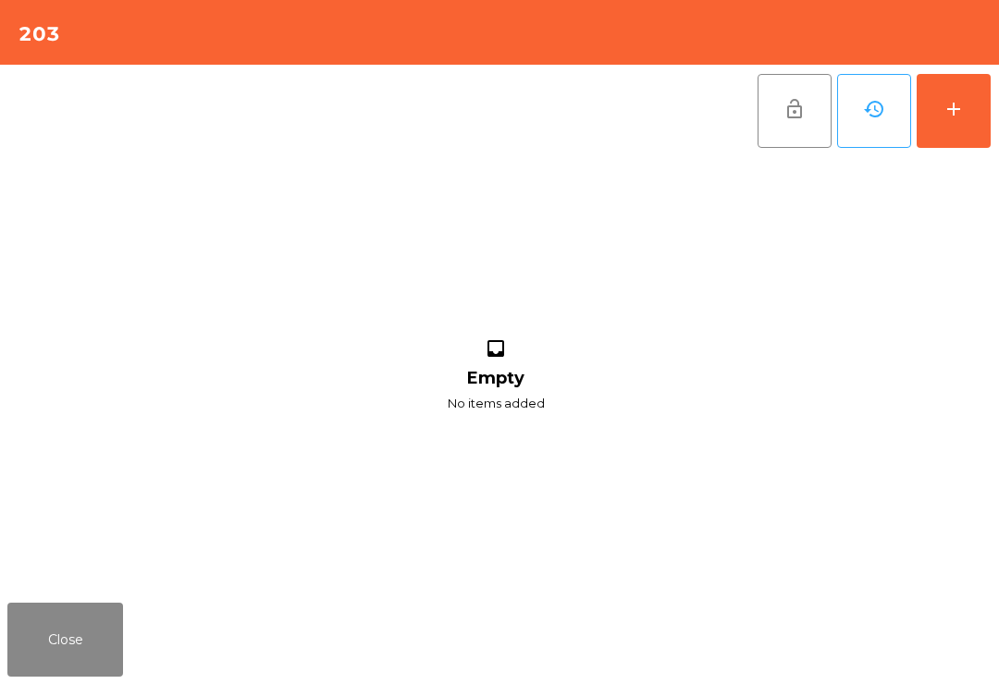
click at [938, 134] on button "add" at bounding box center [953, 111] width 74 height 74
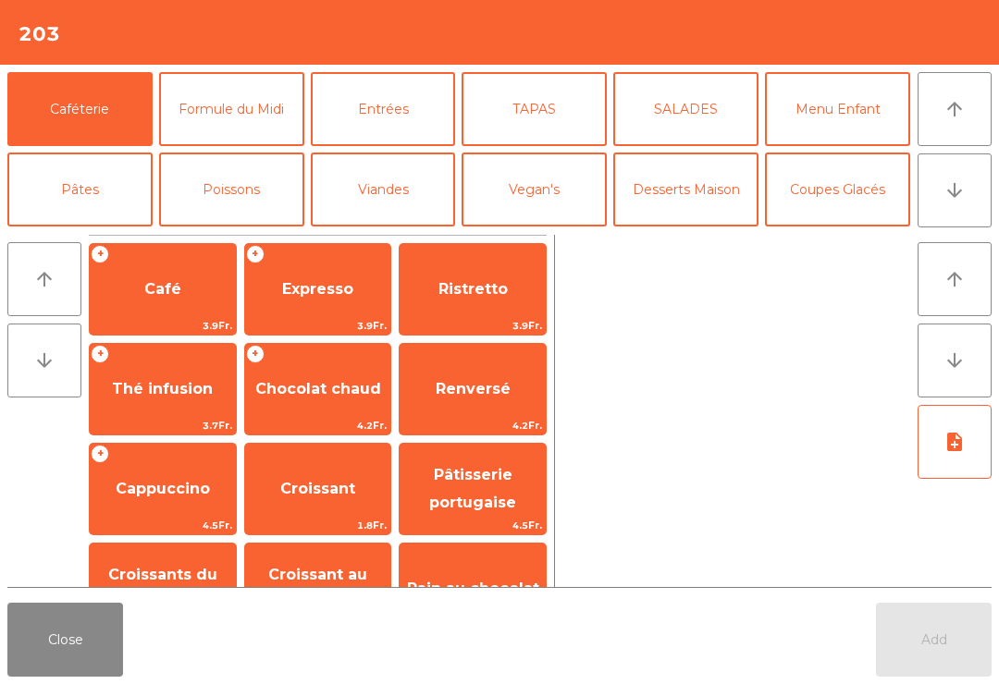
click at [849, 183] on button "Coupes Glacés" at bounding box center [837, 190] width 145 height 74
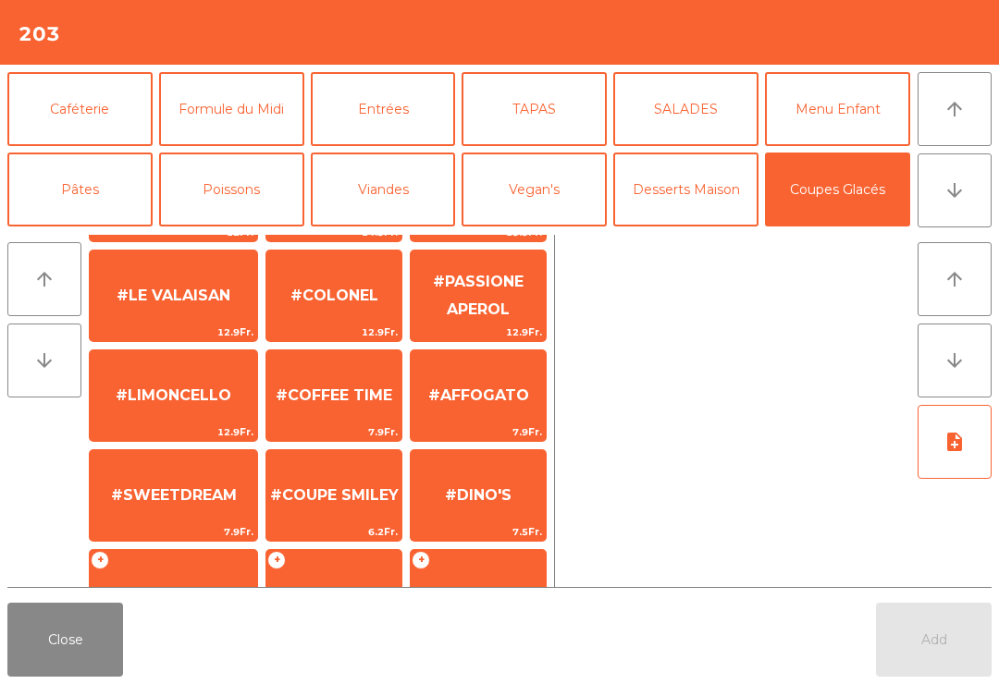
scroll to position [195, 0]
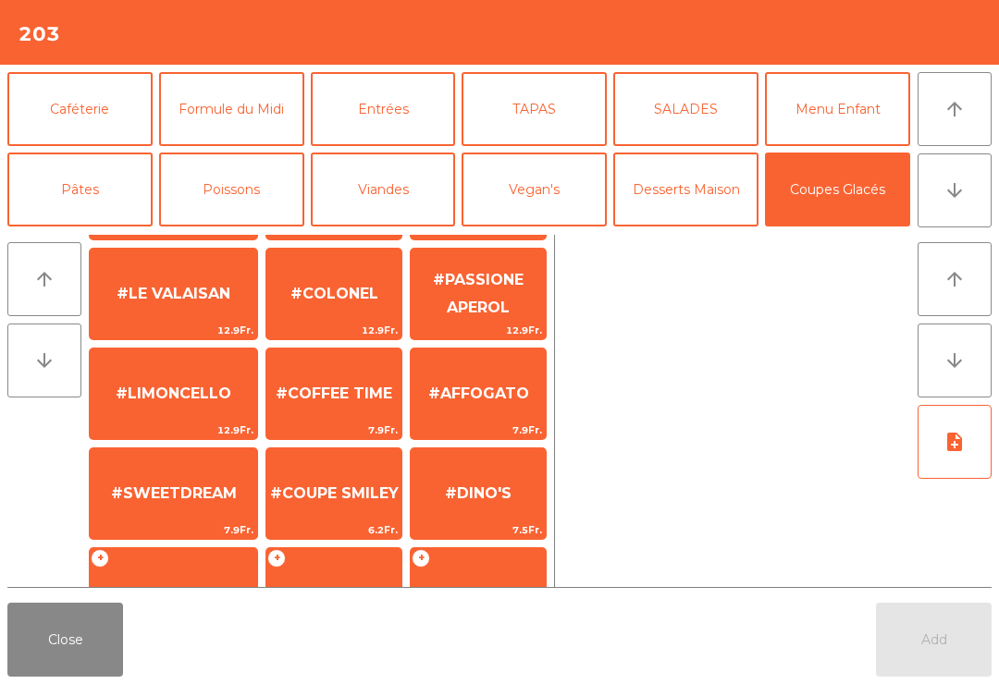
click at [497, 392] on span "#AFFOGATO" at bounding box center [478, 394] width 101 height 18
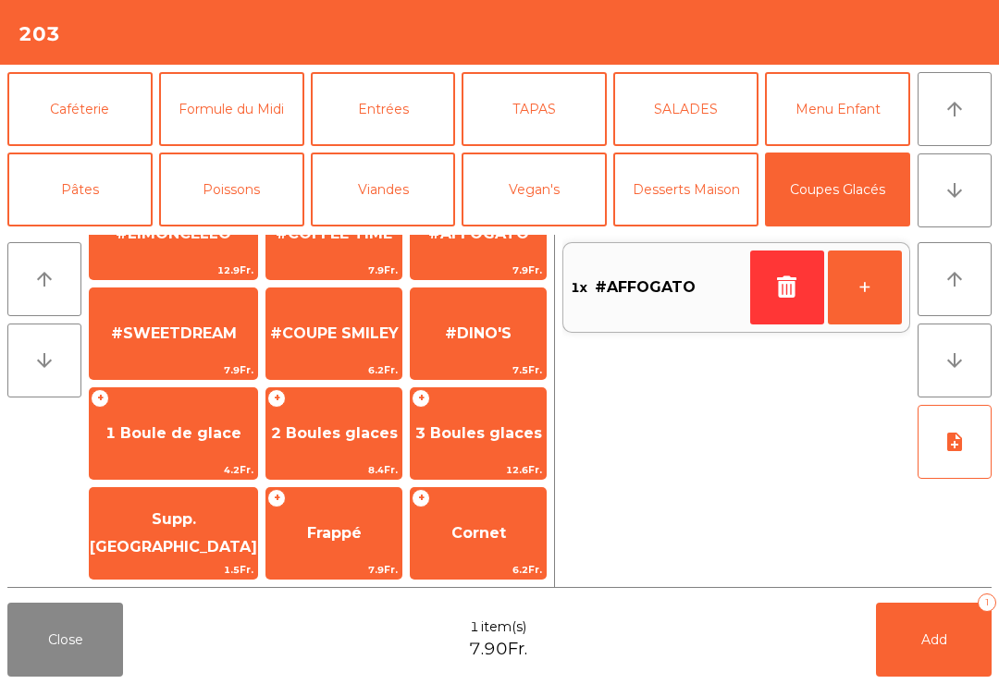
scroll to position [355, 0]
click at [370, 409] on span "2 Boules glaces" at bounding box center [333, 434] width 135 height 50
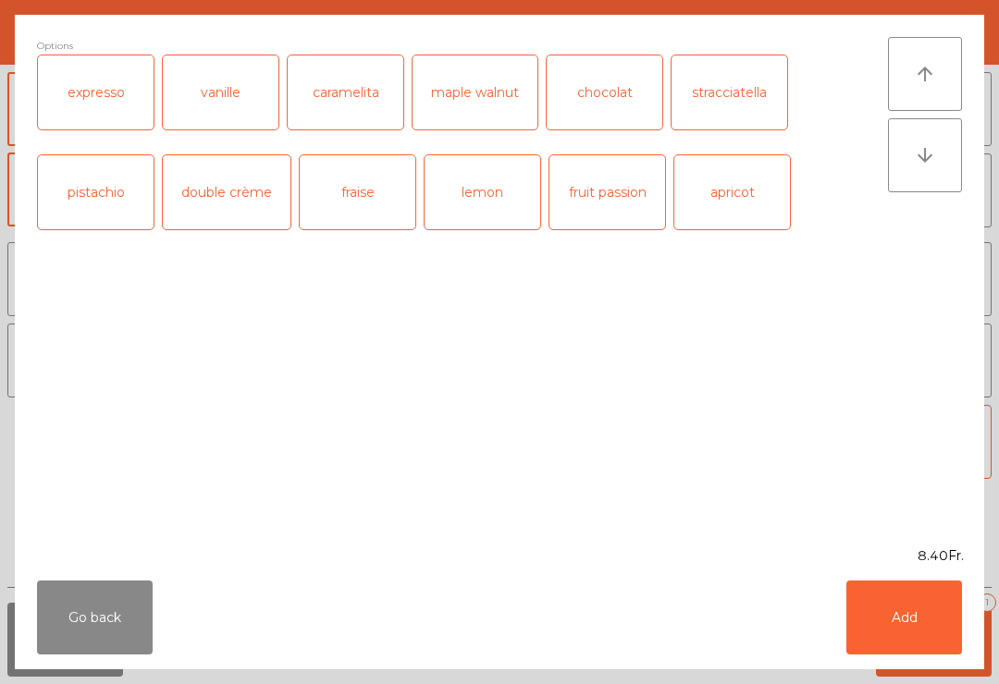
click at [993, 620] on ngb-modal-window "Options expresso vanille caramelita maple walnut chocolat stracciatella pistach…" at bounding box center [499, 342] width 999 height 684
click at [925, 618] on button "Add" at bounding box center [904, 618] width 116 height 74
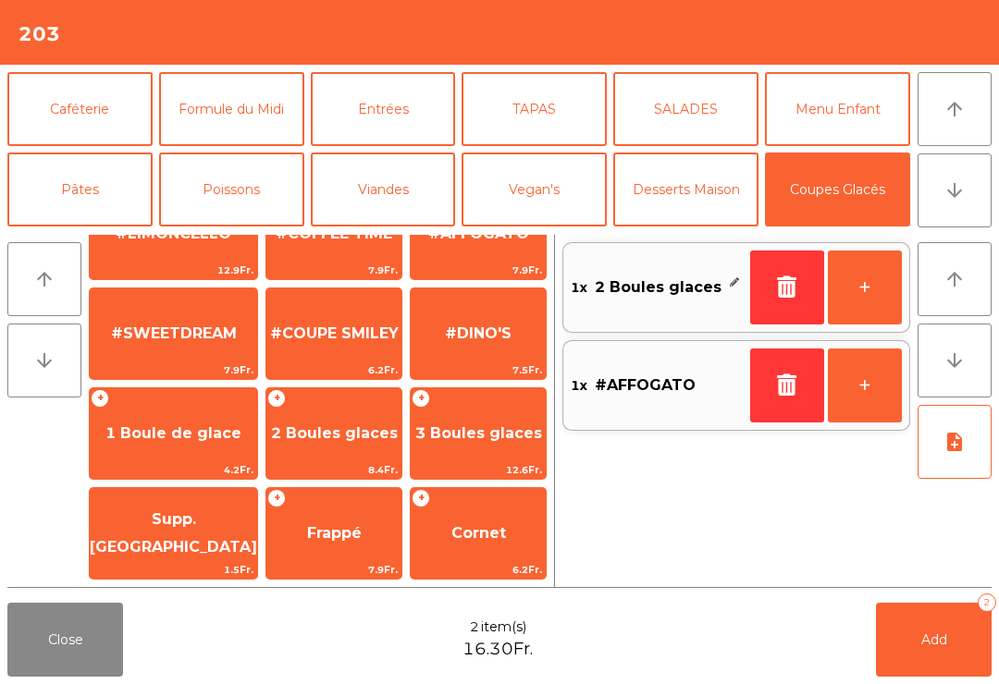
click at [933, 632] on span "Add" at bounding box center [934, 639] width 26 height 17
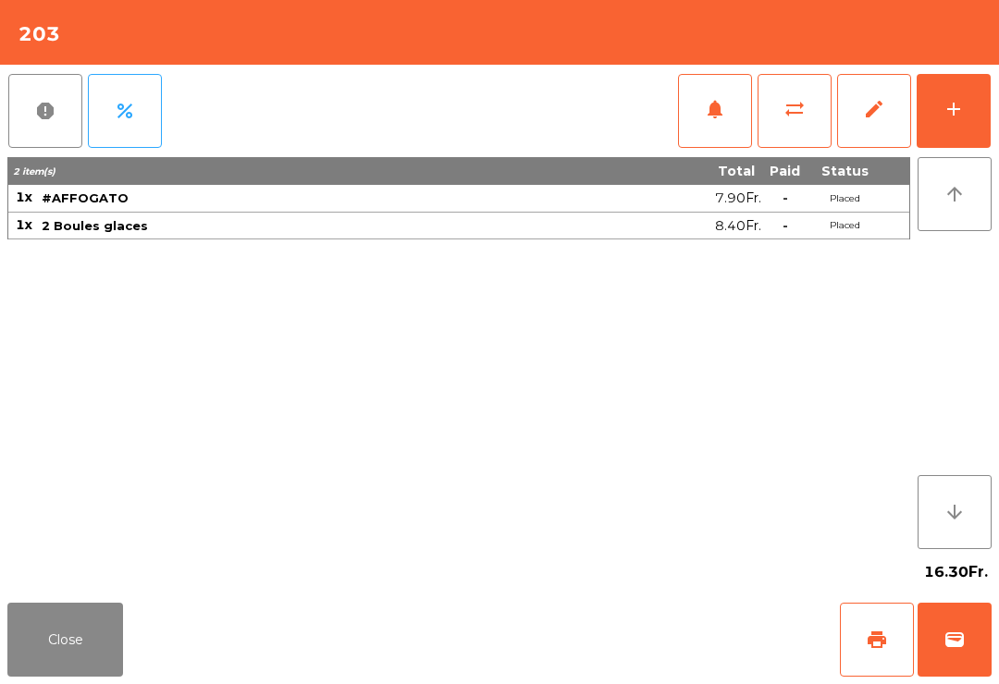
click at [103, 667] on button "Close" at bounding box center [65, 640] width 116 height 74
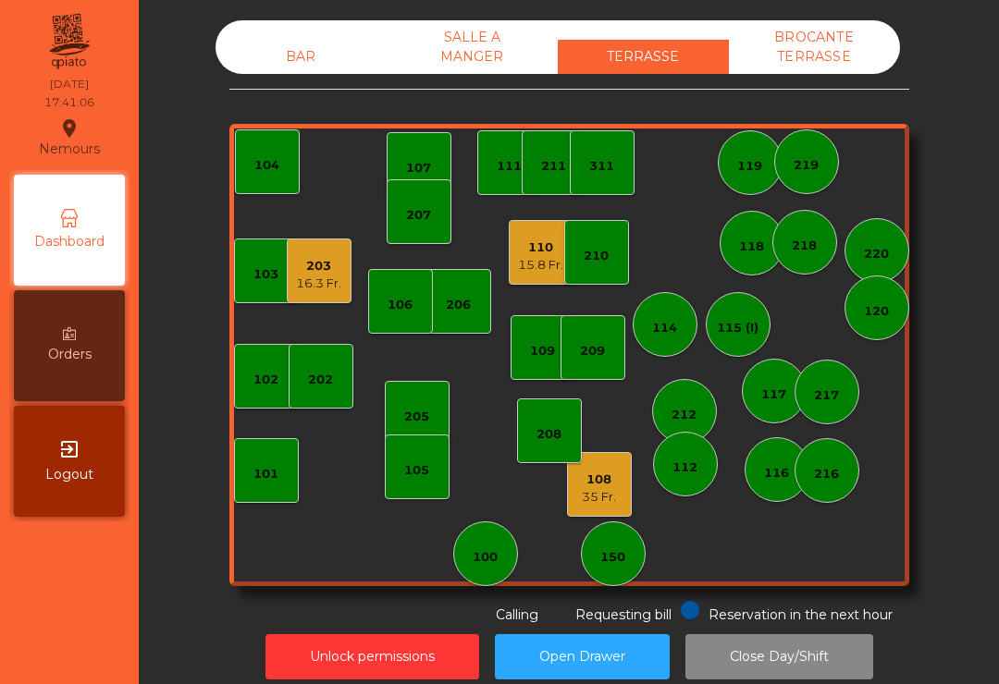
click at [316, 290] on div "16.3 Fr." at bounding box center [318, 284] width 45 height 18
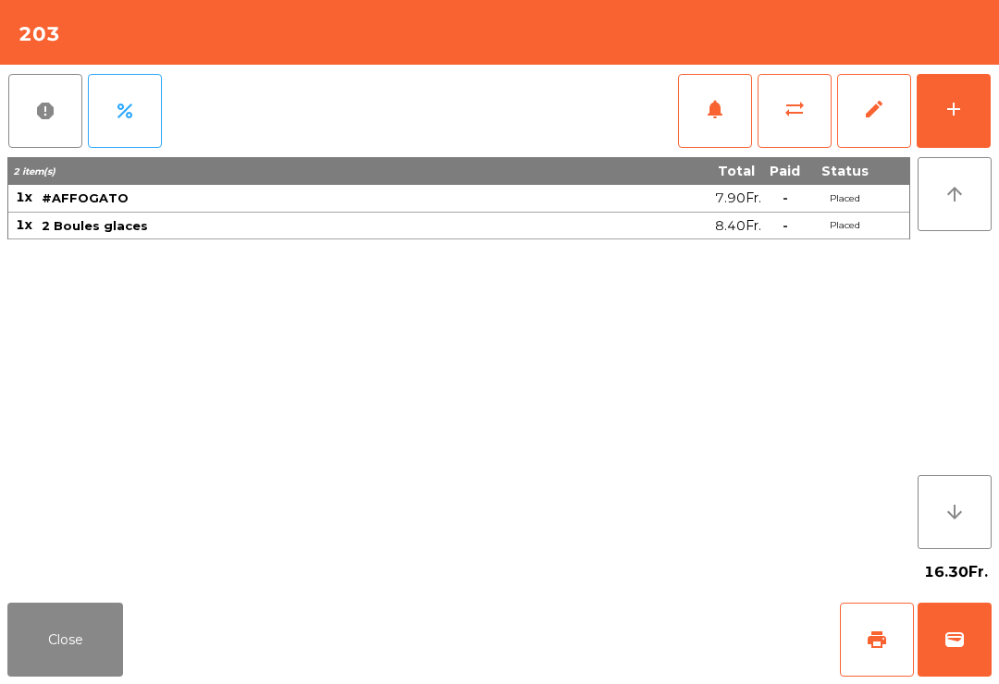
click at [873, 650] on span "print" at bounding box center [876, 640] width 22 height 22
click at [73, 639] on button "Close" at bounding box center [65, 640] width 116 height 74
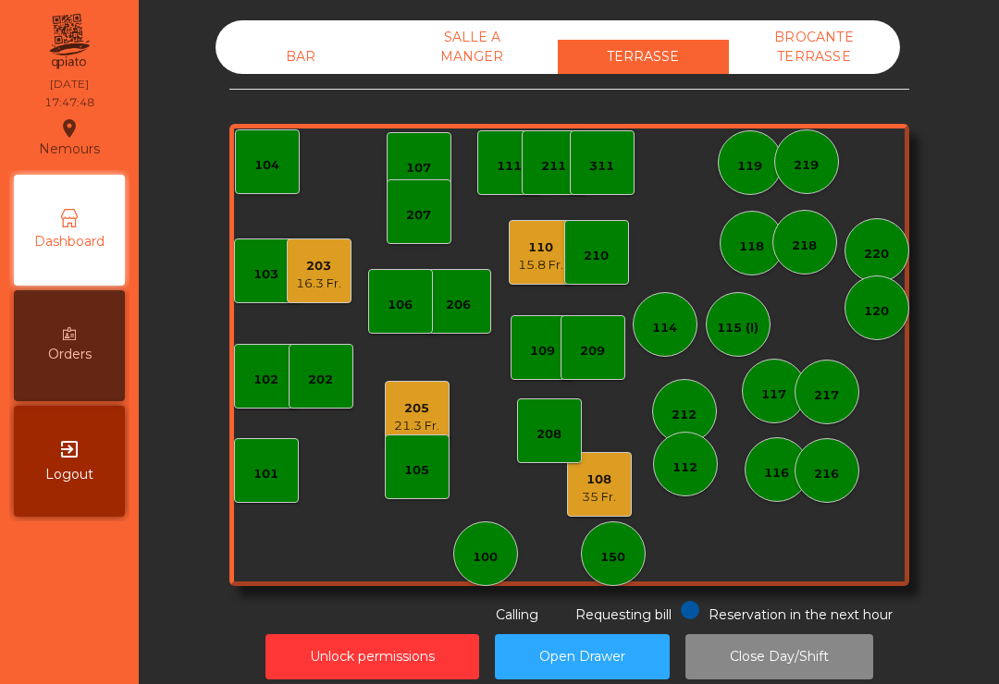
click at [539, 242] on div "110" at bounding box center [540, 248] width 45 height 18
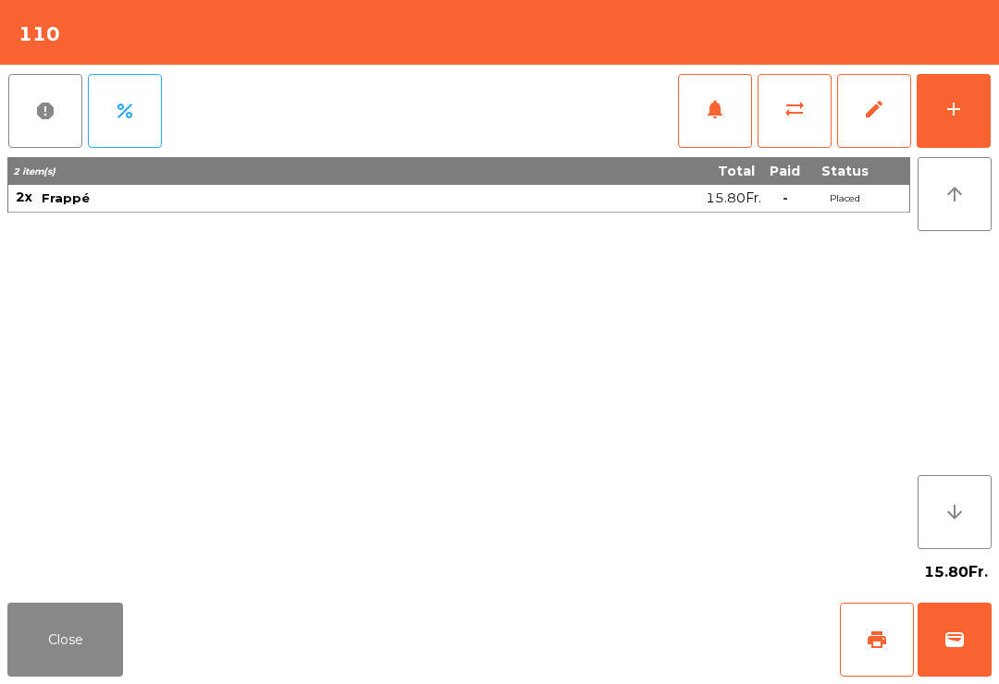
click at [47, 622] on button "Close" at bounding box center [65, 640] width 116 height 74
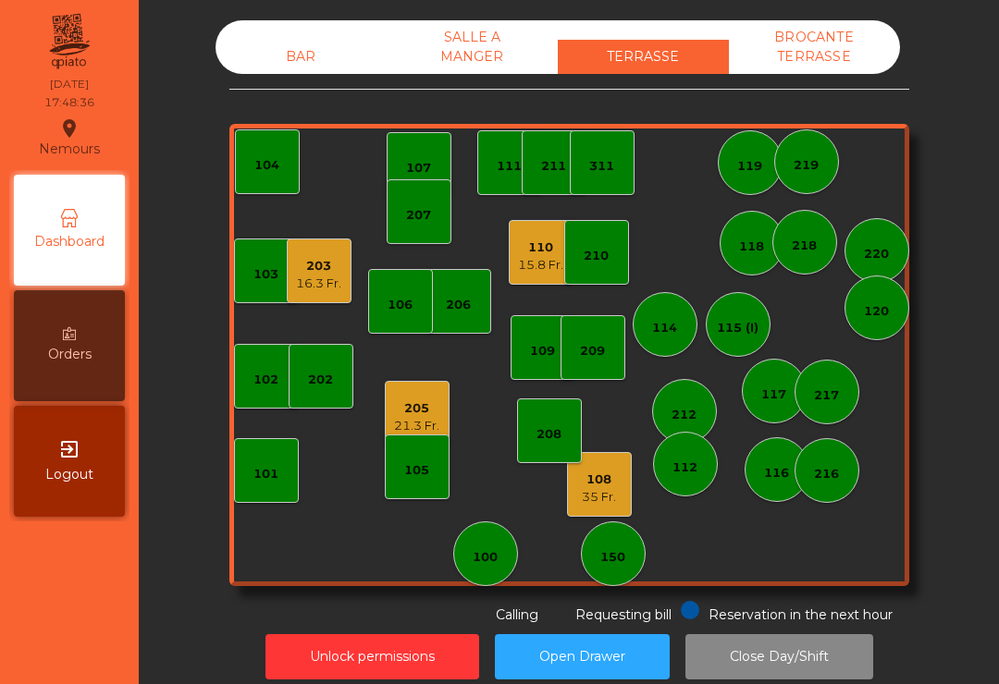
click at [529, 268] on div "15.8 Fr." at bounding box center [540, 265] width 45 height 18
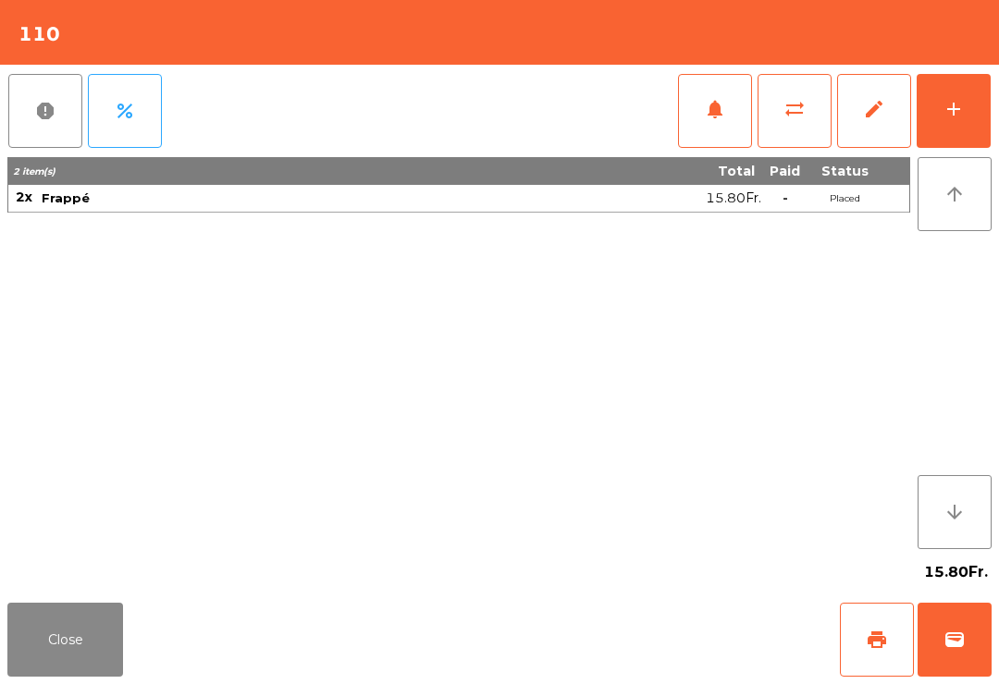
click at [973, 613] on button "wallet" at bounding box center [954, 640] width 74 height 74
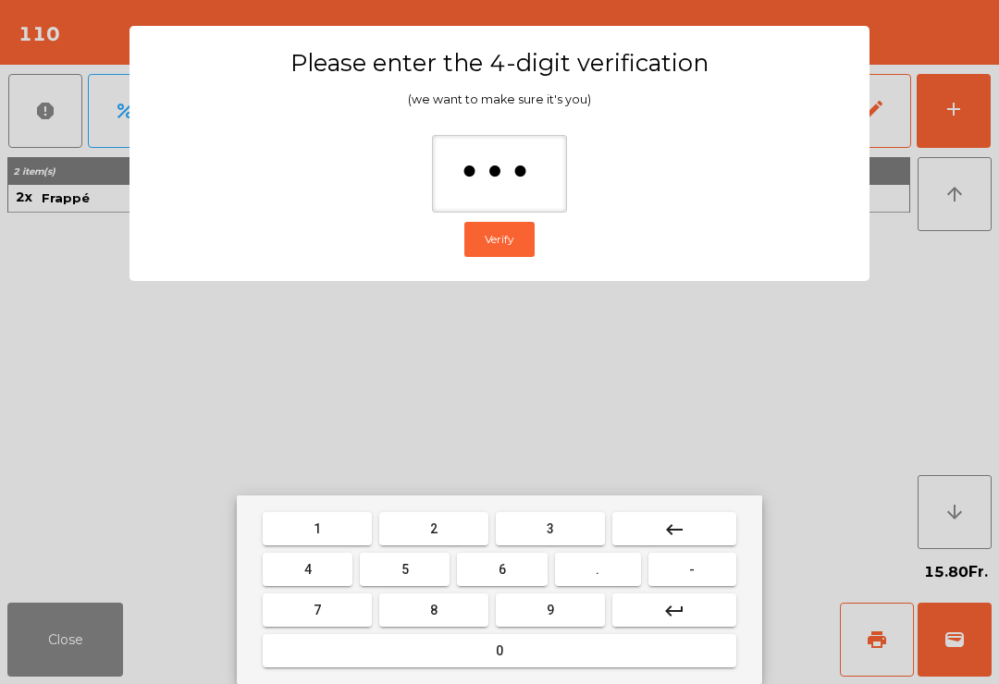
type input "****"
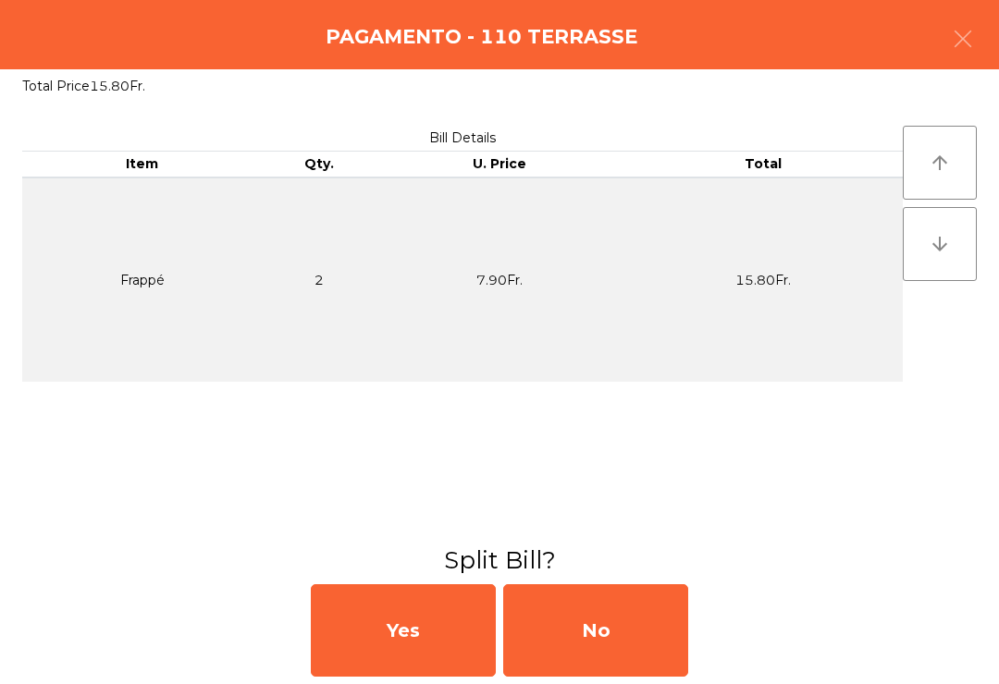
click at [605, 610] on div "No" at bounding box center [595, 630] width 185 height 92
click at [620, 637] on div "MB" at bounding box center [595, 630] width 185 height 92
click at [590, 633] on div "No" at bounding box center [595, 630] width 185 height 92
click at [639, 640] on button "Open Drawer" at bounding box center [582, 656] width 175 height 45
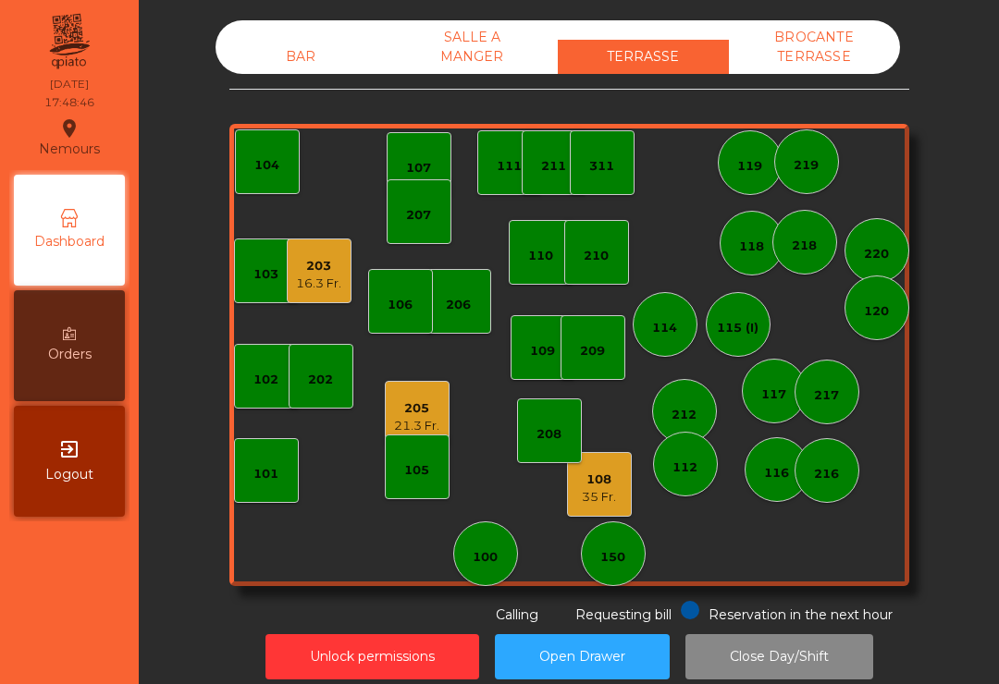
click at [300, 288] on div "16.3 Fr." at bounding box center [318, 284] width 45 height 18
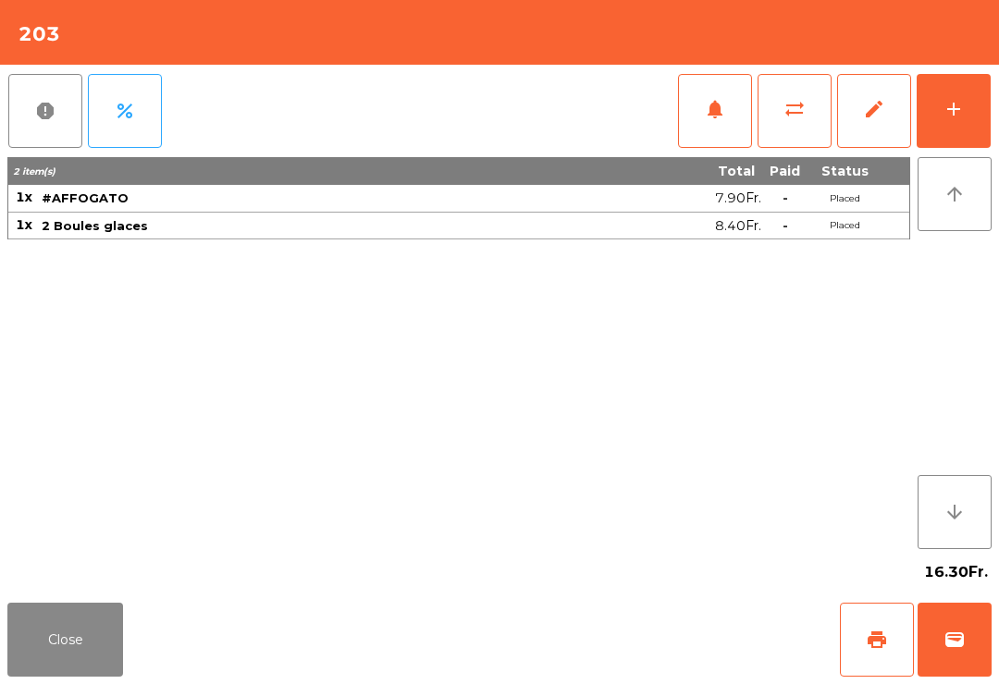
click at [969, 648] on button "wallet" at bounding box center [954, 640] width 74 height 74
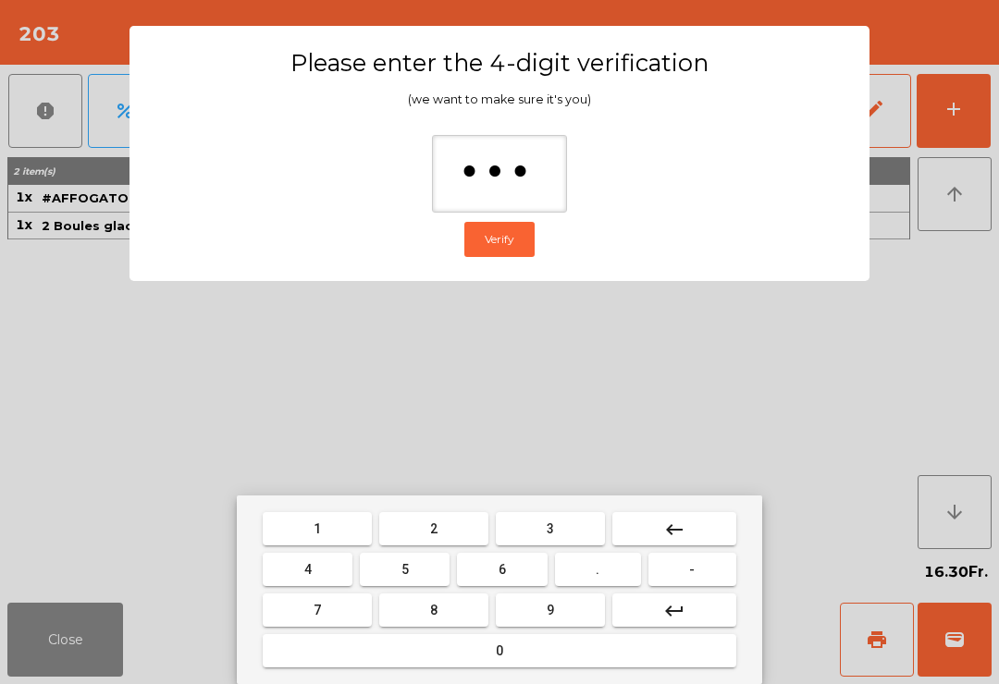
type input "****"
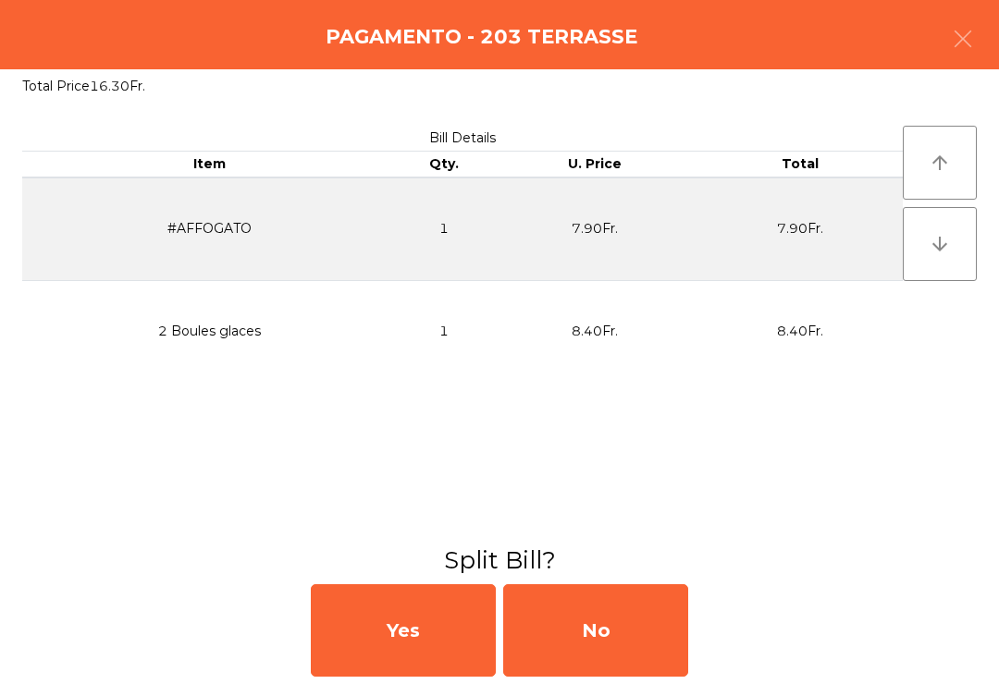
click at [599, 643] on div "No" at bounding box center [595, 630] width 185 height 92
click at [599, 638] on div "MB" at bounding box center [595, 630] width 185 height 92
click at [615, 610] on div "No" at bounding box center [595, 630] width 185 height 92
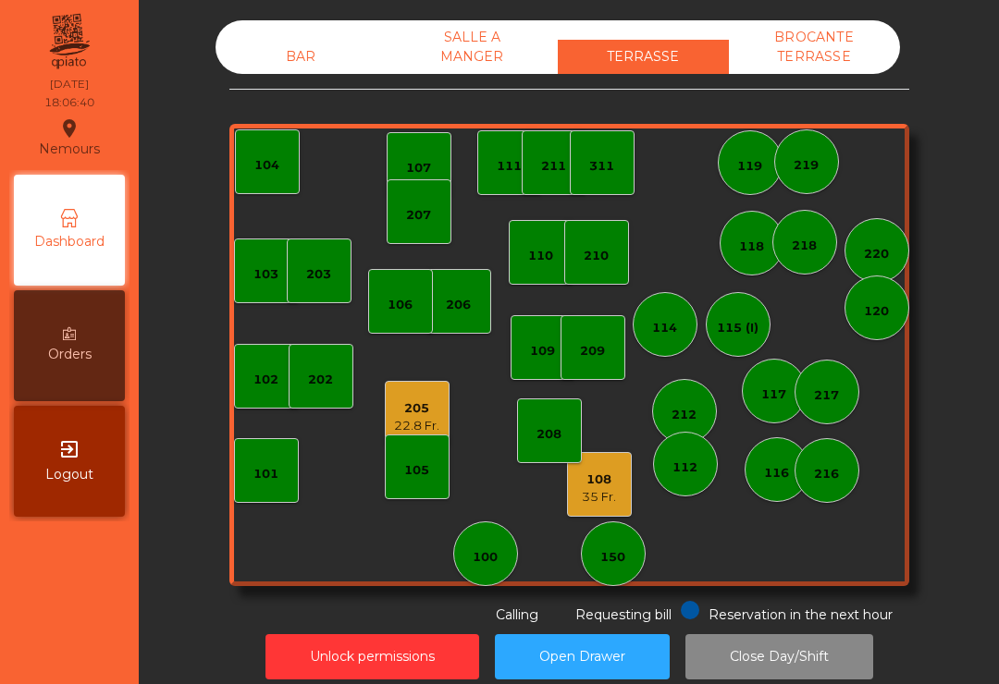
click at [618, 500] on div "108 35 Fr." at bounding box center [599, 484] width 65 height 65
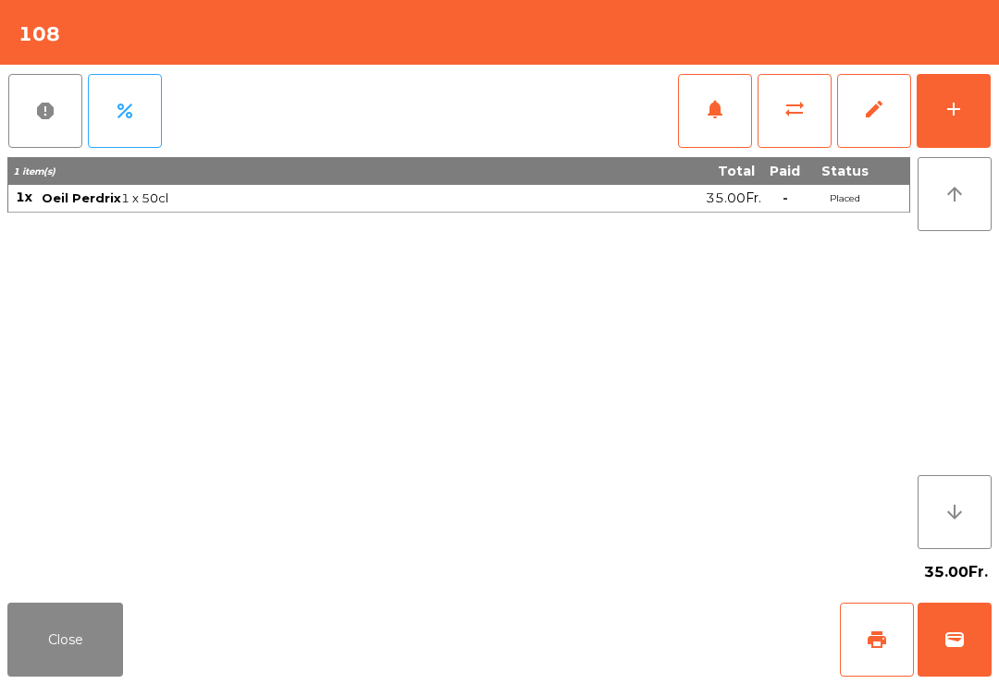
click at [964, 643] on span "wallet" at bounding box center [954, 640] width 22 height 22
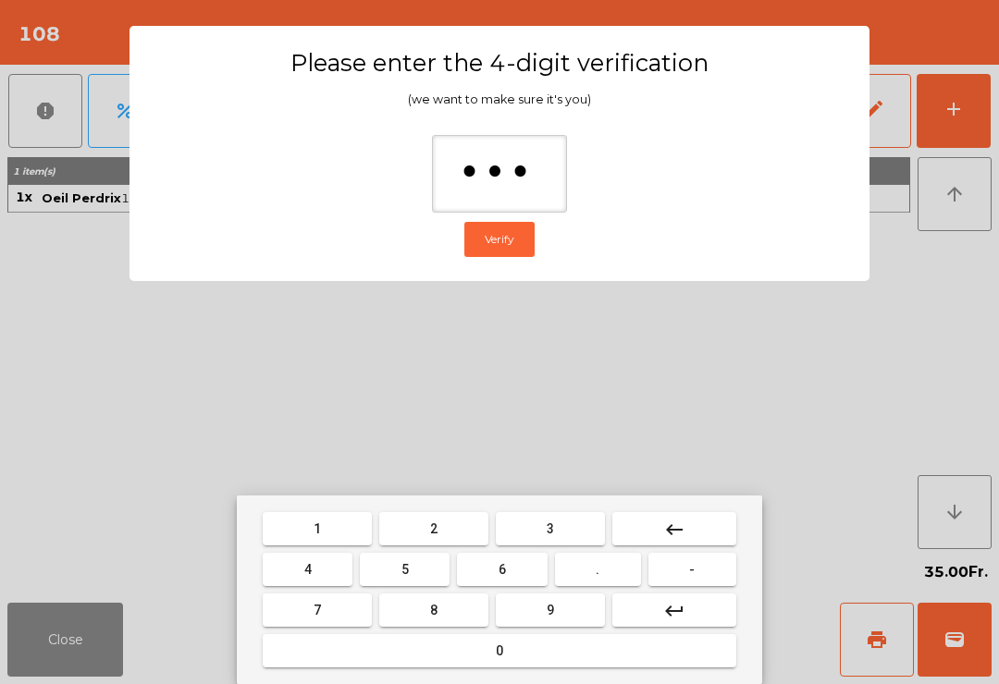
type input "****"
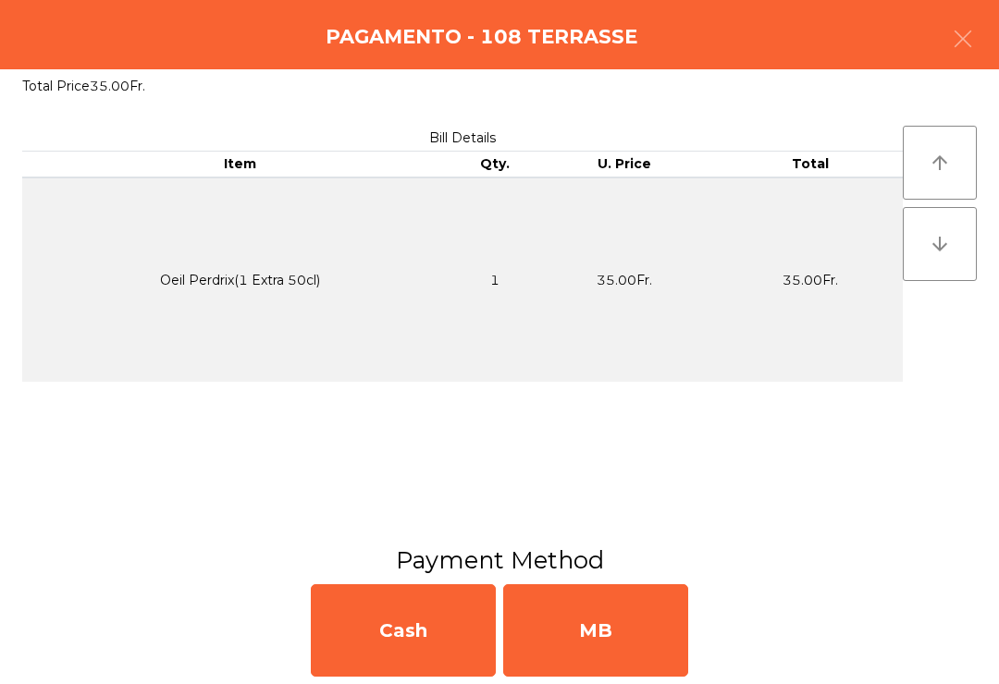
click at [588, 633] on div "MB" at bounding box center [595, 630] width 185 height 92
click at [613, 629] on div "No" at bounding box center [595, 630] width 185 height 92
click at [612, 628] on div "No" at bounding box center [595, 630] width 185 height 92
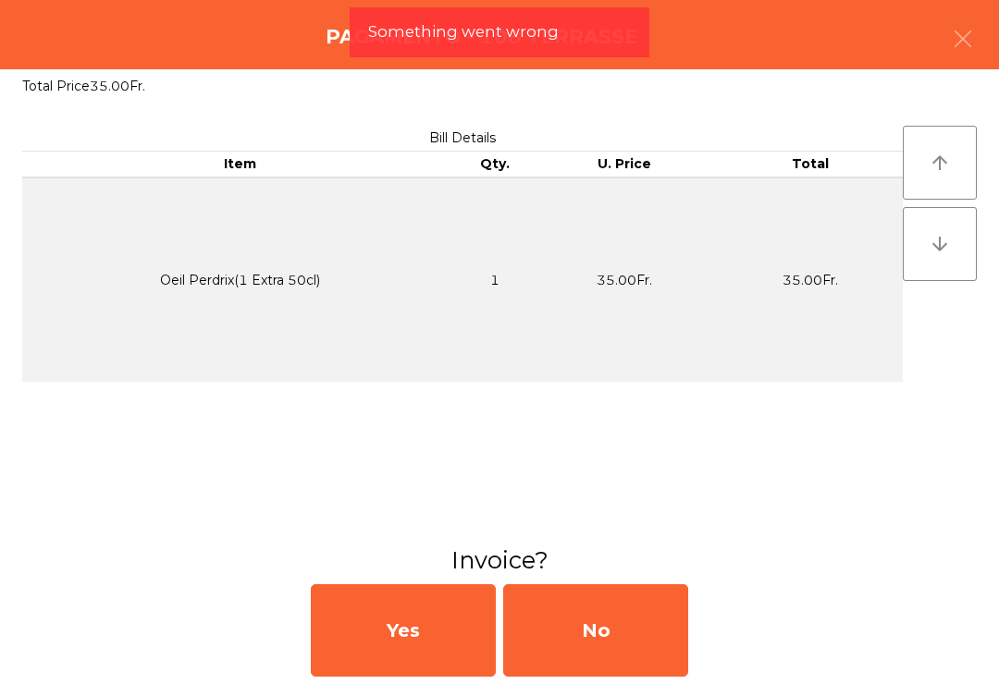
click at [635, 635] on div "No" at bounding box center [595, 630] width 185 height 92
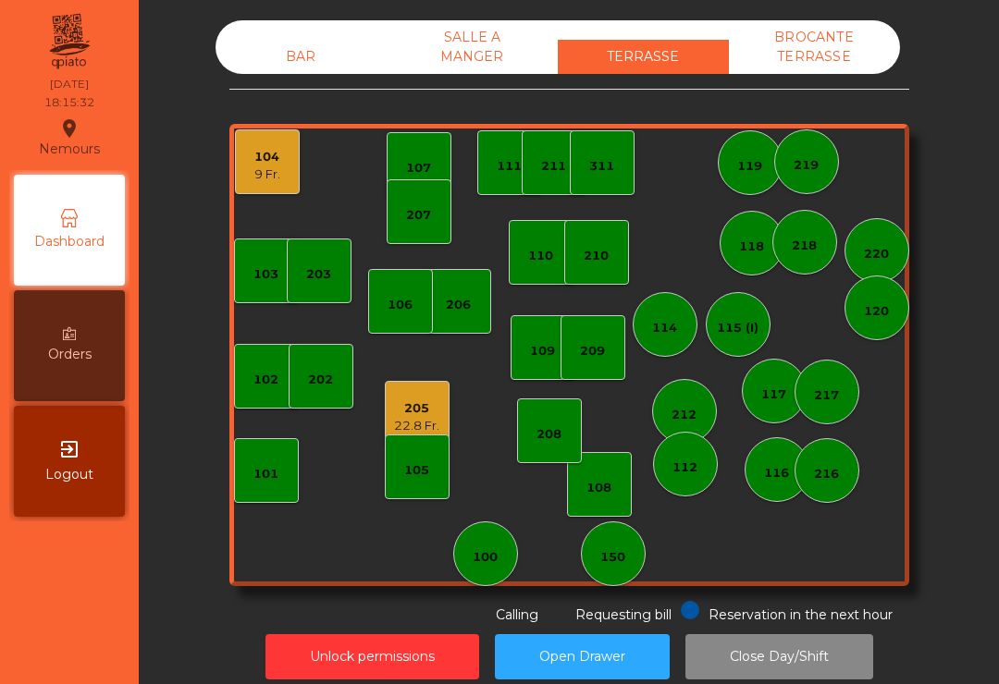
click at [298, 373] on div "202" at bounding box center [320, 376] width 65 height 65
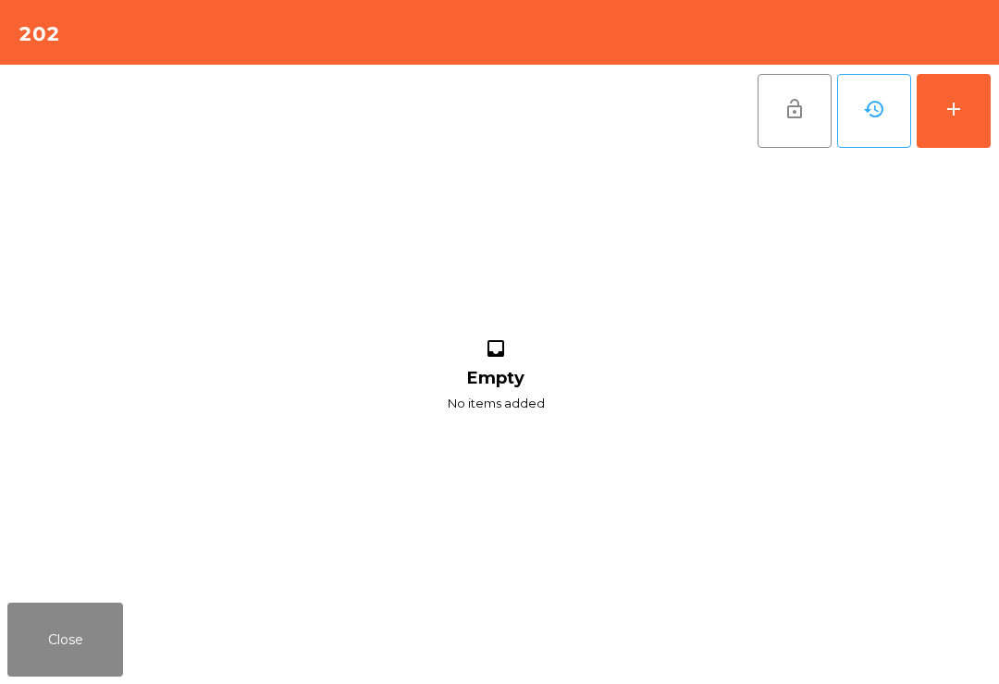
click at [928, 131] on button "add" at bounding box center [953, 111] width 74 height 74
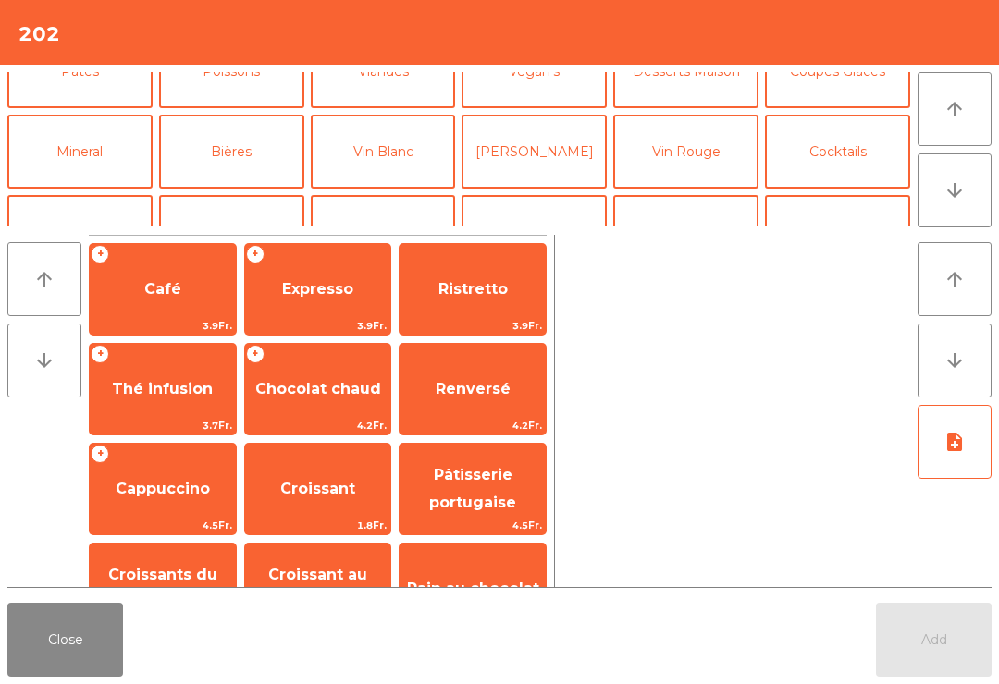
scroll to position [81, 0]
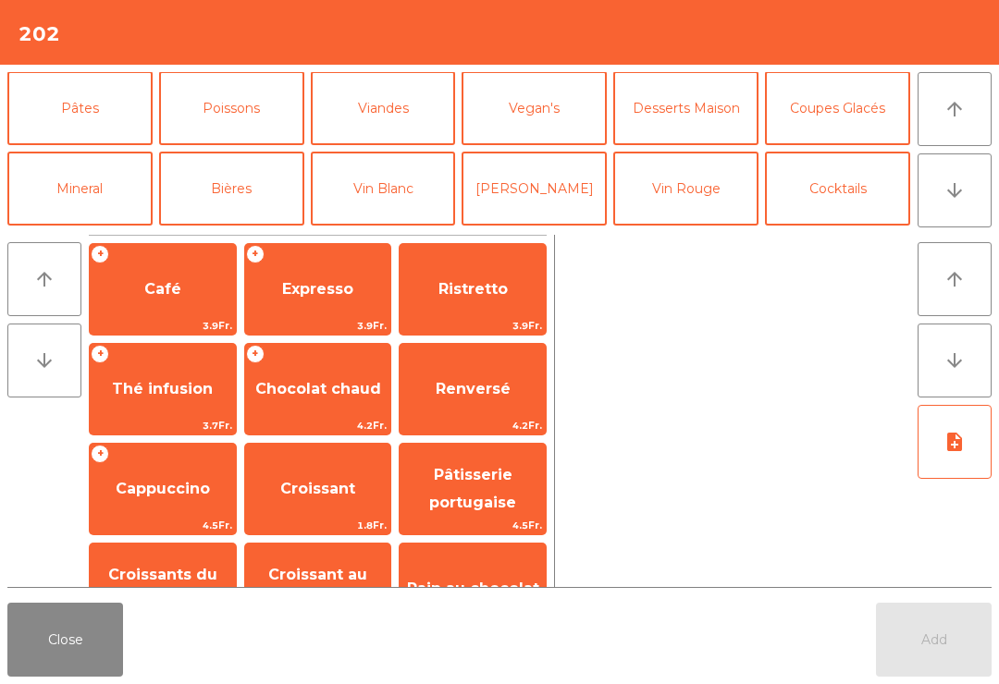
click at [867, 107] on button "Coupes Glacés" at bounding box center [837, 108] width 145 height 74
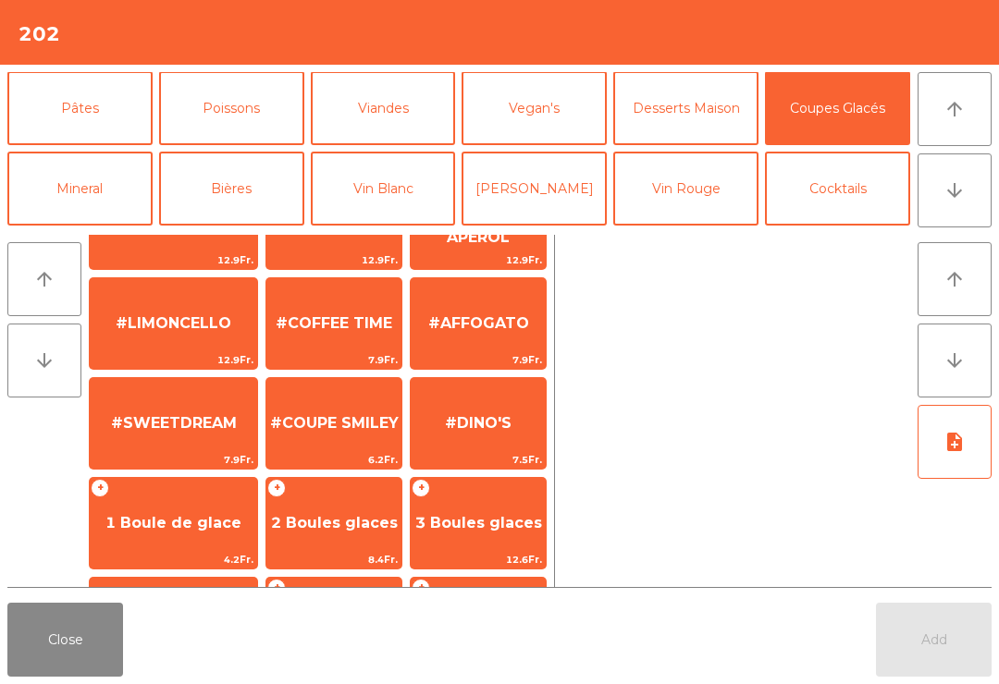
scroll to position [263, 0]
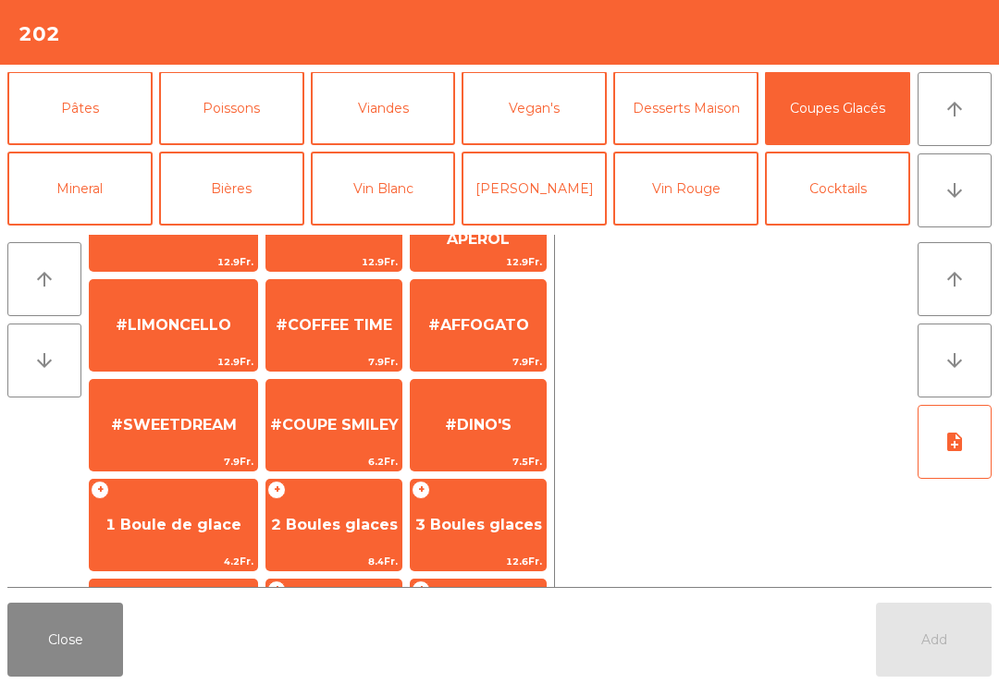
click at [510, 323] on span "#AFFOGATO" at bounding box center [478, 325] width 101 height 18
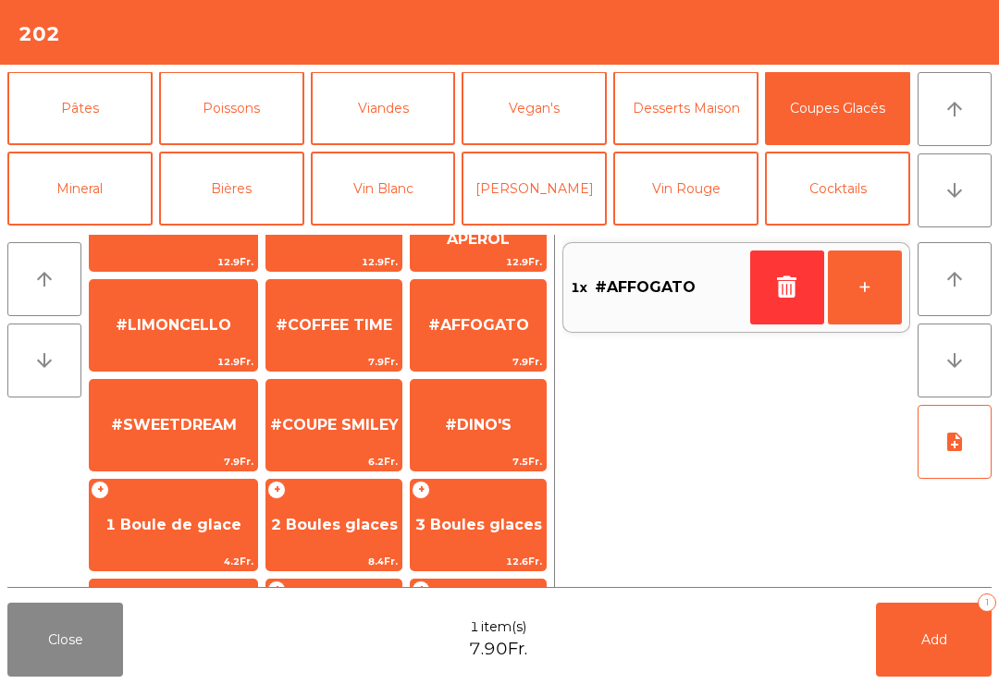
click at [356, 444] on span "#COUPE SMILEY" at bounding box center [333, 425] width 135 height 50
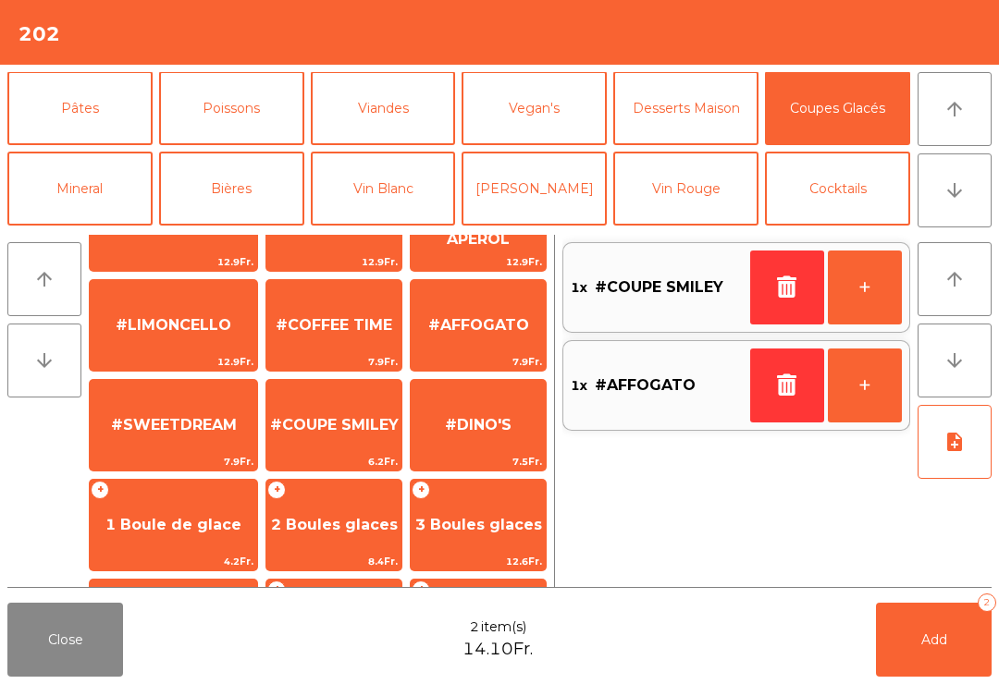
click at [781, 279] on icon "button" at bounding box center [787, 287] width 28 height 22
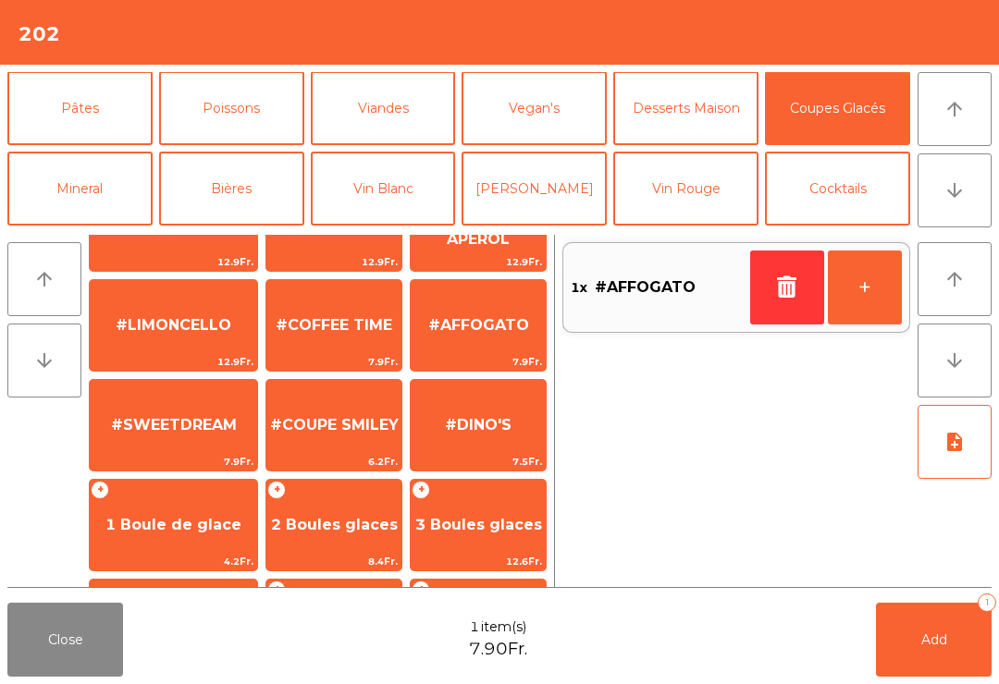
click at [194, 423] on span "#SWEETDREAM" at bounding box center [174, 425] width 126 height 18
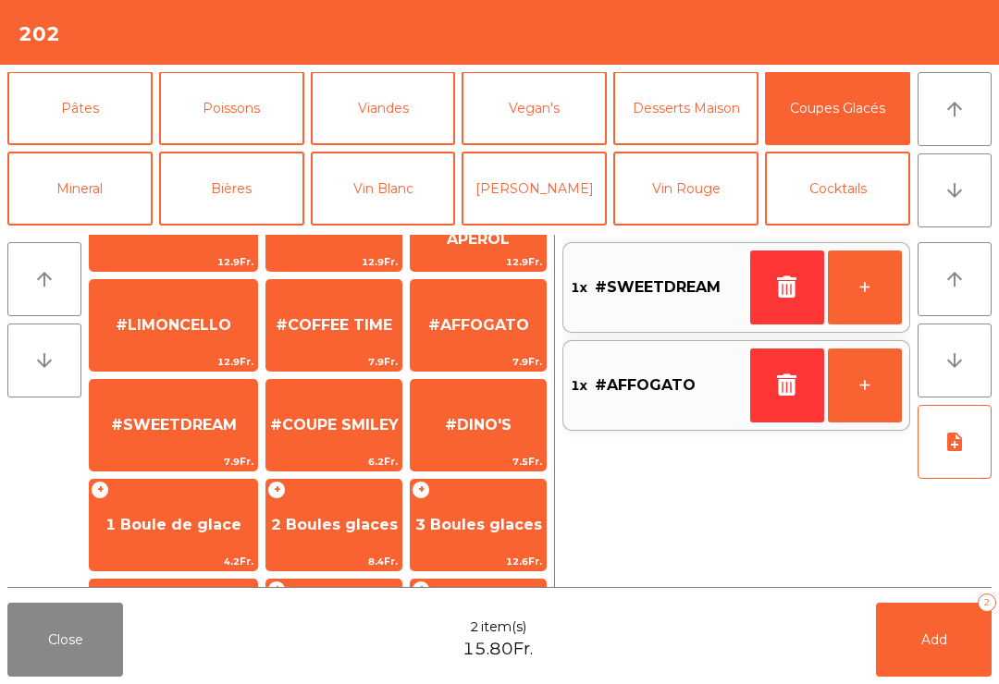
click at [930, 642] on span "Add" at bounding box center [934, 639] width 26 height 17
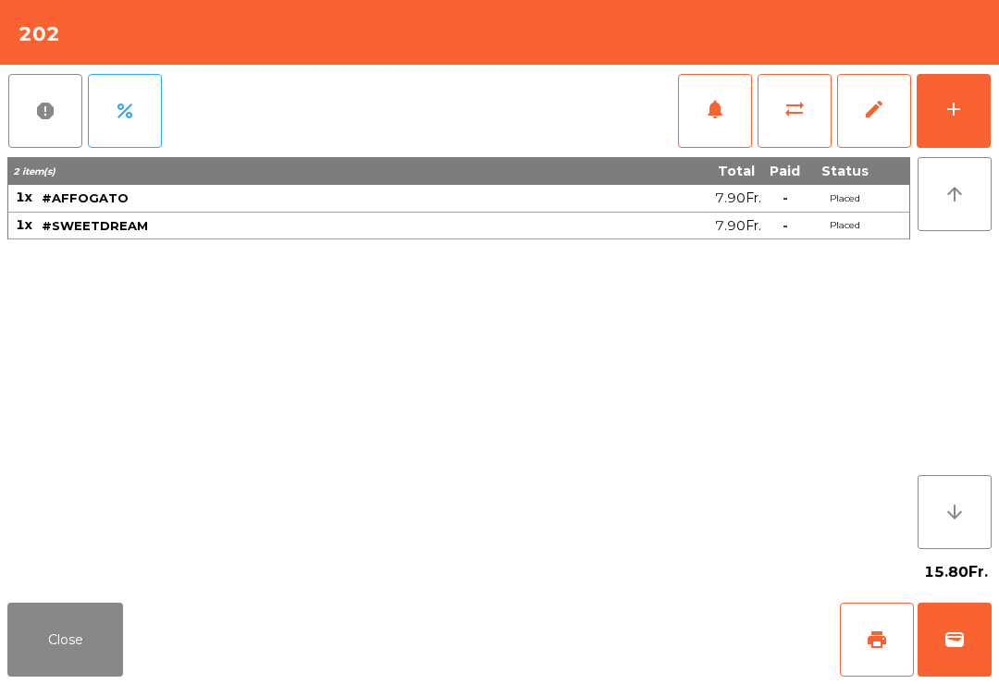
click at [55, 668] on button "Close" at bounding box center [65, 640] width 116 height 74
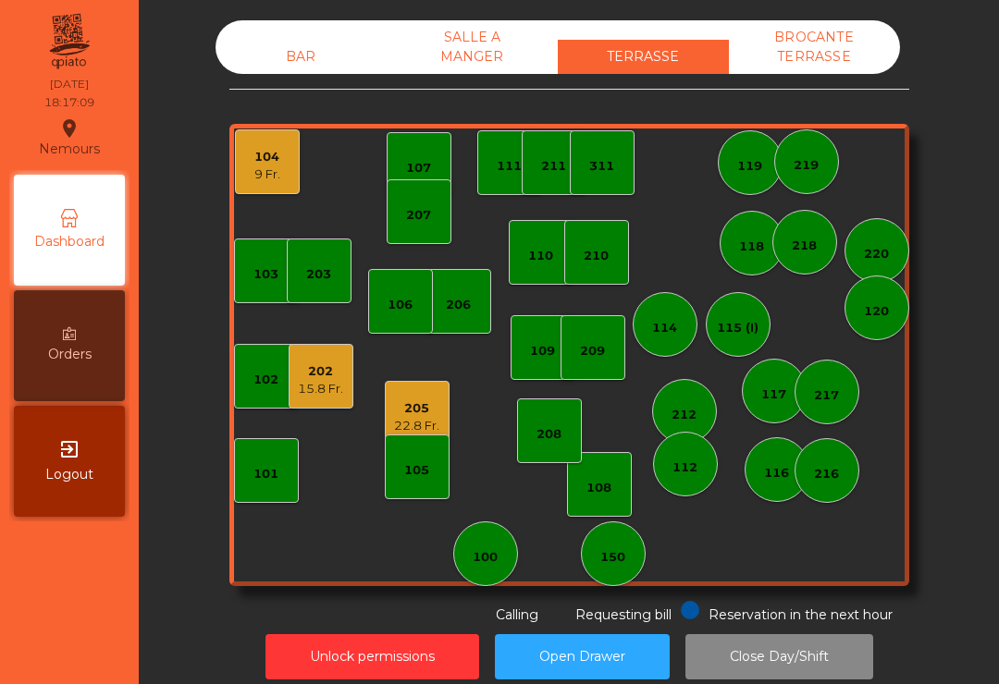
click at [411, 427] on div "22.8 Fr." at bounding box center [416, 426] width 45 height 18
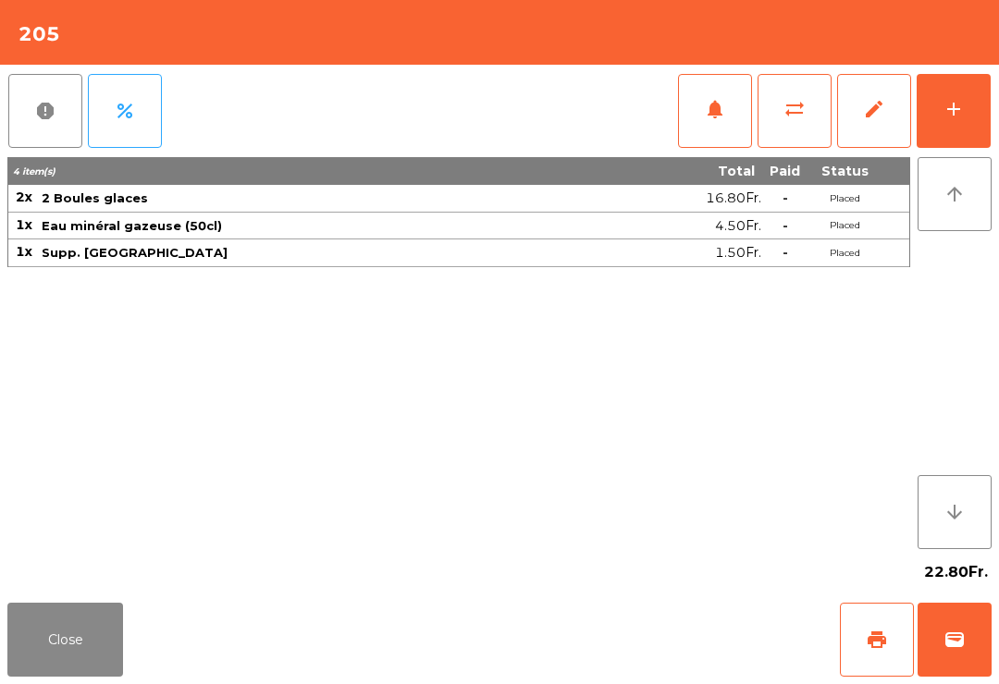
click at [864, 646] on button "print" at bounding box center [877, 640] width 74 height 74
click at [91, 659] on button "Close" at bounding box center [65, 640] width 116 height 74
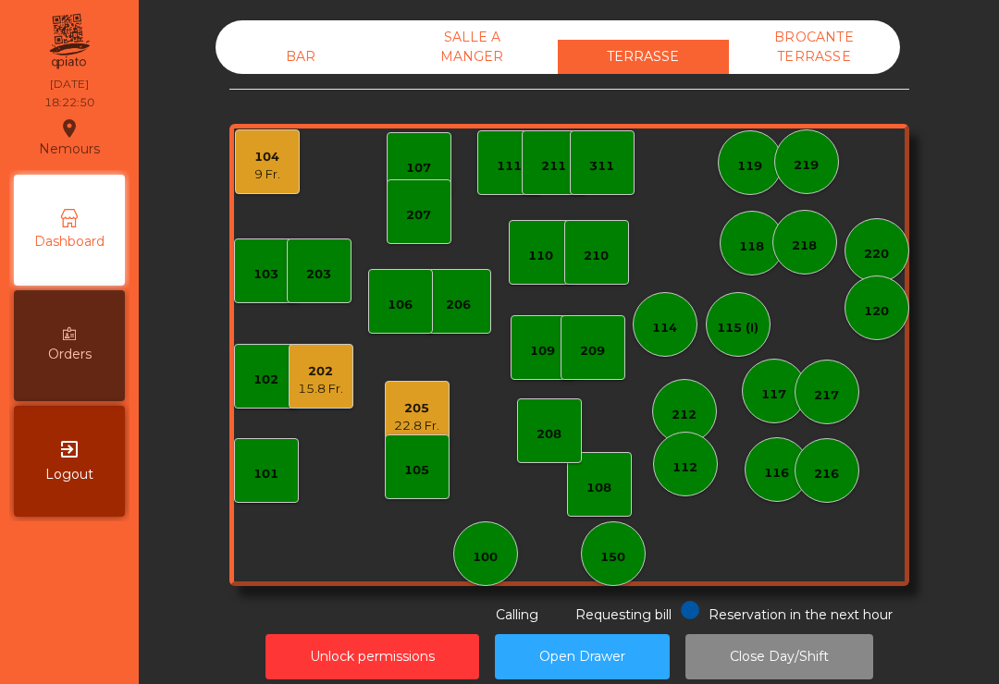
click at [613, 345] on div "209" at bounding box center [592, 347] width 65 height 65
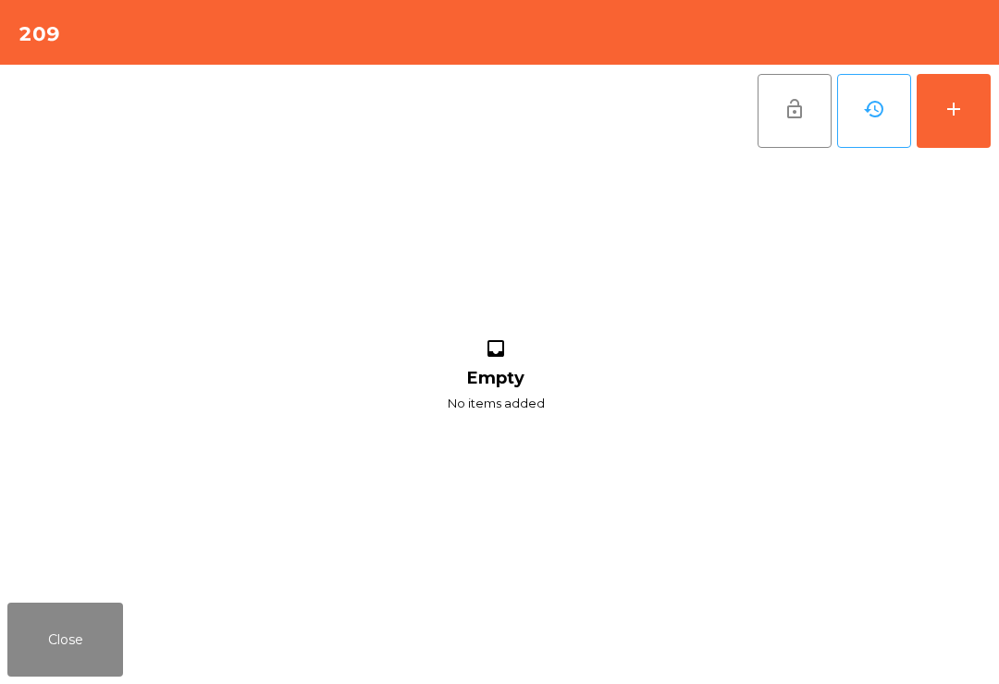
click at [967, 129] on button "add" at bounding box center [953, 111] width 74 height 74
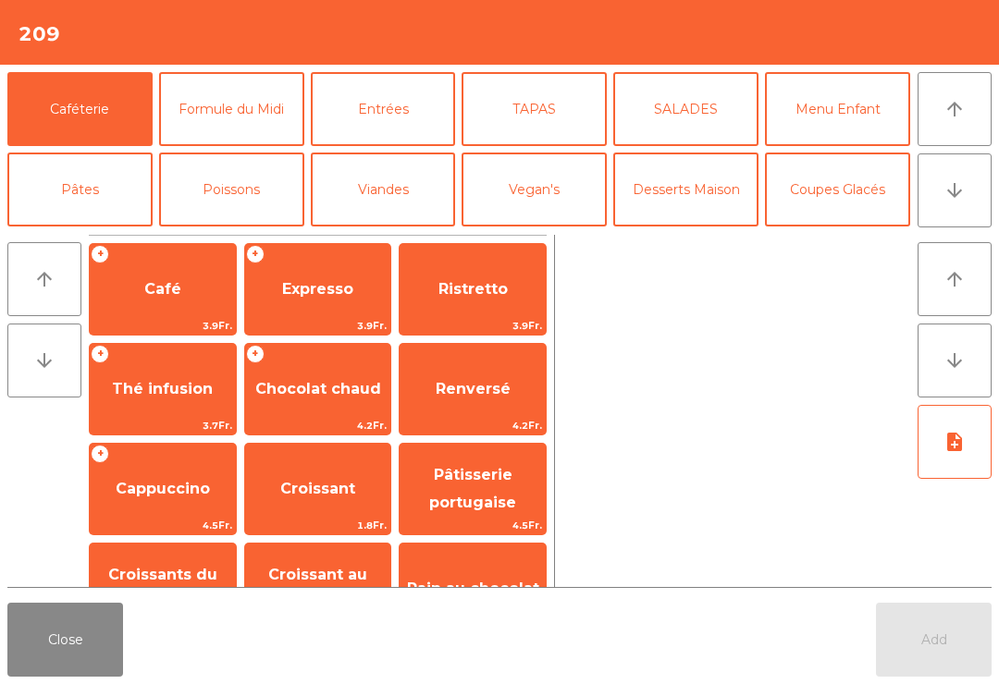
click at [947, 216] on button "arrow_downward" at bounding box center [954, 190] width 74 height 74
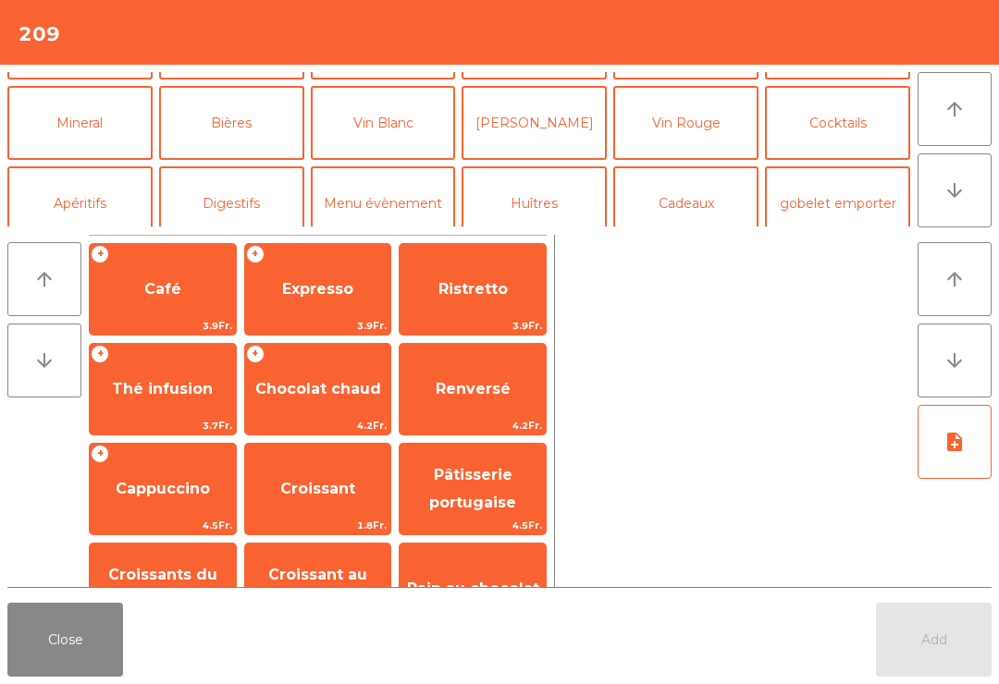
scroll to position [161, 0]
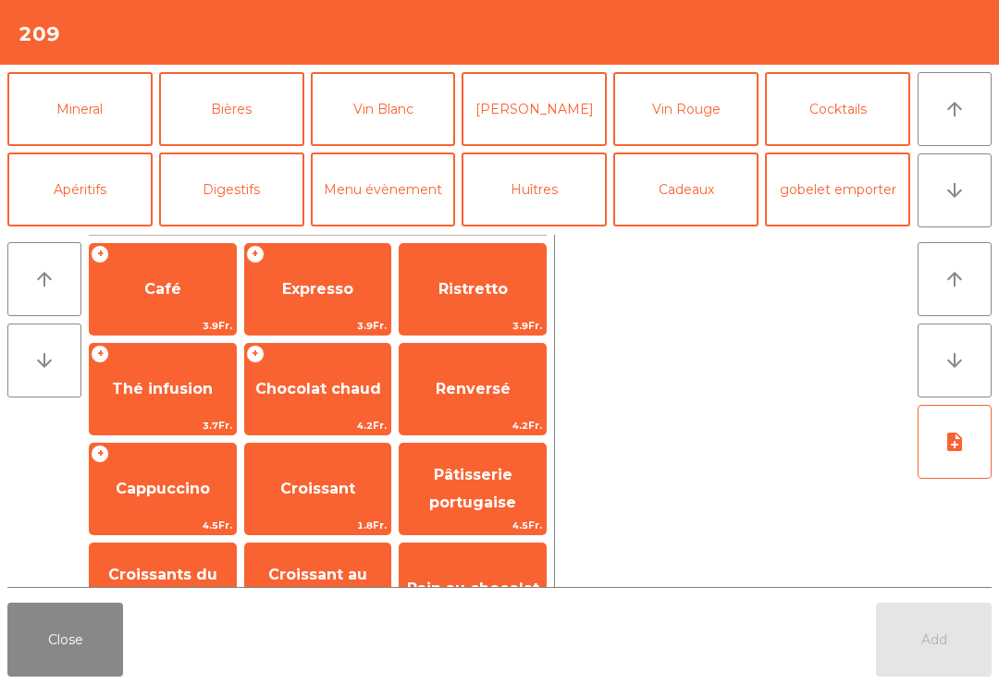
click at [856, 119] on button "Cocktails" at bounding box center [837, 109] width 145 height 74
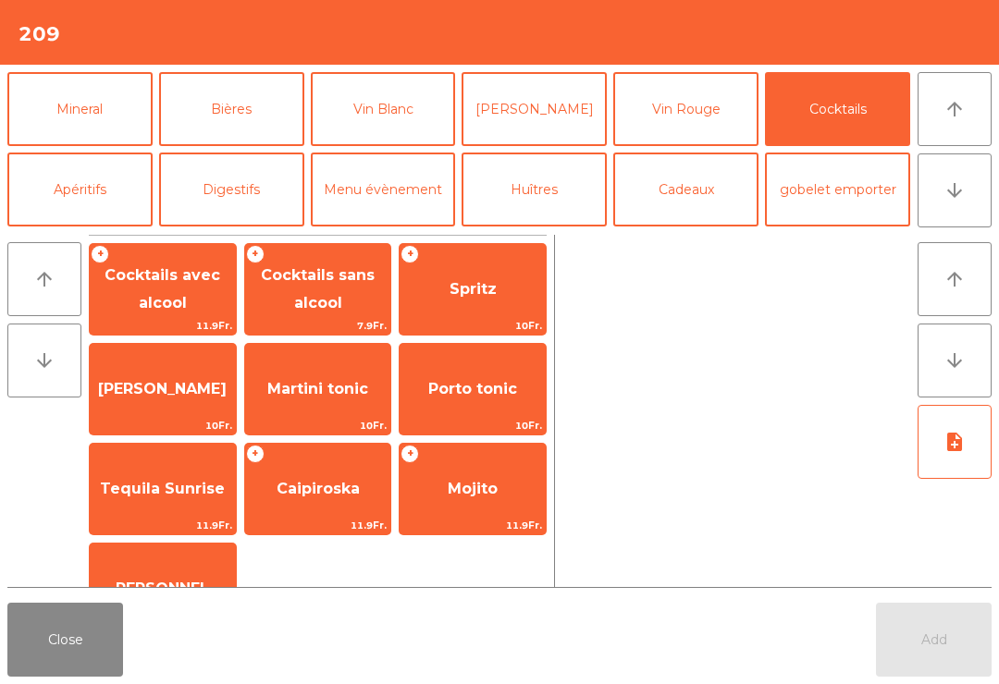
click at [463, 323] on span "10Fr." at bounding box center [472, 326] width 146 height 18
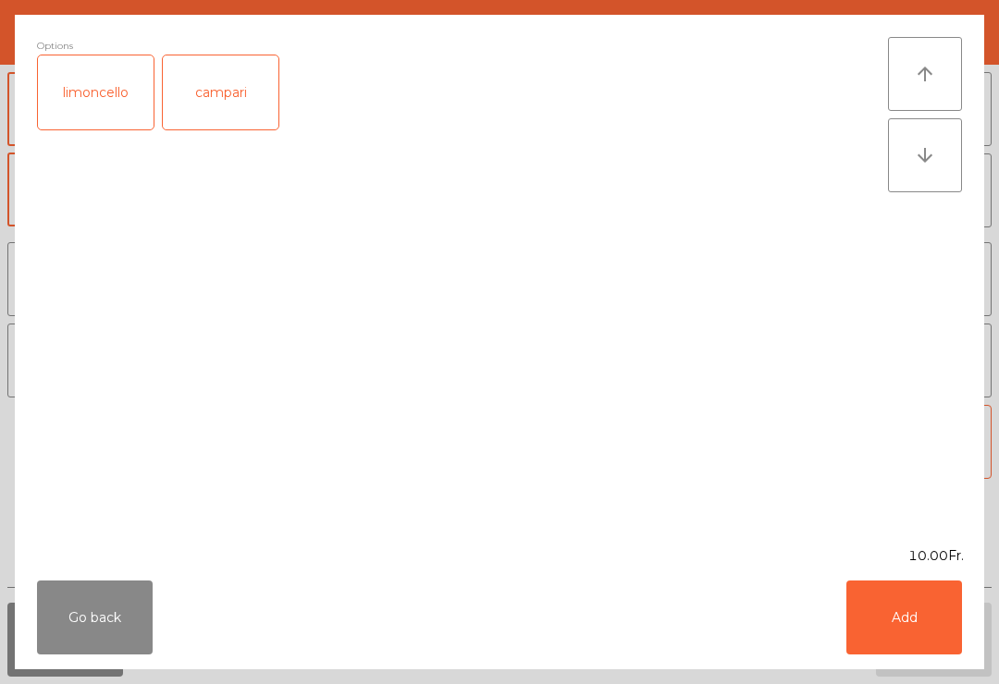
click at [931, 639] on button "Add" at bounding box center [904, 618] width 116 height 74
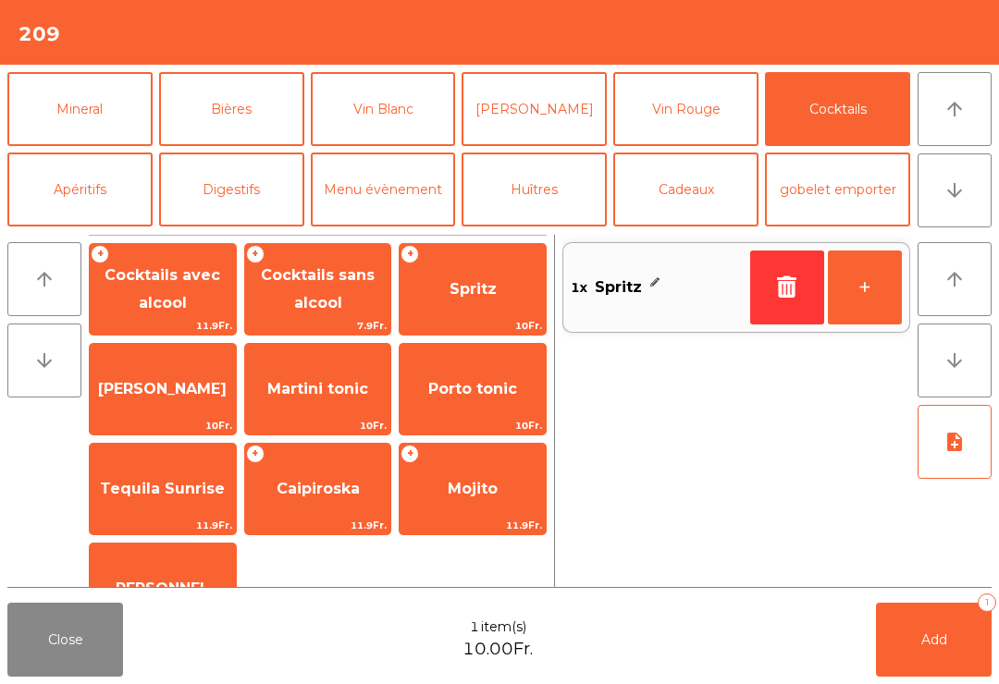
click at [870, 270] on button "+" at bounding box center [864, 288] width 74 height 74
click at [937, 675] on button "Add 2" at bounding box center [934, 640] width 116 height 74
